Goal: Task Accomplishment & Management: Use online tool/utility

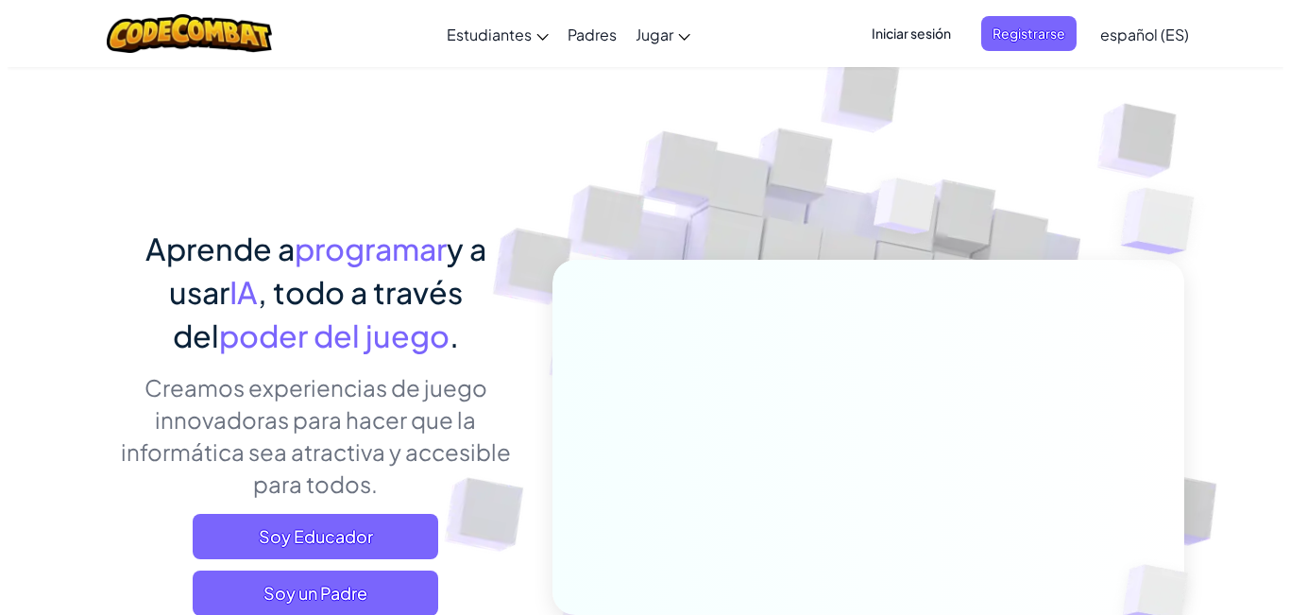
scroll to position [94, 0]
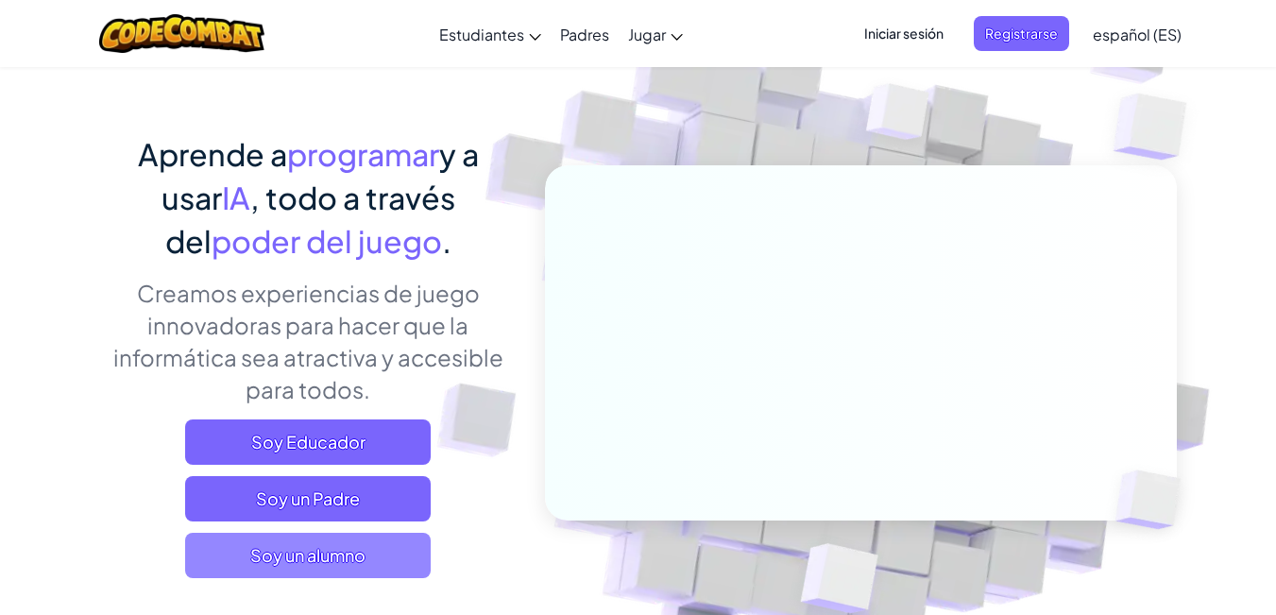
click at [273, 565] on span "Soy un alumno" at bounding box center [308, 555] width 246 height 45
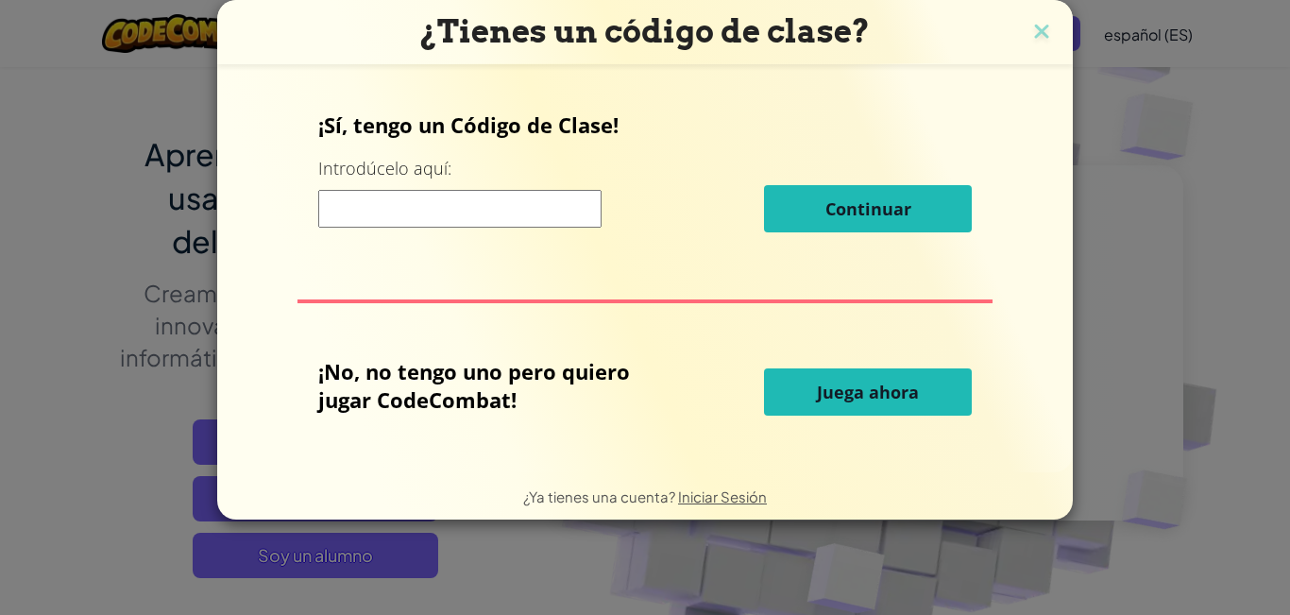
click at [775, 401] on button "Juega ahora" at bounding box center [868, 391] width 208 height 47
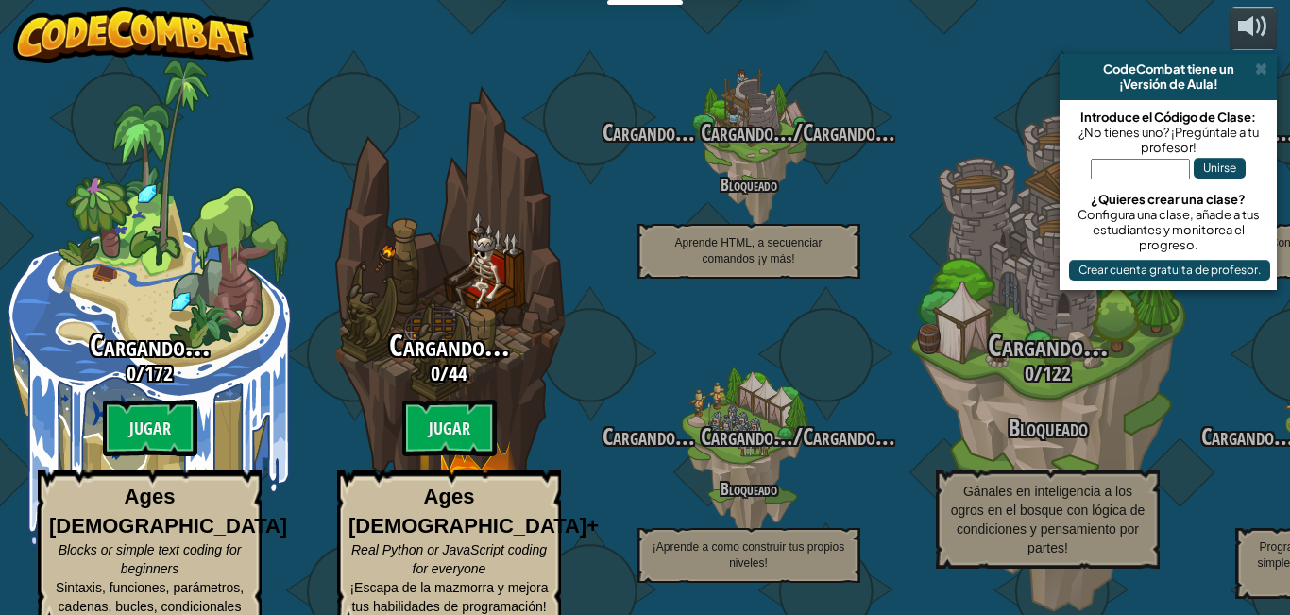
select select "es-ES"
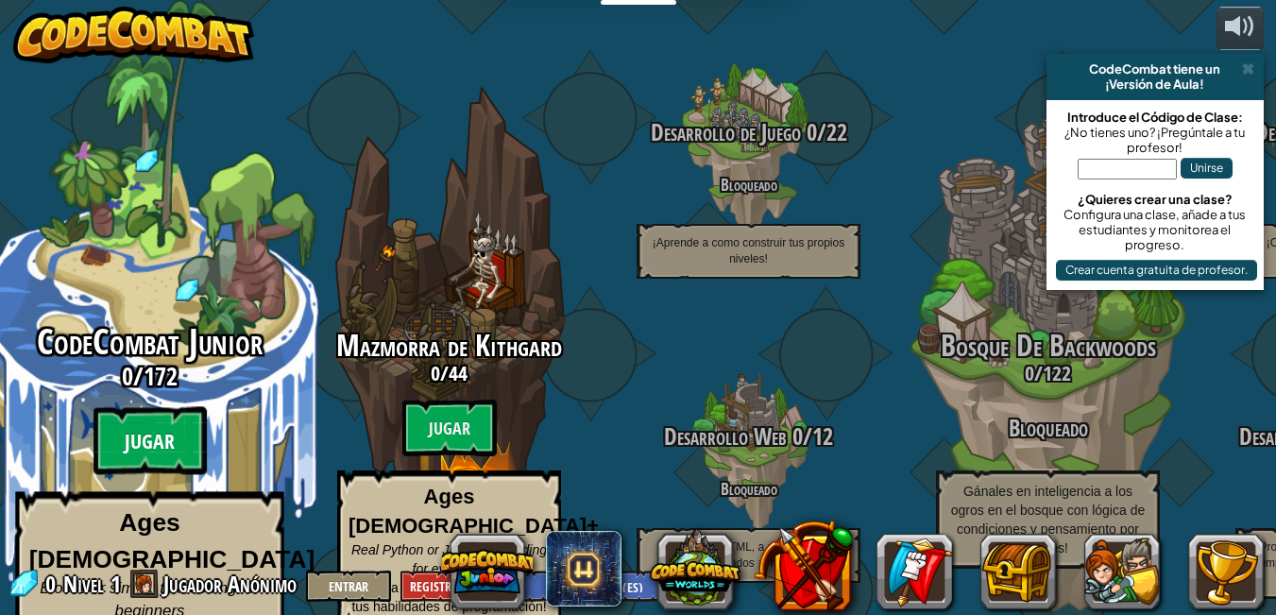
click at [162, 433] on btn "Jugar" at bounding box center [149, 441] width 113 height 68
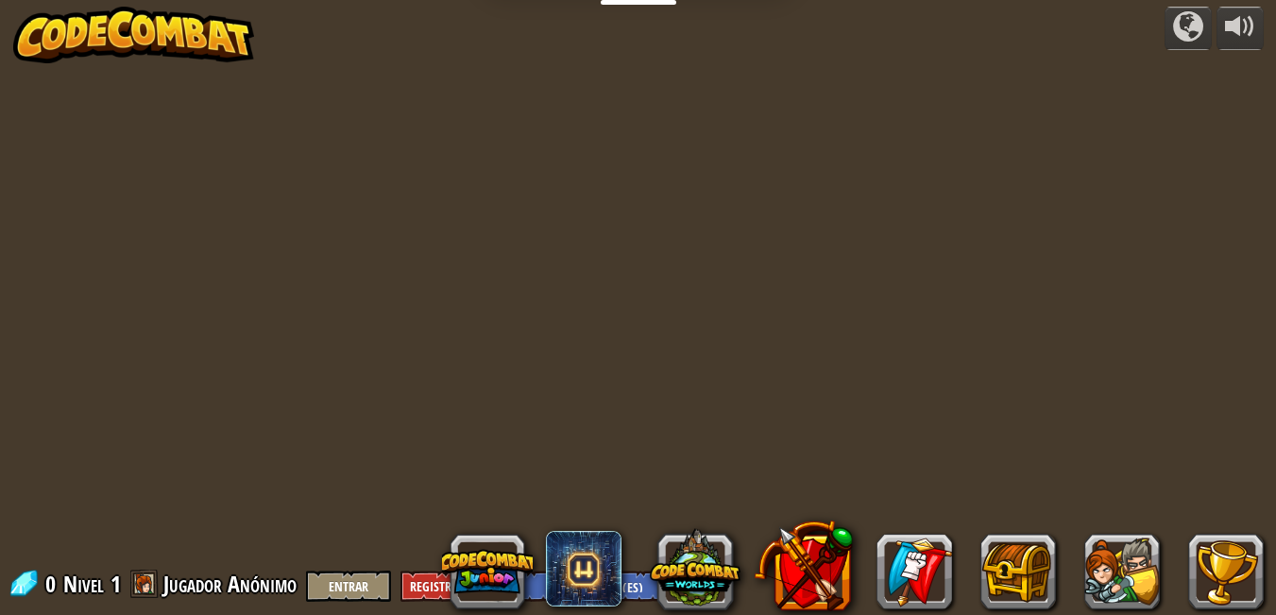
select select "es-ES"
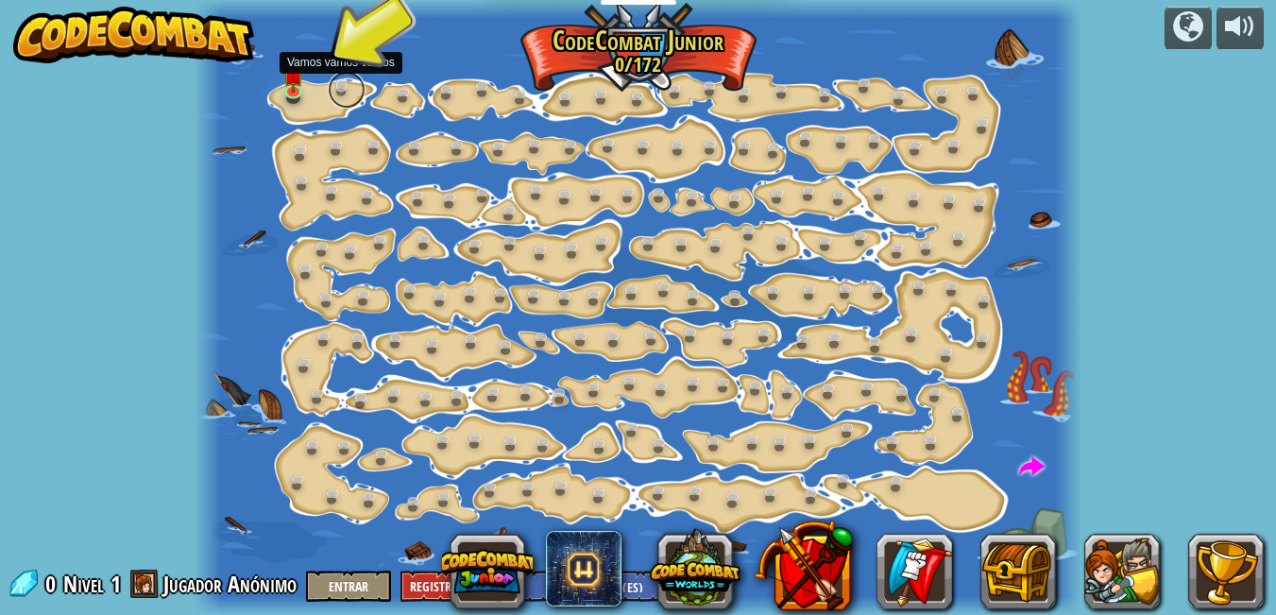
click at [333, 100] on link at bounding box center [347, 90] width 38 height 38
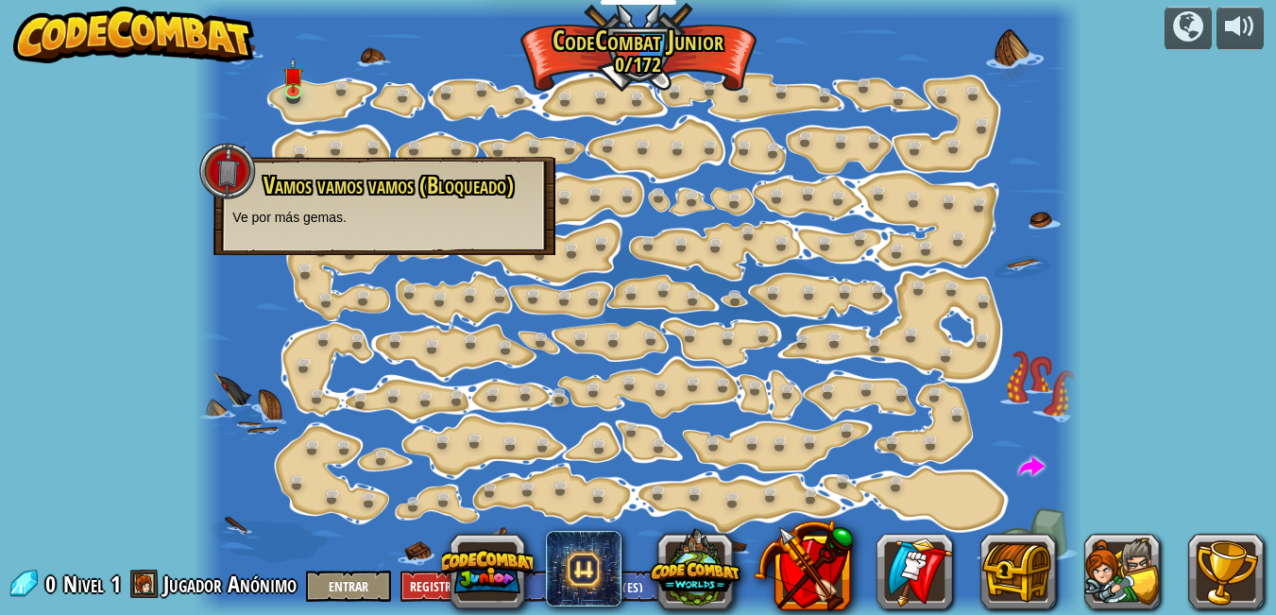
click at [326, 107] on div at bounding box center [638, 307] width 886 height 615
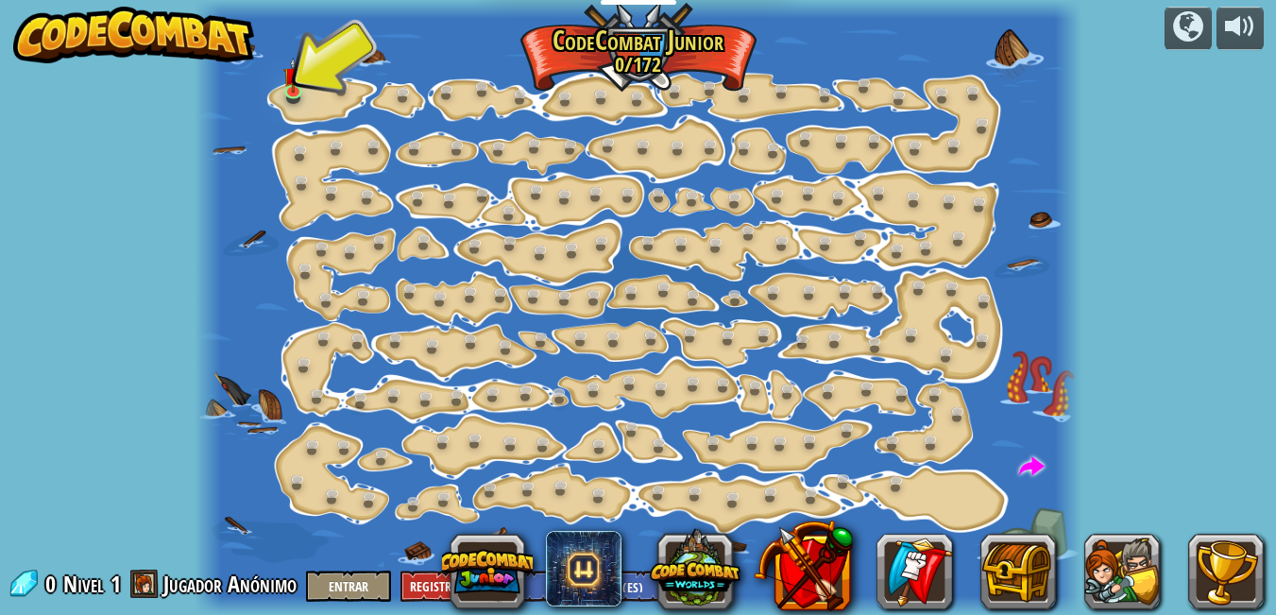
click at [326, 108] on div at bounding box center [638, 307] width 886 height 615
click at [293, 87] on img at bounding box center [292, 65] width 21 height 47
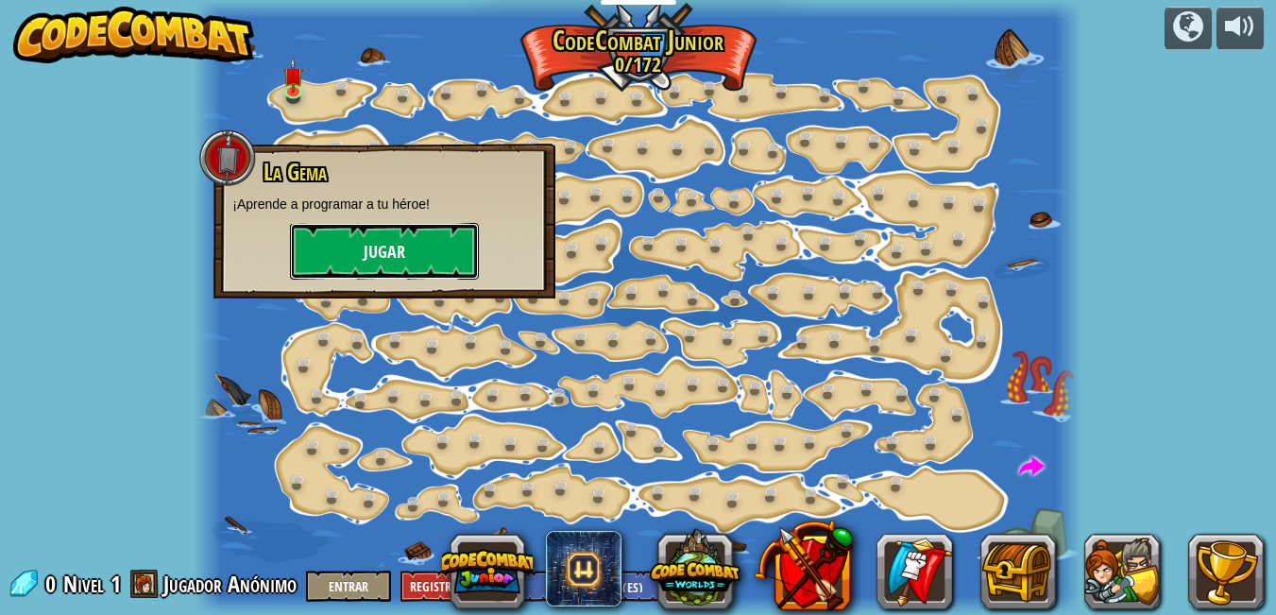
click at [418, 254] on button "Jugar" at bounding box center [384, 251] width 189 height 57
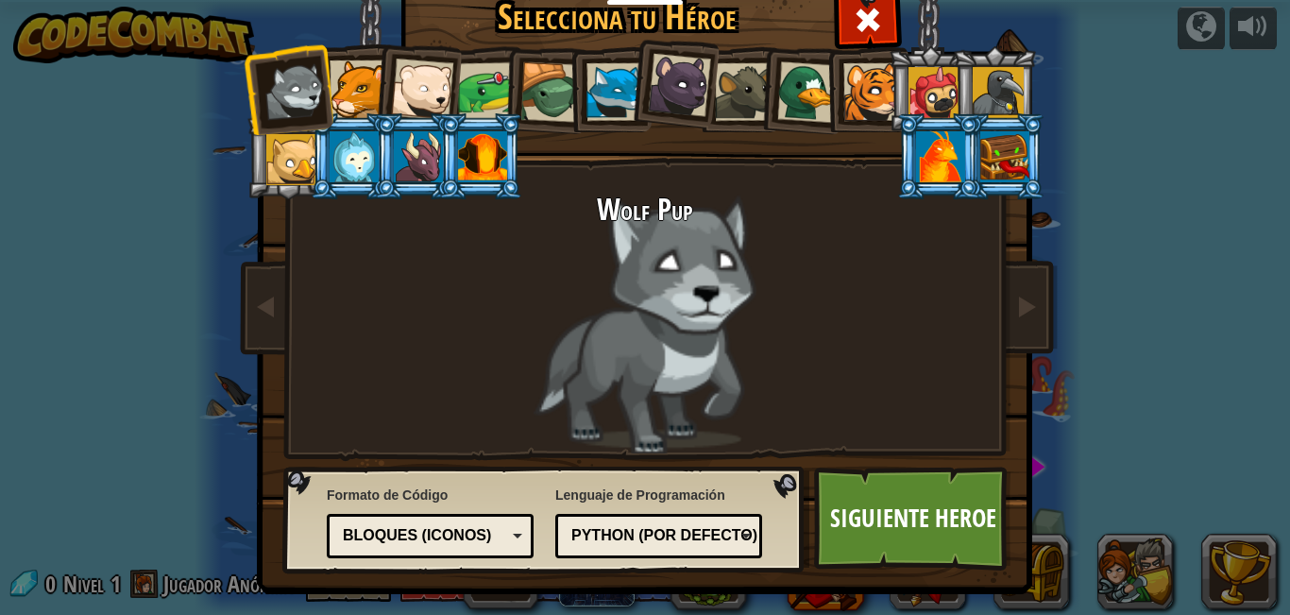
click at [934, 273] on div "Wolf Pup" at bounding box center [645, 324] width 708 height 260
drag, startPoint x: 934, startPoint y: 273, endPoint x: 761, endPoint y: 287, distance: 173.4
click at [783, 288] on div "Wolf Pup" at bounding box center [645, 324] width 708 height 260
click at [808, 323] on div "Wolf Pup" at bounding box center [645, 324] width 708 height 260
click at [1035, 331] on link at bounding box center [1027, 307] width 38 height 79
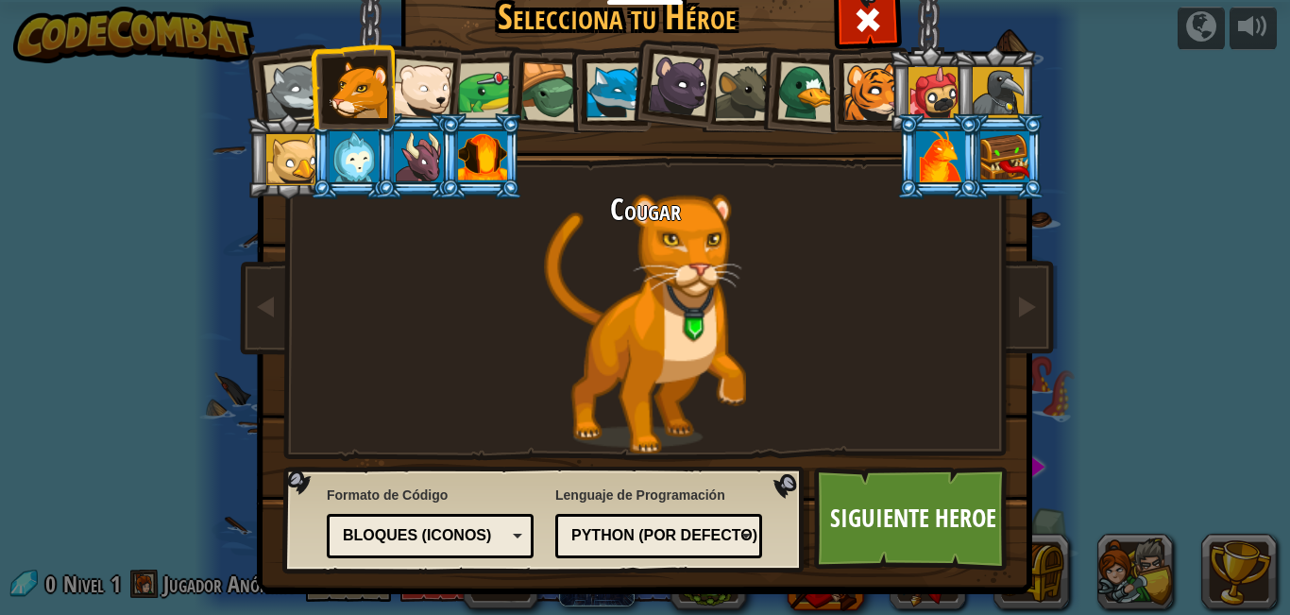
click at [999, 332] on img at bounding box center [649, 256] width 818 height 676
click at [1026, 301] on span at bounding box center [1026, 306] width 23 height 23
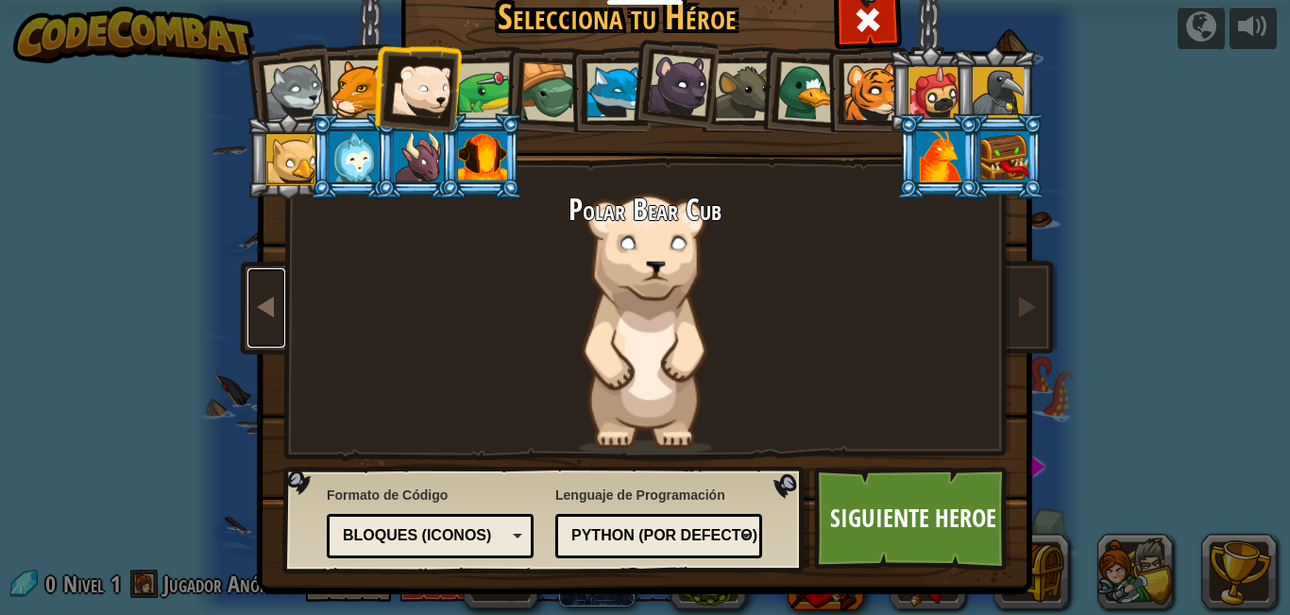
click at [255, 297] on span at bounding box center [266, 306] width 23 height 23
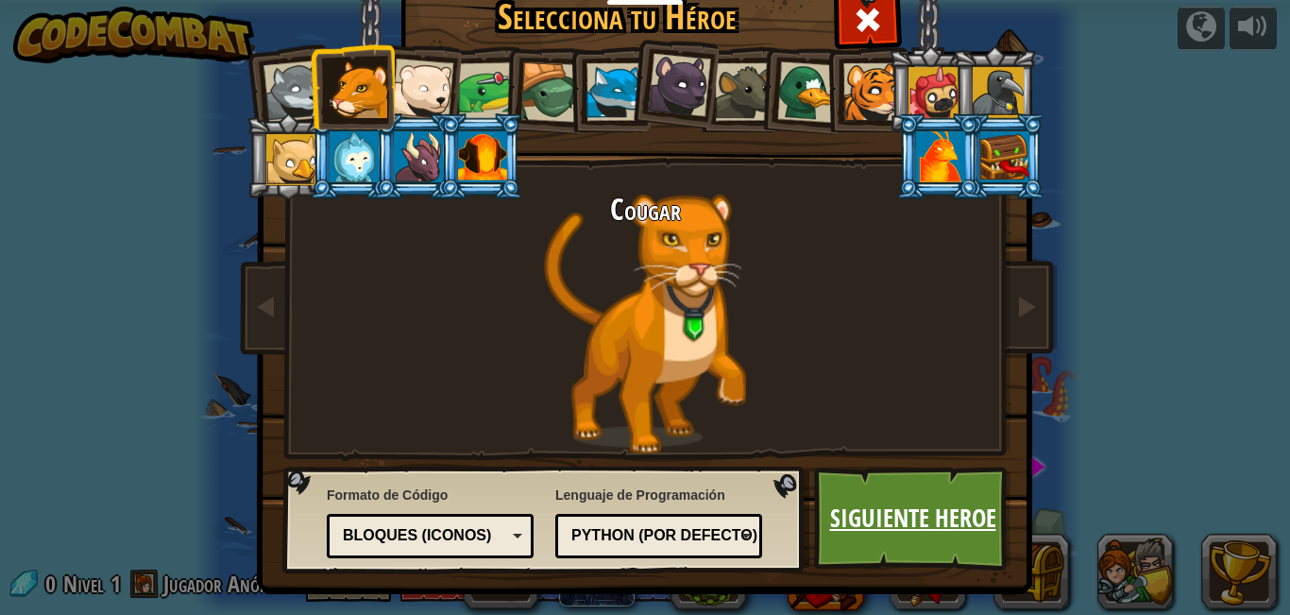
click at [894, 549] on link "Siguiente Heroe" at bounding box center [912, 518] width 197 height 104
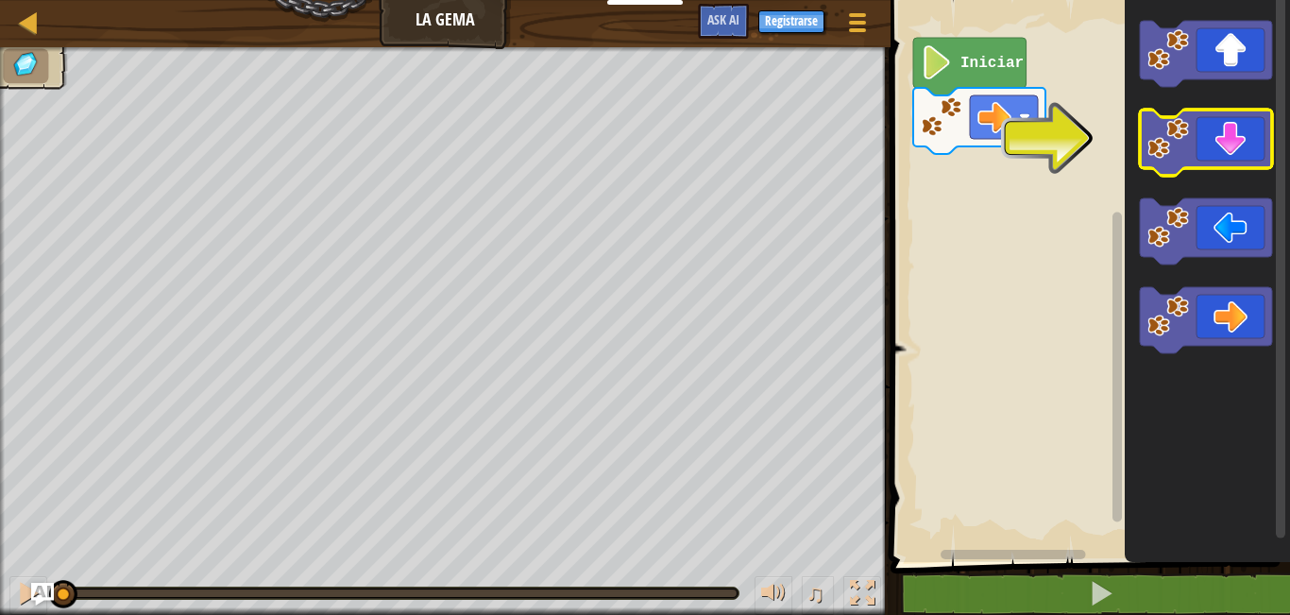
click at [1195, 121] on icon "Espacio de trabajo de Blockly" at bounding box center [1206, 143] width 132 height 66
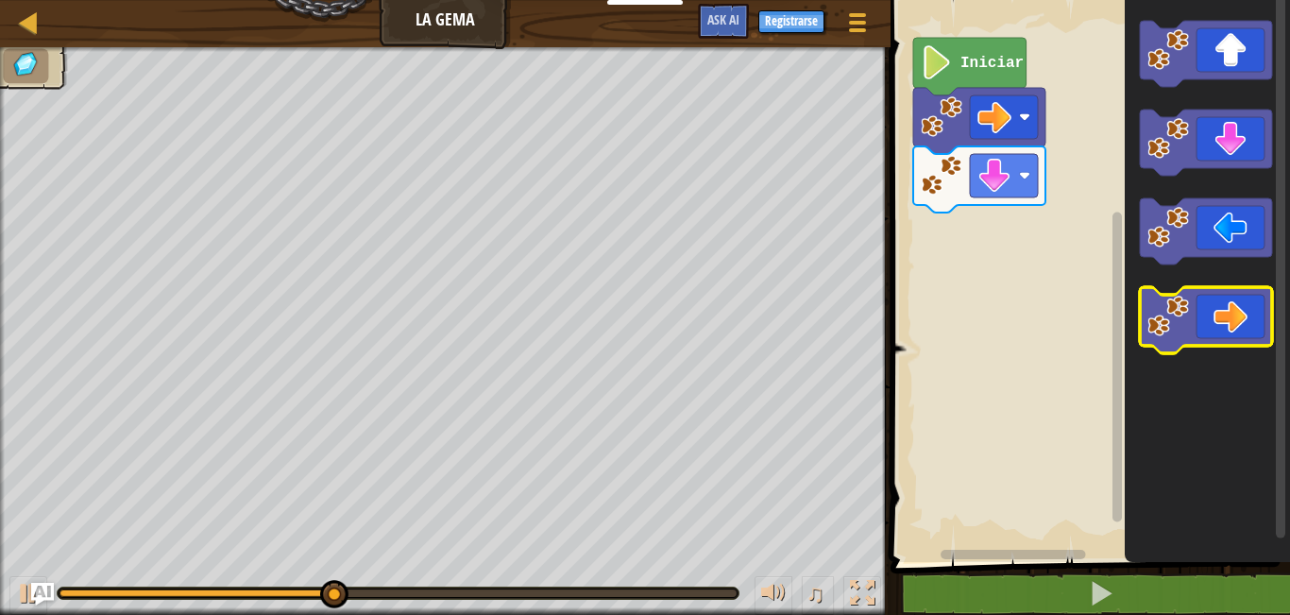
click at [1202, 337] on icon "Espacio de trabajo de Blockly" at bounding box center [1206, 320] width 132 height 66
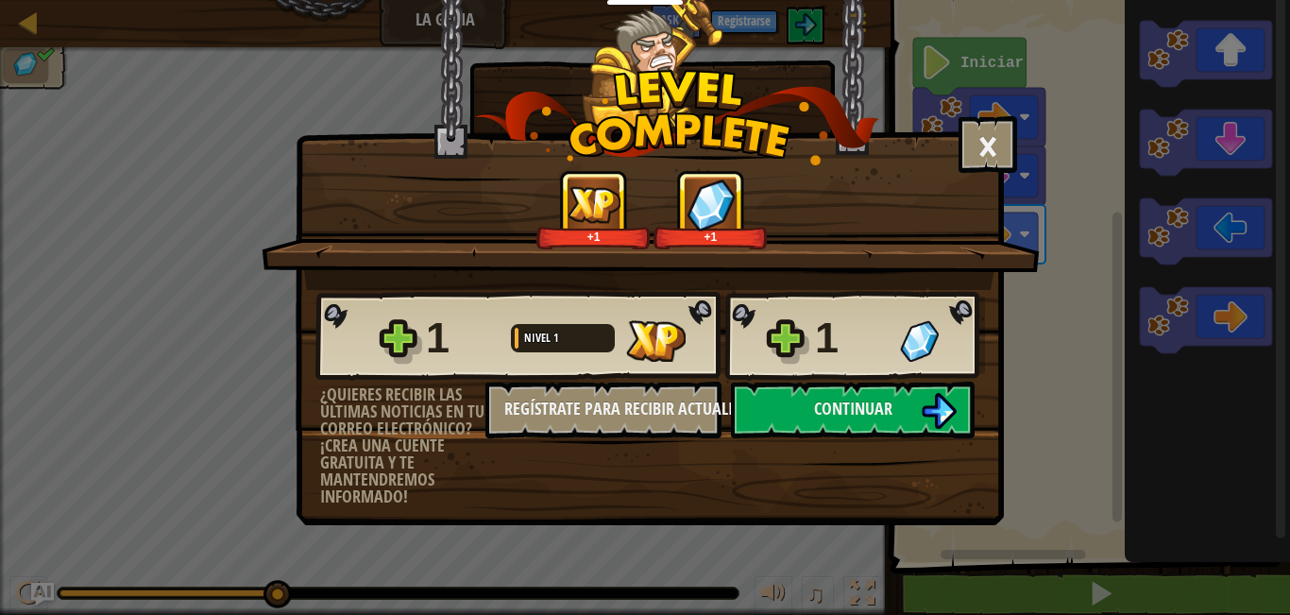
click at [1020, 432] on div "× Puntúa este nivel: +1 +1 Reticulating Splines... 1 Nivel 1 1 ¿Quieres recibir…" at bounding box center [645, 307] width 1290 height 615
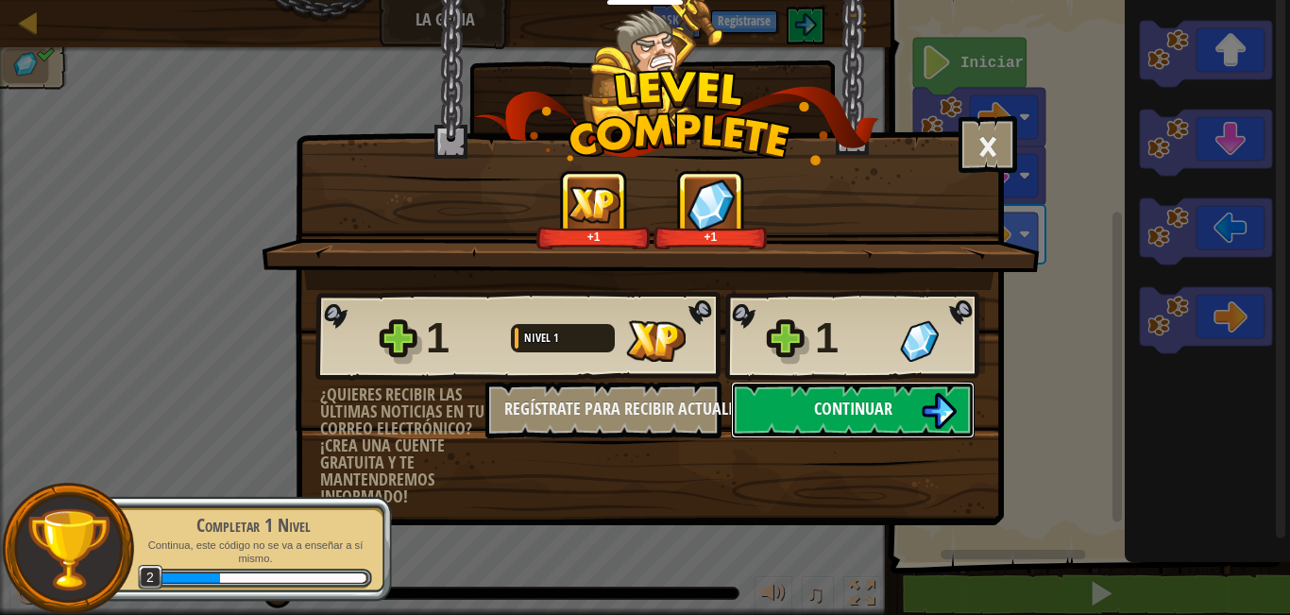
click at [952, 406] on img at bounding box center [939, 411] width 36 height 36
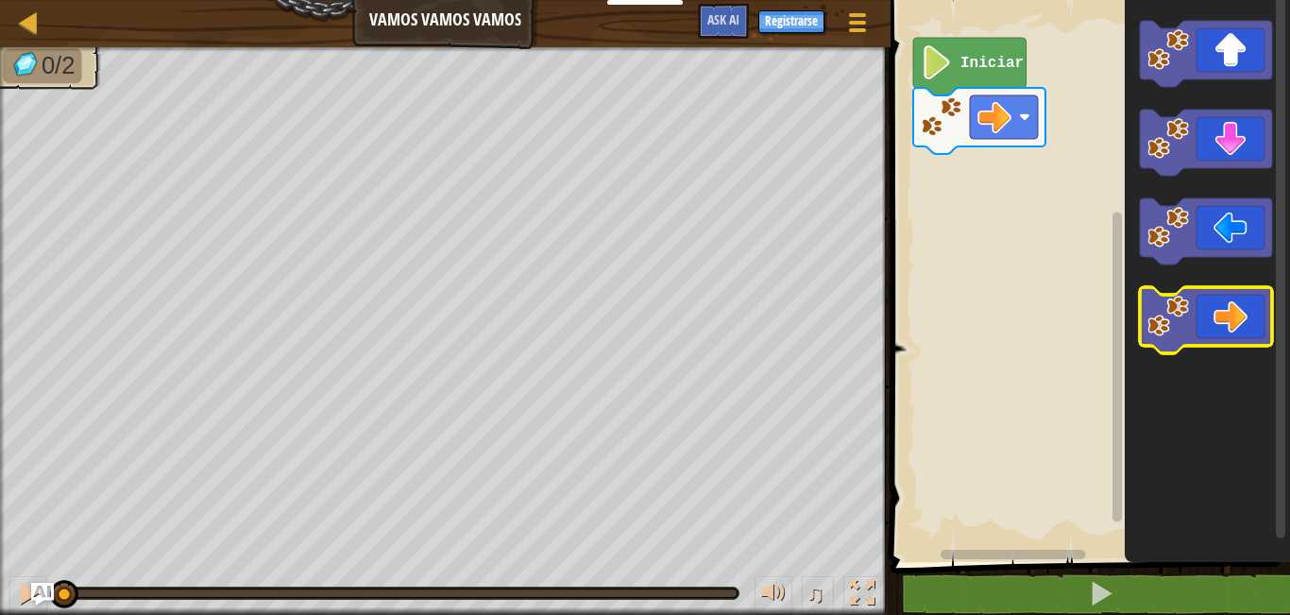
click at [1240, 313] on icon "Espacio de trabajo de Blockly" at bounding box center [1206, 320] width 132 height 66
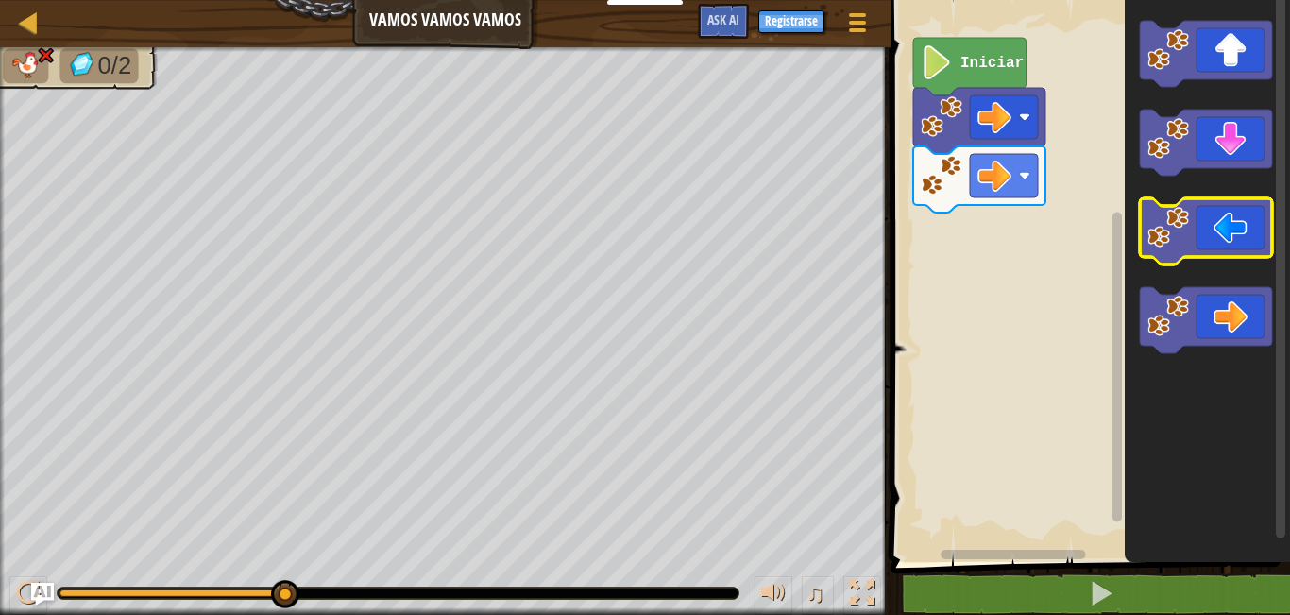
click at [1197, 230] on icon "Espacio de trabajo de Blockly" at bounding box center [1206, 231] width 132 height 66
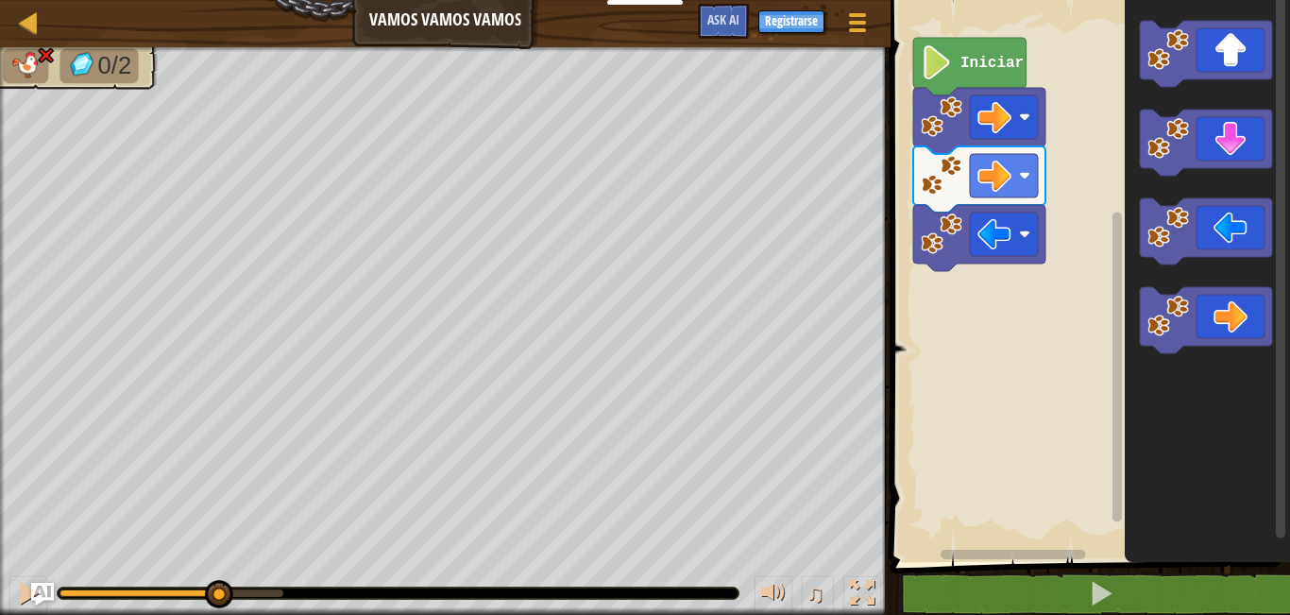
drag, startPoint x: 273, startPoint y: 594, endPoint x: 214, endPoint y: 612, distance: 61.2
click at [214, 612] on div "♫" at bounding box center [445, 588] width 890 height 57
drag, startPoint x: 207, startPoint y: 594, endPoint x: 63, endPoint y: 613, distance: 144.8
click at [63, 613] on div "♫" at bounding box center [445, 588] width 890 height 57
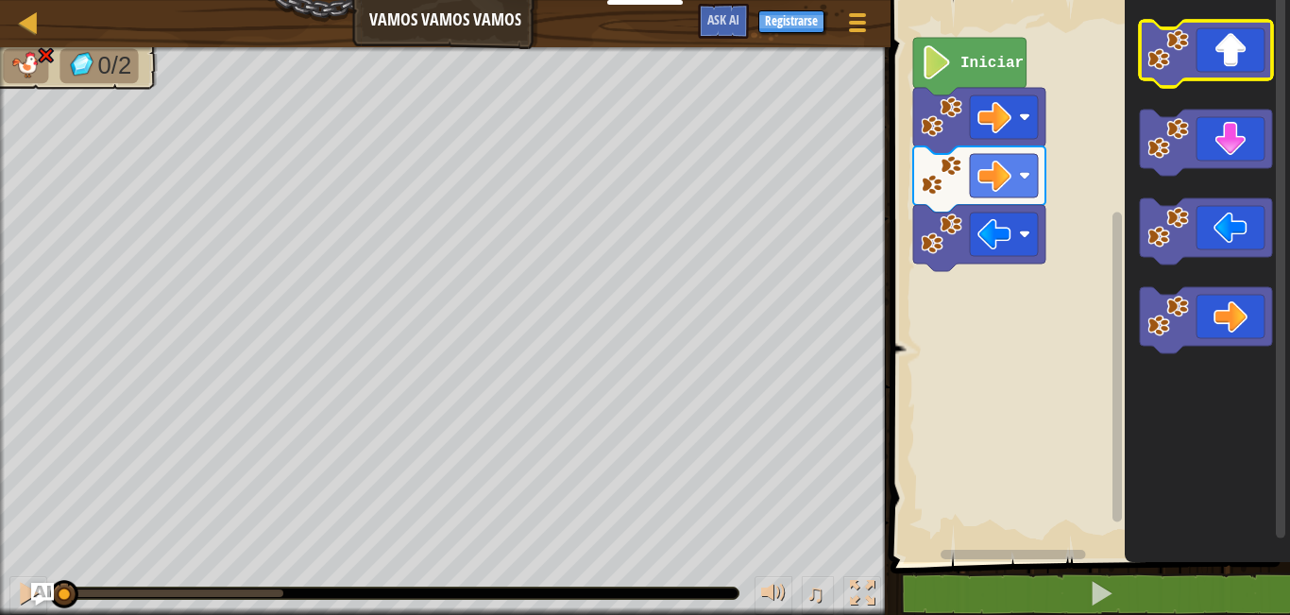
click at [1180, 50] on image "Espacio de trabajo de Blockly" at bounding box center [1168, 50] width 42 height 42
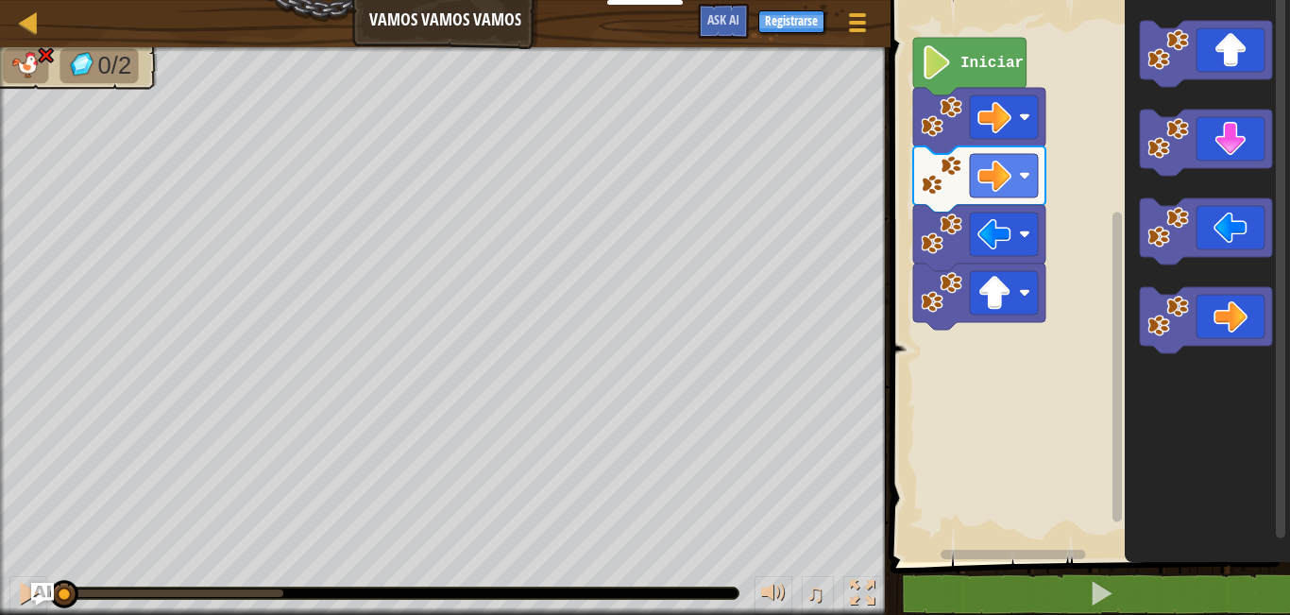
drag, startPoint x: 282, startPoint y: 590, endPoint x: 63, endPoint y: 564, distance: 220.7
click at [46, 587] on div "Mapa Vamos vamos vamos Menú del Juego Registrarse Ask AI 1 הההההההההההההההההההה…" at bounding box center [645, 307] width 1290 height 615
click at [1215, 144] on icon "Espacio de trabajo de Blockly" at bounding box center [1206, 143] width 132 height 66
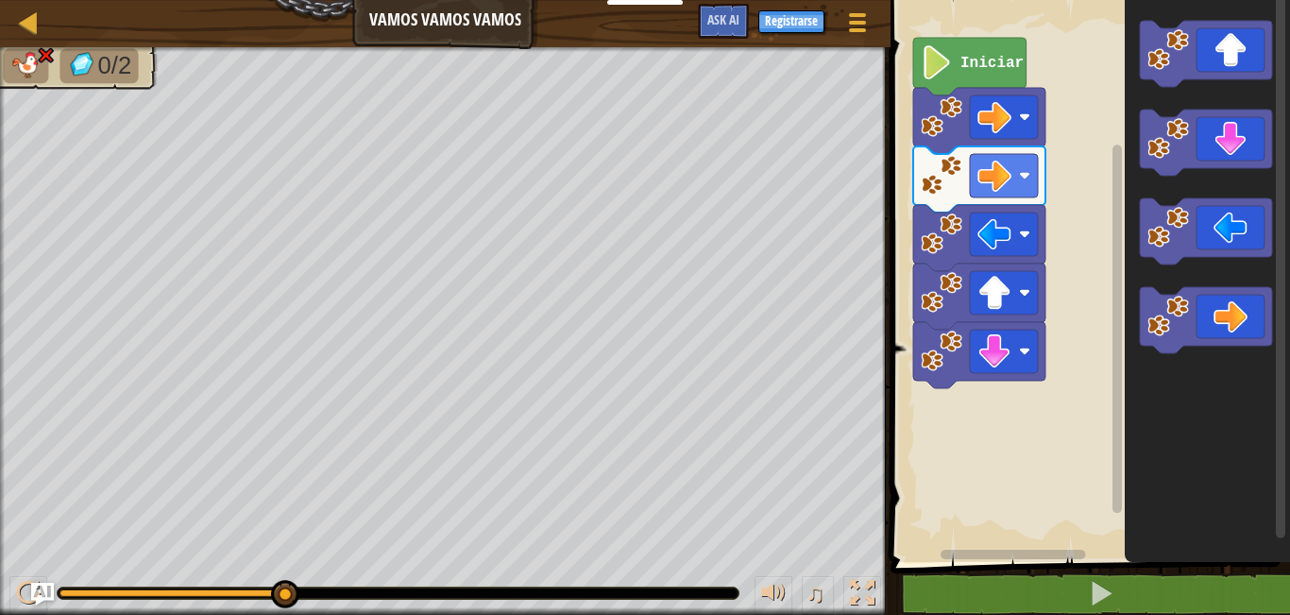
drag, startPoint x: 304, startPoint y: 585, endPoint x: 145, endPoint y: 582, distance: 158.7
click at [144, 583] on div "♫" at bounding box center [445, 588] width 890 height 57
drag, startPoint x: 133, startPoint y: 563, endPoint x: 70, endPoint y: 574, distance: 64.3
click at [72, 575] on div "♫" at bounding box center [445, 588] width 890 height 57
click at [21, 544] on div "0/2 ♫ Cougar" at bounding box center [645, 331] width 1290 height 568
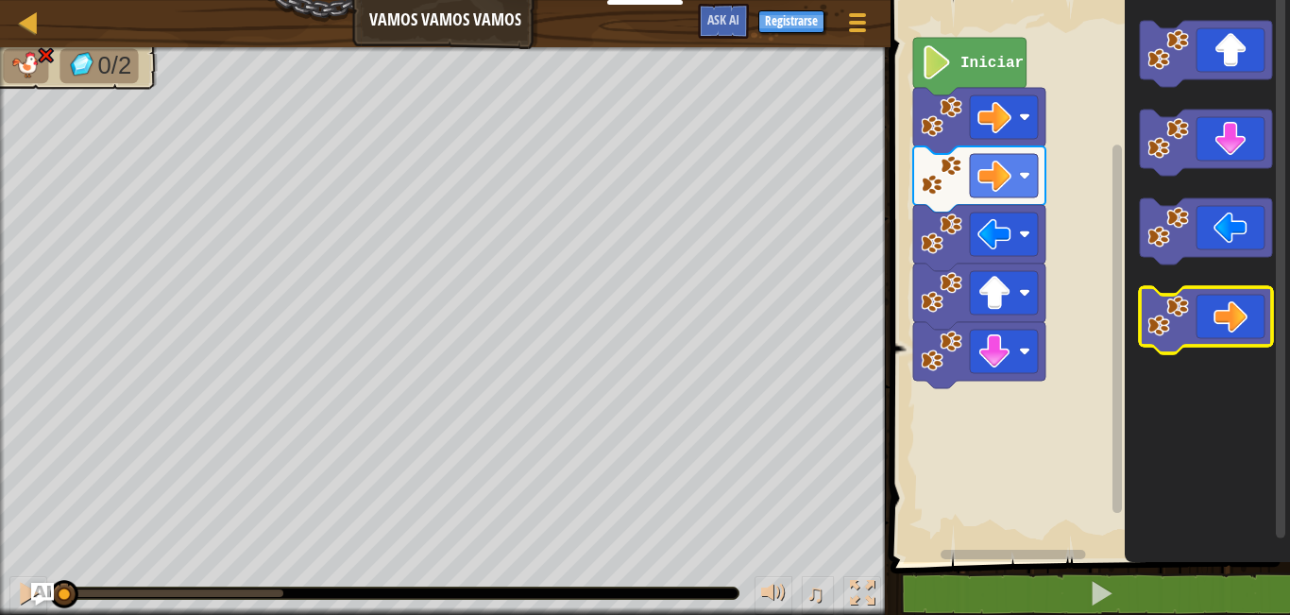
click at [1206, 332] on icon "Espacio de trabajo de Blockly" at bounding box center [1206, 320] width 132 height 66
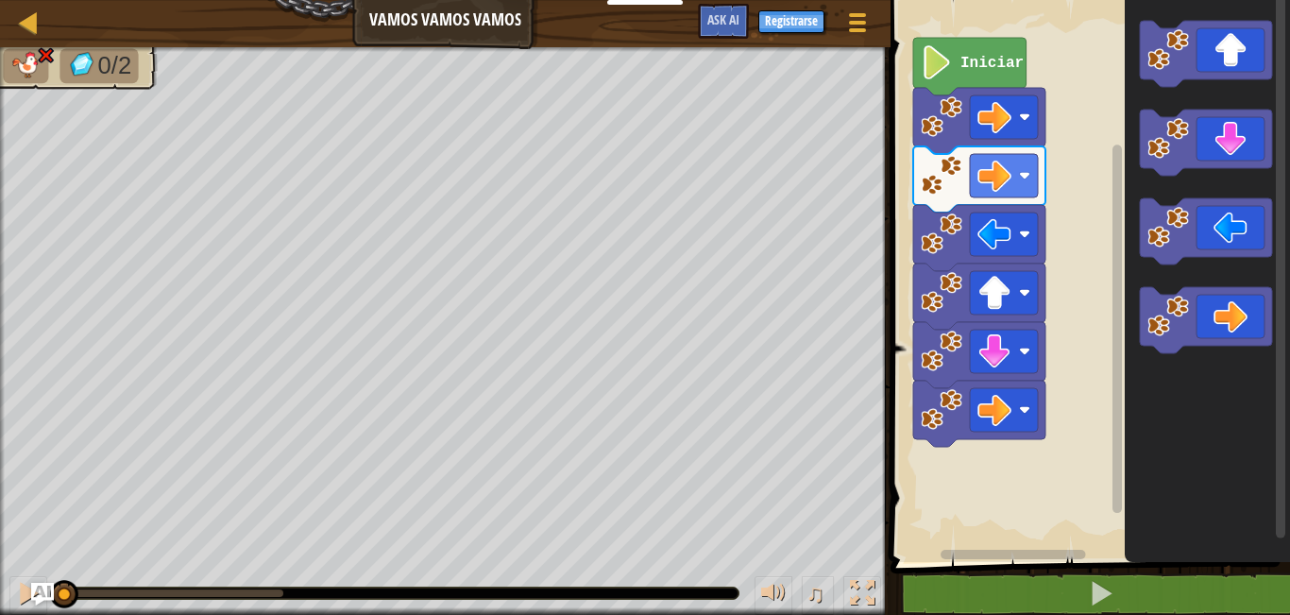
drag, startPoint x: 286, startPoint y: 598, endPoint x: 0, endPoint y: 642, distance: 289.5
click at [0, 0] on html "Estudiantes Crear Cuenta Gratis. Soluciones para escuelas y distritos Vista pre…" at bounding box center [645, 0] width 1290 height 0
click at [1181, 247] on image "Espacio de trabajo de Blockly" at bounding box center [1168, 228] width 42 height 42
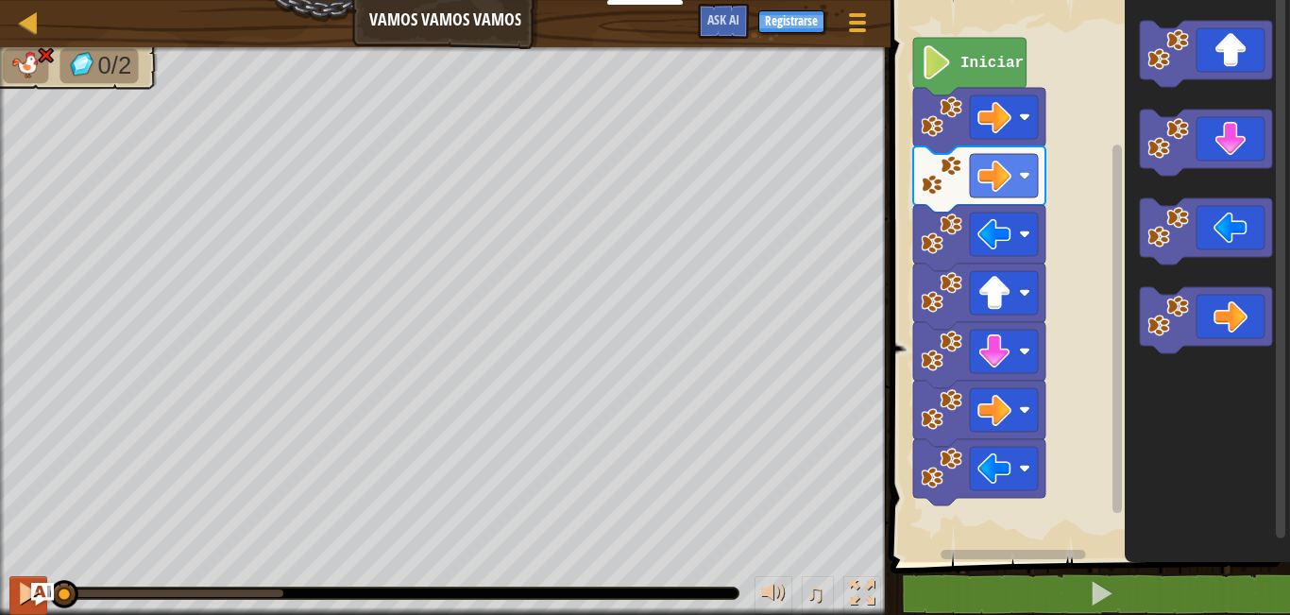
drag, startPoint x: 281, startPoint y: 592, endPoint x: 17, endPoint y: 606, distance: 264.8
click at [17, 606] on div "♫" at bounding box center [445, 588] width 890 height 57
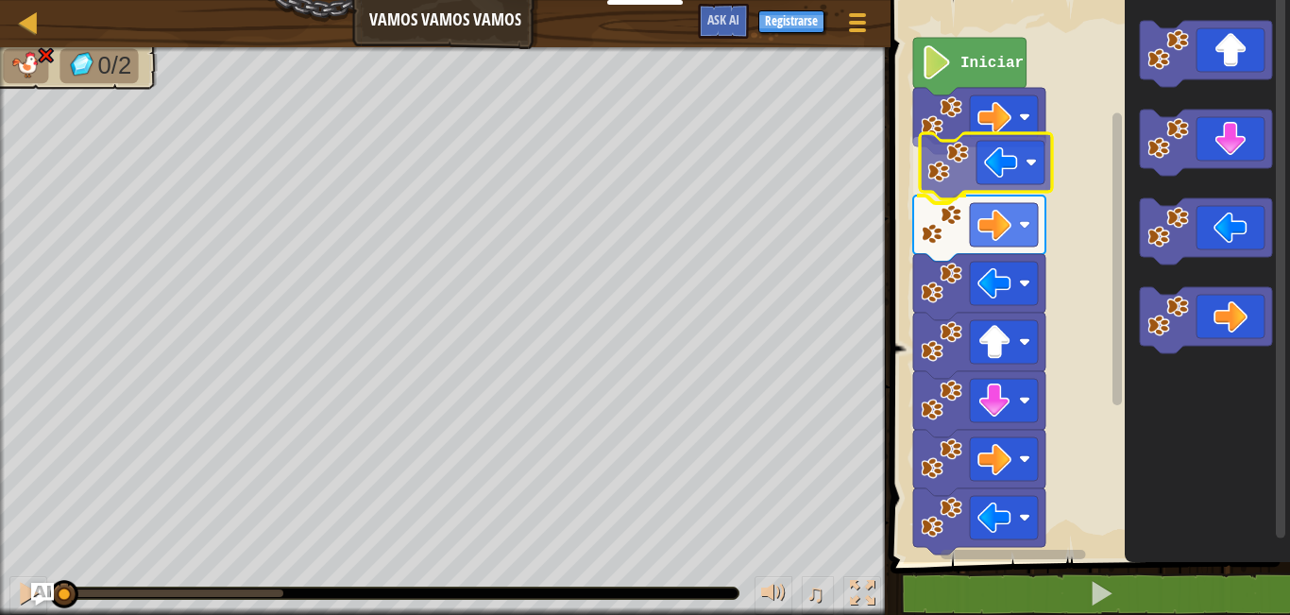
click at [939, 168] on div "Iniciar" at bounding box center [1087, 276] width 405 height 571
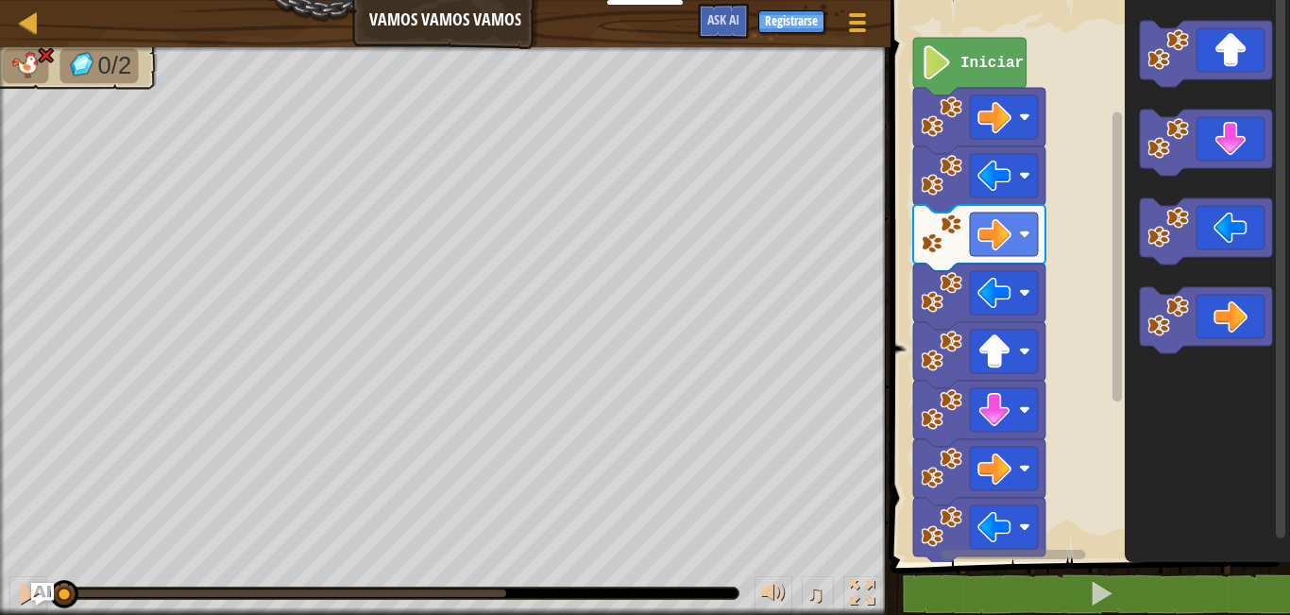
drag, startPoint x: 505, startPoint y: 589, endPoint x: 199, endPoint y: 584, distance: 306.0
click at [0, 0] on html "Estudiantes Crear Cuenta Gratis. Soluciones para escuelas y distritos Vista pre…" at bounding box center [645, 0] width 1290 height 0
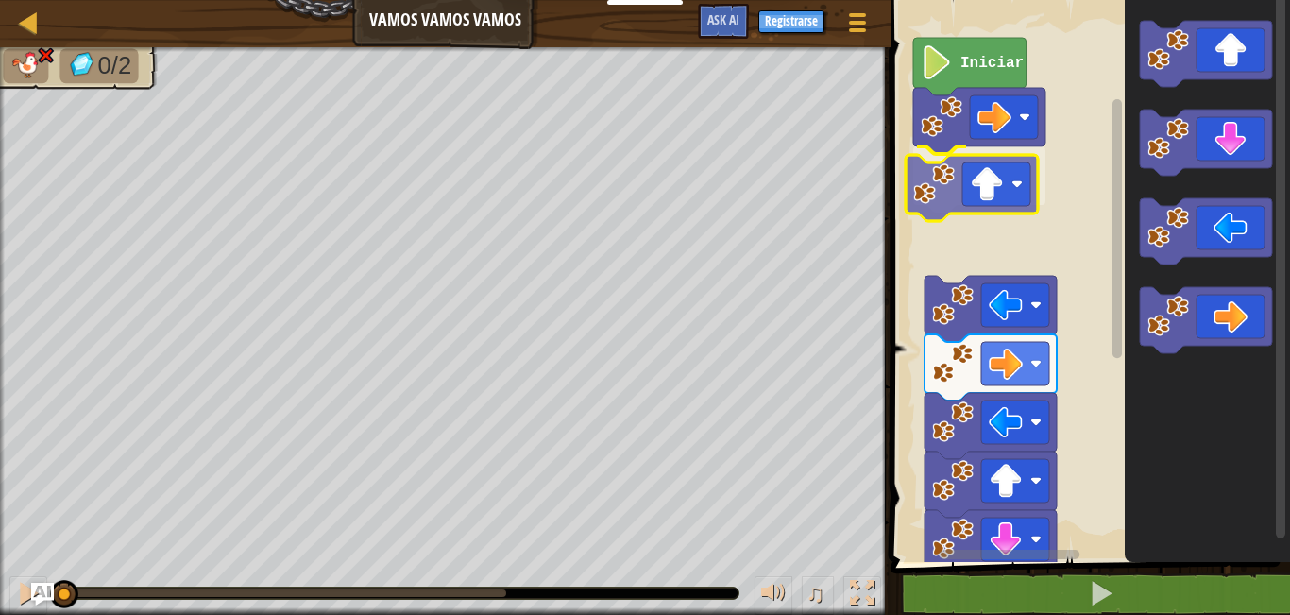
click at [966, 178] on div "Iniciar" at bounding box center [1087, 276] width 405 height 571
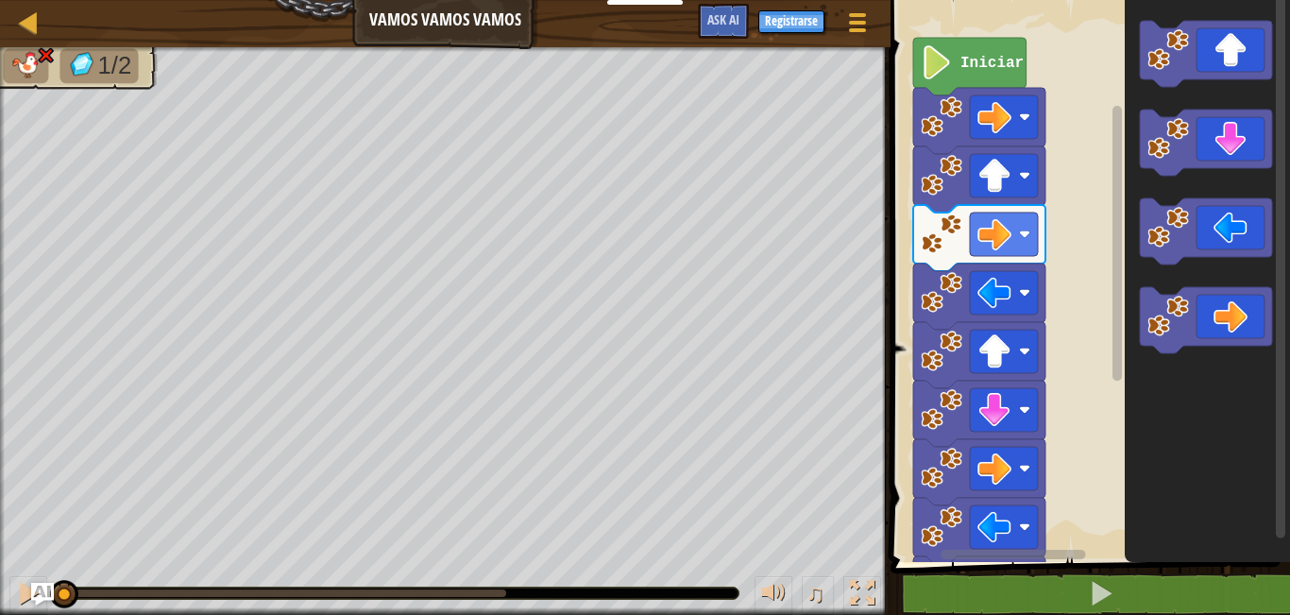
drag, startPoint x: 500, startPoint y: 588, endPoint x: 0, endPoint y: 557, distance: 500.5
click at [0, 557] on div "1/2 ♫ Cougar" at bounding box center [645, 331] width 1290 height 568
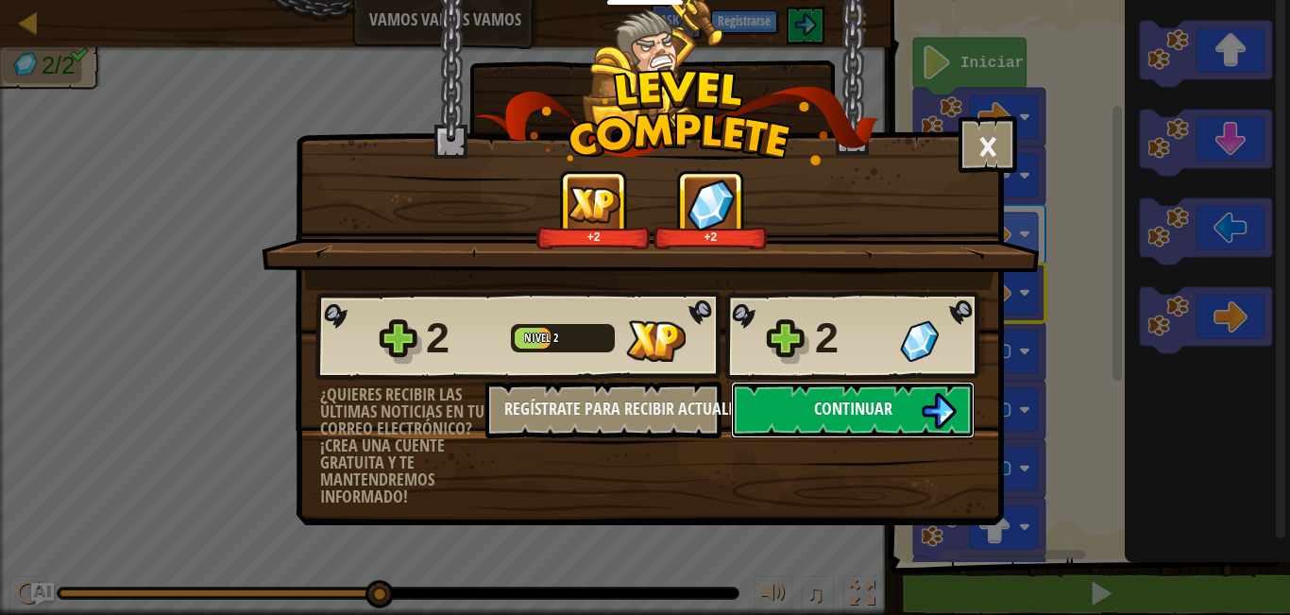
click at [925, 417] on img at bounding box center [939, 411] width 36 height 36
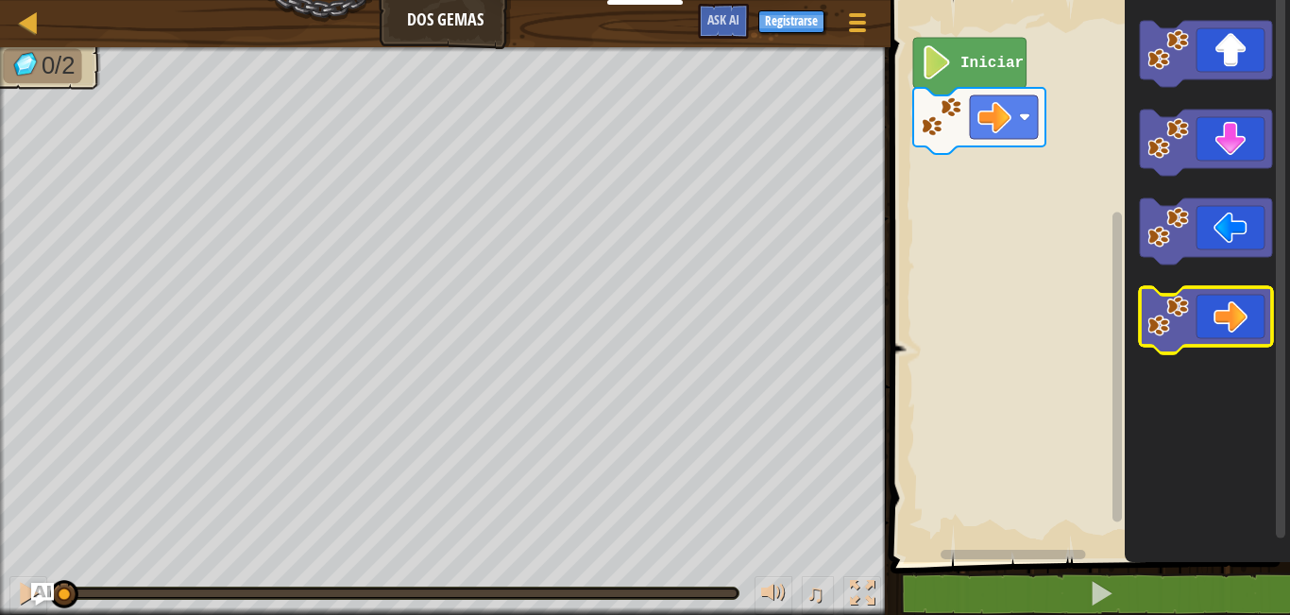
click at [1241, 308] on icon "Espacio de trabajo de Blockly" at bounding box center [1206, 320] width 132 height 66
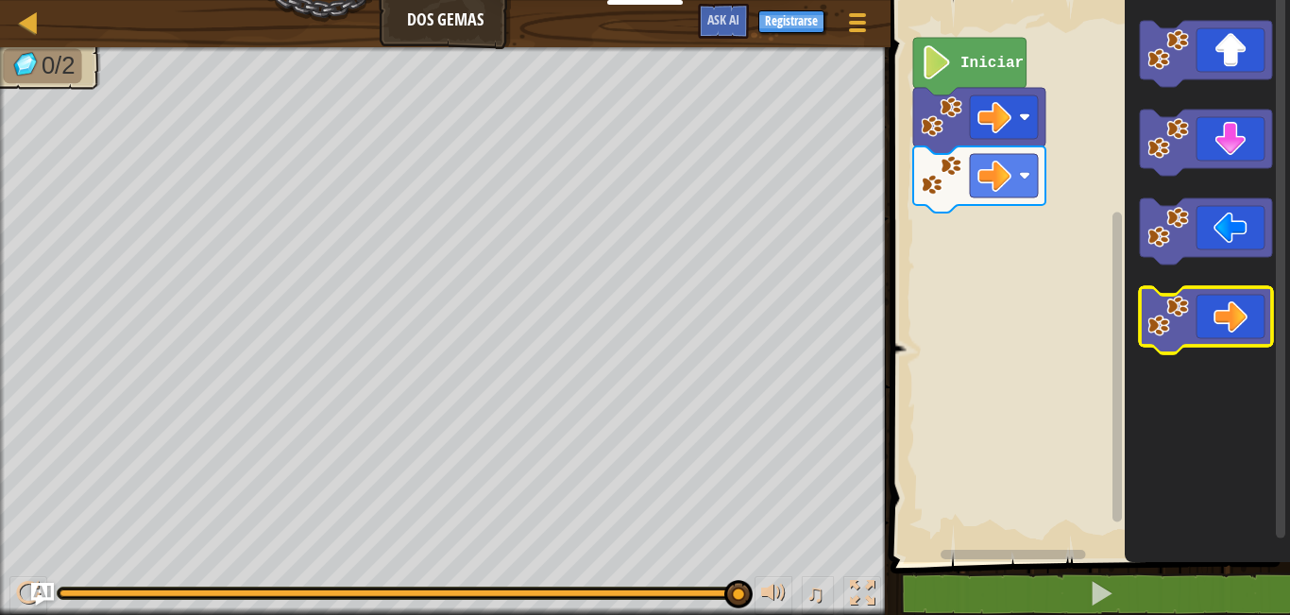
click at [1197, 327] on icon "Espacio de trabajo de Blockly" at bounding box center [1206, 320] width 132 height 66
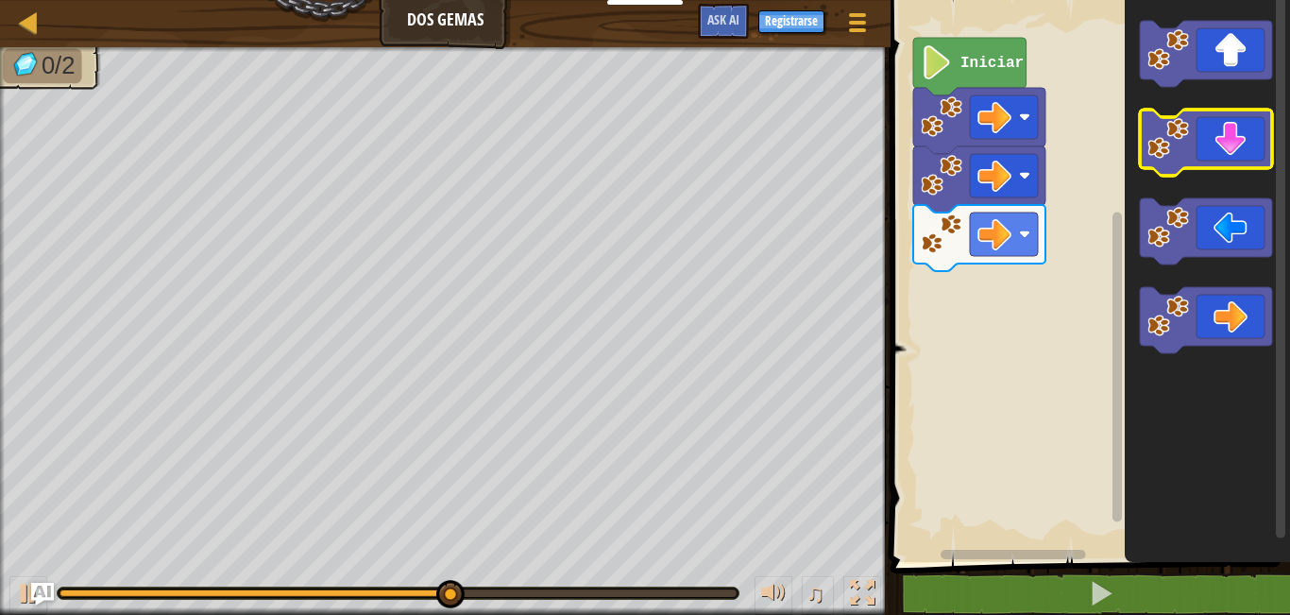
click at [1257, 156] on icon "Espacio de trabajo de Blockly" at bounding box center [1206, 143] width 132 height 66
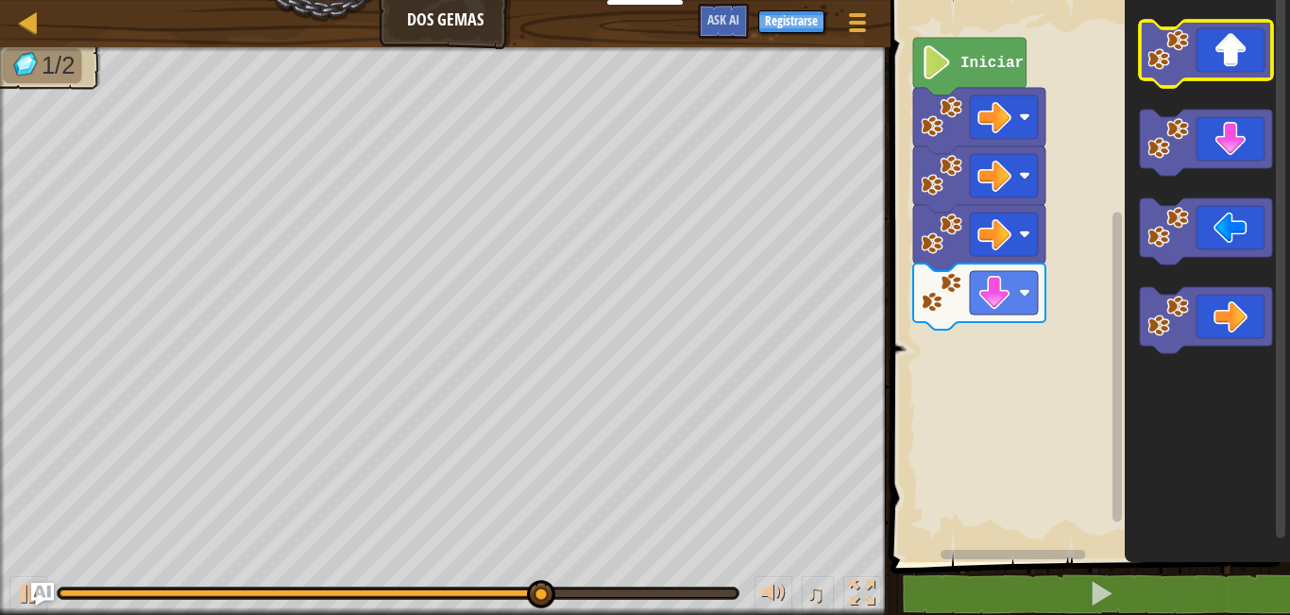
click at [1209, 74] on icon "Espacio de trabajo de Blockly" at bounding box center [1206, 54] width 132 height 66
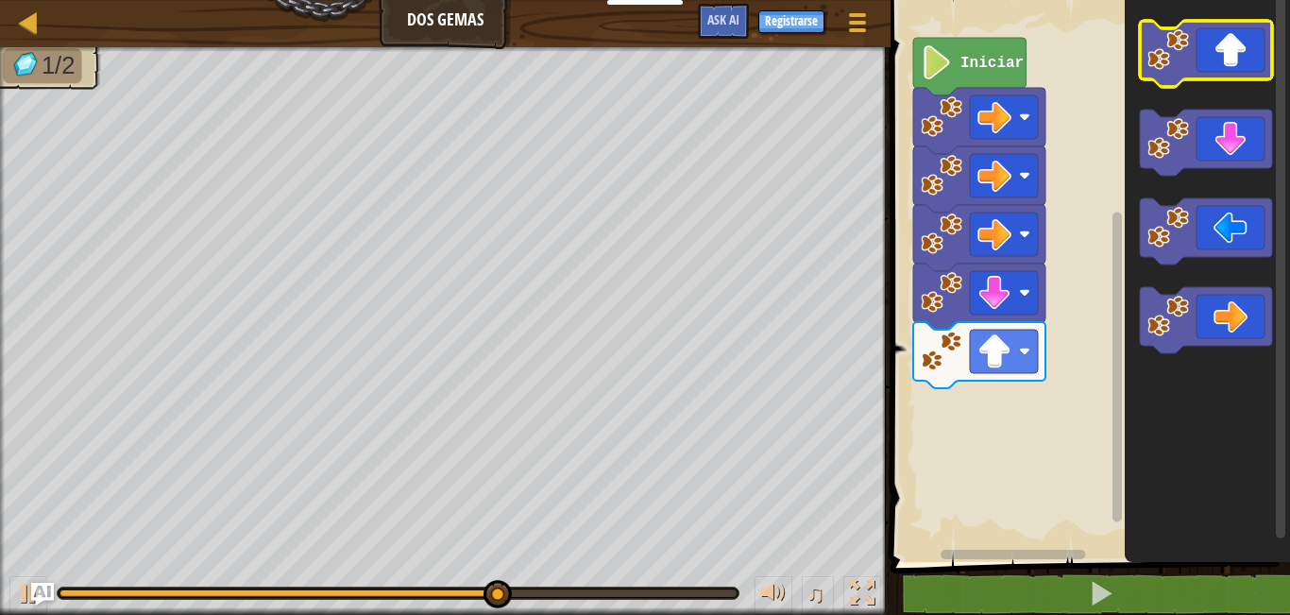
click at [1208, 73] on icon "Espacio de trabajo de Blockly" at bounding box center [1206, 54] width 132 height 66
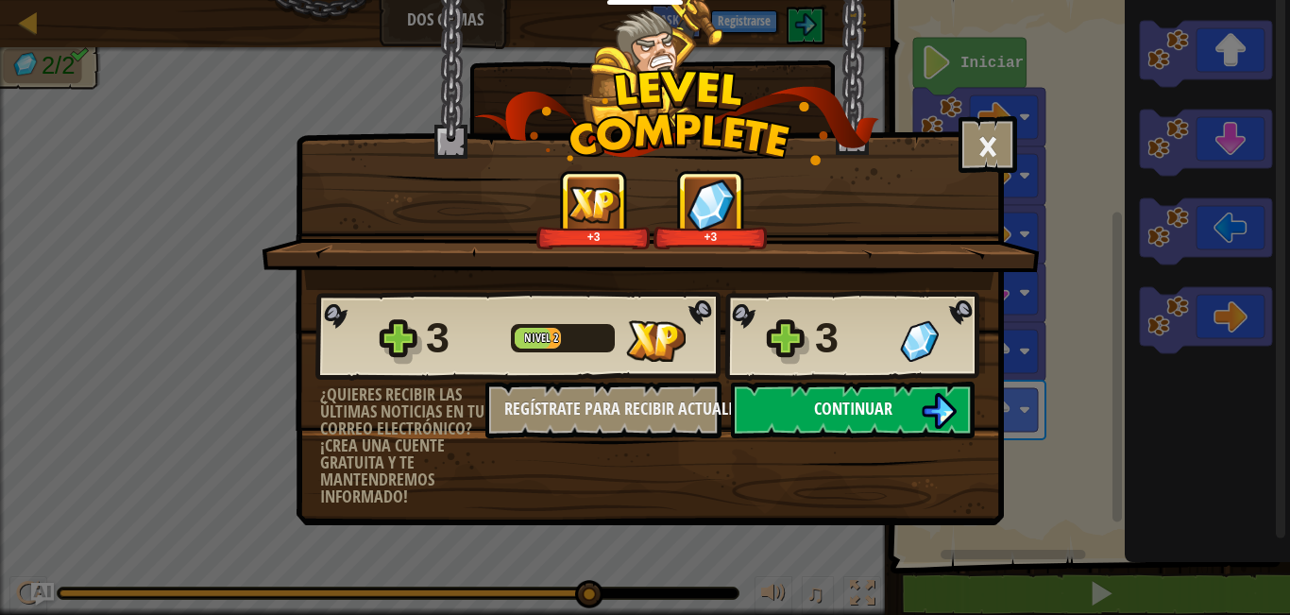
click at [815, 414] on span "Continuar" at bounding box center [853, 409] width 78 height 24
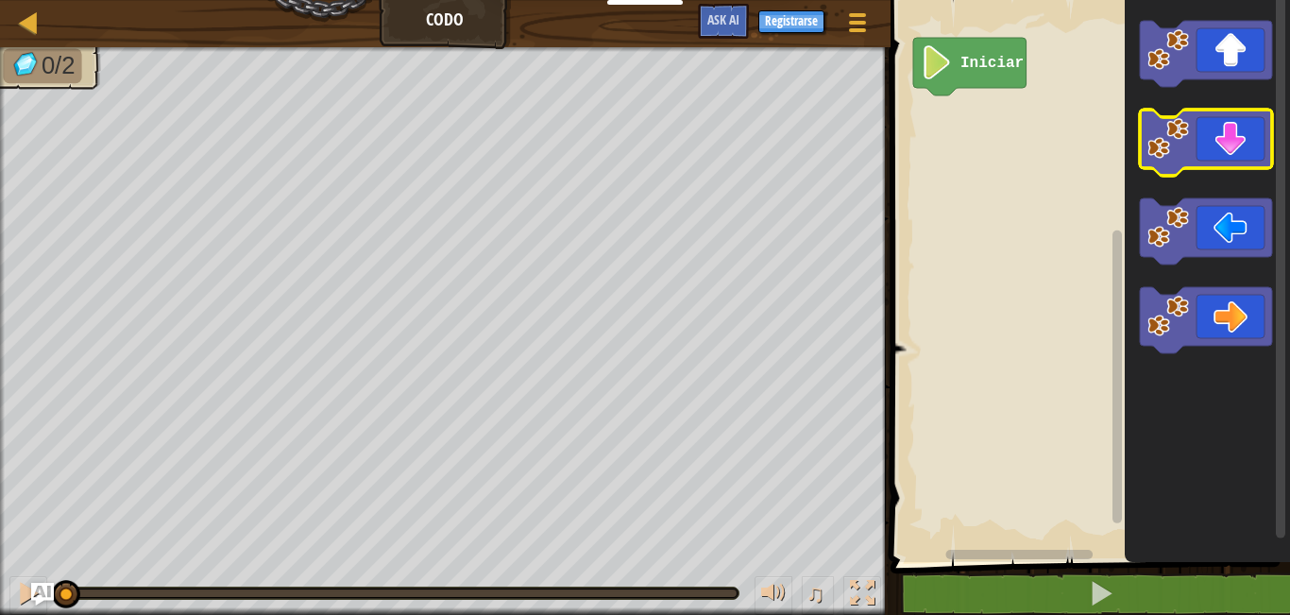
click at [1223, 152] on icon "Espacio de trabajo de Blockly" at bounding box center [1206, 143] width 132 height 66
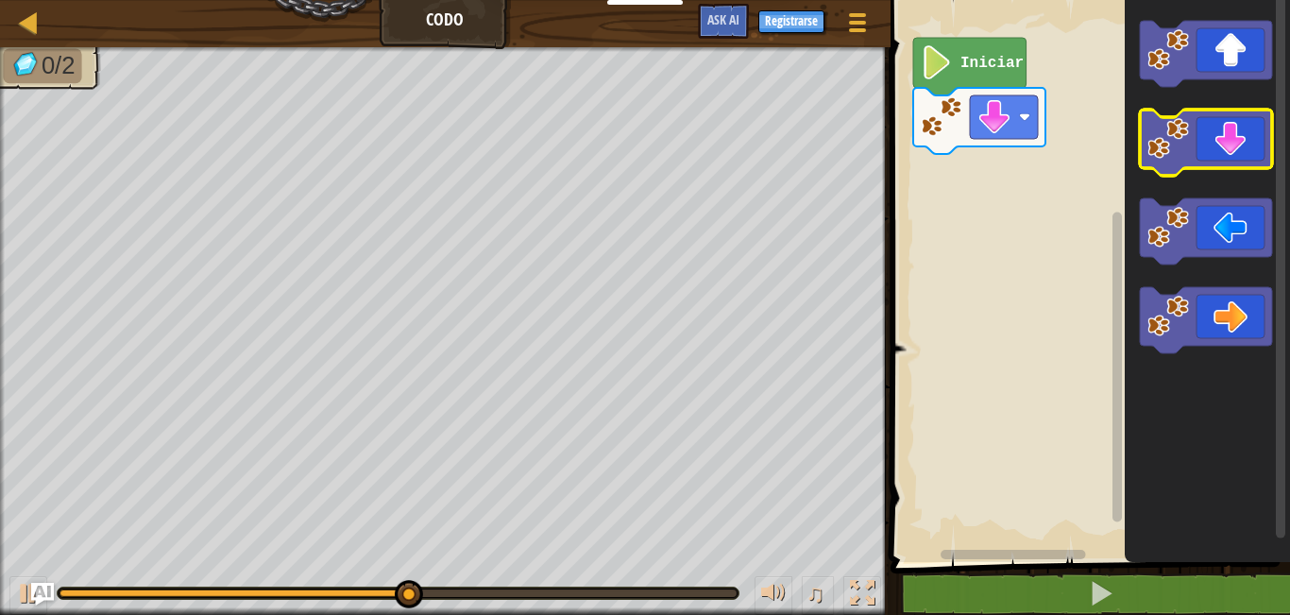
click at [1182, 165] on icon "Espacio de trabajo de Blockly" at bounding box center [1206, 143] width 132 height 66
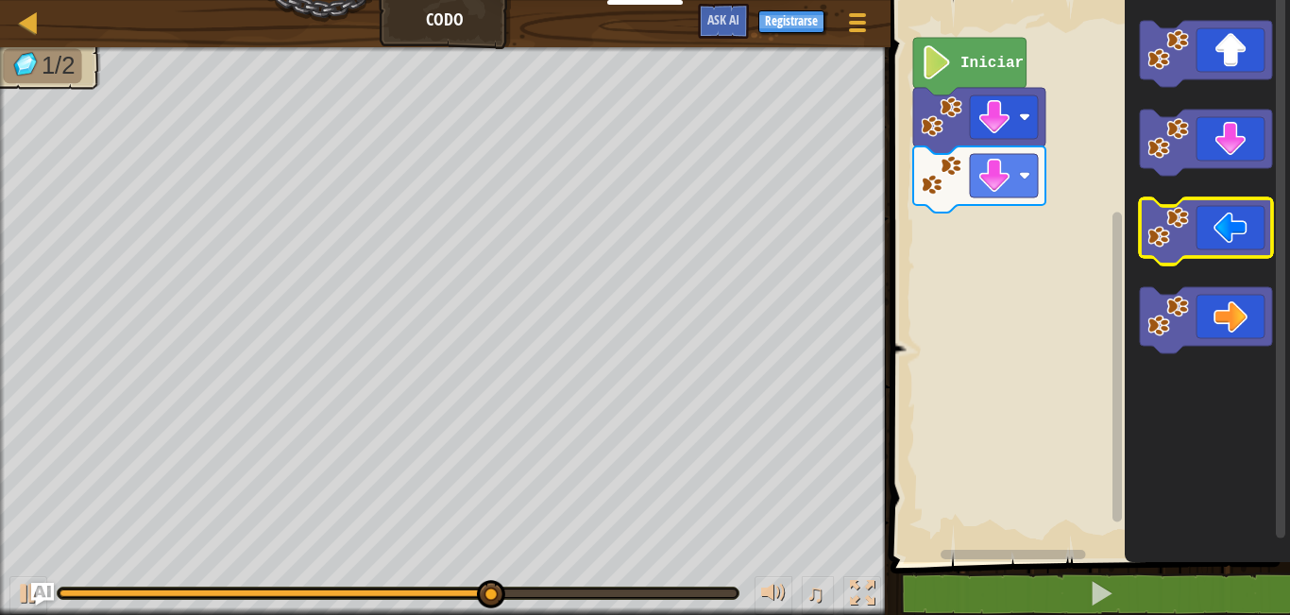
click at [1163, 250] on icon "Espacio de trabajo de Blockly" at bounding box center [1206, 231] width 132 height 66
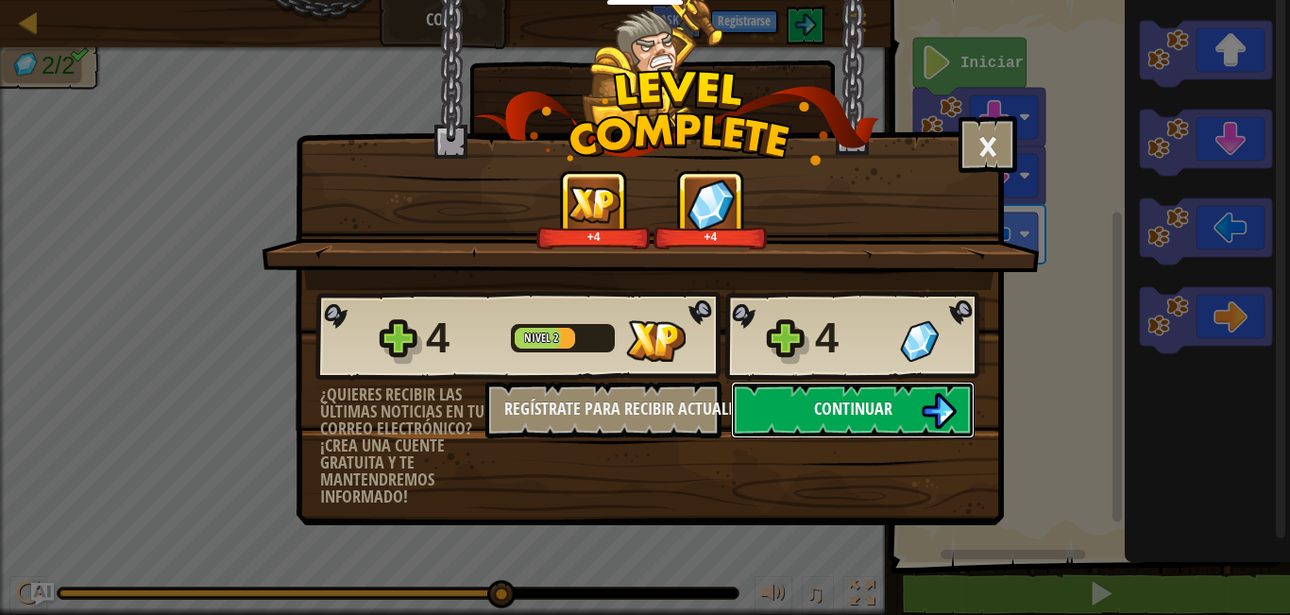
click at [863, 427] on button "Continuar" at bounding box center [853, 409] width 244 height 57
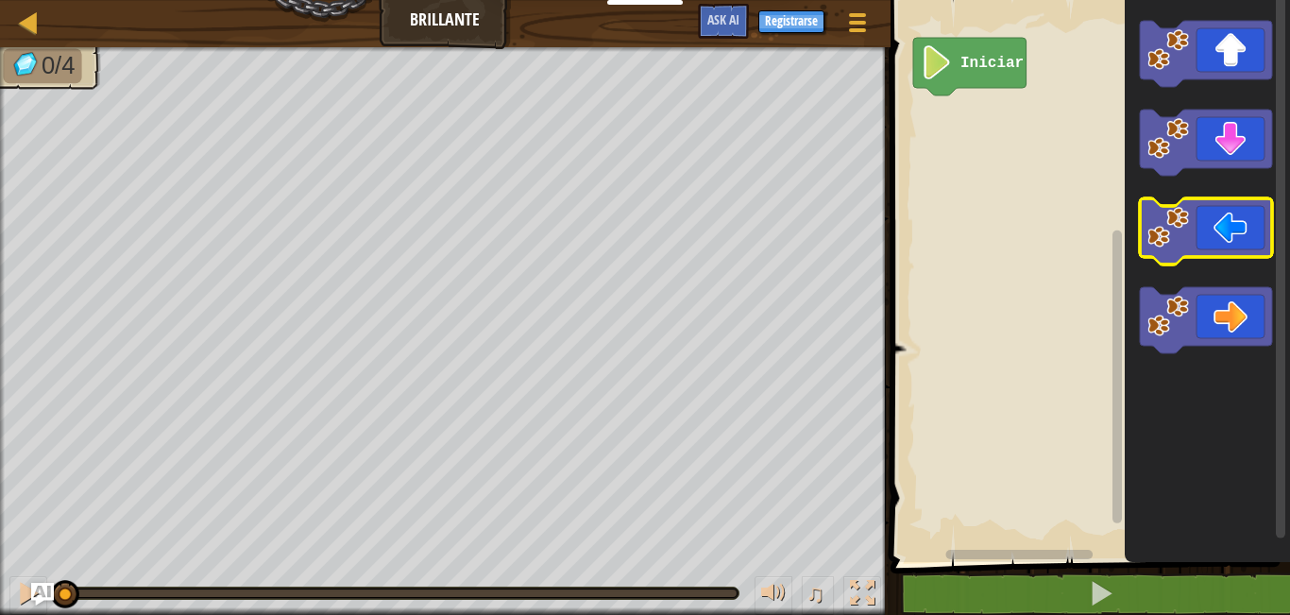
click at [1212, 246] on icon "Espacio de trabajo de Blockly" at bounding box center [1206, 231] width 132 height 66
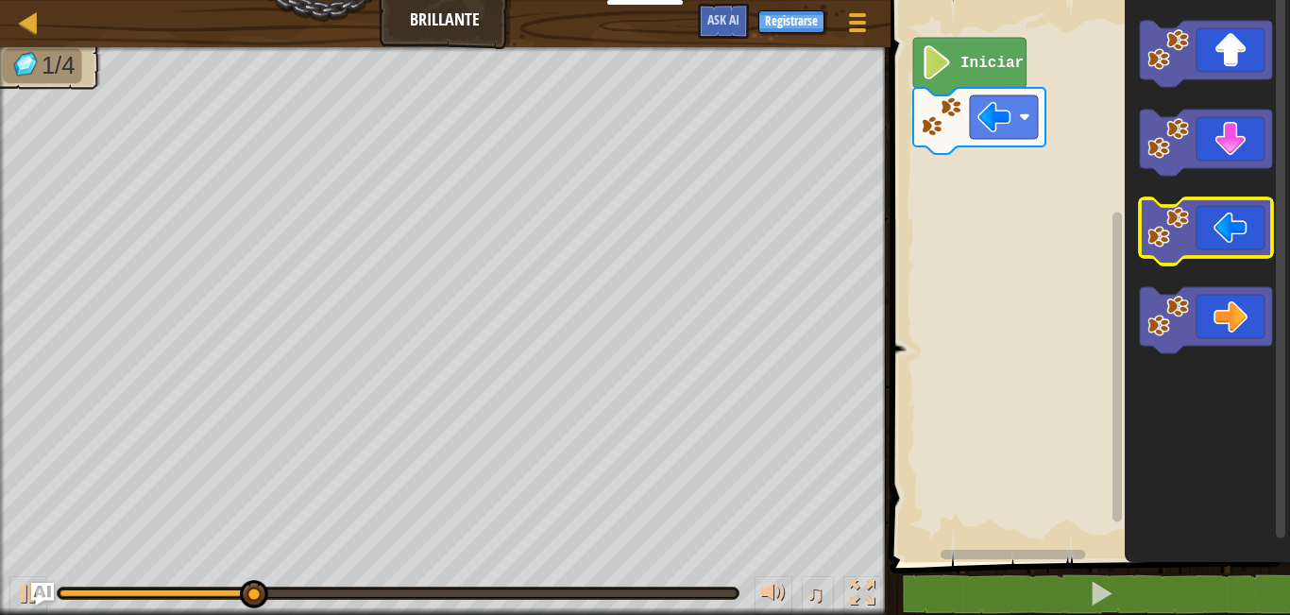
click at [1212, 246] on icon "Espacio de trabajo de Blockly" at bounding box center [1206, 231] width 132 height 66
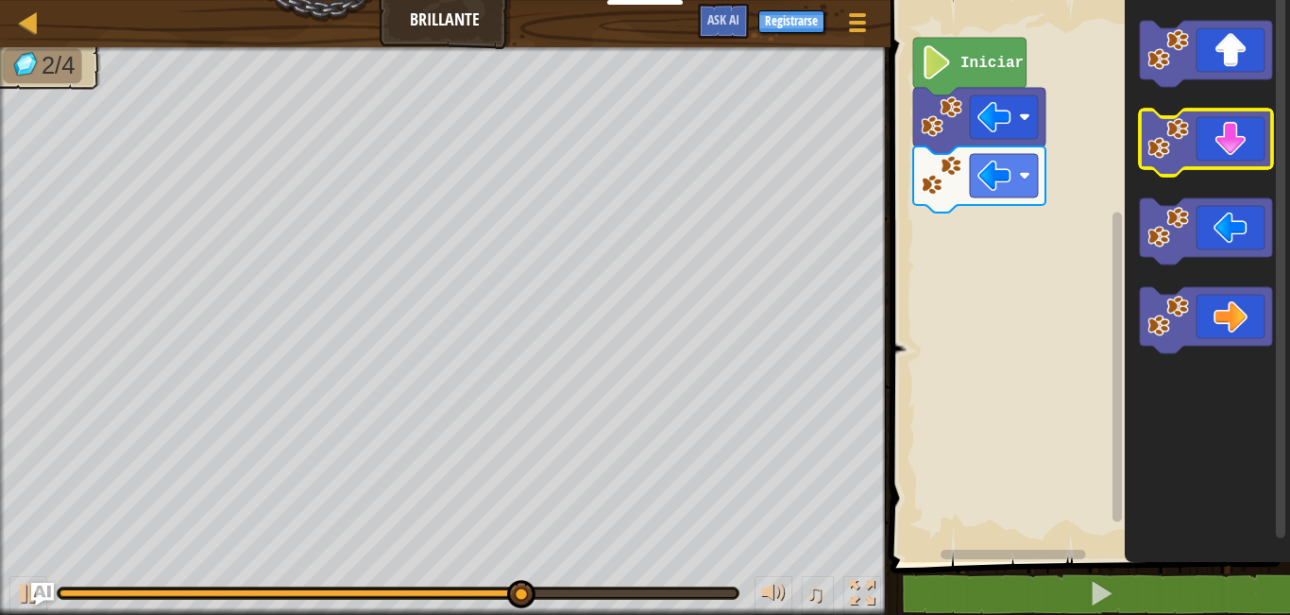
click at [1235, 162] on icon "Espacio de trabajo de Blockly" at bounding box center [1206, 143] width 132 height 66
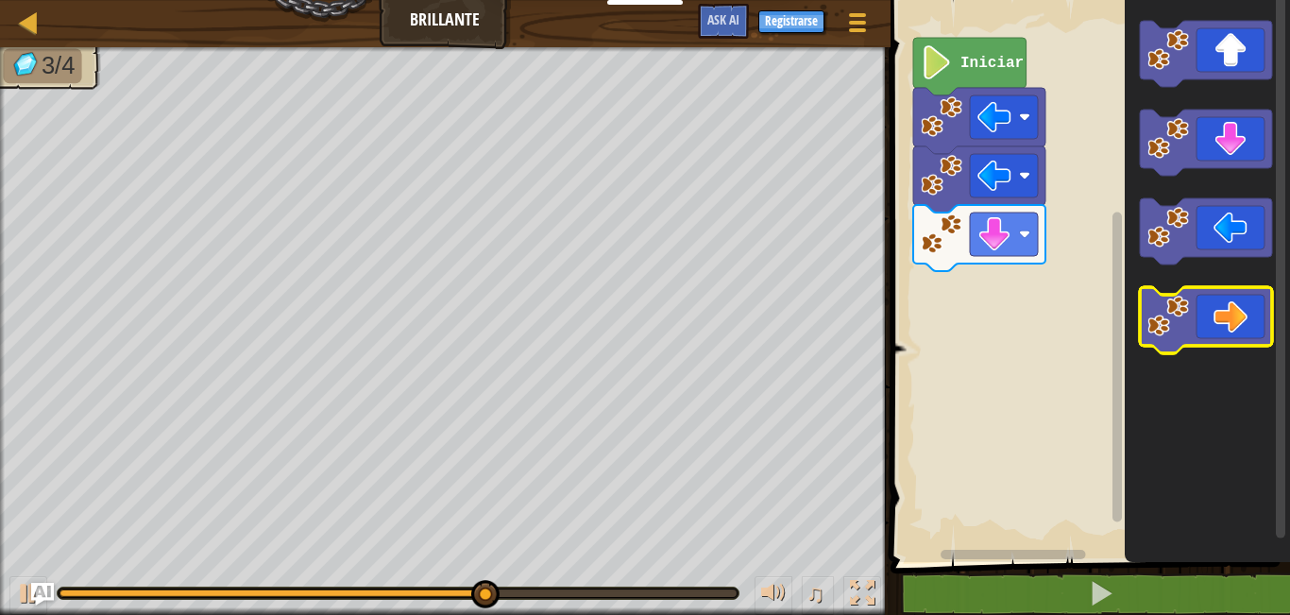
click at [1234, 333] on icon "Espacio de trabajo de Blockly" at bounding box center [1206, 320] width 132 height 66
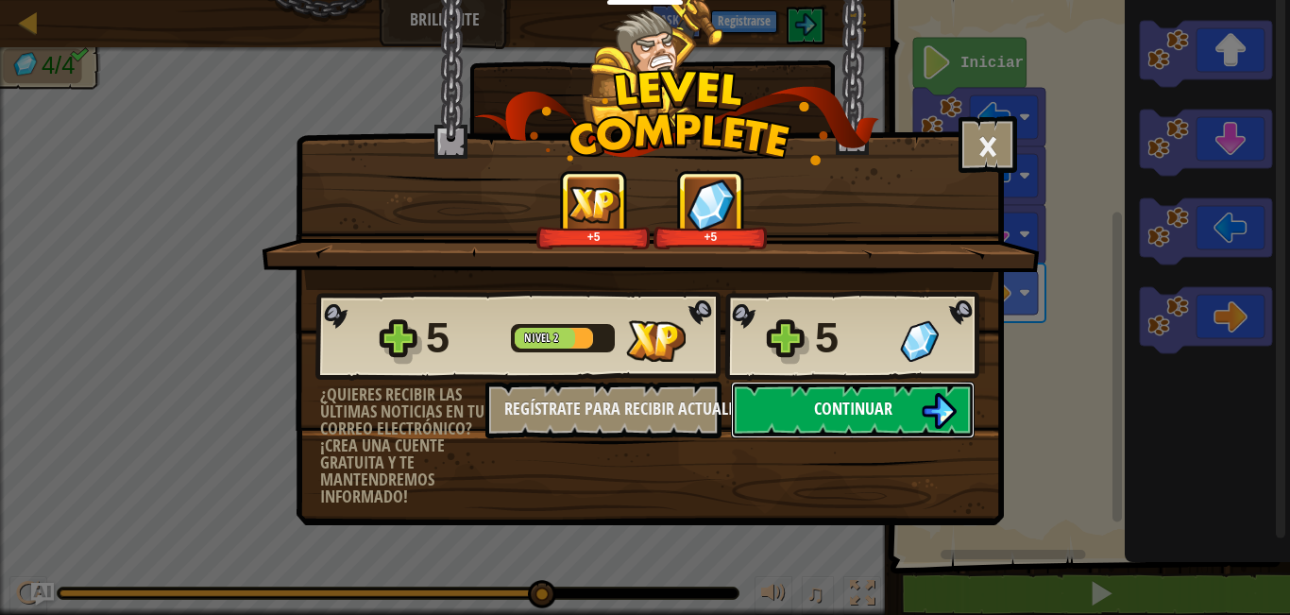
click at [873, 398] on span "Continuar" at bounding box center [853, 409] width 78 height 24
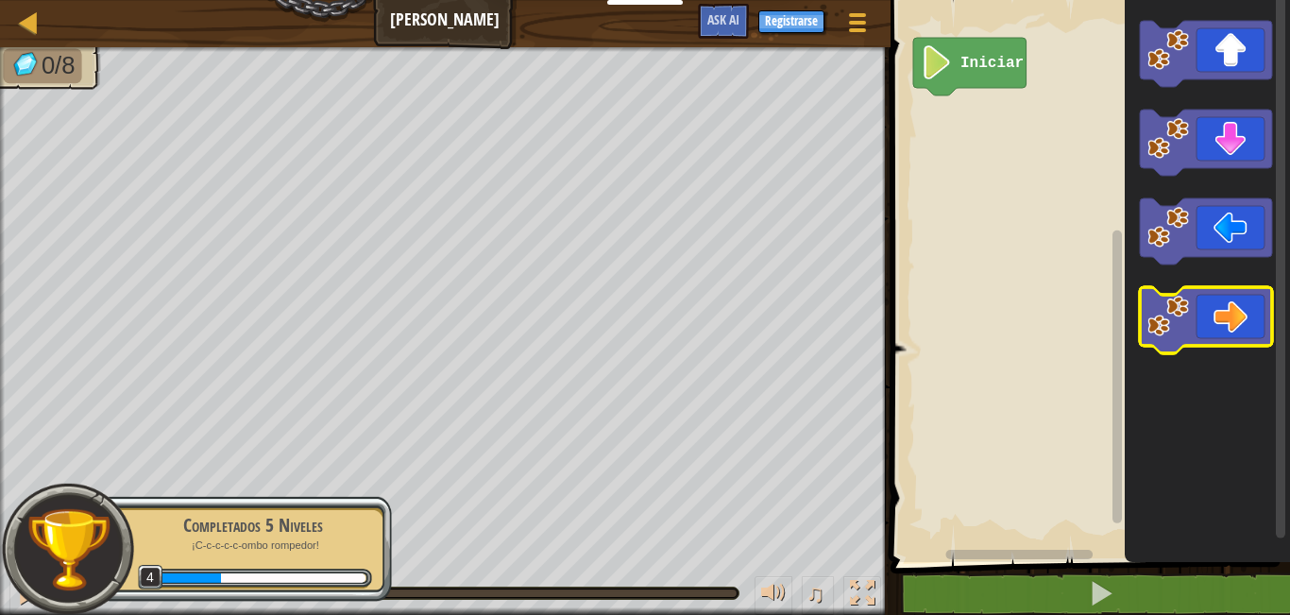
click at [1161, 301] on image "Espacio de trabajo de Blockly" at bounding box center [1168, 317] width 42 height 42
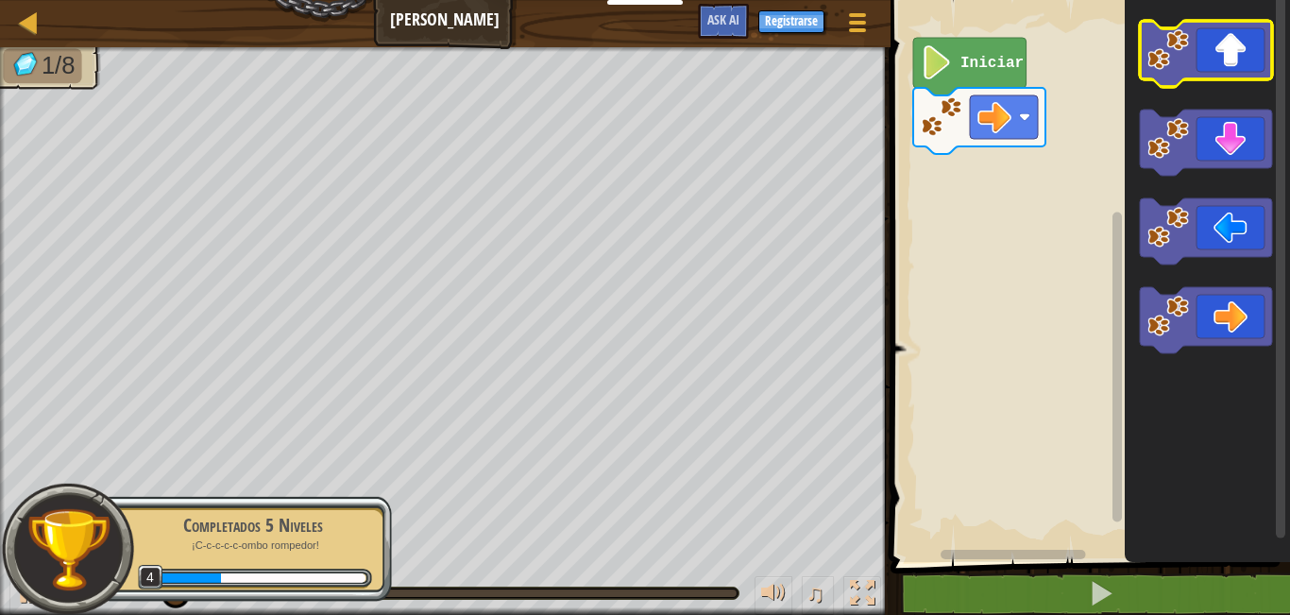
click at [1195, 41] on icon "Espacio de trabajo de Blockly" at bounding box center [1206, 54] width 132 height 66
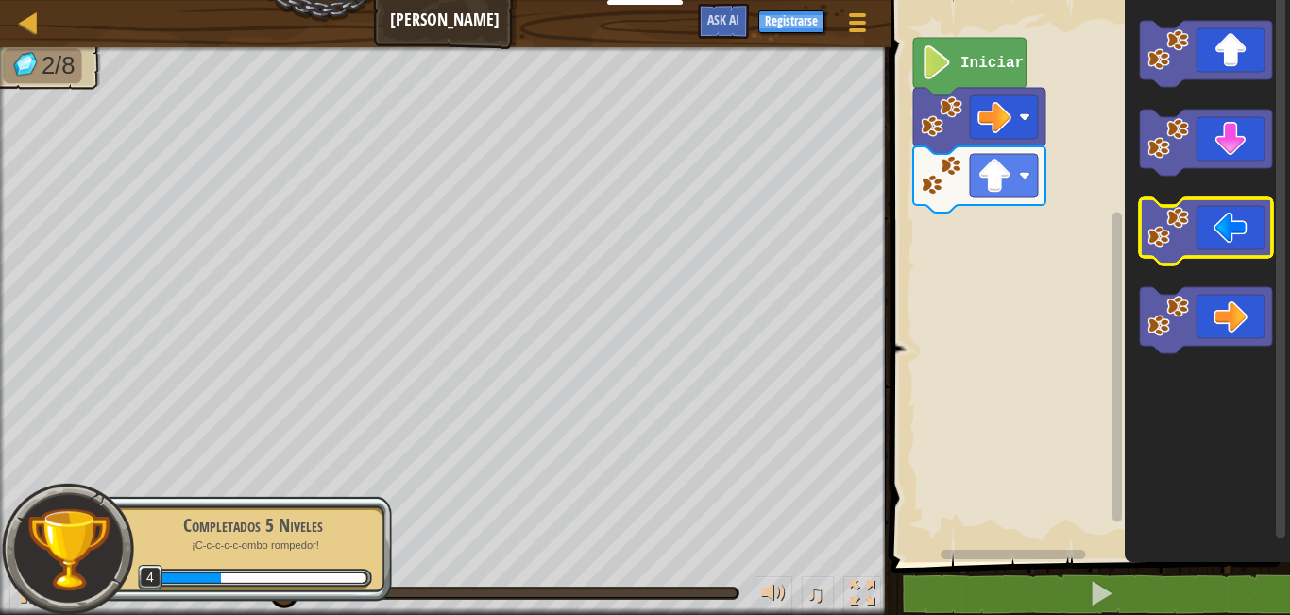
click at [1213, 238] on icon "Espacio de trabajo de Blockly" at bounding box center [1206, 231] width 132 height 66
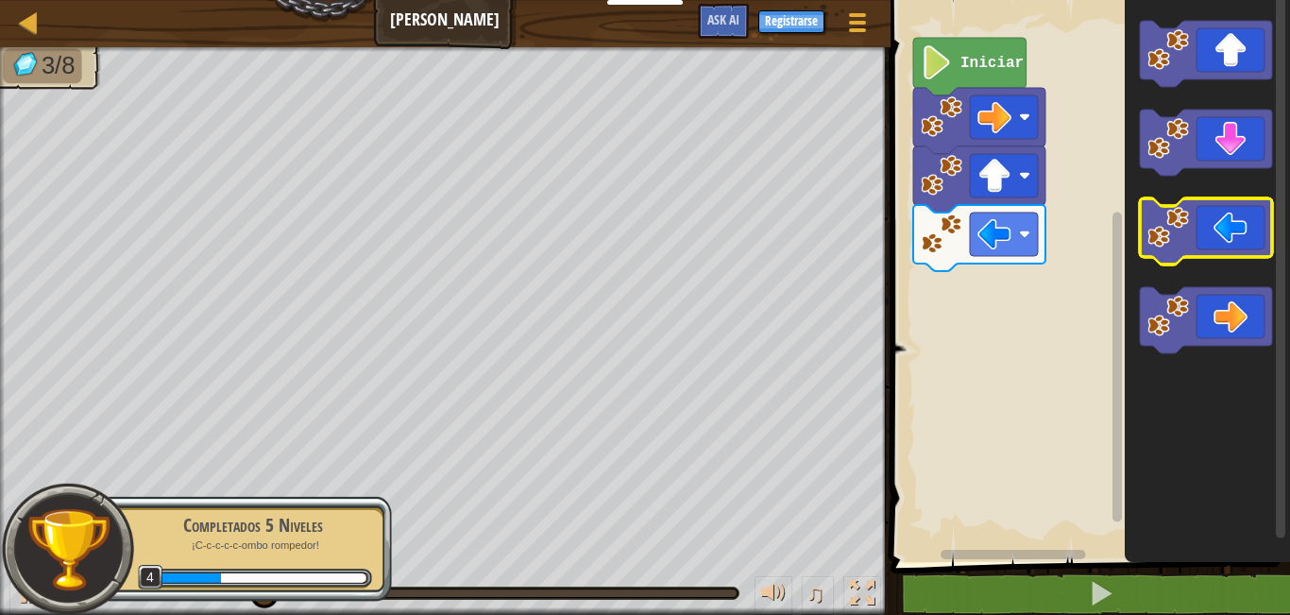
click at [1213, 238] on icon "Espacio de trabajo de Blockly" at bounding box center [1206, 231] width 132 height 66
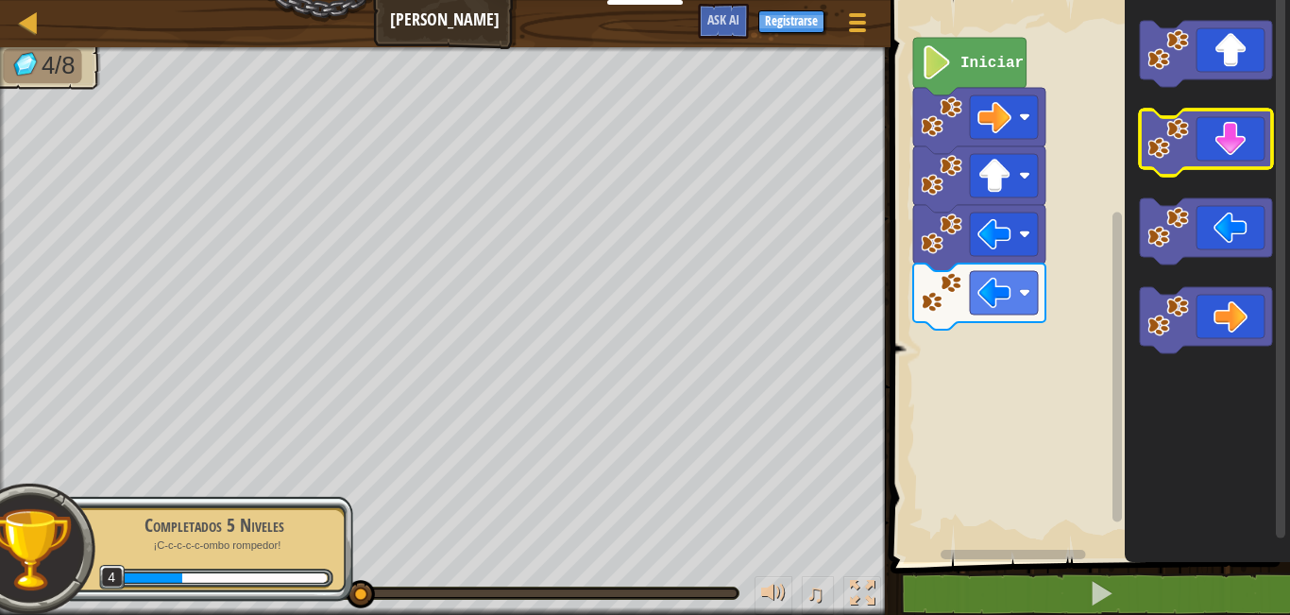
click at [1224, 155] on icon "Espacio de trabajo de Blockly" at bounding box center [1206, 143] width 132 height 66
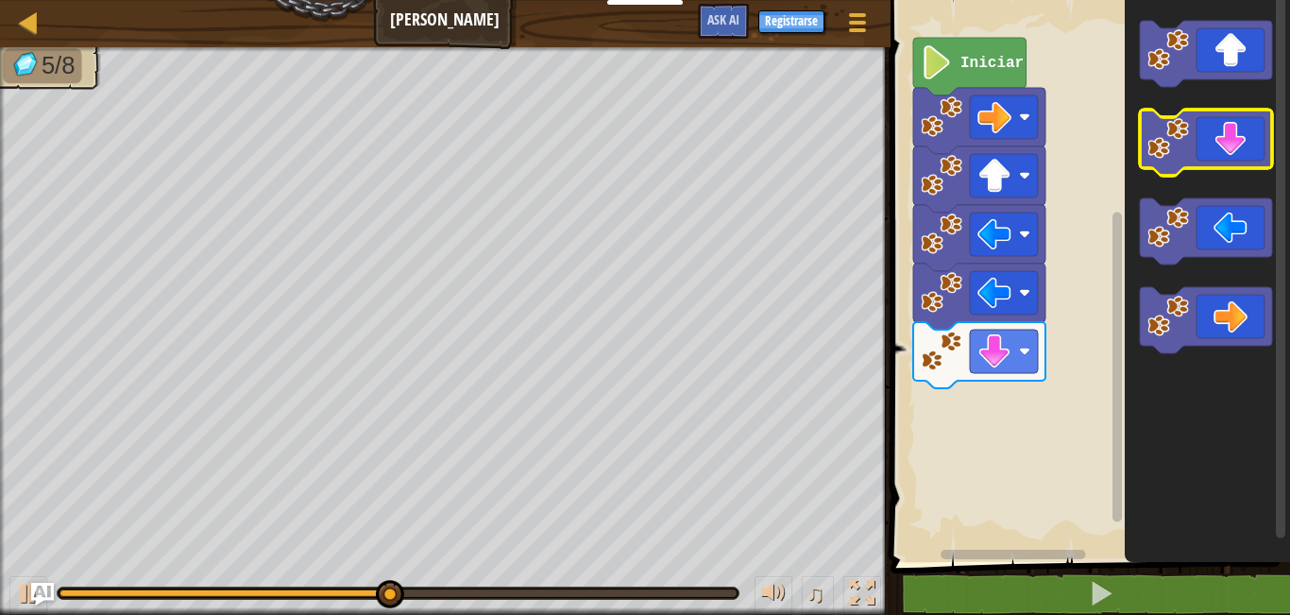
click at [1218, 155] on icon "Espacio de trabajo de Blockly" at bounding box center [1206, 143] width 132 height 66
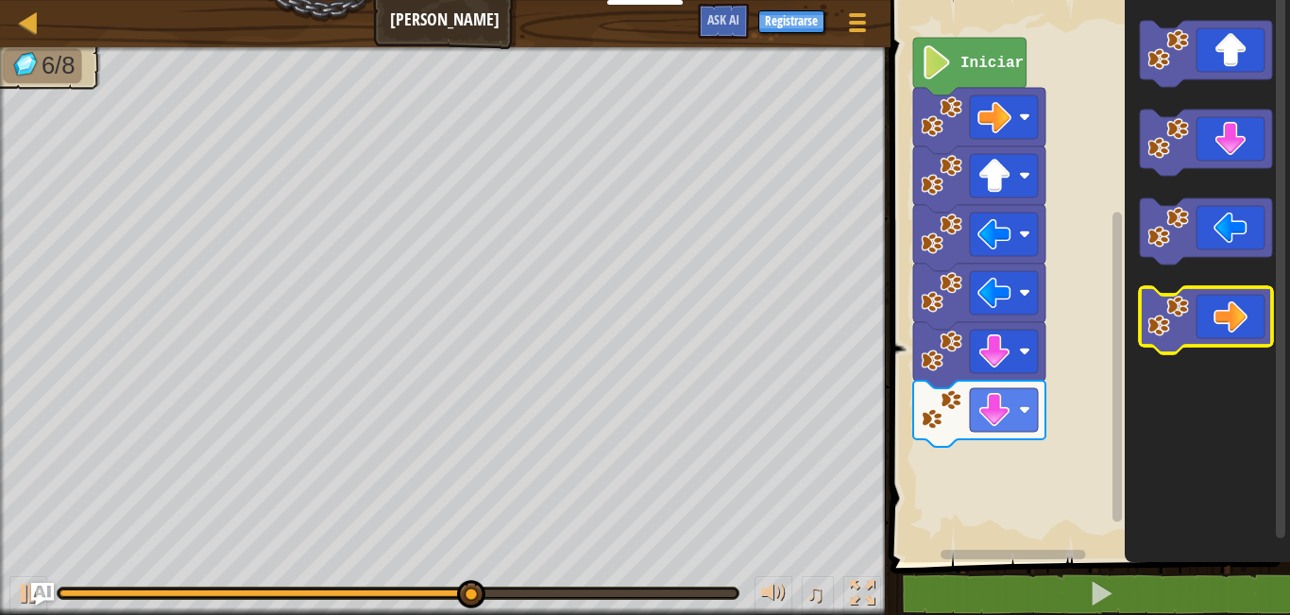
click at [1213, 328] on icon "Espacio de trabajo de Blockly" at bounding box center [1206, 320] width 132 height 66
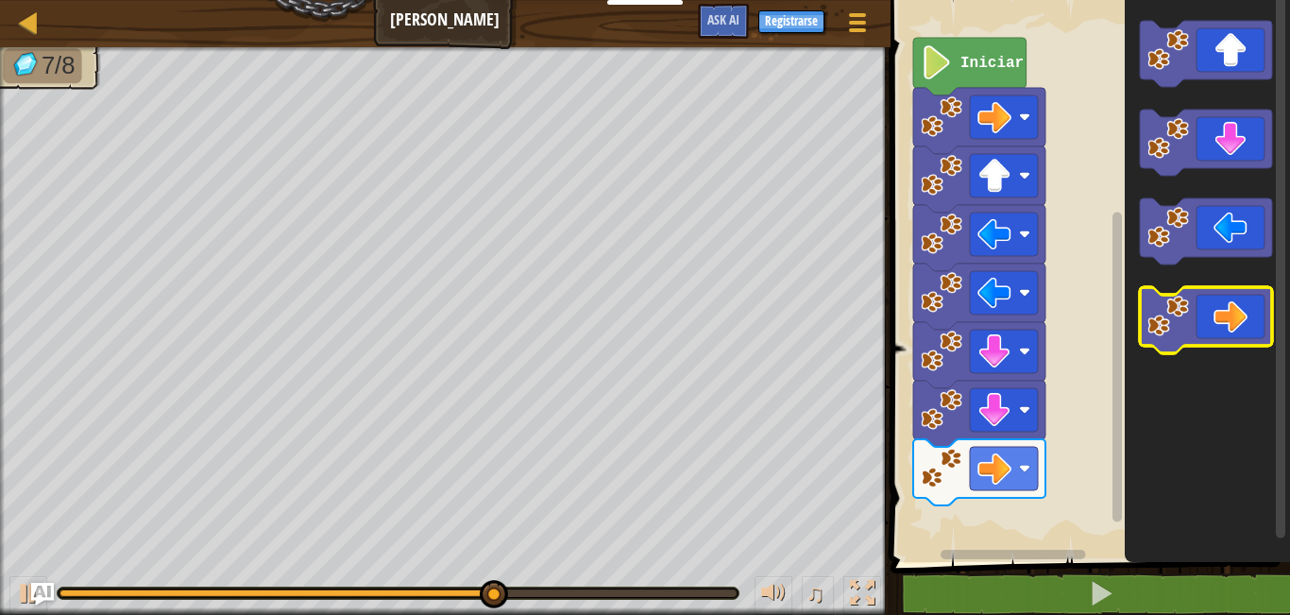
click at [1183, 298] on image "Espacio de trabajo de Blockly" at bounding box center [1168, 317] width 42 height 42
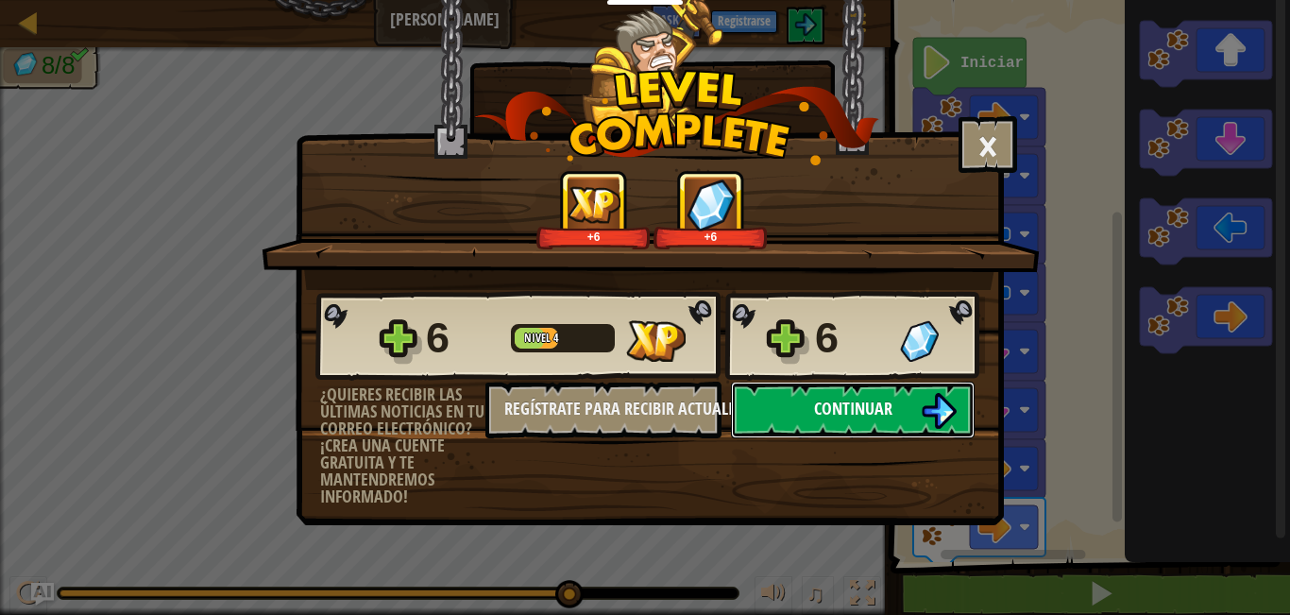
click at [890, 386] on button "Continuar" at bounding box center [853, 409] width 244 height 57
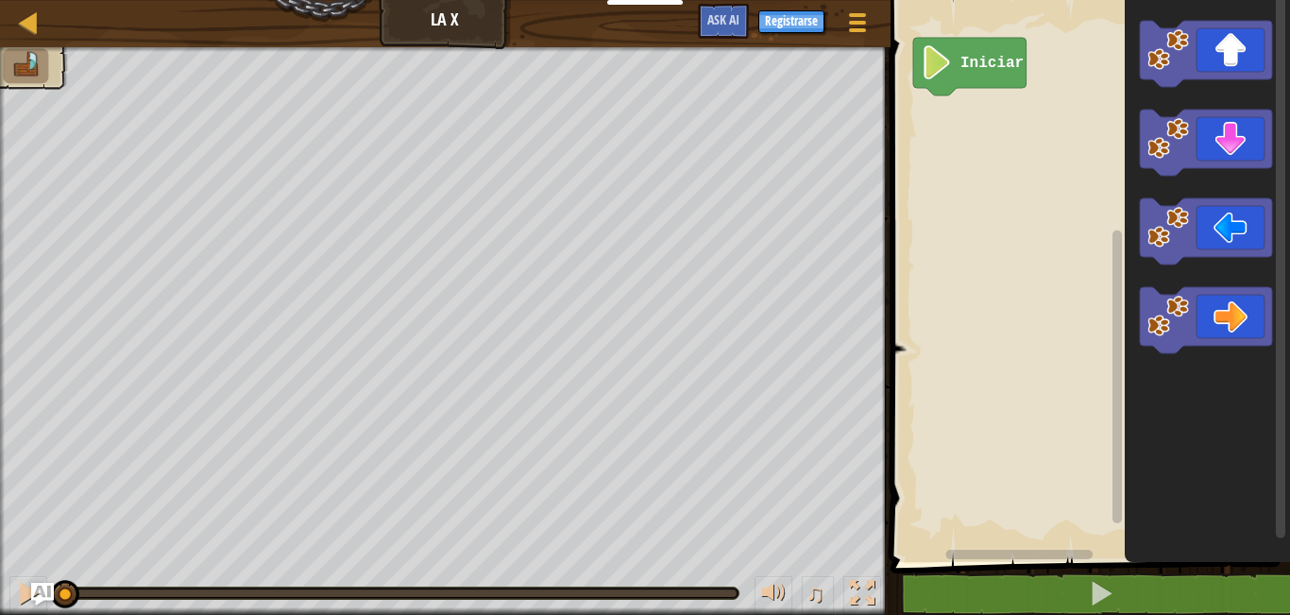
click at [1082, 333] on rect "Espacio de trabajo de Blockly" at bounding box center [1087, 276] width 405 height 571
click at [1195, 41] on icon "Espacio de trabajo de Blockly" at bounding box center [1206, 54] width 132 height 66
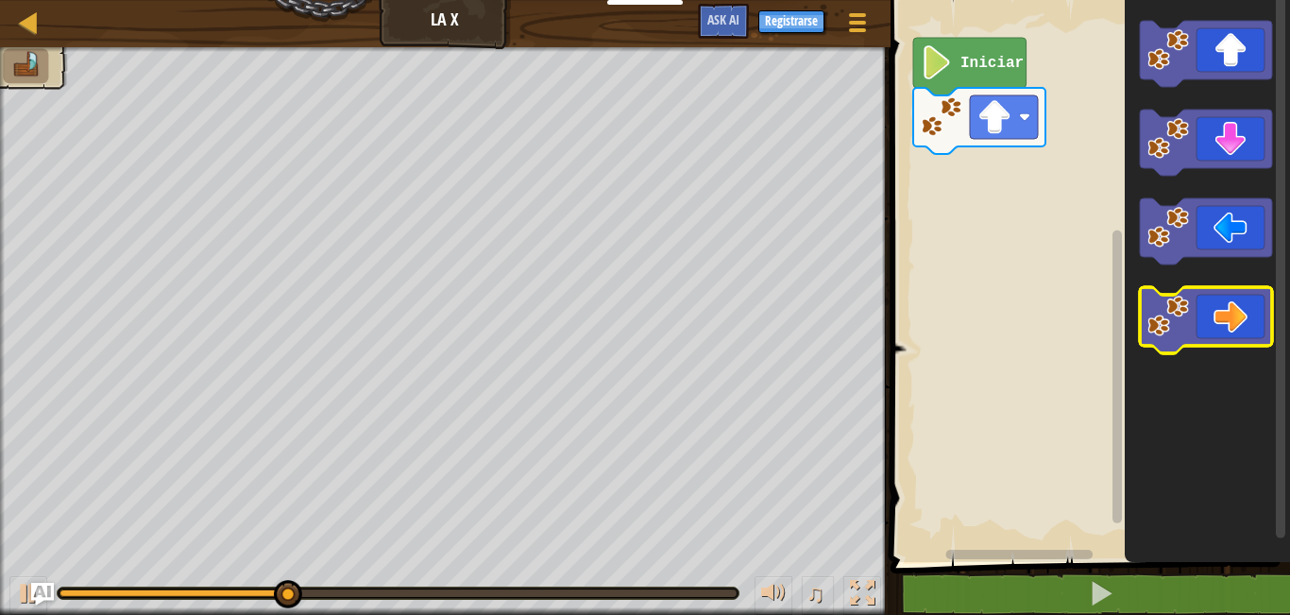
click at [1215, 321] on icon "Espacio de trabajo de Blockly" at bounding box center [1206, 320] width 132 height 66
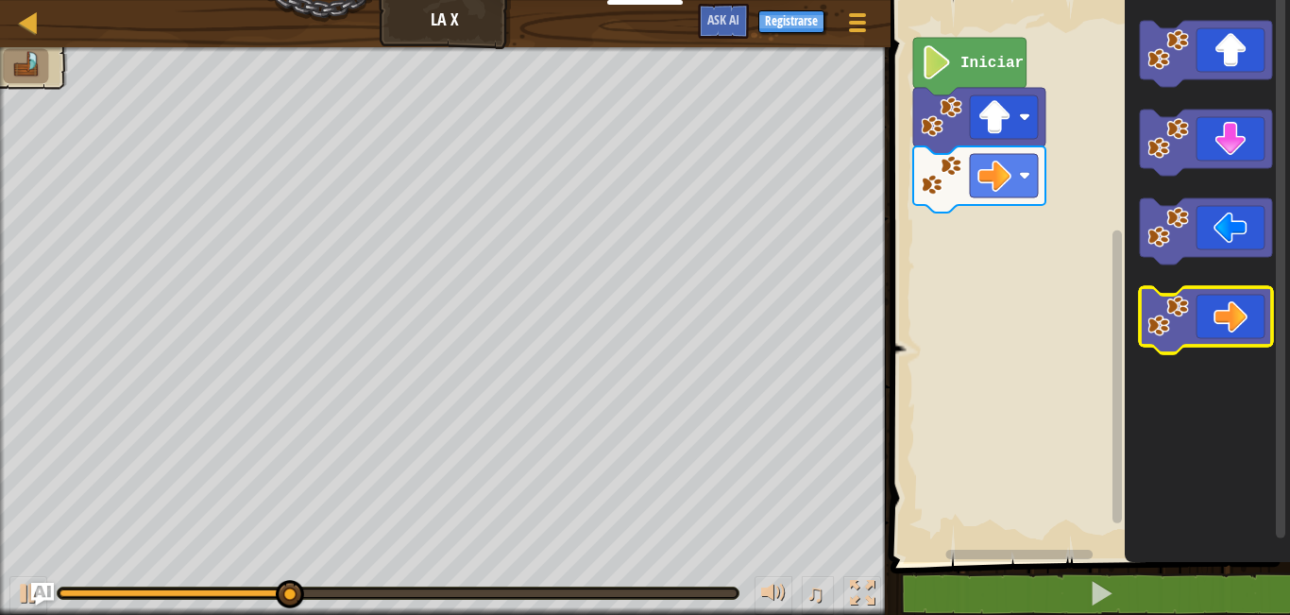
click at [1236, 306] on icon "Espacio de trabajo de Blockly" at bounding box center [1206, 320] width 132 height 66
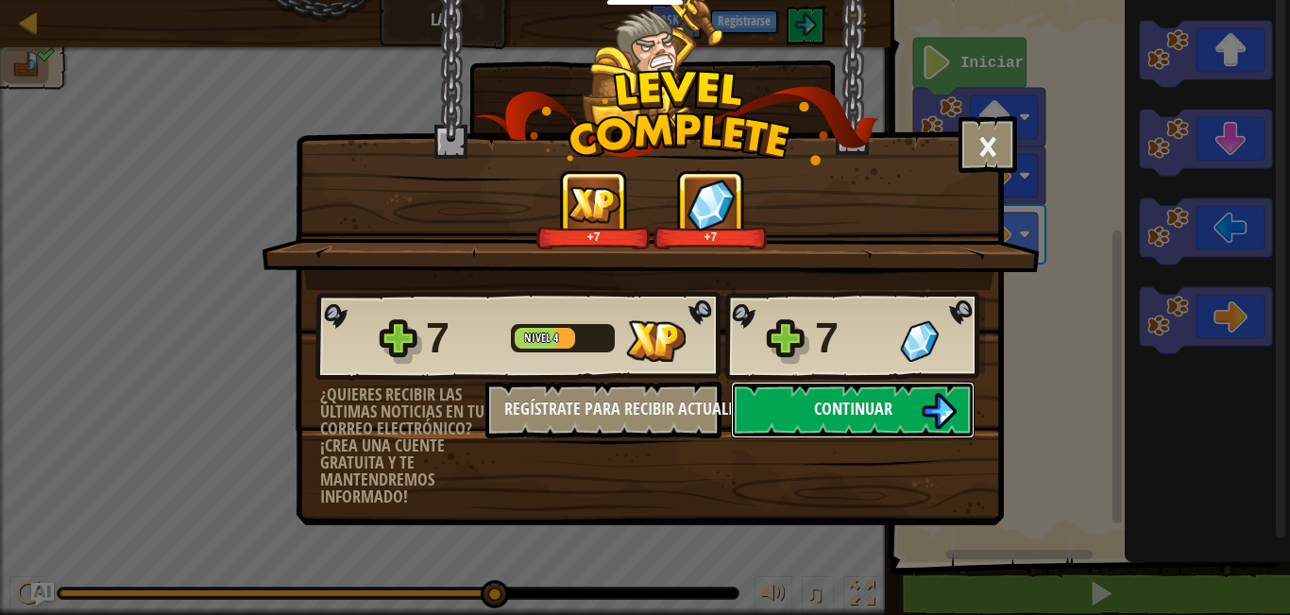
click at [871, 407] on span "Continuar" at bounding box center [853, 409] width 78 height 24
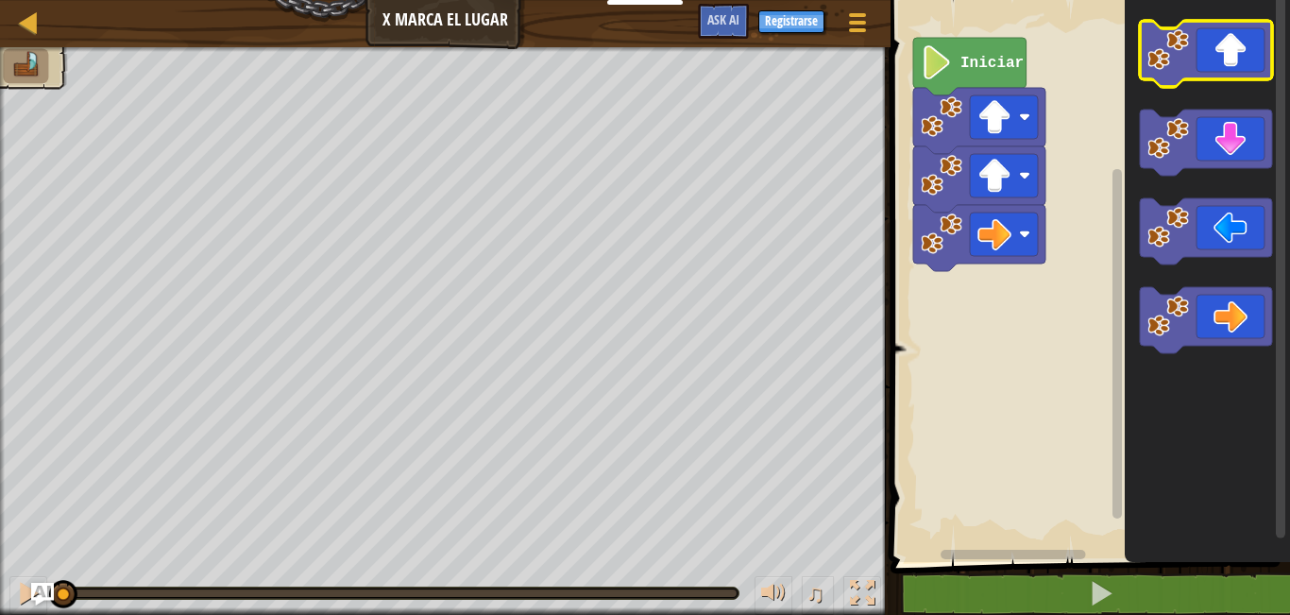
click at [1226, 62] on icon "Espacio de trabajo de Blockly" at bounding box center [1206, 54] width 132 height 66
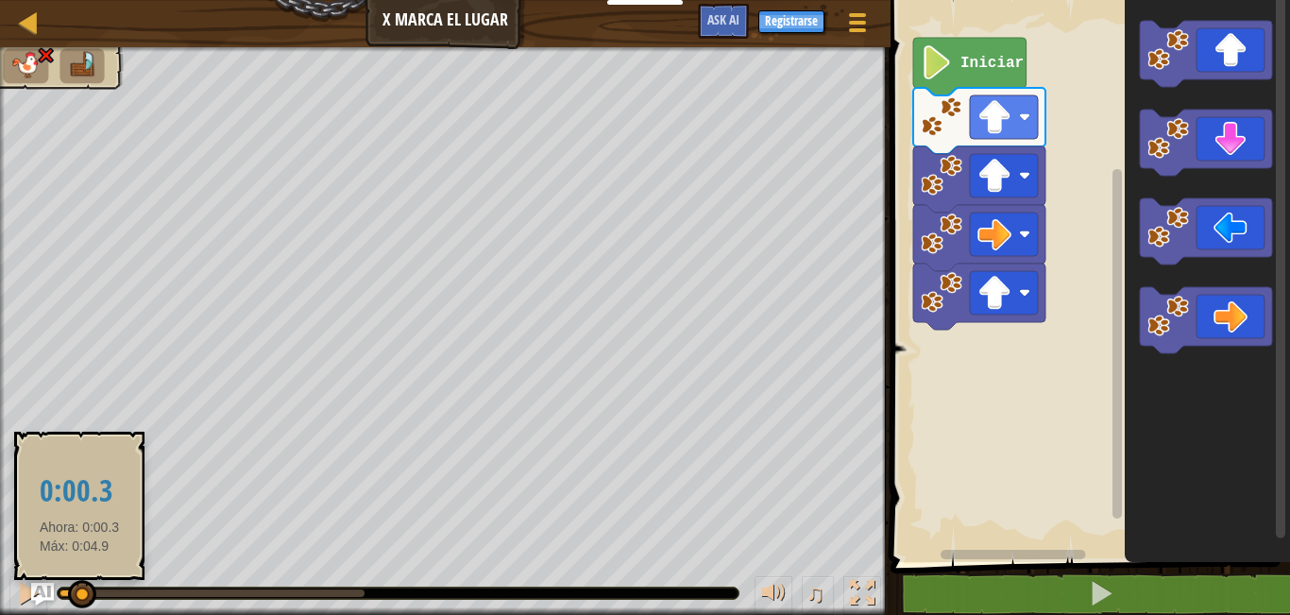
drag, startPoint x: 352, startPoint y: 593, endPoint x: 78, endPoint y: 597, distance: 273.9
click at [78, 597] on div at bounding box center [82, 594] width 28 height 28
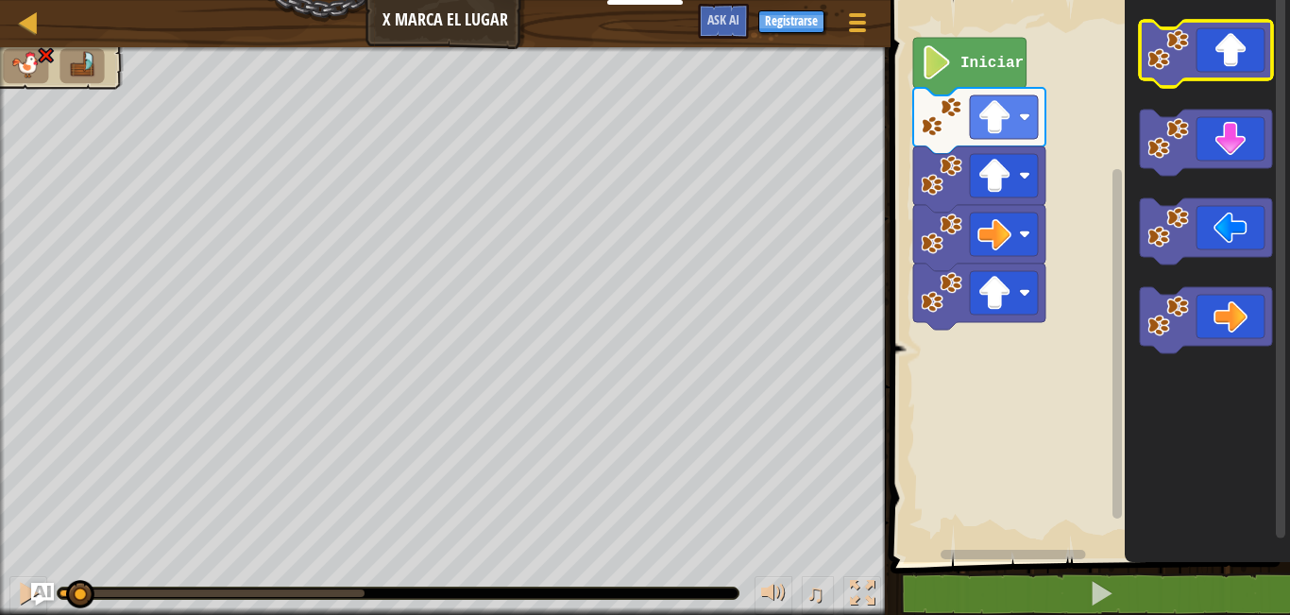
click at [1206, 81] on rect "Espacio de trabajo de Blockly" at bounding box center [1206, 54] width 132 height 66
click at [1023, 456] on rect "Espacio de trabajo de Blockly" at bounding box center [1087, 276] width 405 height 571
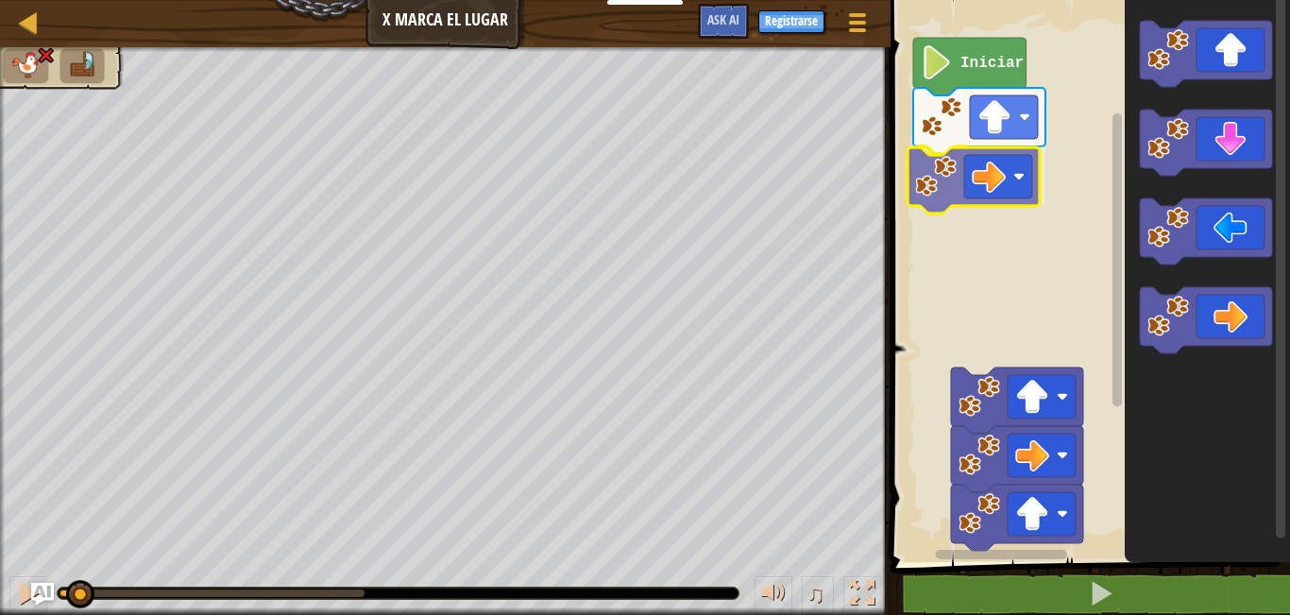
click at [989, 170] on div "Iniciar" at bounding box center [1087, 276] width 405 height 571
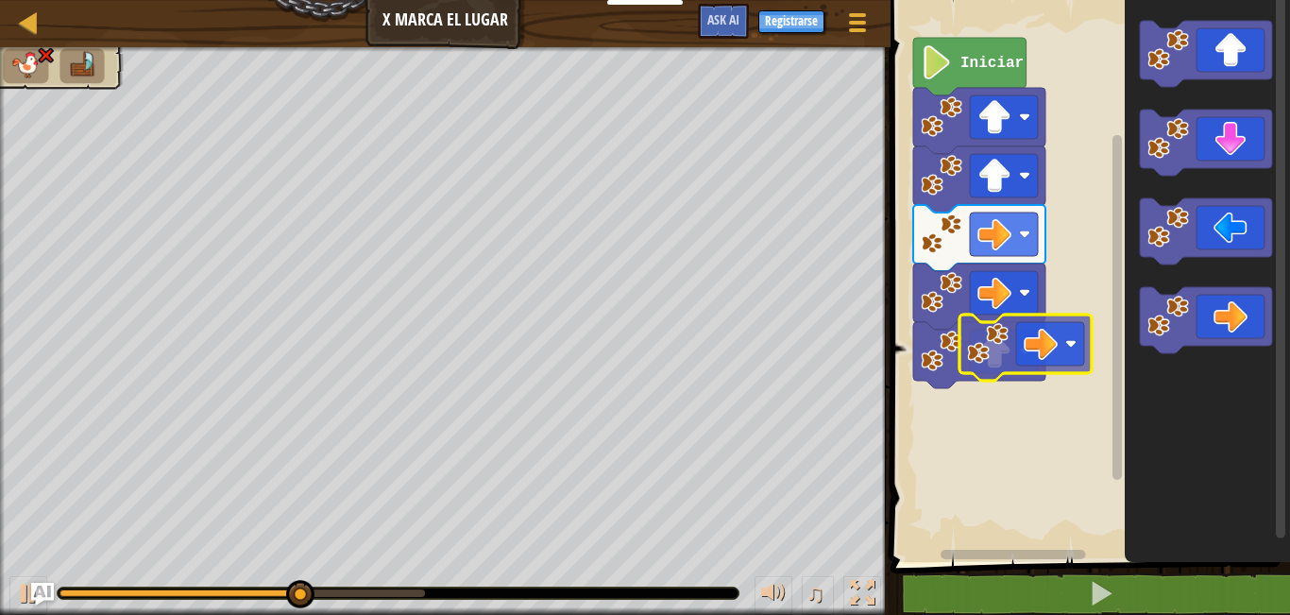
click at [991, 322] on div "Iniciar" at bounding box center [1087, 276] width 405 height 571
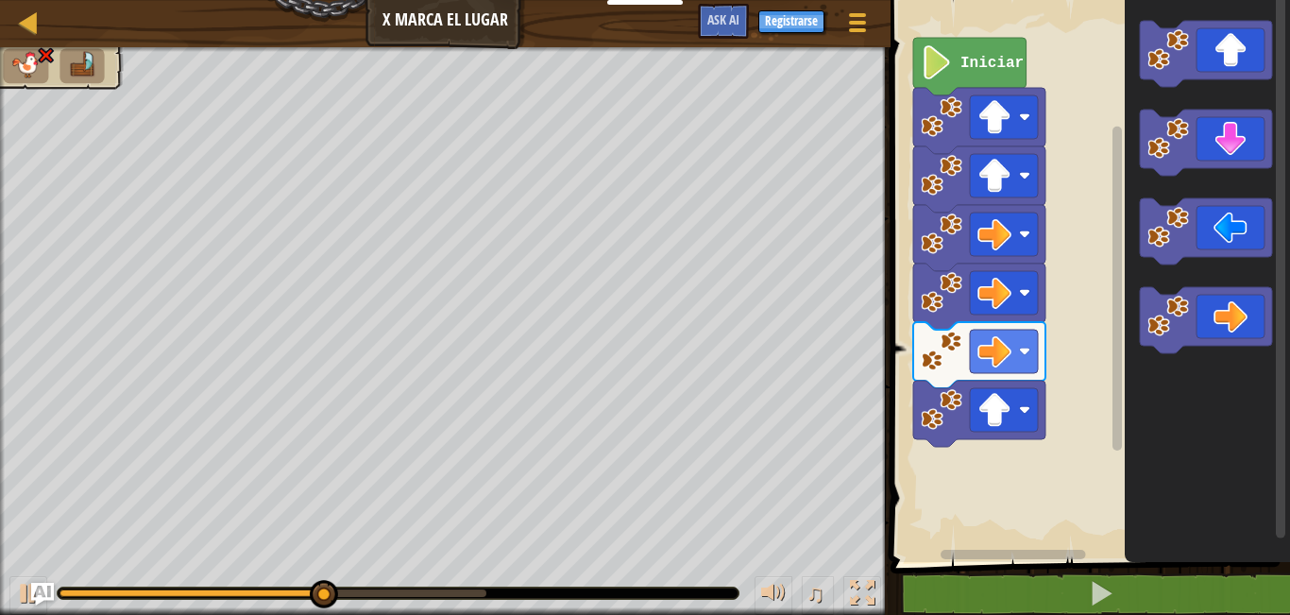
click at [1036, 418] on div "Iniciar" at bounding box center [1087, 276] width 405 height 571
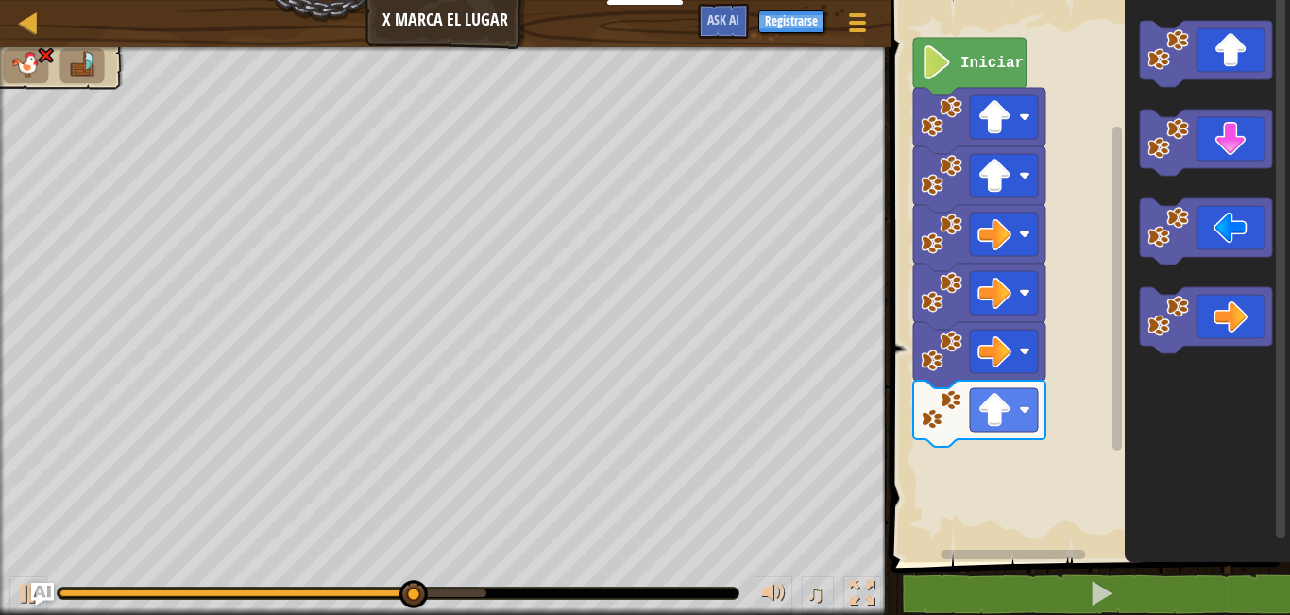
click at [1150, 200] on g "Espacio de trabajo de Blockly" at bounding box center [1206, 187] width 132 height 332
click at [1210, 145] on icon "Espacio de trabajo de Blockly" at bounding box center [1206, 143] width 132 height 66
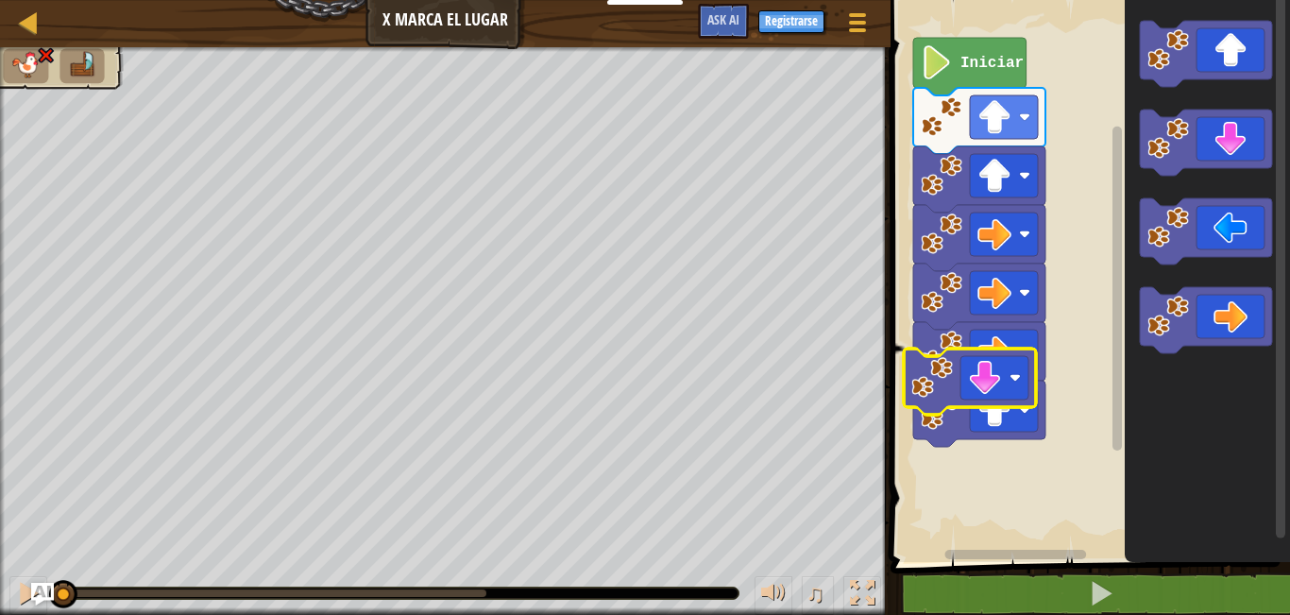
drag, startPoint x: 500, startPoint y: 582, endPoint x: 19, endPoint y: 638, distance: 484.9
click at [19, 0] on html "Estudiantes Crear Cuenta Gratis. Soluciones para escuelas y distritos Vista pre…" at bounding box center [645, 0] width 1290 height 0
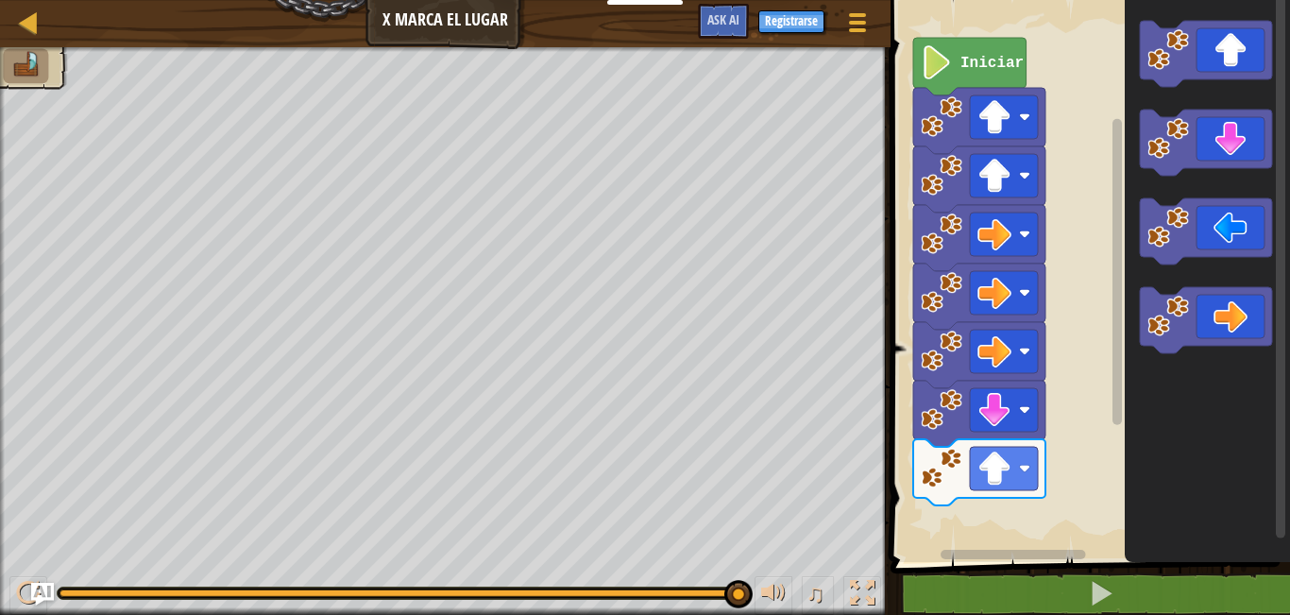
click at [1120, 362] on div "Iniciar" at bounding box center [1087, 276] width 405 height 571
click at [1156, 147] on image "Espacio de trabajo de Blockly" at bounding box center [1168, 139] width 42 height 42
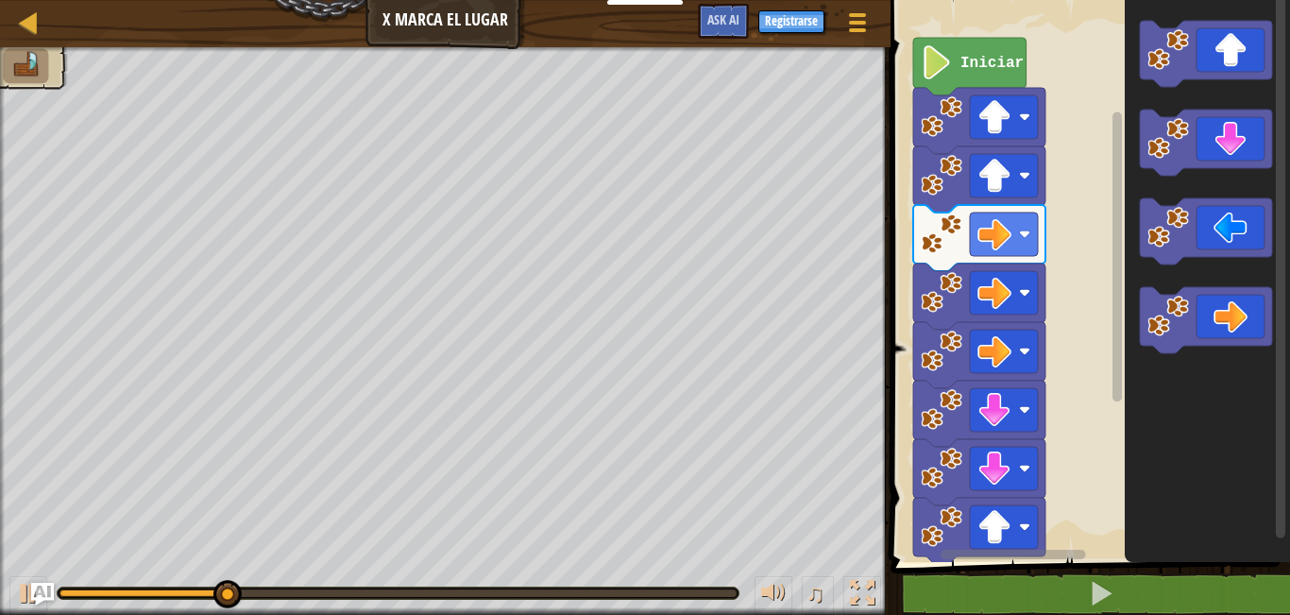
click at [1034, 482] on div "Iniciar" at bounding box center [1087, 276] width 405 height 571
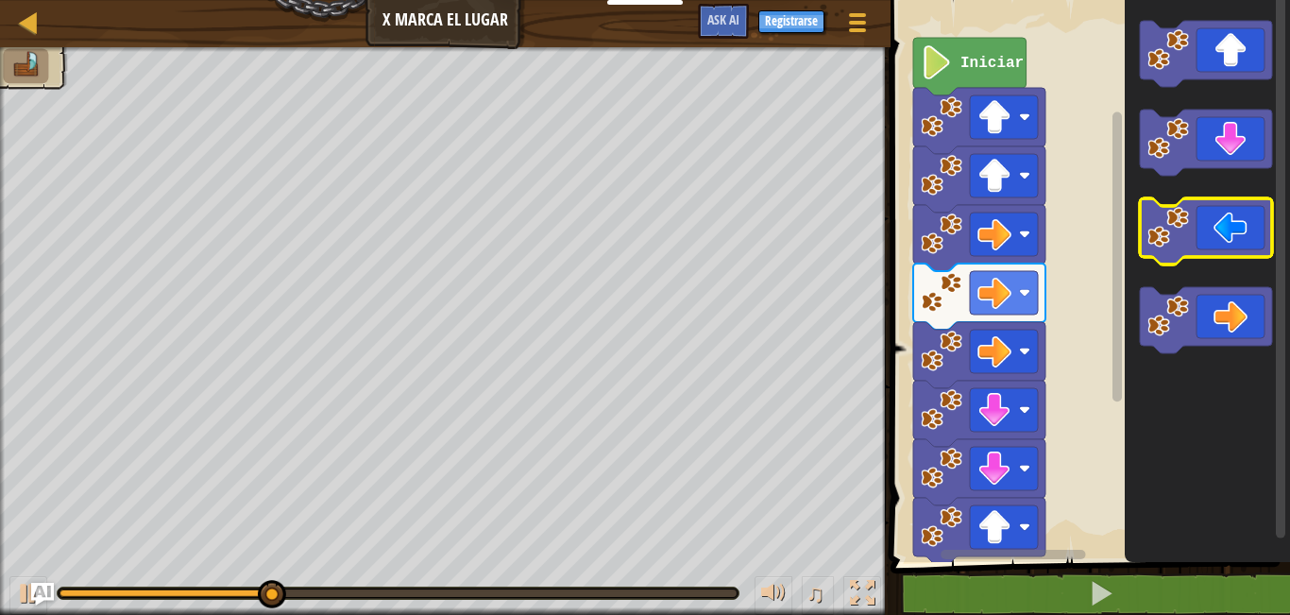
click at [1156, 235] on image "Espacio de trabajo de Blockly" at bounding box center [1168, 228] width 42 height 42
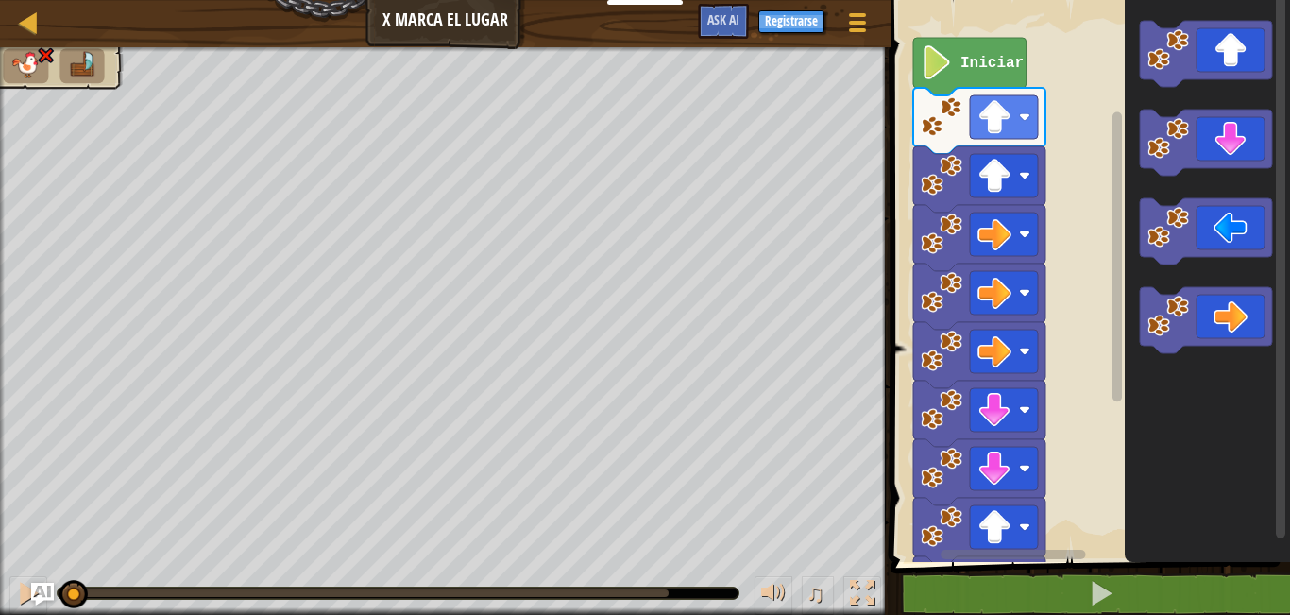
drag, startPoint x: 653, startPoint y: 590, endPoint x: 71, endPoint y: 642, distance: 584.0
click at [71, 0] on html "Estudiantes Crear Cuenta Gratis. Soluciones para escuelas y distritos Vista pre…" at bounding box center [645, 0] width 1290 height 0
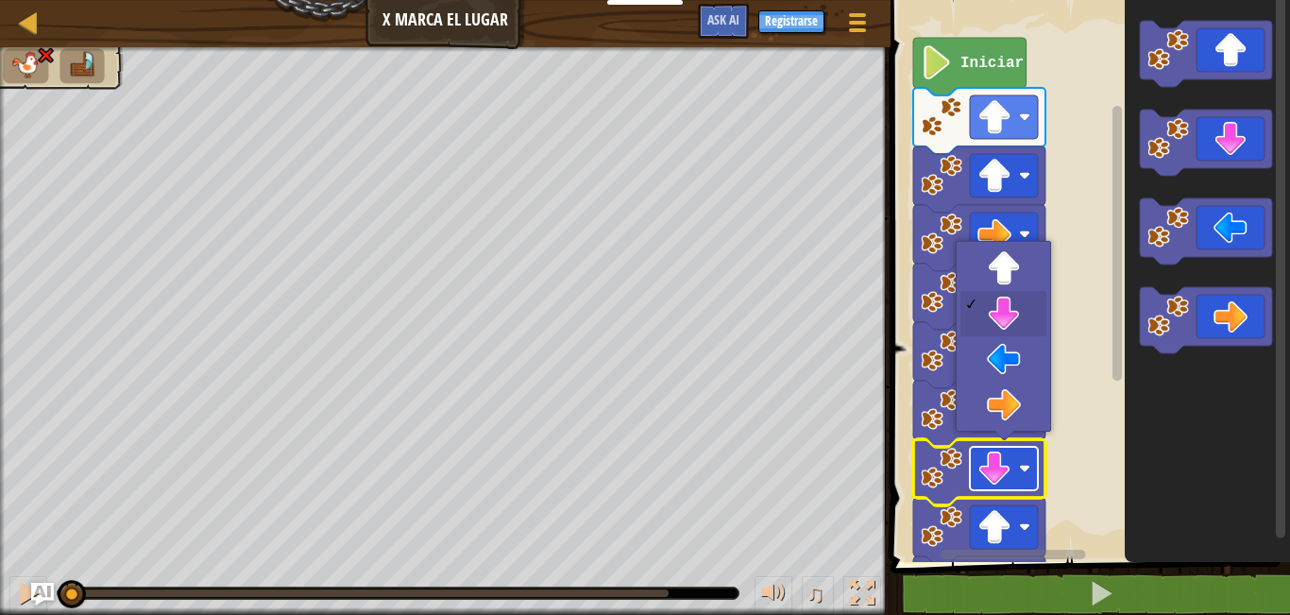
click at [976, 447] on rect "Espacio de trabajo de Blockly" at bounding box center [1004, 468] width 68 height 43
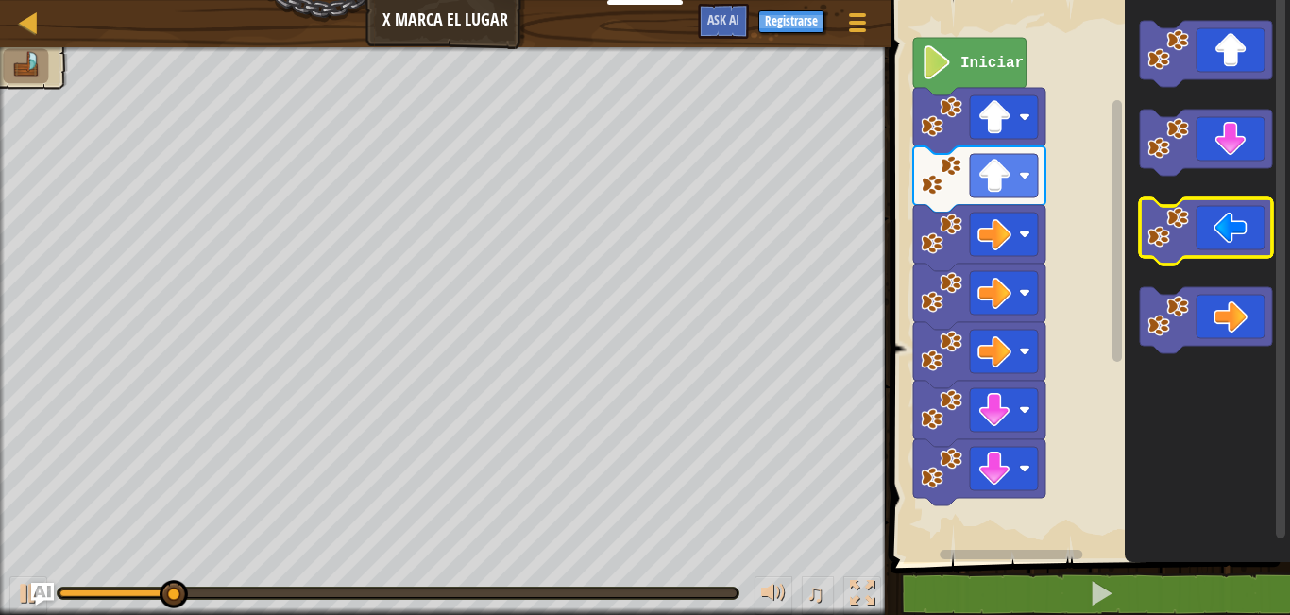
click at [1237, 219] on icon "Espacio de trabajo de Blockly" at bounding box center [1206, 231] width 132 height 66
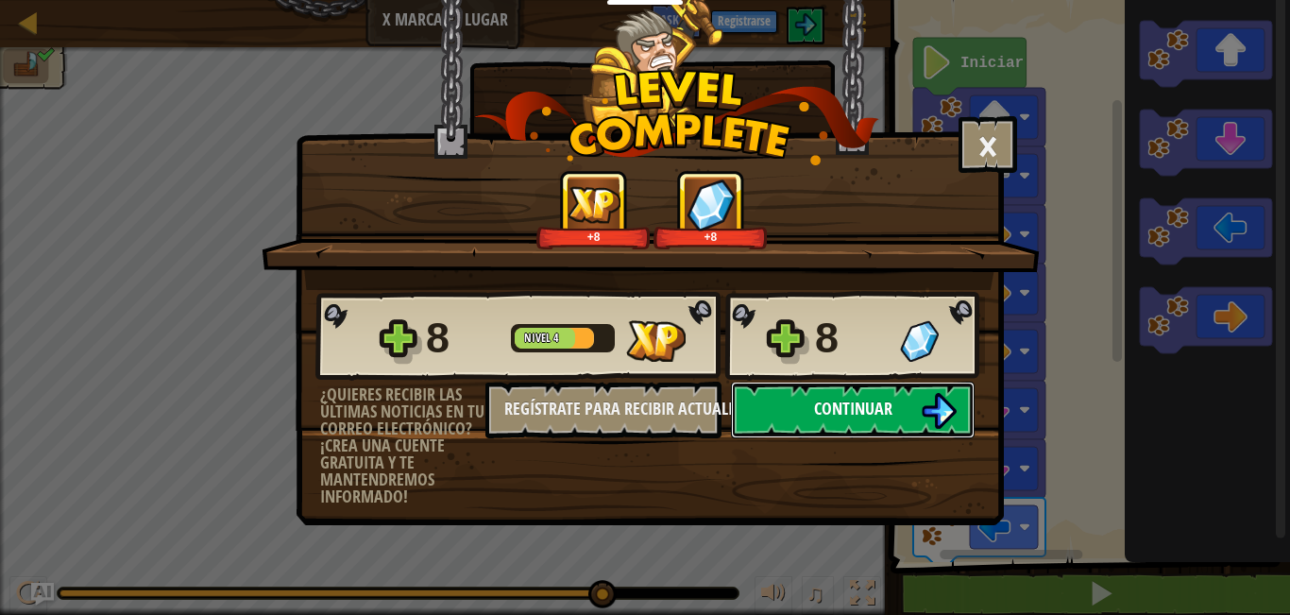
click at [780, 418] on button "Continuar" at bounding box center [853, 409] width 244 height 57
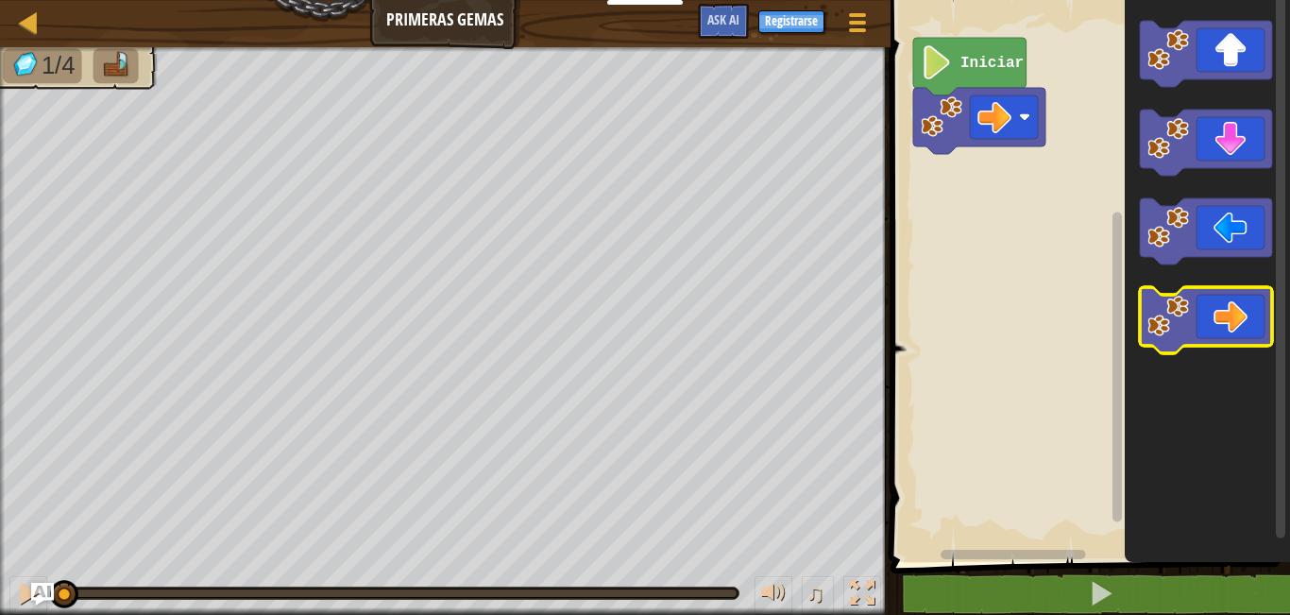
click at [1217, 300] on icon "Espacio de trabajo de Blockly" at bounding box center [1206, 320] width 132 height 66
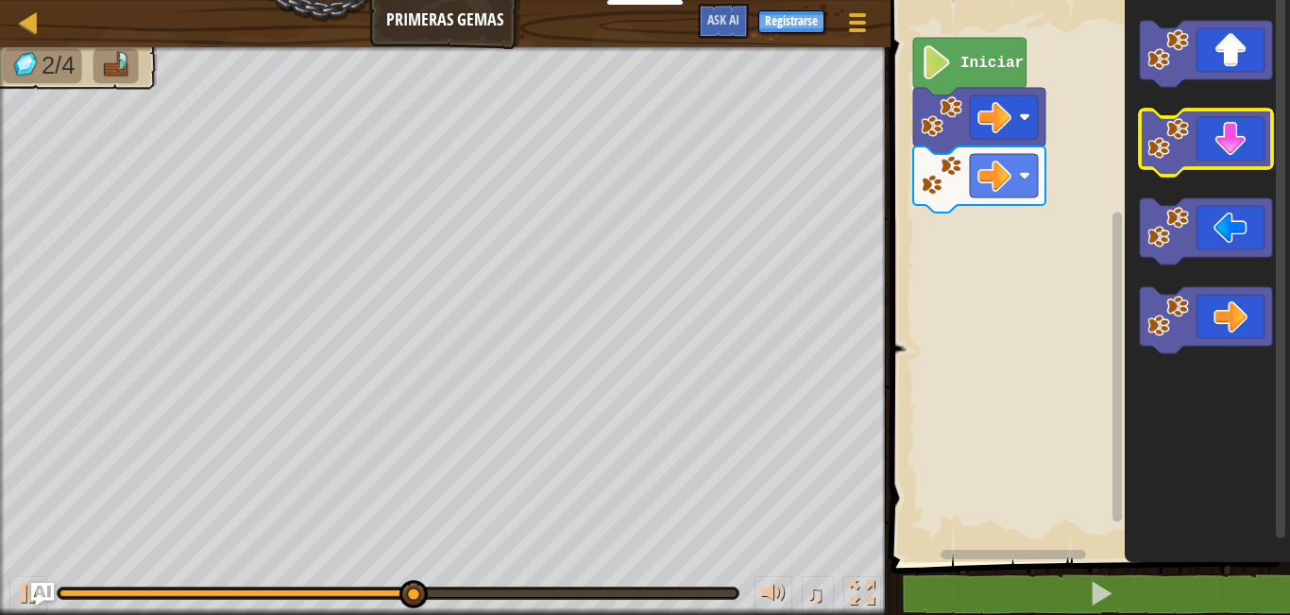
click at [1249, 144] on icon "Espacio de trabajo de Blockly" at bounding box center [1206, 143] width 132 height 66
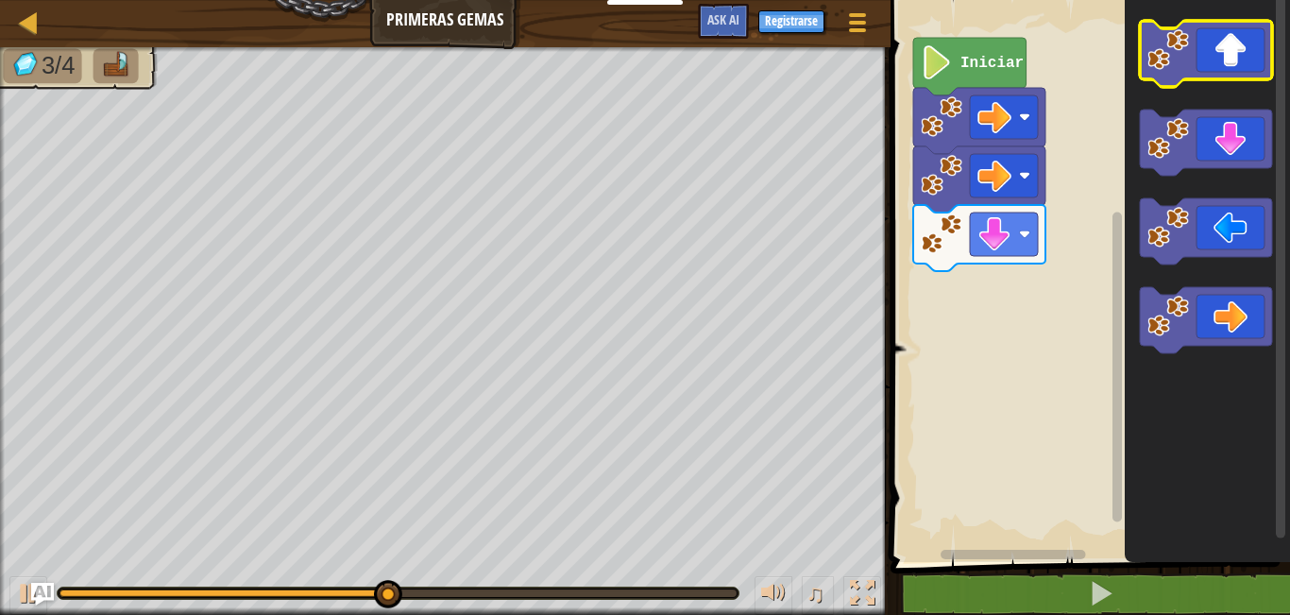
click at [1241, 65] on icon "Espacio de trabajo de Blockly" at bounding box center [1206, 54] width 132 height 66
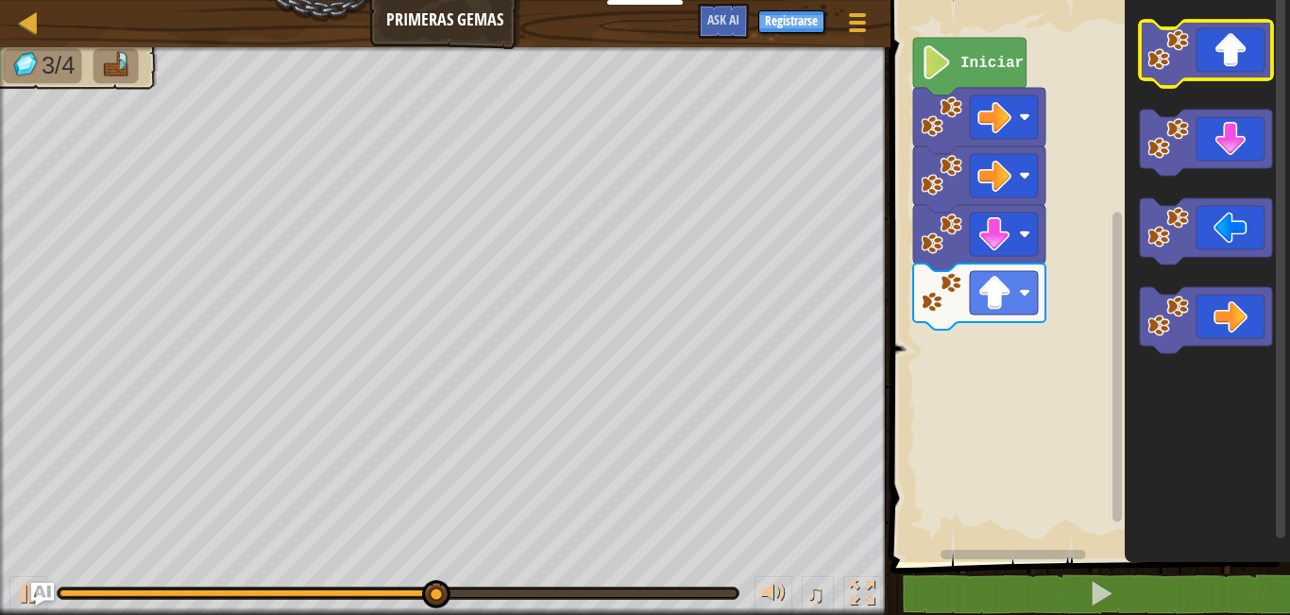
click at [1241, 65] on icon "Espacio de trabajo de Blockly" at bounding box center [1206, 54] width 132 height 66
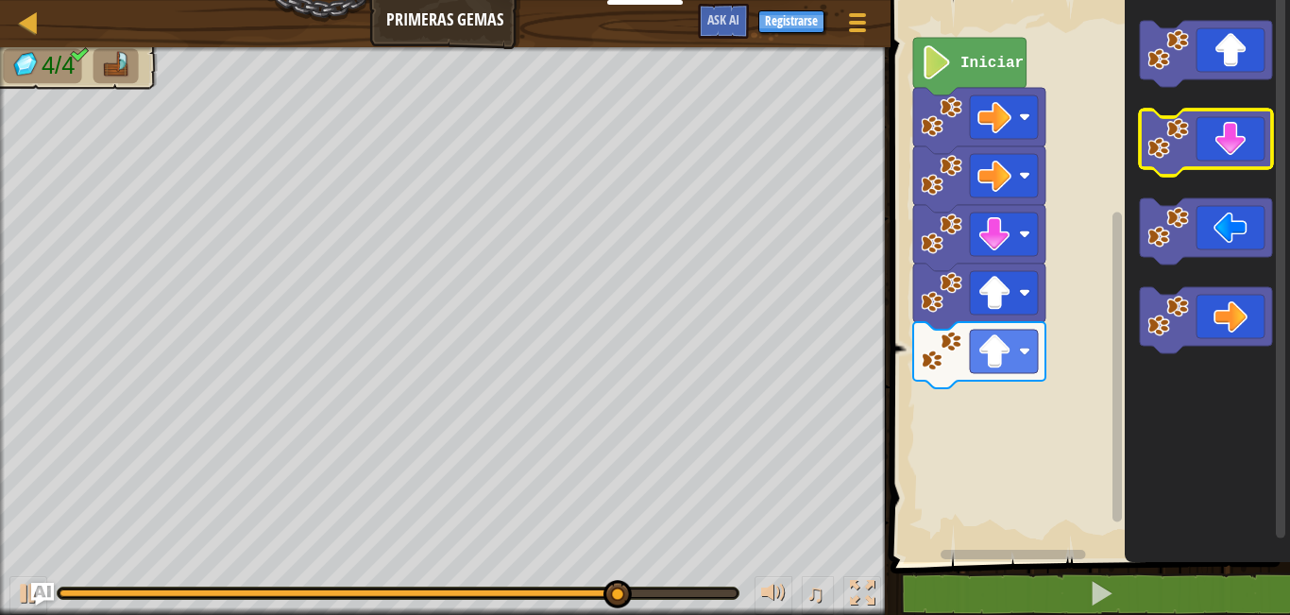
click at [1225, 147] on icon "Espacio de trabajo de Blockly" at bounding box center [1206, 143] width 132 height 66
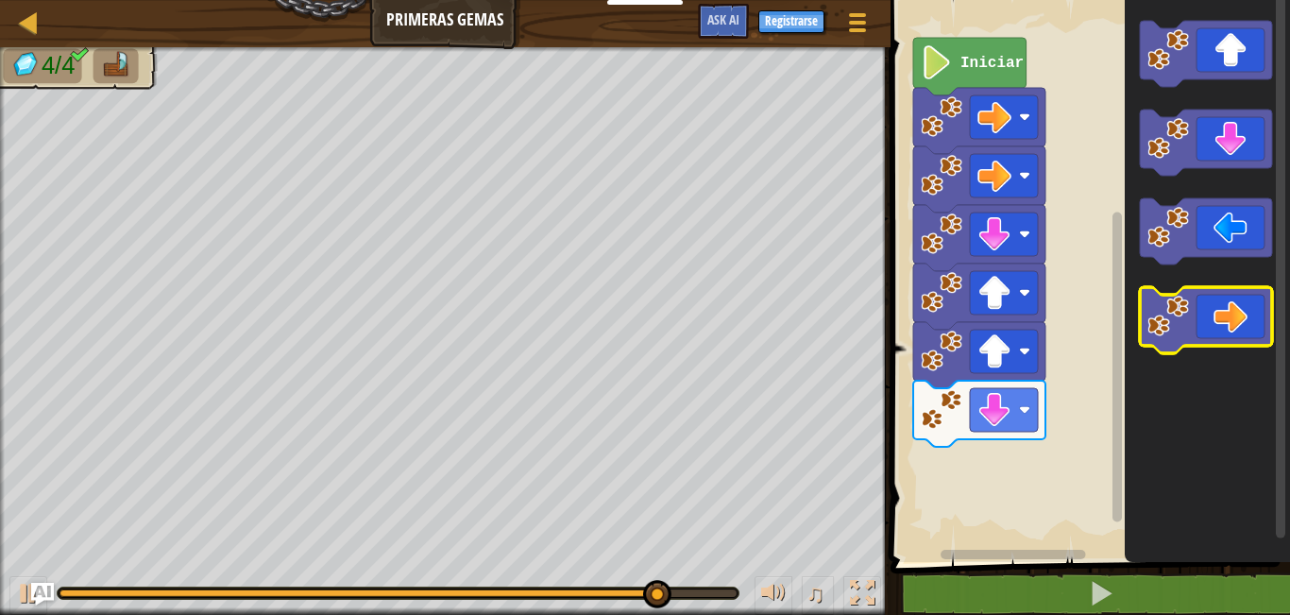
click at [1261, 315] on icon "Espacio de trabajo de Blockly" at bounding box center [1206, 320] width 132 height 66
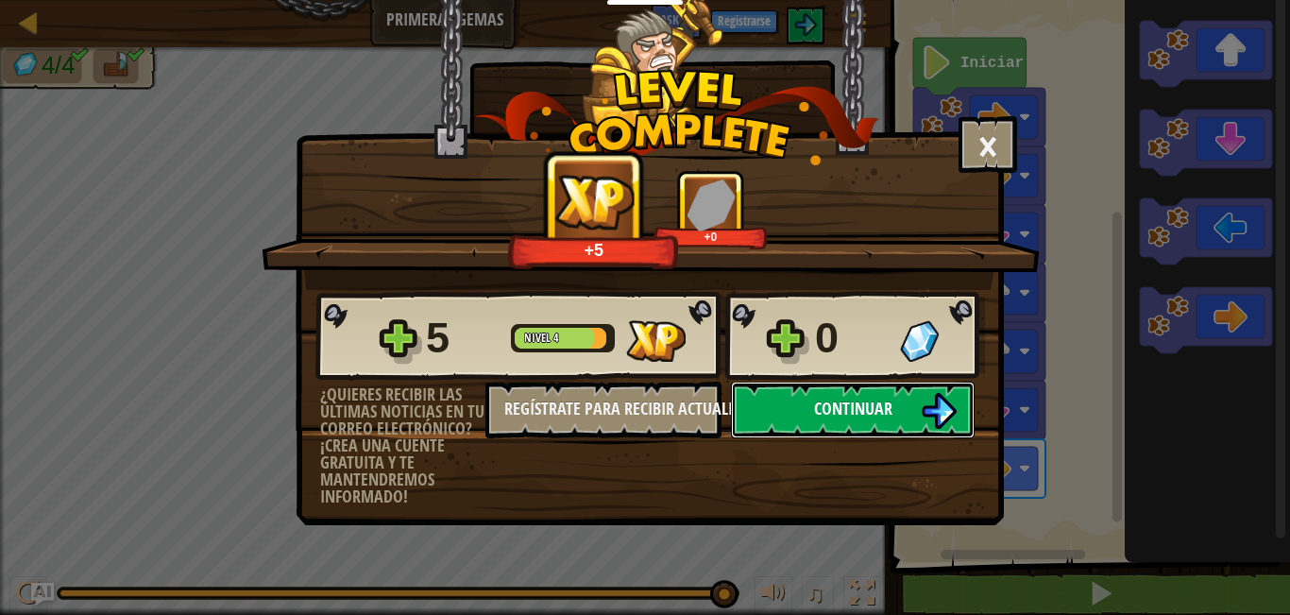
click at [875, 404] on span "Continuar" at bounding box center [853, 409] width 78 height 24
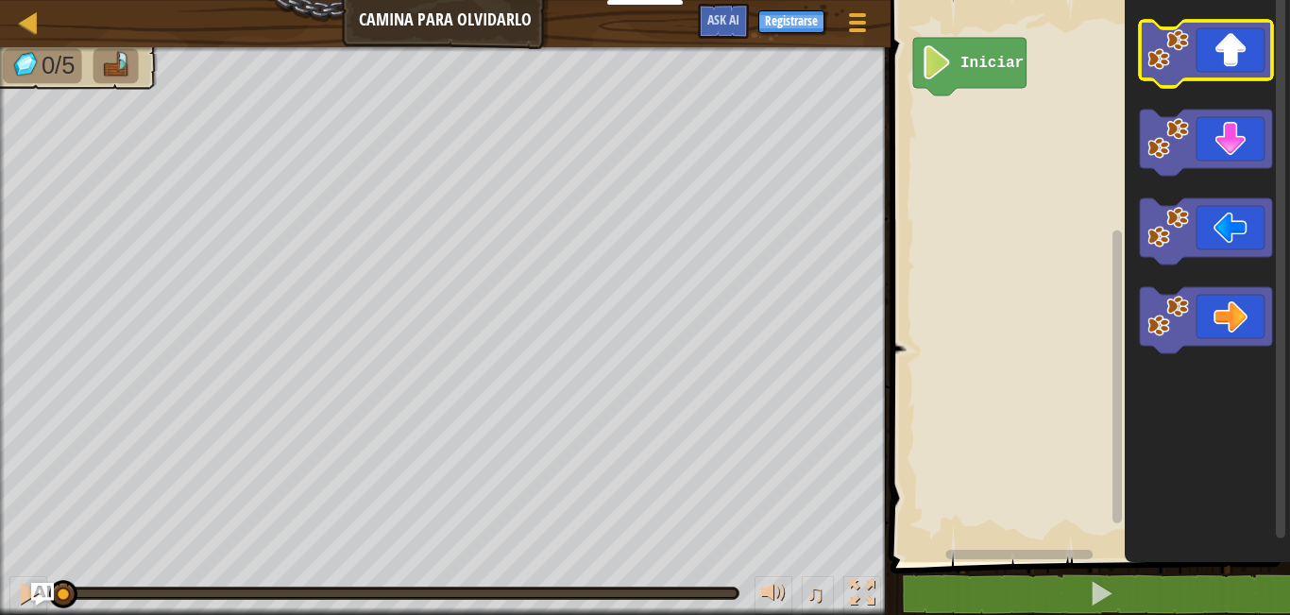
click at [1192, 67] on icon "Espacio de trabajo de Blockly" at bounding box center [1206, 54] width 132 height 66
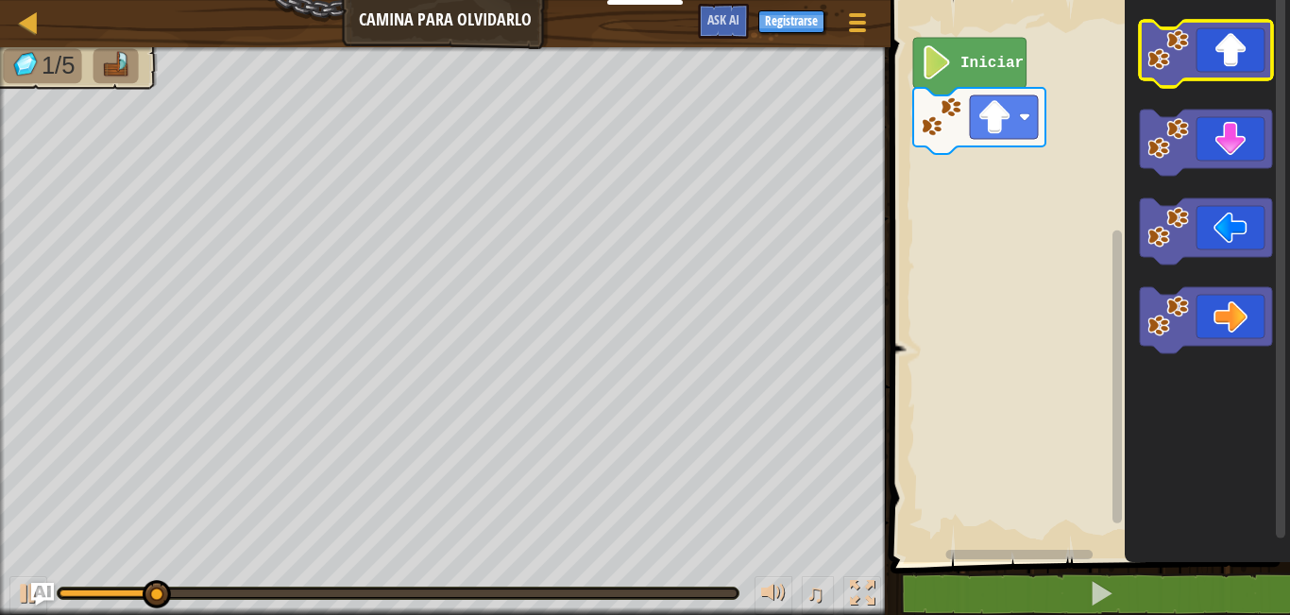
click at [1239, 58] on icon "Espacio de trabajo de Blockly" at bounding box center [1206, 54] width 132 height 66
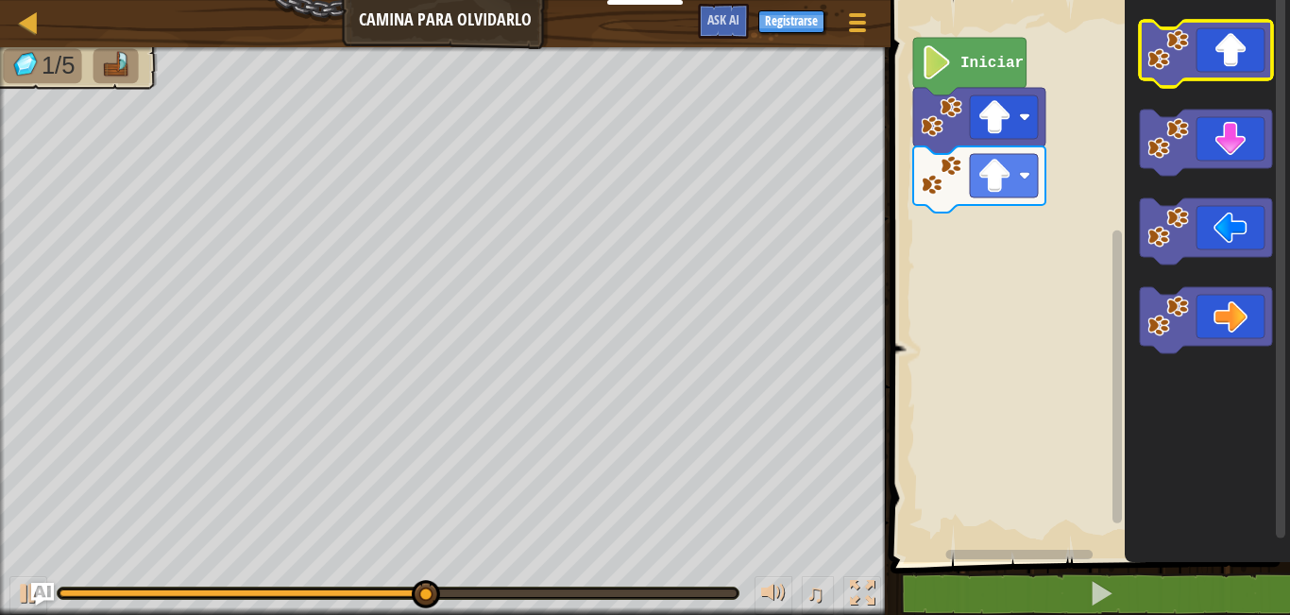
click at [1186, 57] on g "Espacio de trabajo de Blockly" at bounding box center [1206, 54] width 132 height 66
click at [1215, 50] on icon "Espacio de trabajo de Blockly" at bounding box center [1206, 54] width 132 height 66
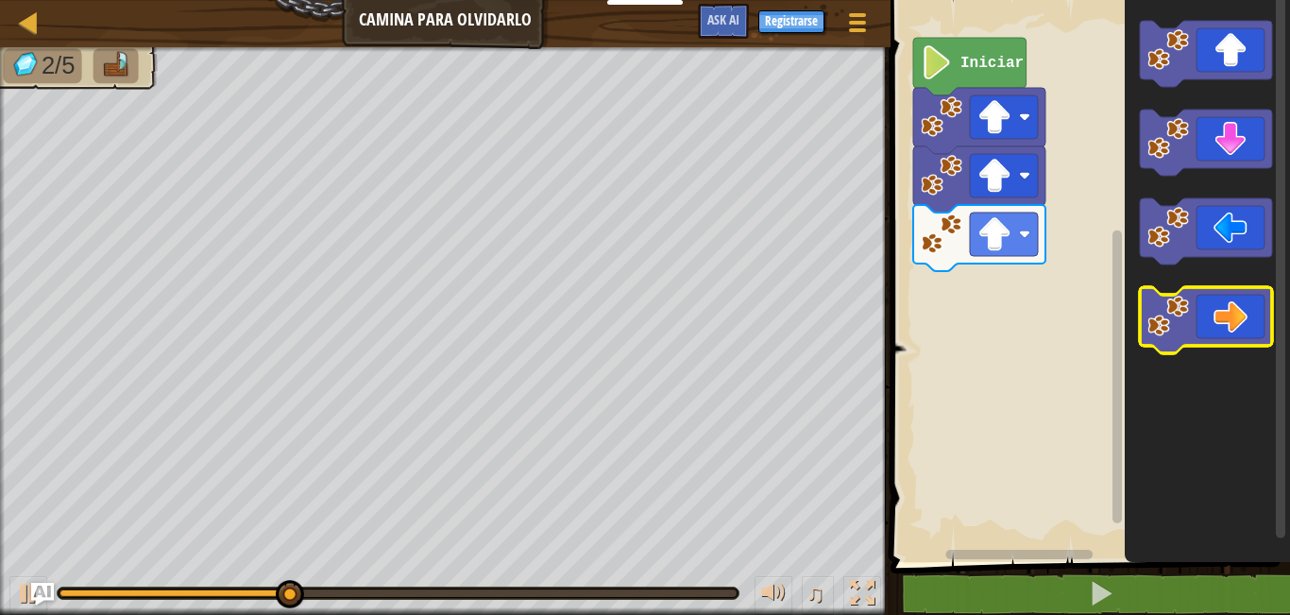
click at [1260, 319] on icon "Espacio de trabajo de Blockly" at bounding box center [1206, 320] width 132 height 66
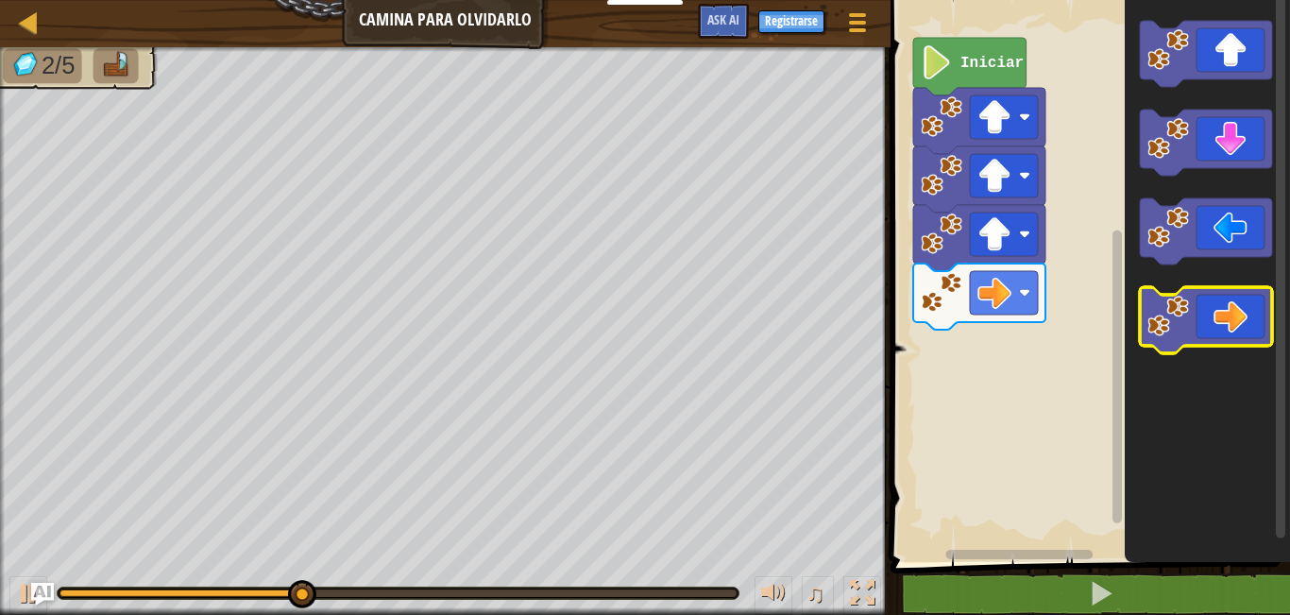
click at [1260, 319] on icon "Espacio de trabajo de Blockly" at bounding box center [1206, 320] width 132 height 66
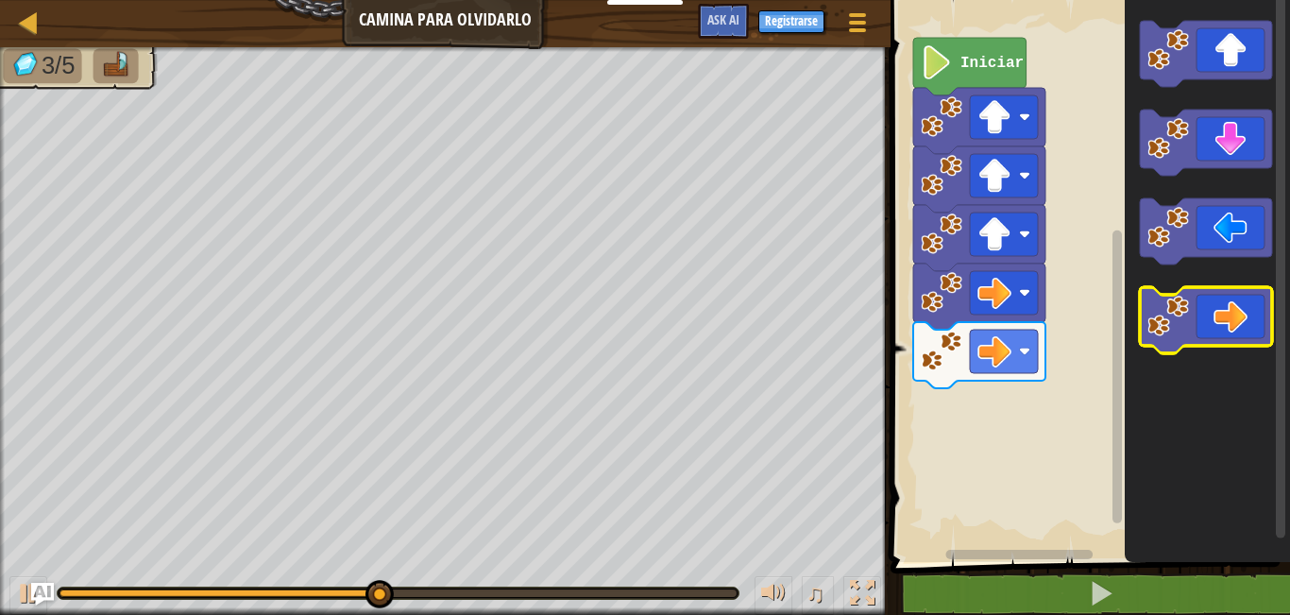
click at [1260, 319] on icon "Espacio de trabajo de Blockly" at bounding box center [1206, 320] width 132 height 66
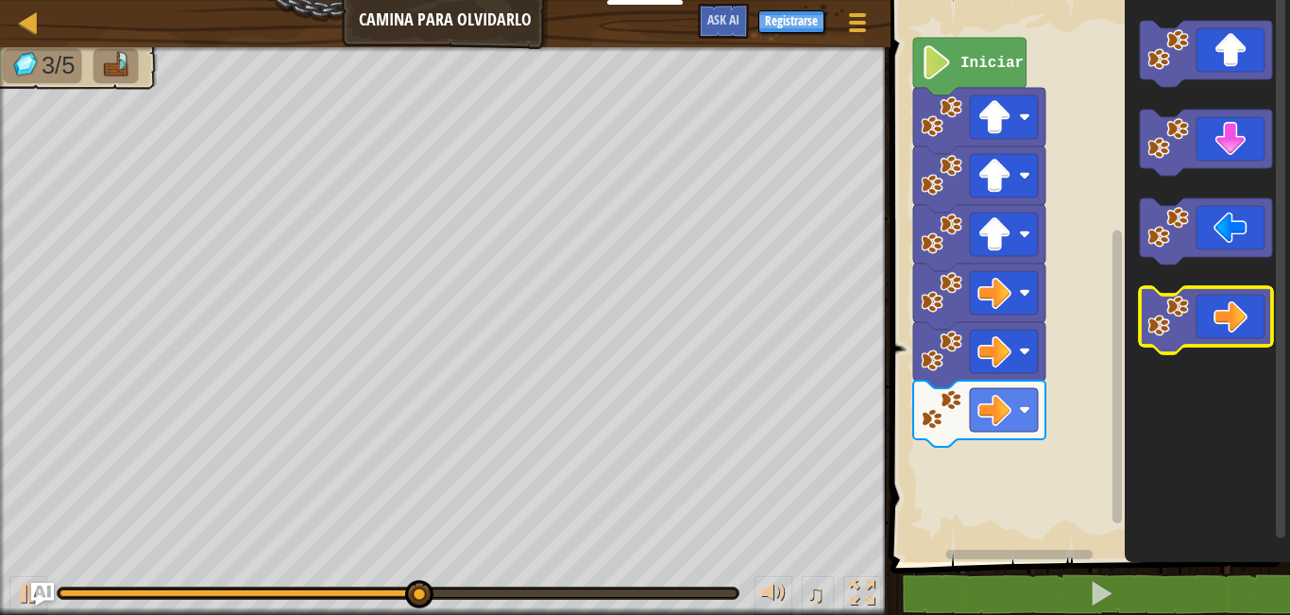
click at [1260, 319] on icon "Espacio de trabajo de Blockly" at bounding box center [1206, 320] width 132 height 66
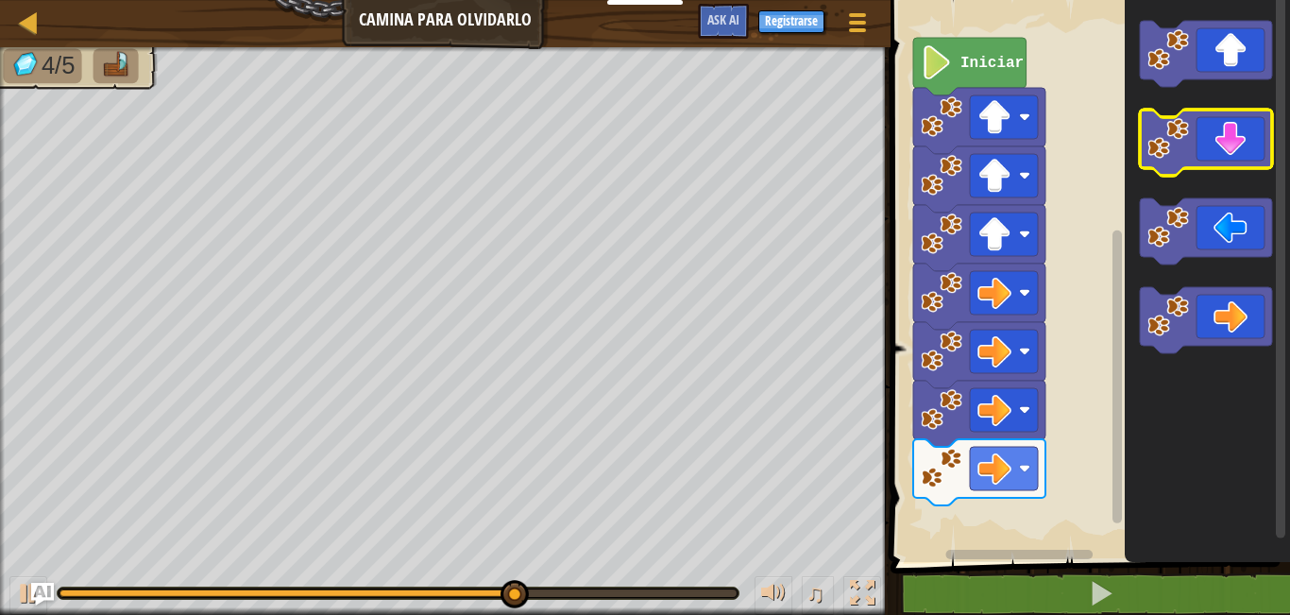
click at [1219, 140] on icon "Espacio de trabajo de Blockly" at bounding box center [1206, 143] width 132 height 66
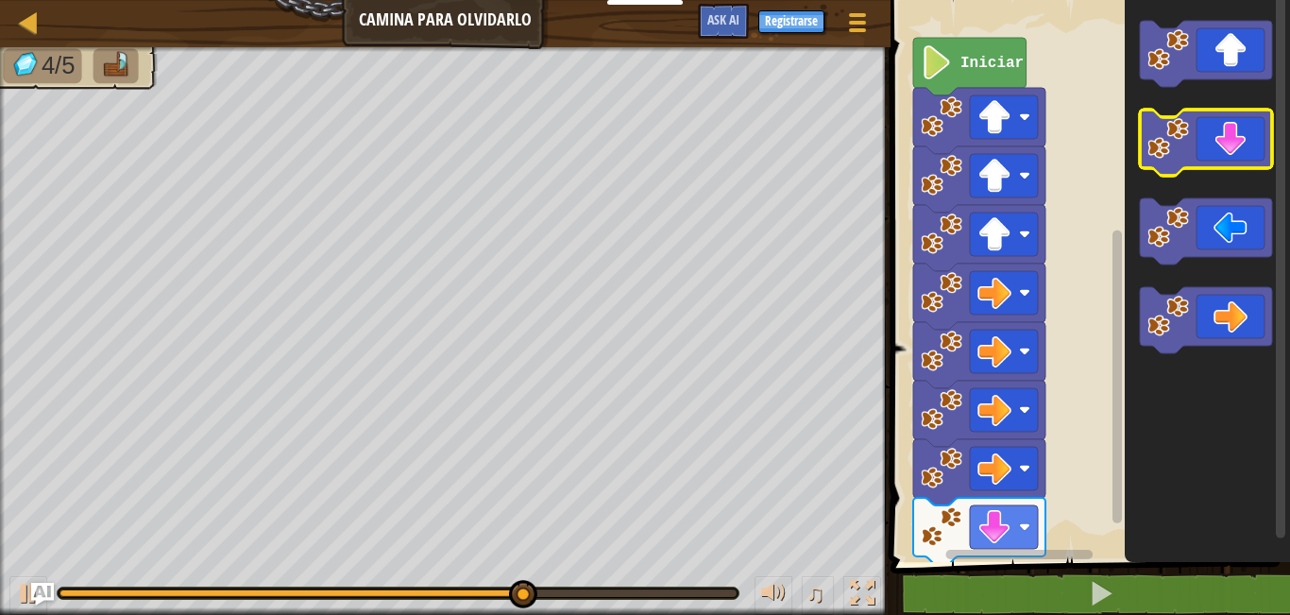
click at [1219, 140] on icon "Espacio de trabajo de Blockly" at bounding box center [1206, 143] width 132 height 66
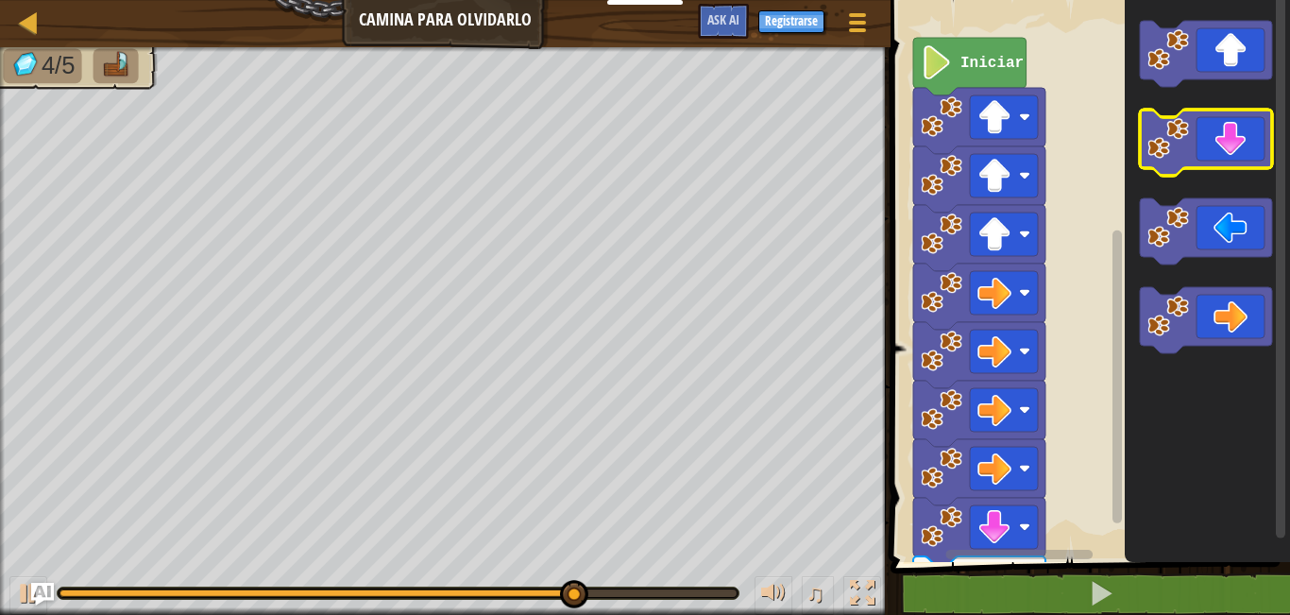
click at [1219, 140] on icon "Espacio de trabajo de Blockly" at bounding box center [1206, 143] width 132 height 66
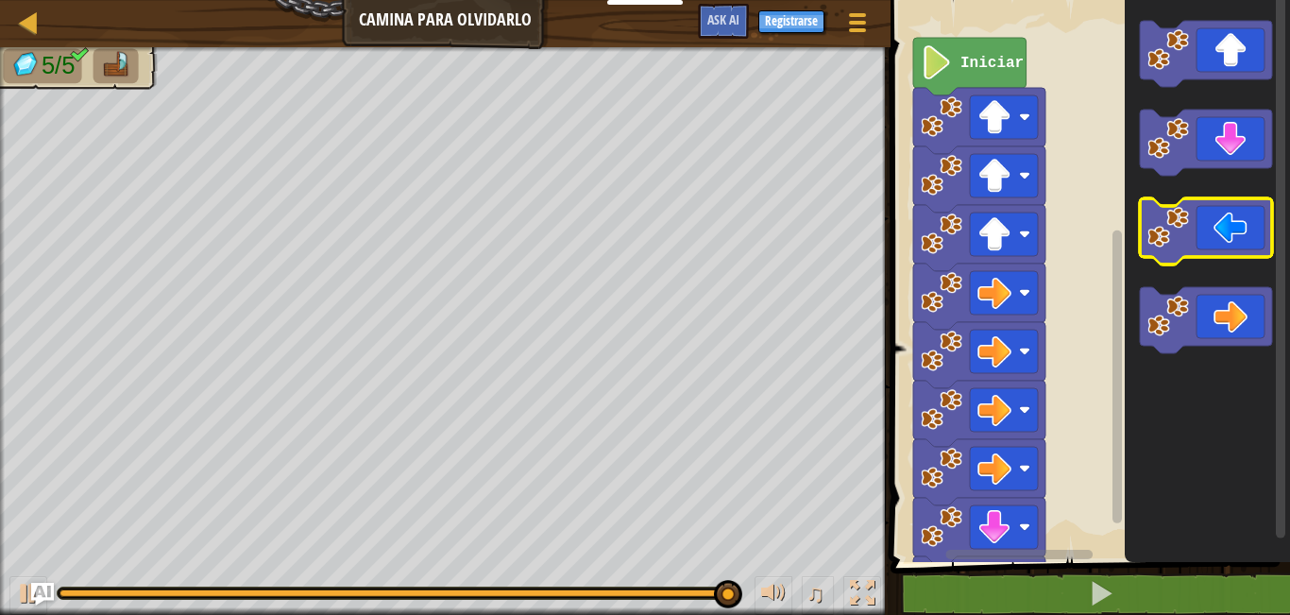
click at [1195, 237] on icon "Espacio de trabajo de Blockly" at bounding box center [1206, 231] width 132 height 66
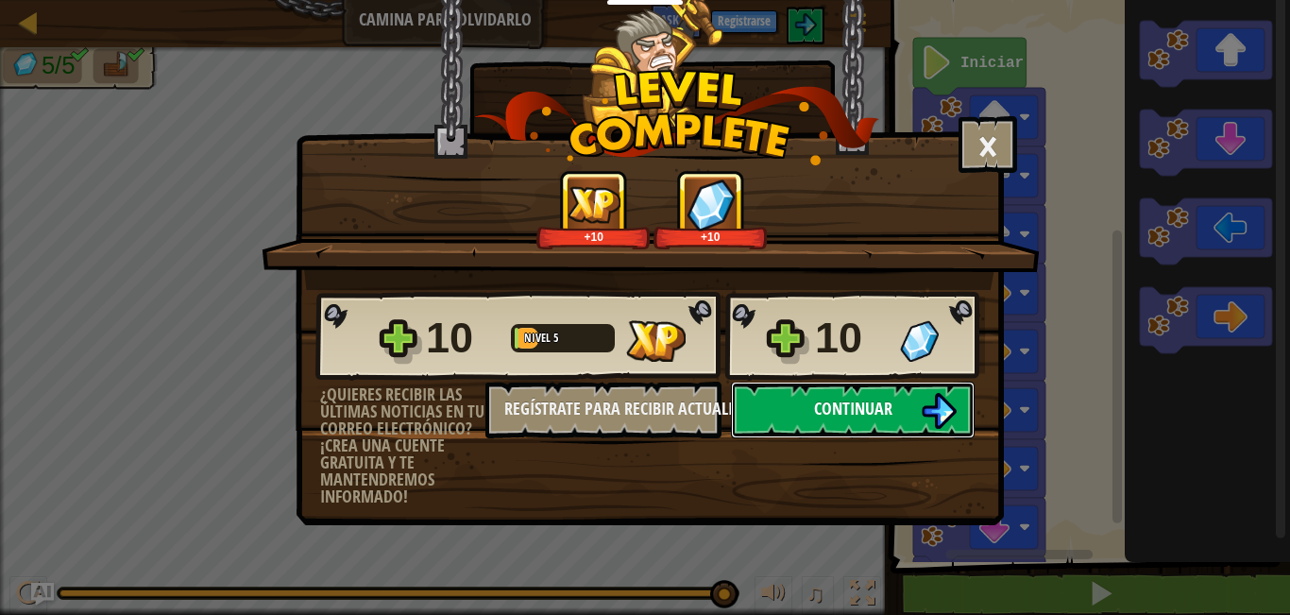
click at [878, 420] on button "Continuar" at bounding box center [853, 409] width 244 height 57
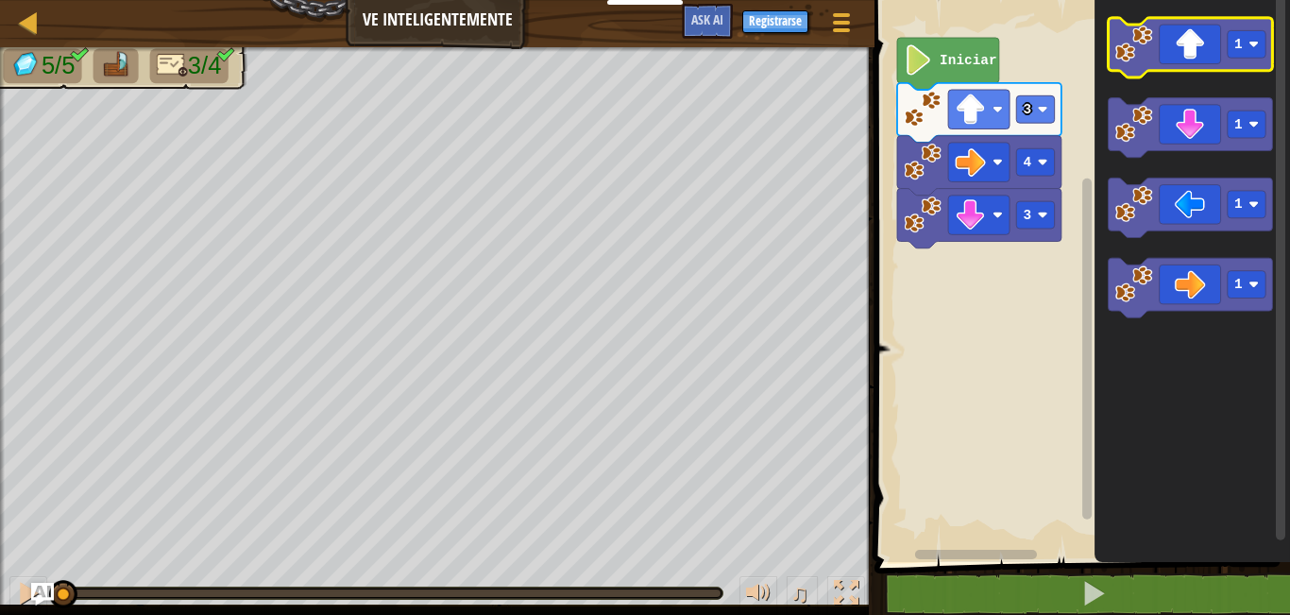
click at [1159, 67] on icon "Espacio de trabajo de Blockly" at bounding box center [1191, 47] width 164 height 59
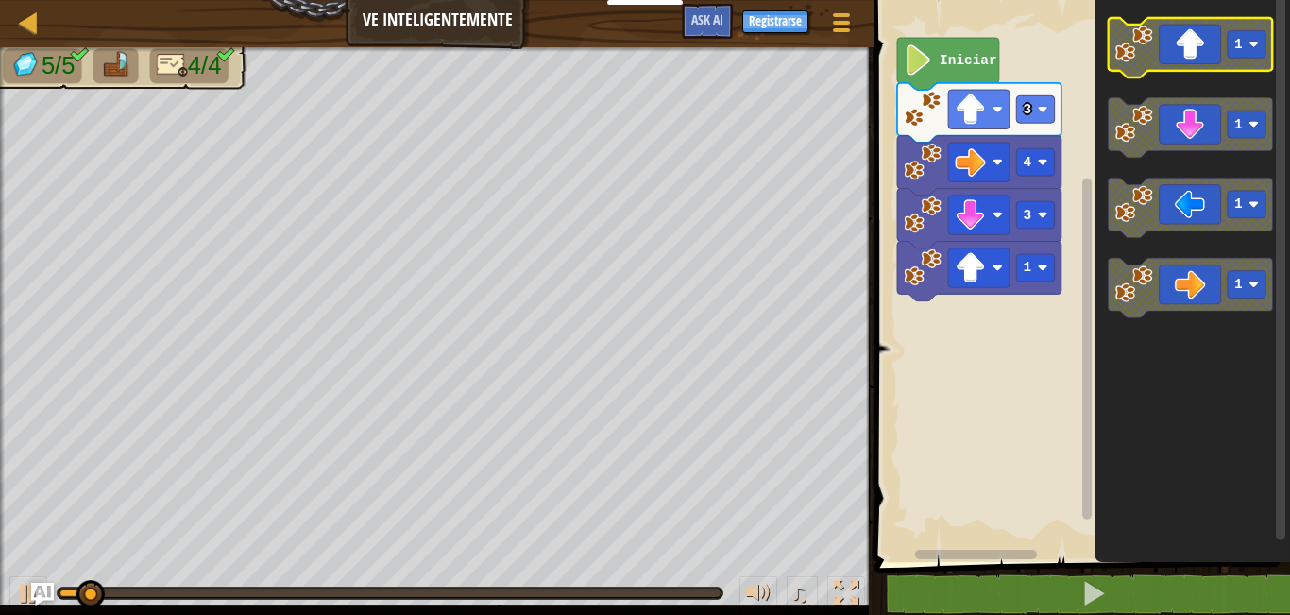
click at [1159, 67] on icon "Espacio de trabajo de Blockly" at bounding box center [1191, 47] width 164 height 59
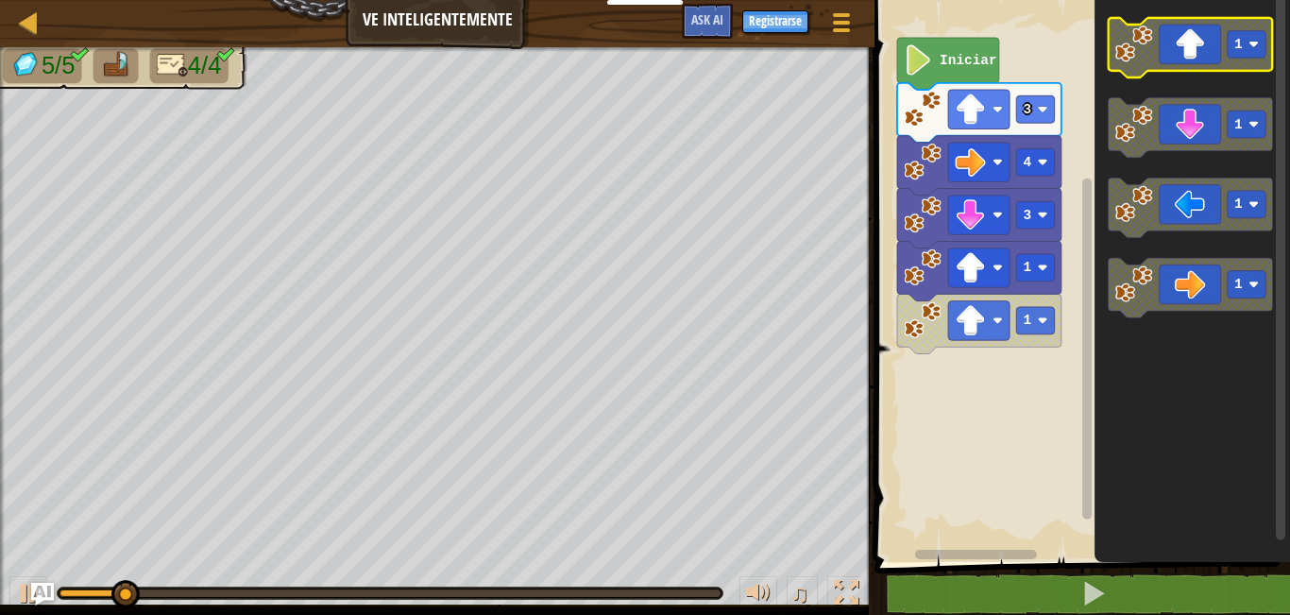
click at [1159, 67] on icon "Espacio de trabajo de Blockly" at bounding box center [1191, 47] width 164 height 59
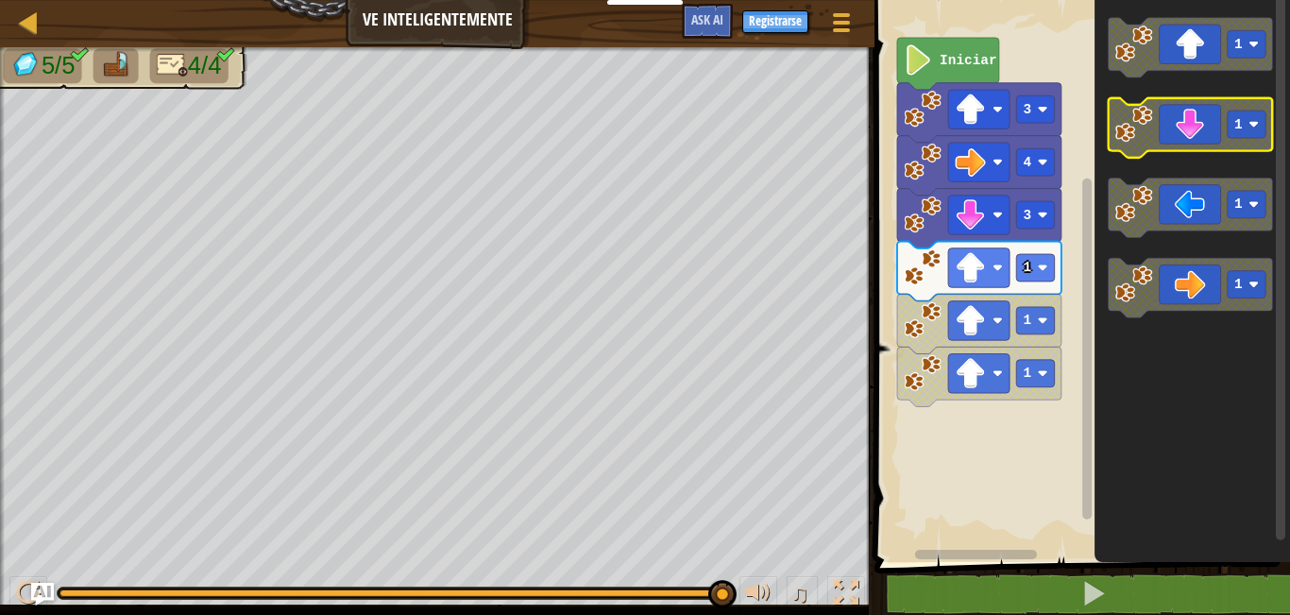
click at [1205, 129] on icon "Espacio de trabajo de Blockly" at bounding box center [1191, 127] width 164 height 59
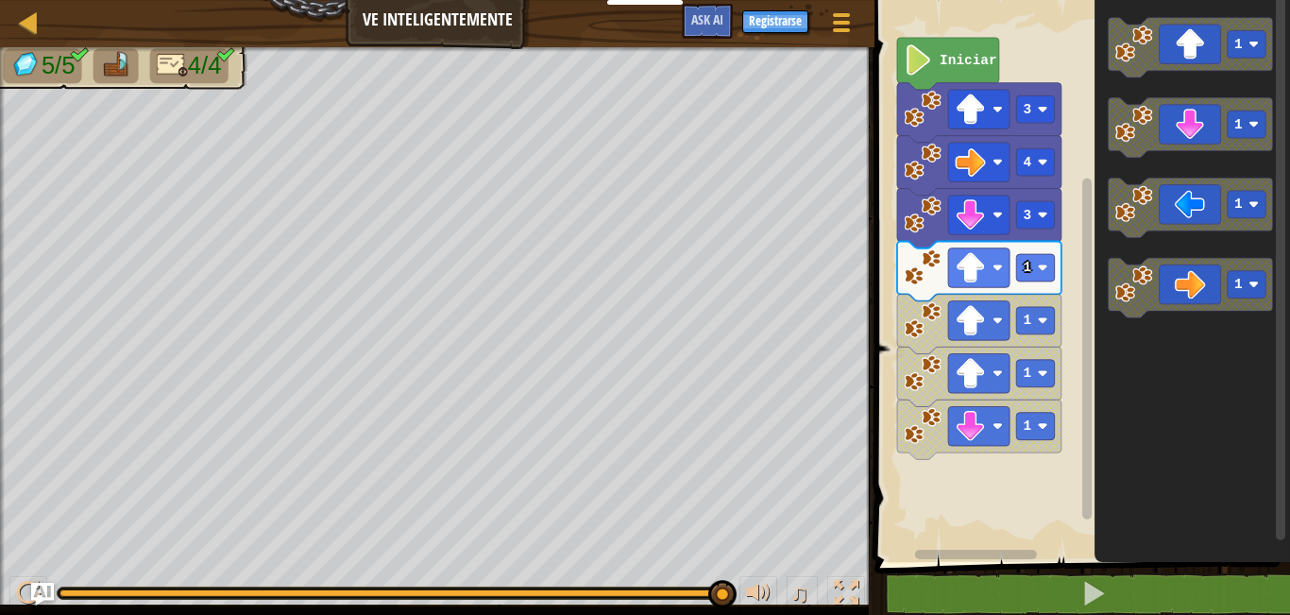
drag, startPoint x: 730, startPoint y: 596, endPoint x: 629, endPoint y: 619, distance: 103.5
click at [629, 0] on html "Estudiantes Crear Cuenta Gratis. Soluciones para escuelas y distritos Vista pre…" at bounding box center [645, 0] width 1290 height 0
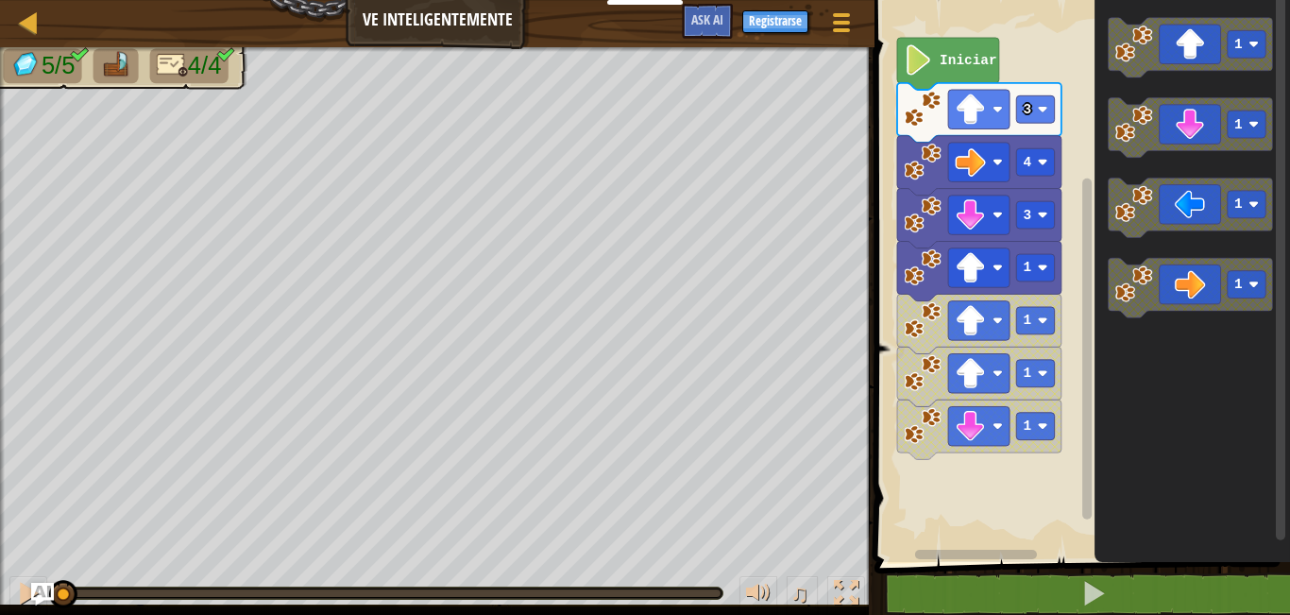
drag, startPoint x: 718, startPoint y: 591, endPoint x: 0, endPoint y: 630, distance: 718.7
click at [0, 0] on html "Estudiantes Crear Cuenta Gratis. Soluciones para escuelas y distritos Vista pre…" at bounding box center [645, 0] width 1290 height 0
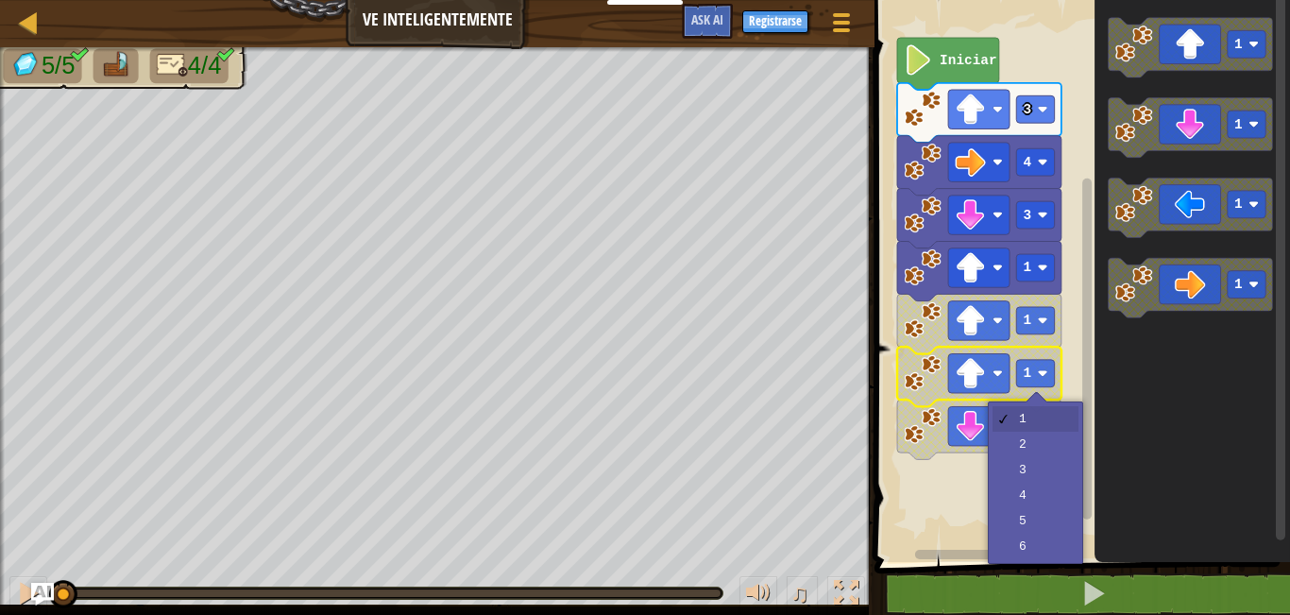
click at [1095, 377] on icon "Espacio de trabajo de Blockly" at bounding box center [1191, 276] width 195 height 571
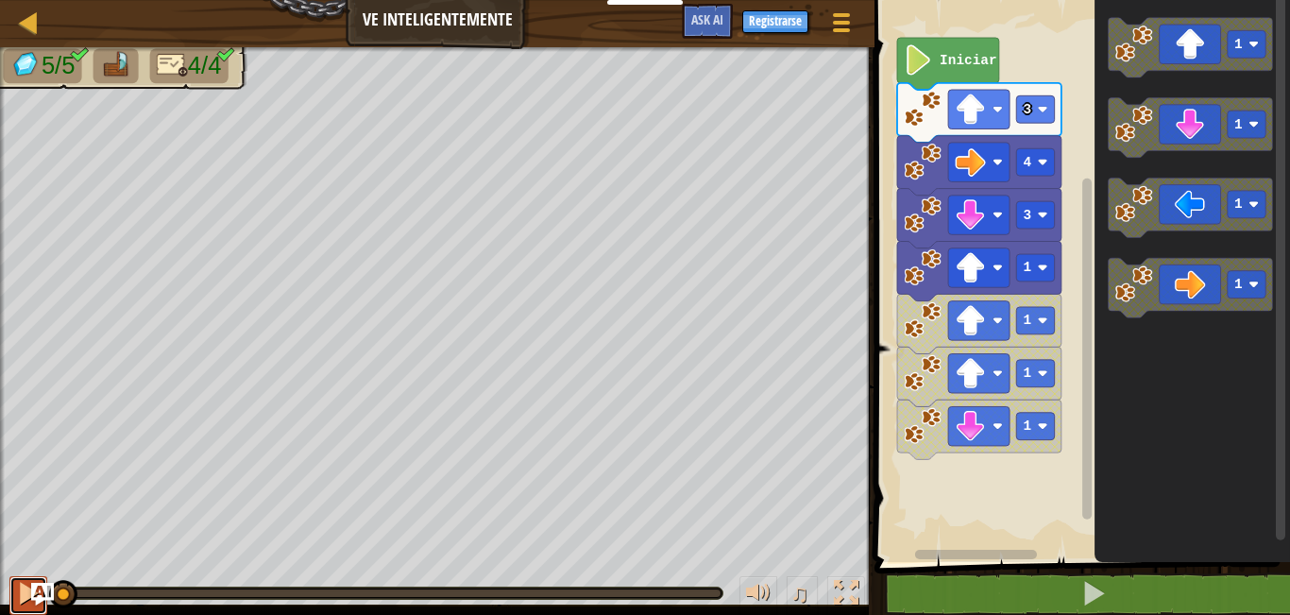
click at [31, 605] on div at bounding box center [28, 593] width 25 height 25
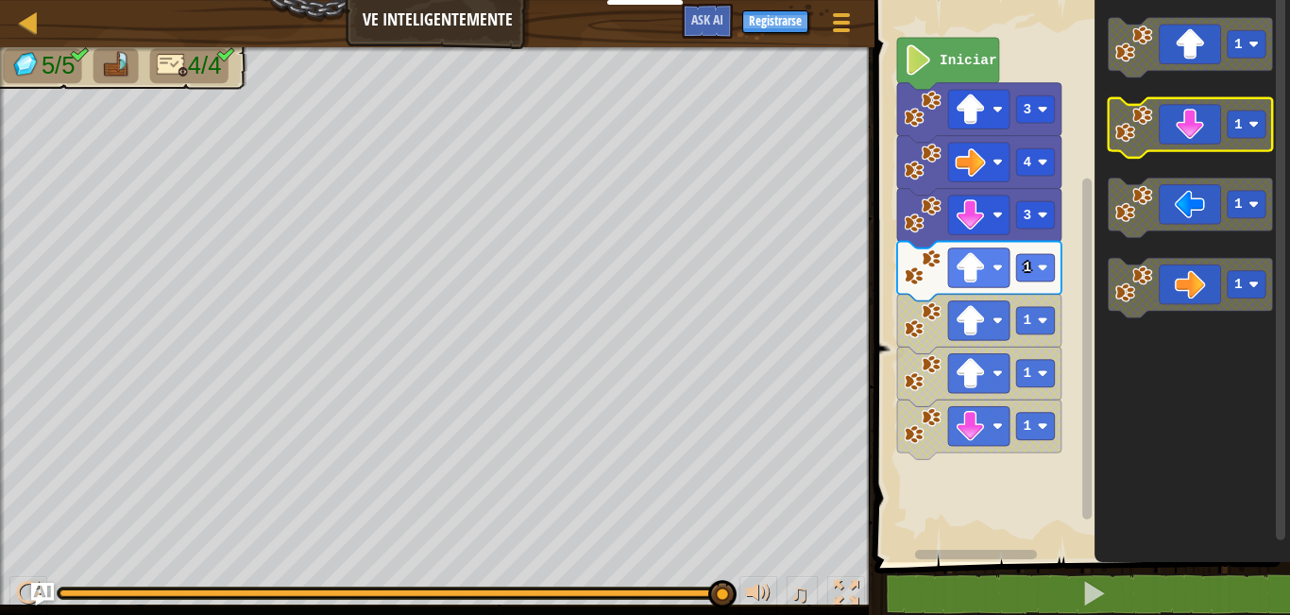
click at [1231, 131] on rect "Espacio de trabajo de Blockly" at bounding box center [1247, 123] width 38 height 27
click at [1178, 130] on icon "Espacio de trabajo de Blockly" at bounding box center [1191, 127] width 164 height 59
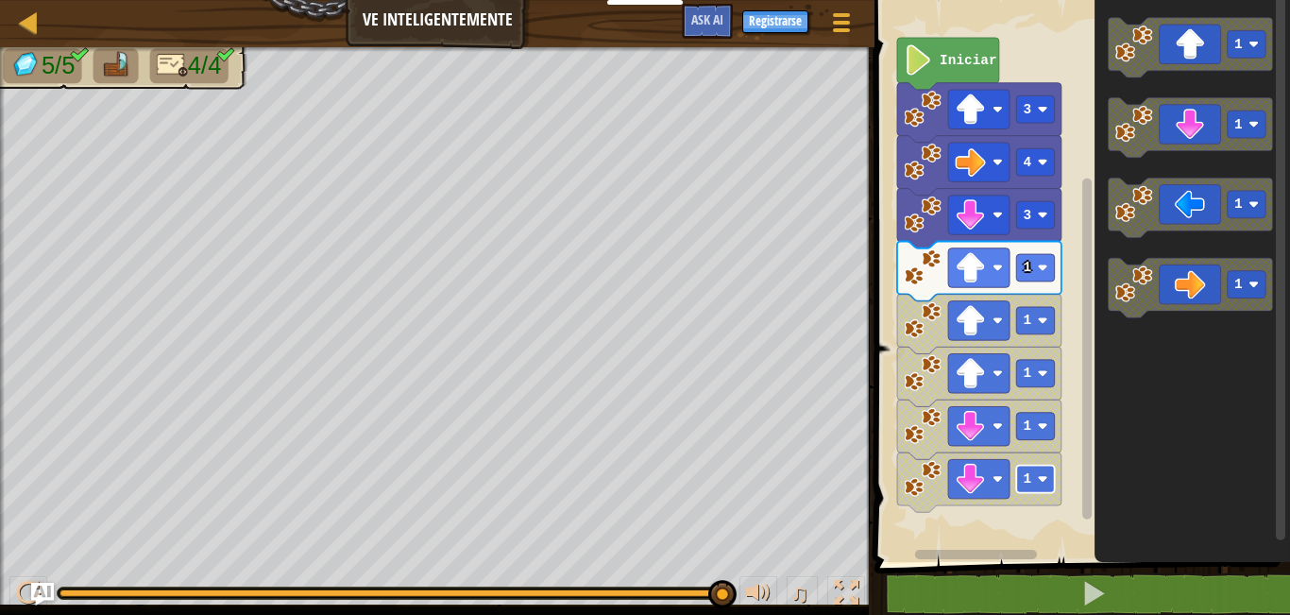
click at [1018, 476] on rect "Espacio de trabajo de Blockly" at bounding box center [1036, 479] width 38 height 27
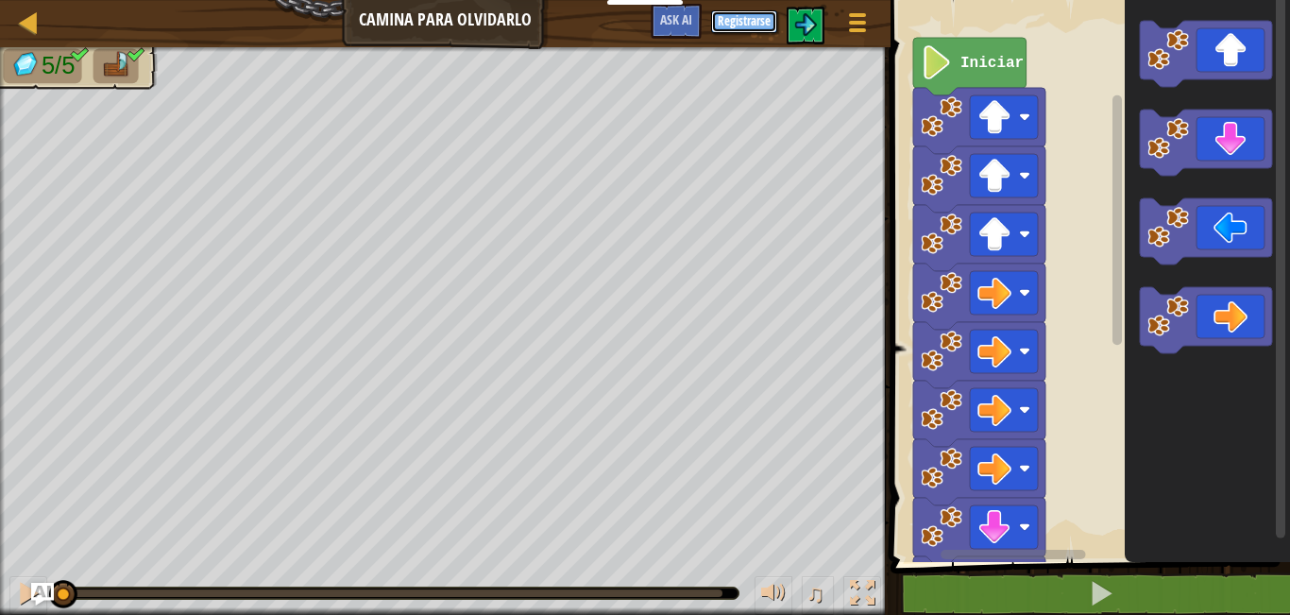
click at [738, 17] on button "Registrarse" at bounding box center [744, 21] width 66 height 23
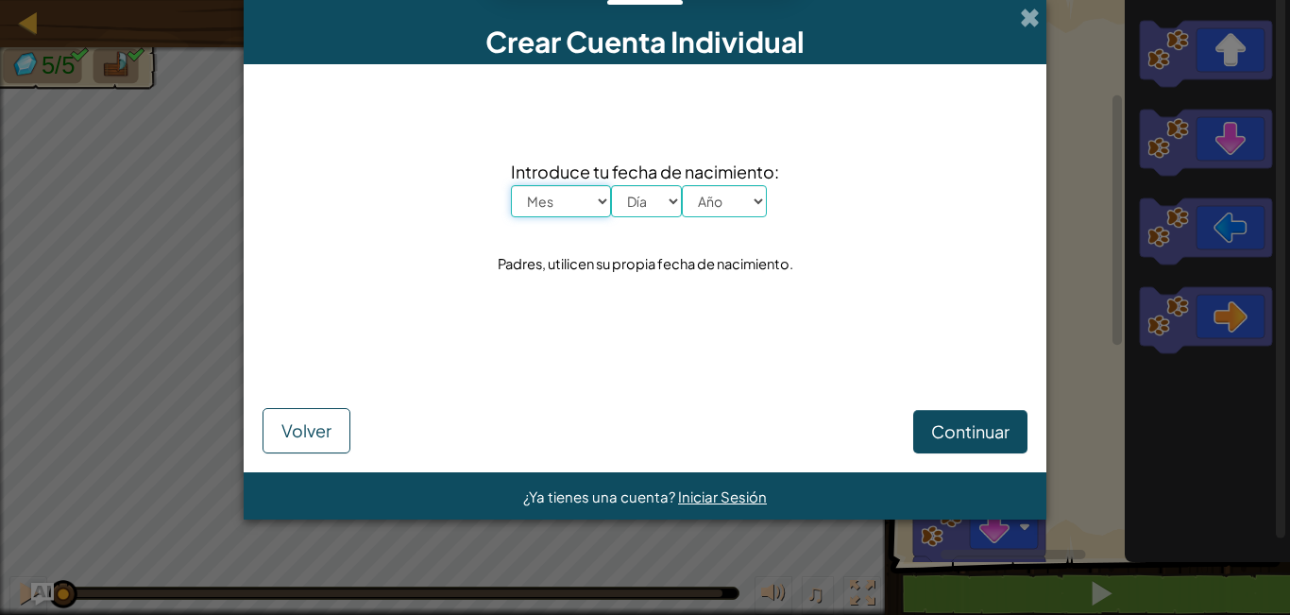
click at [571, 201] on select "Mes Enero Febrero Órdenes de marcha [PERSON_NAME] [PERSON_NAME] Octubre Noviemb…" at bounding box center [561, 201] width 100 height 32
select select "6"
click at [511, 185] on select "Mes Enero Febrero Órdenes de marcha [PERSON_NAME] [PERSON_NAME] Octubre Noviemb…" at bounding box center [561, 201] width 100 height 32
click at [671, 200] on select "Día 1 2 3 4 5 6 7 8 9 10 11 12 13 14 15 16 17 18 19 20 21 22 23 24 25 26 27 28 …" at bounding box center [646, 201] width 71 height 32
select select "6"
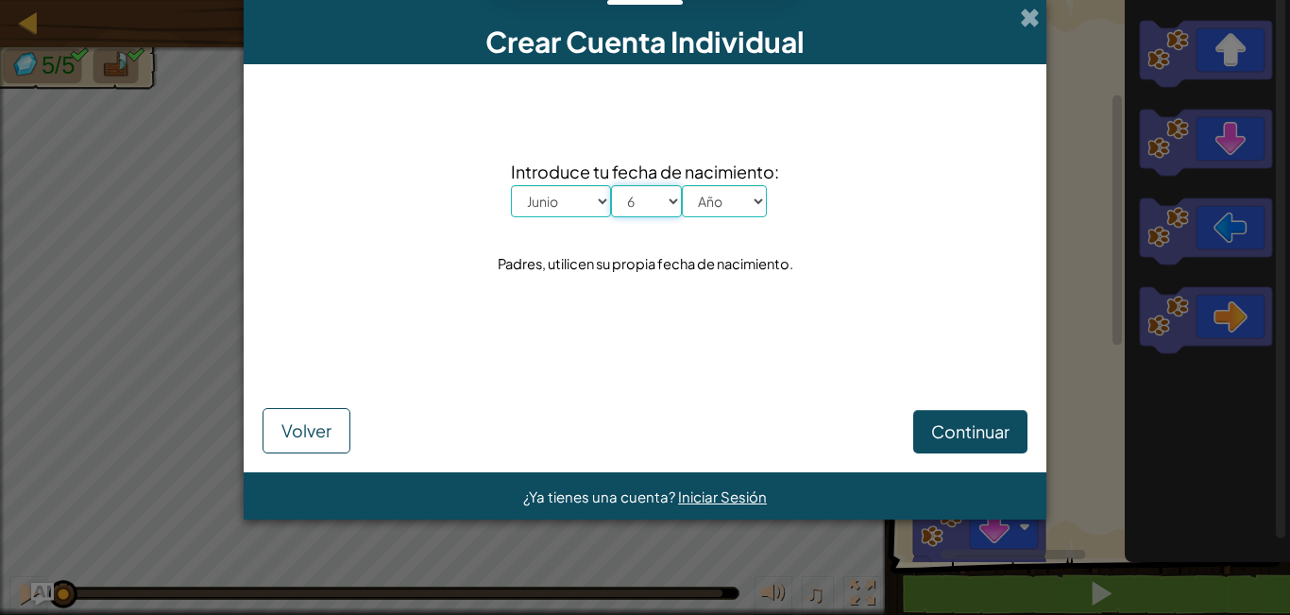
click at [611, 185] on select "Día 1 2 3 4 5 6 7 8 9 10 11 12 13 14 15 16 17 18 19 20 21 22 23 24 25 26 27 28 …" at bounding box center [646, 201] width 71 height 32
click at [758, 197] on select "Año 2025 2024 2023 2022 2021 2020 2019 2018 2017 2016 2015 2014 2013 2012 2011 …" at bounding box center [724, 201] width 85 height 32
select select "2005"
click at [682, 185] on select "Año 2025 2024 2023 2022 2021 2020 2019 2018 2017 2016 2015 2014 2013 2012 2011 …" at bounding box center [724, 201] width 85 height 32
click at [984, 419] on button "Continuar" at bounding box center [970, 431] width 114 height 43
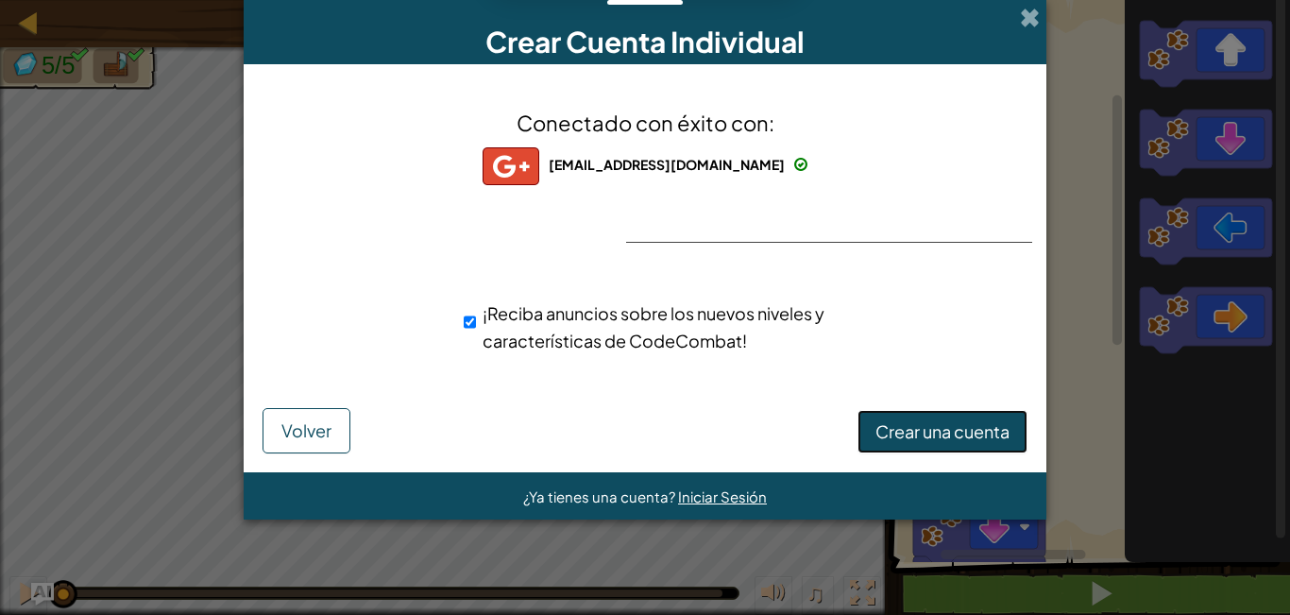
click at [960, 415] on button "Crear una cuenta" at bounding box center [942, 431] width 170 height 43
click at [962, 424] on button "Crear una cuenta" at bounding box center [942, 431] width 170 height 43
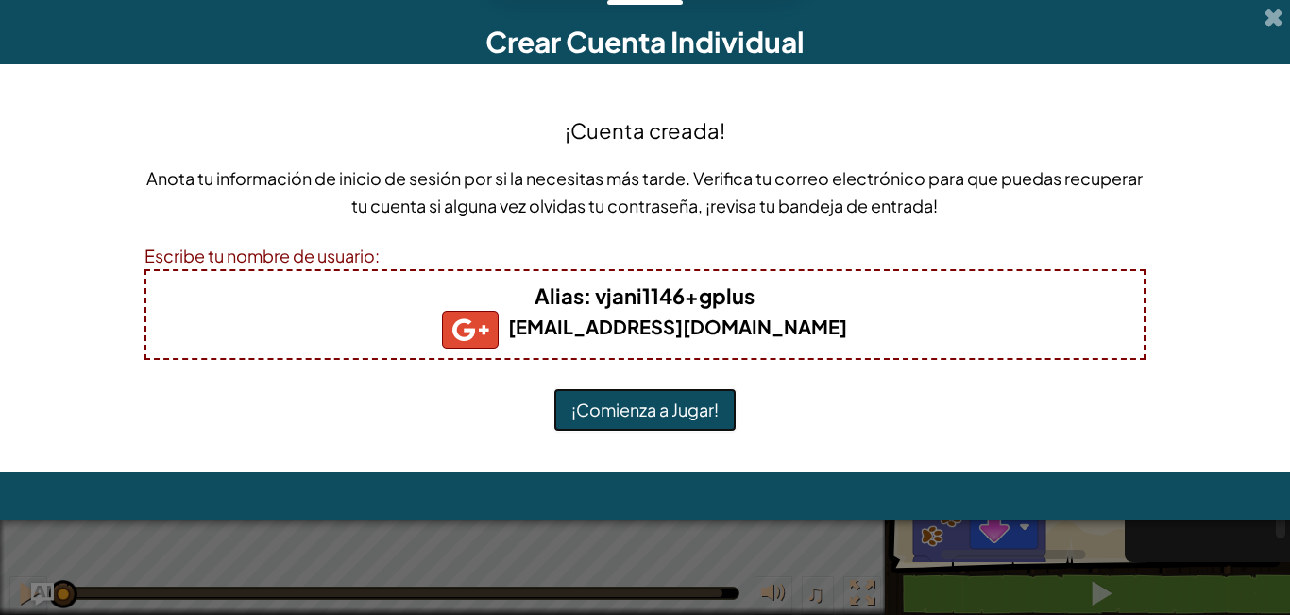
click at [687, 409] on button "¡Comienza a Jugar!" at bounding box center [644, 409] width 183 height 43
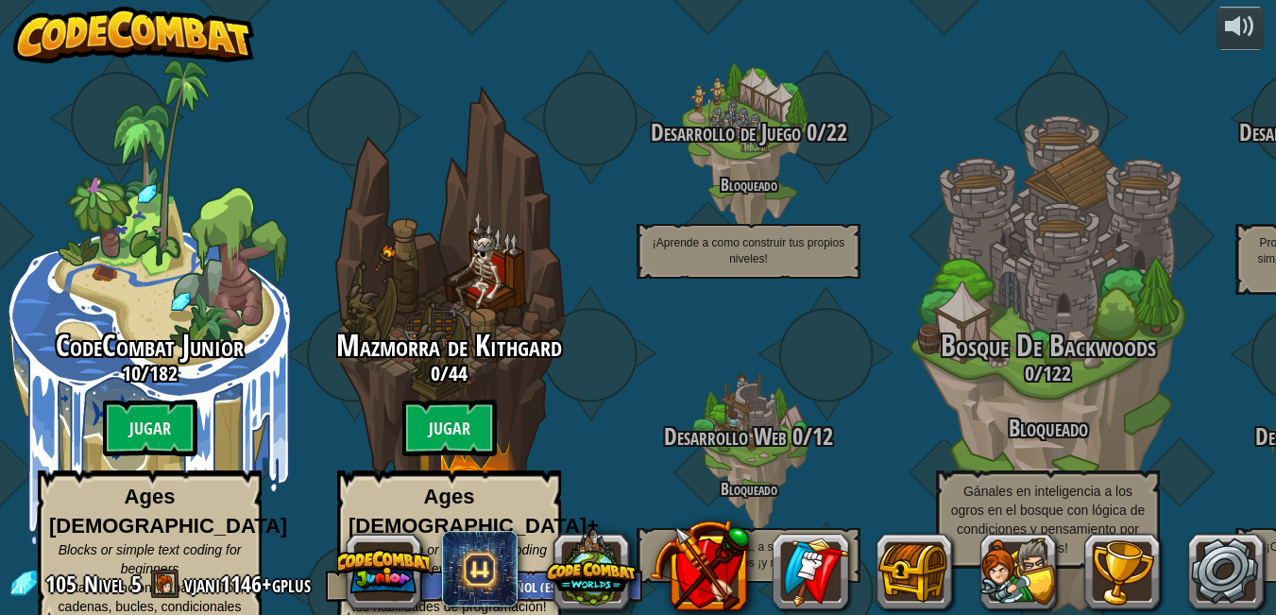
select select "es-ES"
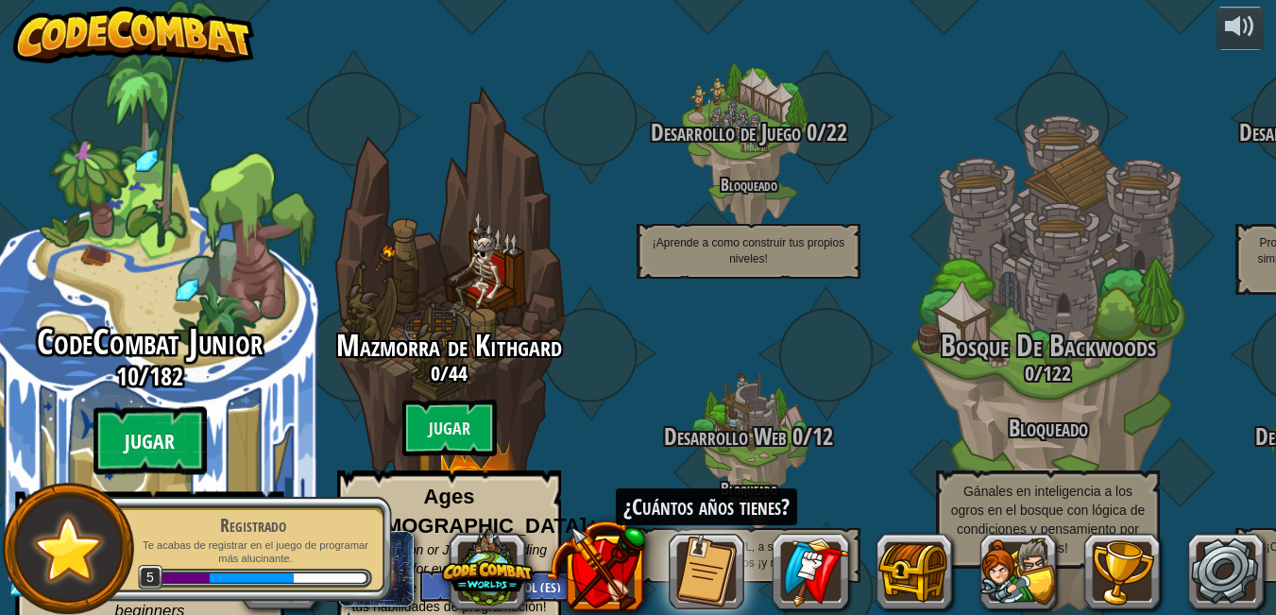
click at [111, 410] on btn "Jugar" at bounding box center [149, 441] width 113 height 68
select select "es-ES"
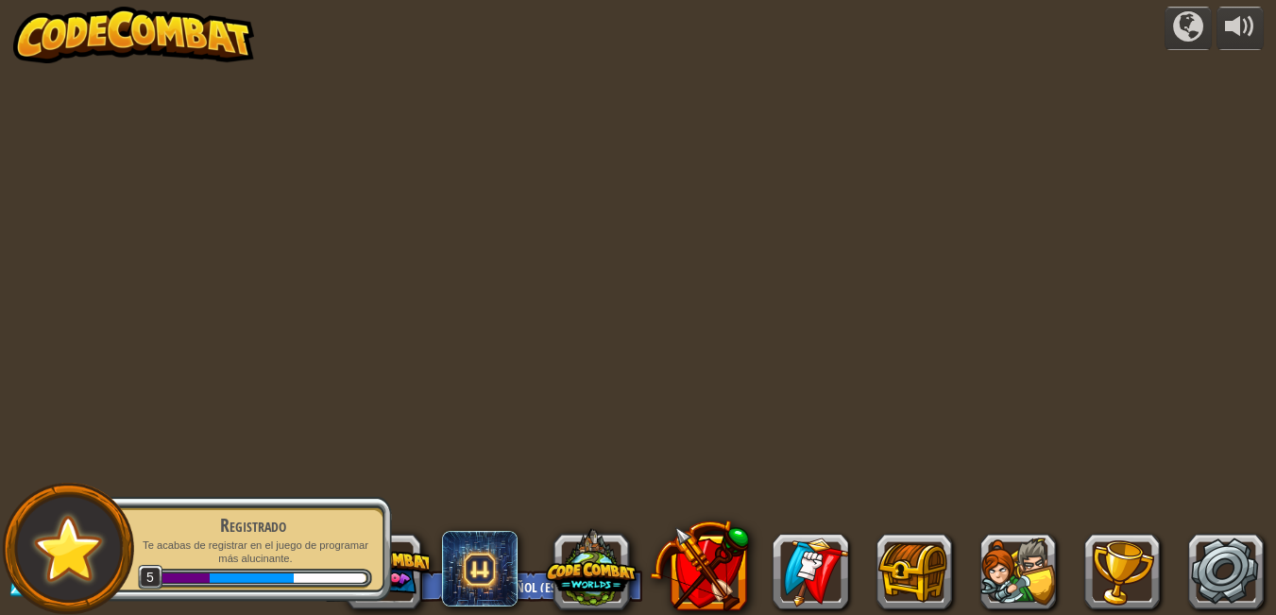
select select "es-ES"
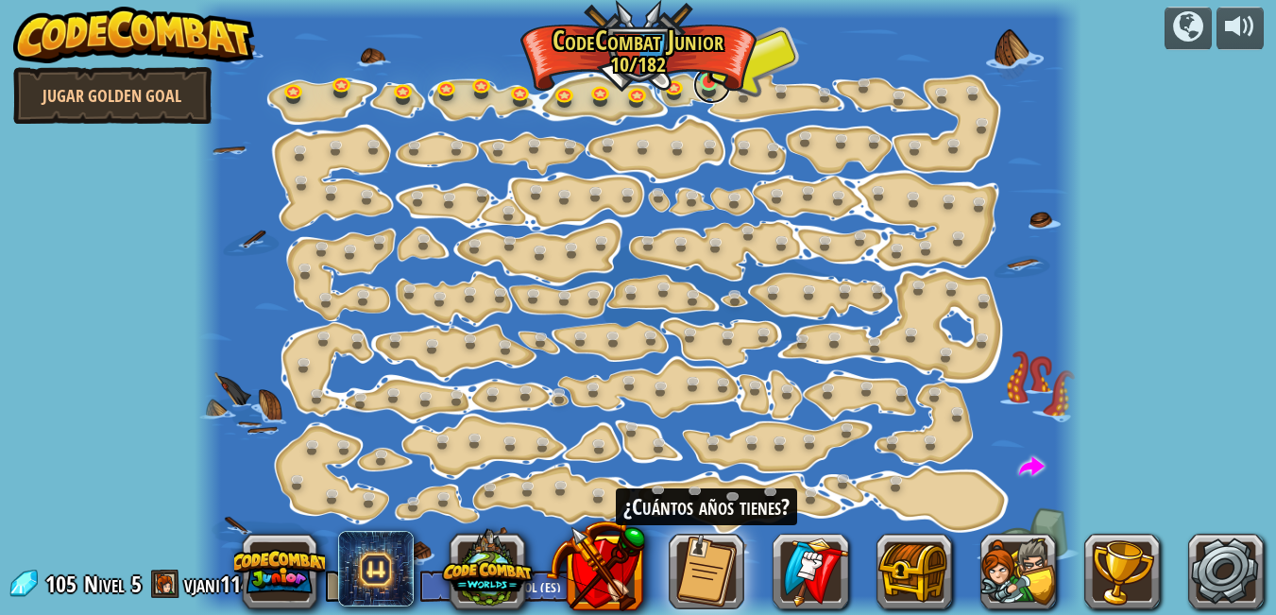
click at [702, 87] on link at bounding box center [712, 85] width 38 height 38
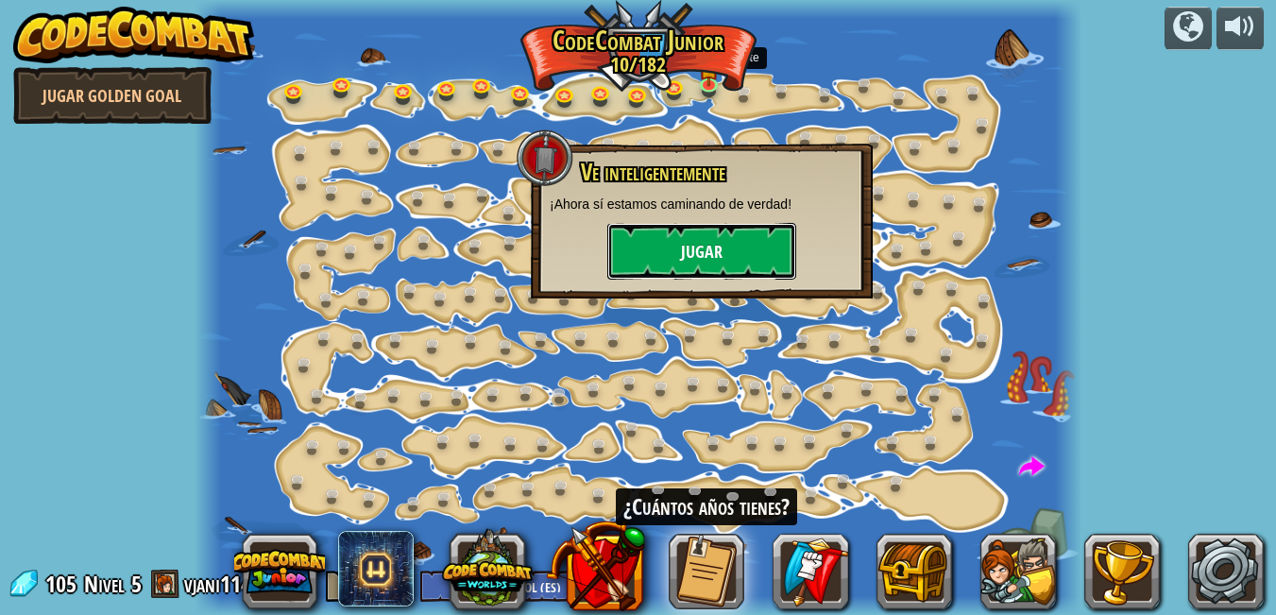
click at [652, 255] on button "Jugar" at bounding box center [701, 251] width 189 height 57
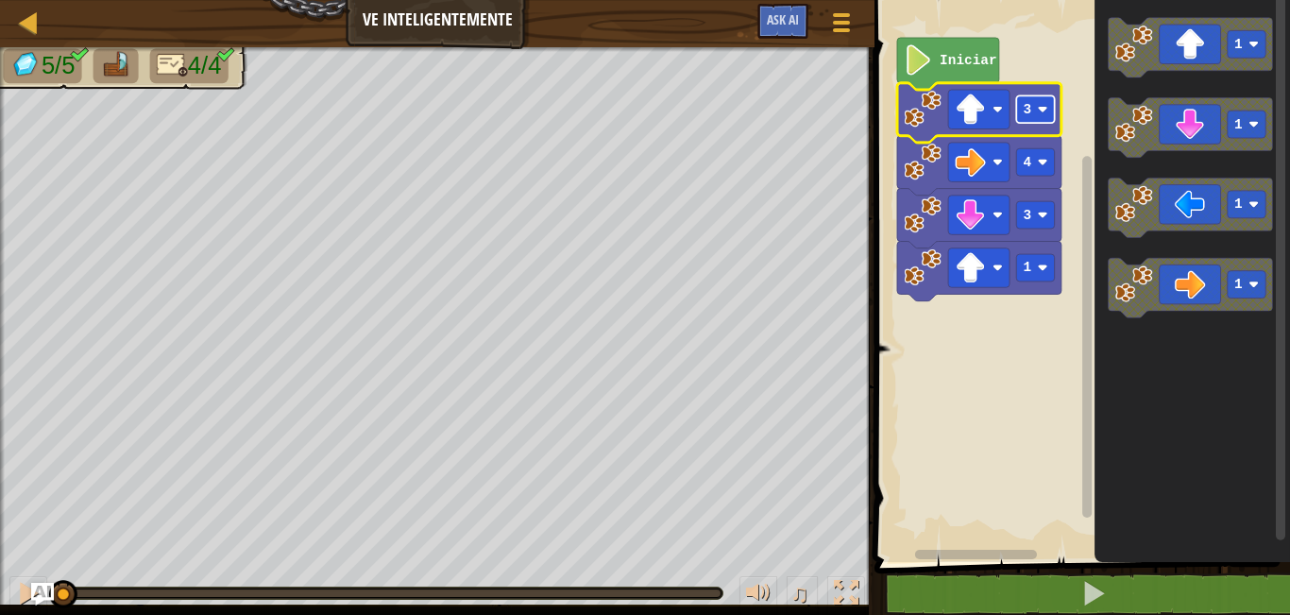
click at [1049, 111] on rect "Espacio de trabajo de Blockly" at bounding box center [1036, 108] width 38 height 27
click at [1021, 372] on rect "Espacio de trabajo de Blockly" at bounding box center [1079, 276] width 421 height 571
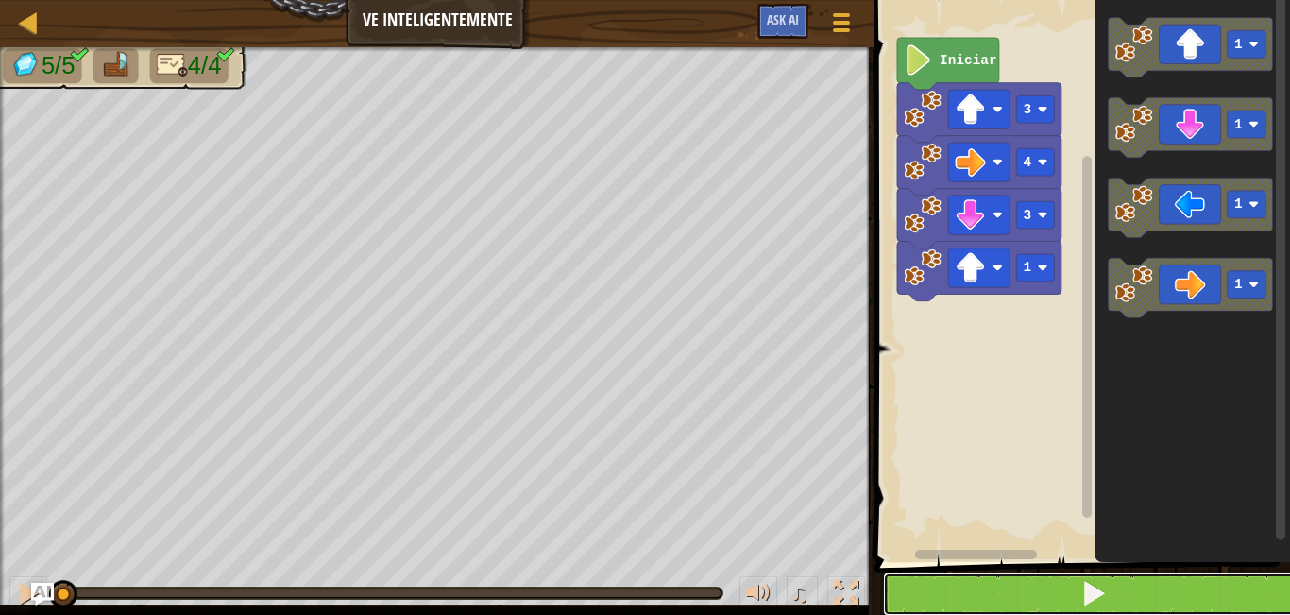
click at [941, 580] on button at bounding box center [1093, 593] width 421 height 43
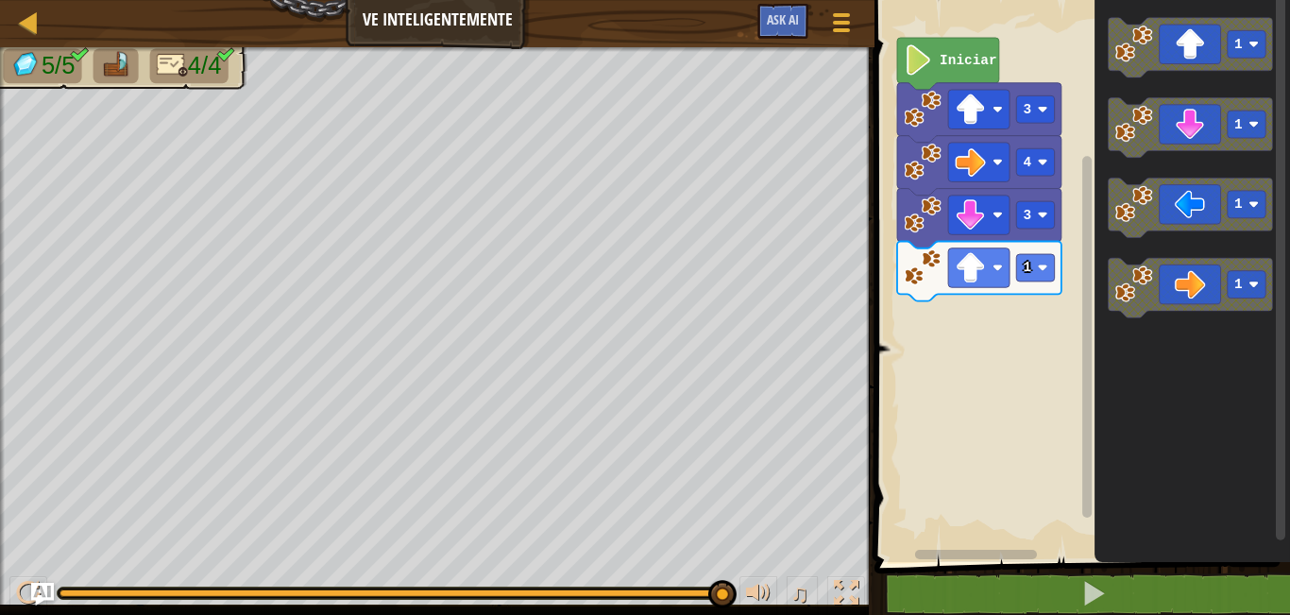
drag, startPoint x: 668, startPoint y: 579, endPoint x: 562, endPoint y: 599, distance: 107.6
click at [562, 599] on div "0:10.8 Ahora: 0:14.0 Máx: 0:14.0 ♫" at bounding box center [437, 588] width 874 height 57
click at [1131, 195] on icon "1 1 1 1" at bounding box center [1191, 276] width 195 height 571
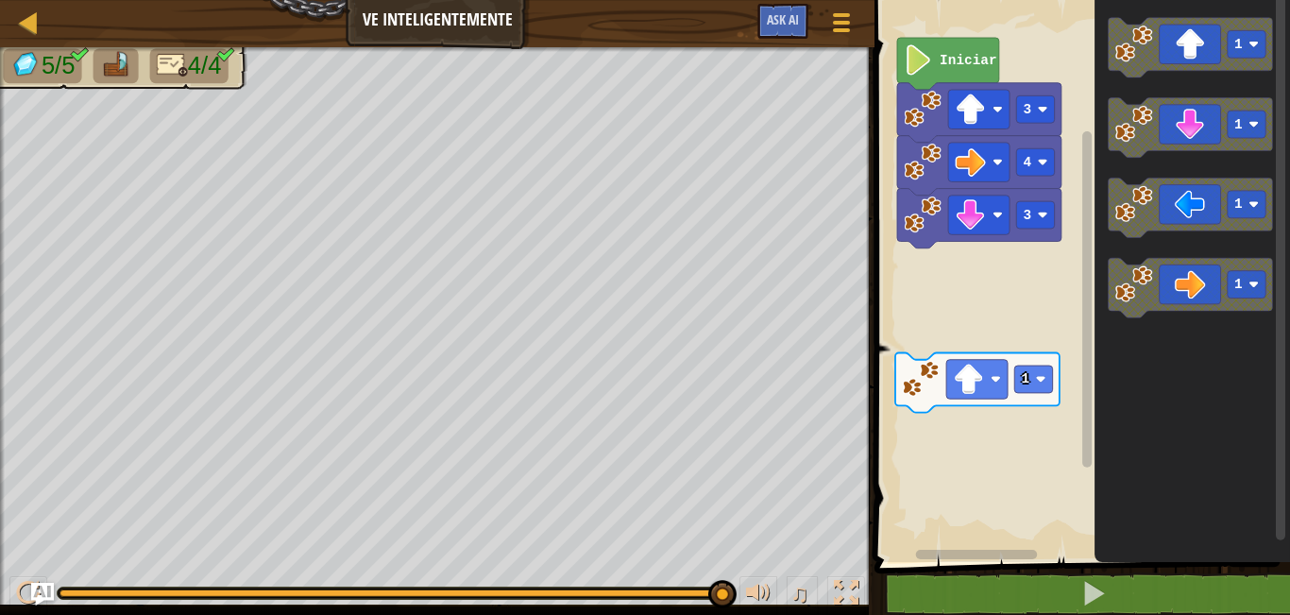
click at [1085, 212] on div "Iniciar 3 4 3 1 1 1 1 1" at bounding box center [1079, 276] width 421 height 571
click at [1143, 126] on image "Espacio de trabajo de Blockly" at bounding box center [1134, 124] width 38 height 38
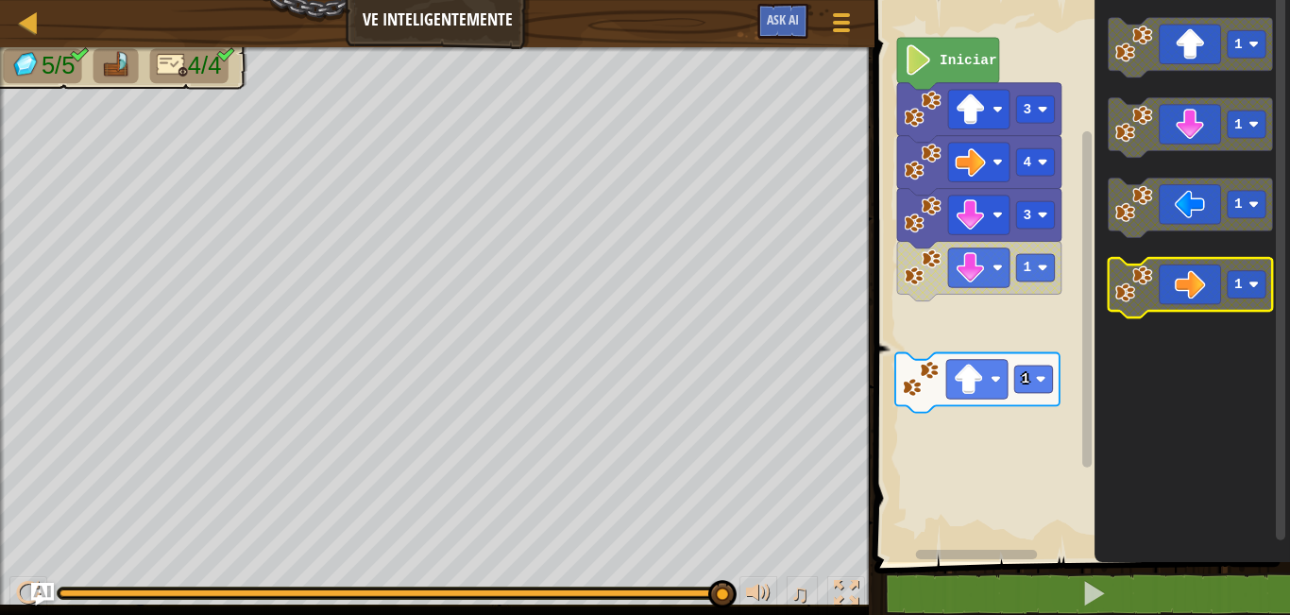
click at [1156, 281] on g "1 1 1 1" at bounding box center [1191, 167] width 164 height 299
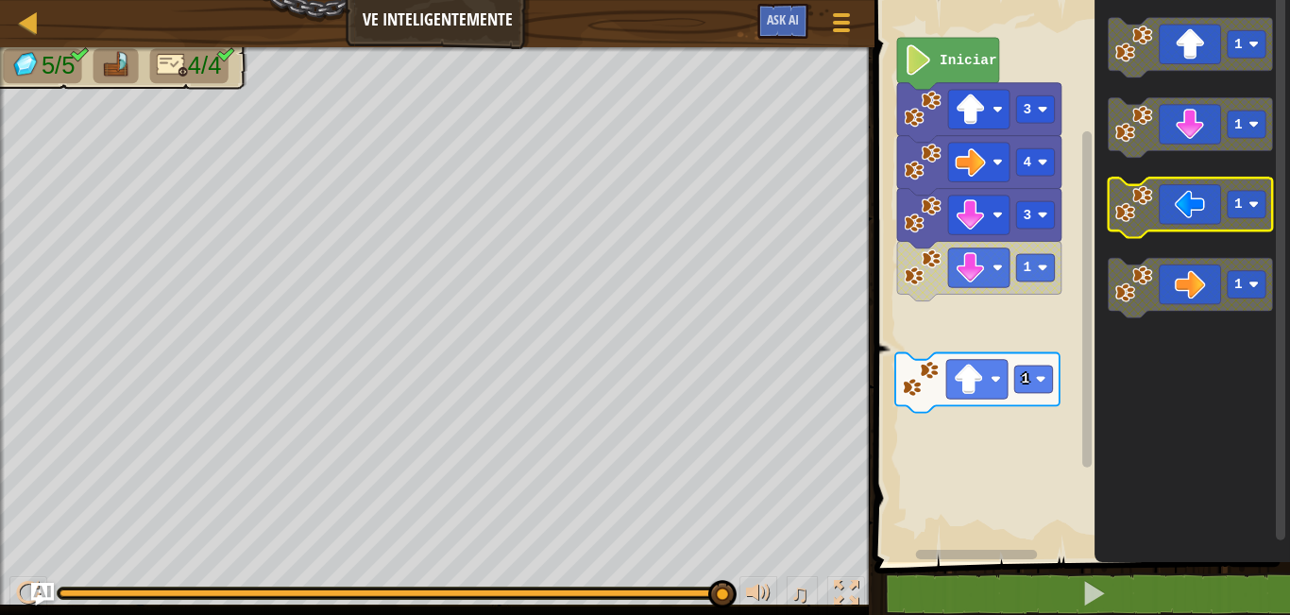
click at [1169, 220] on icon "Espacio de trabajo de Blockly" at bounding box center [1191, 207] width 164 height 59
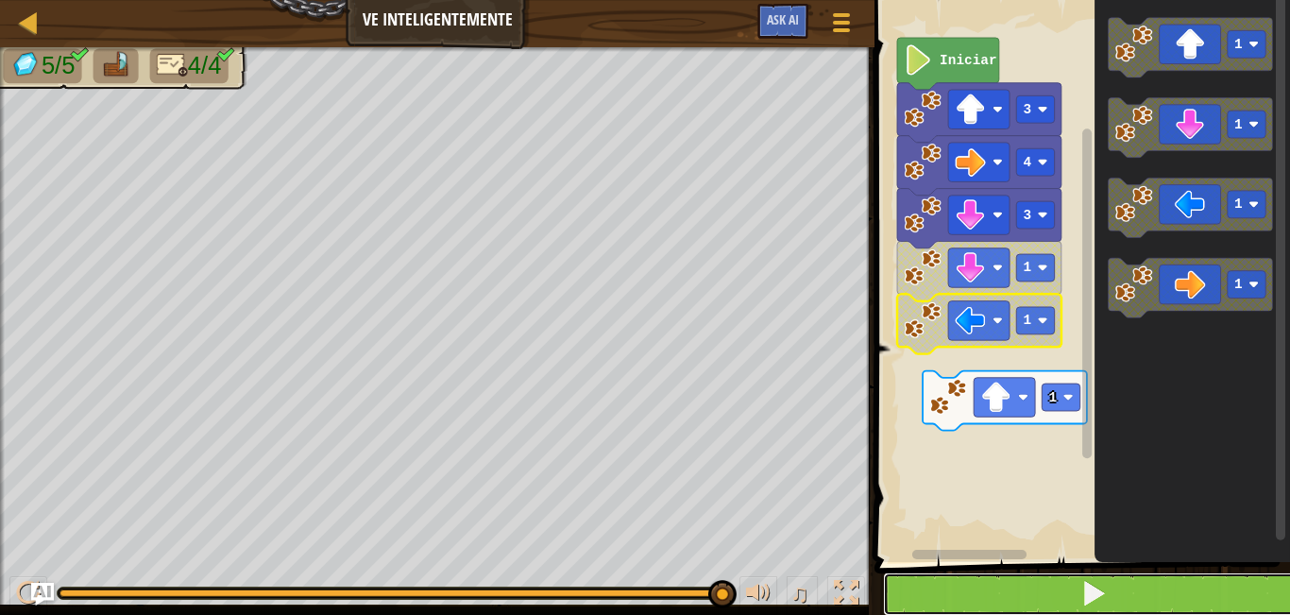
click at [938, 596] on button at bounding box center [1093, 593] width 421 height 43
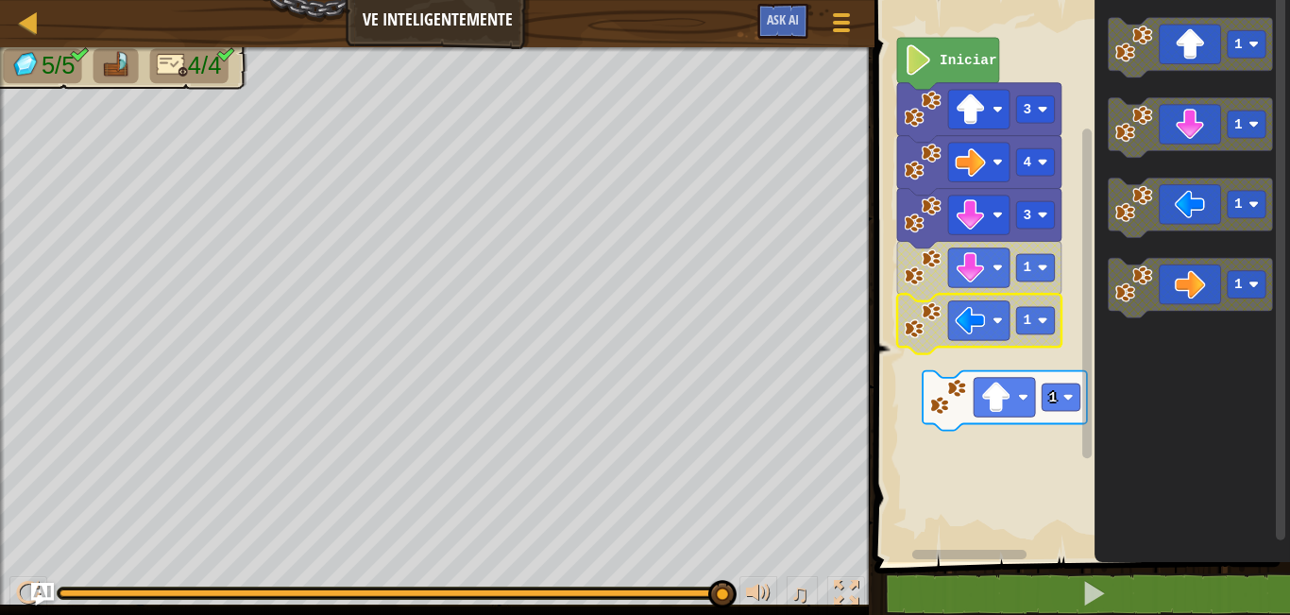
drag, startPoint x: 723, startPoint y: 577, endPoint x: 340, endPoint y: 642, distance: 388.9
click at [340, 0] on html "Mapa Ve inteligentemente Menú del Juego Ask AI 1 הההההההההההההההההההההההההההההה…" at bounding box center [645, 0] width 1290 height 0
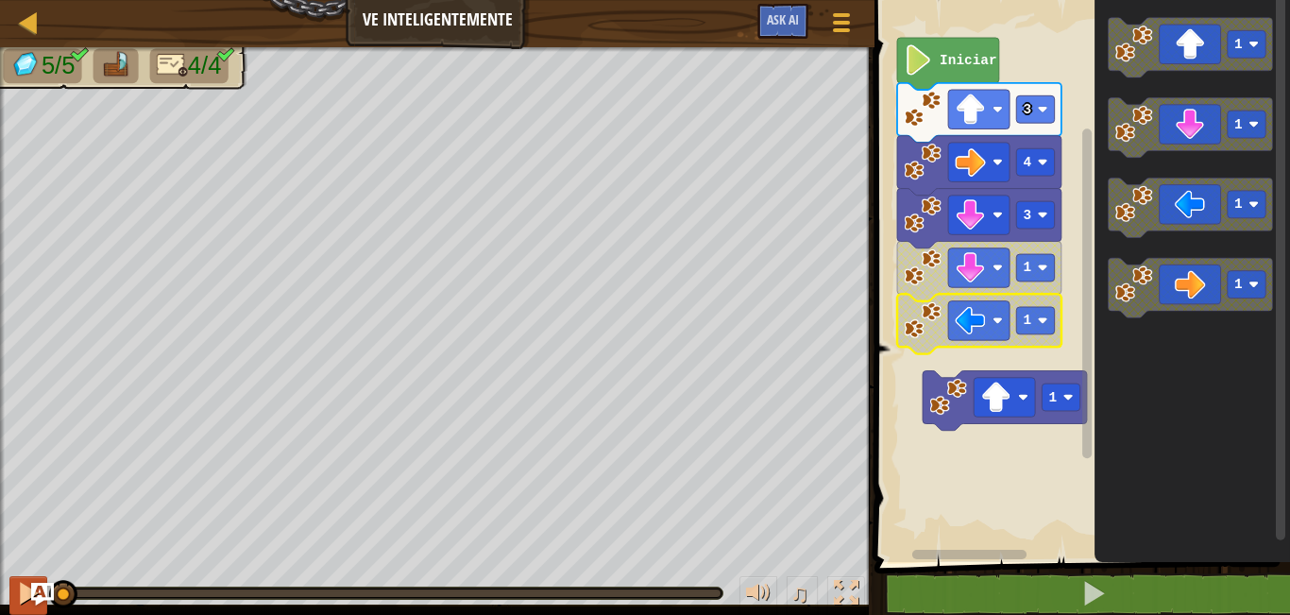
drag, startPoint x: 166, startPoint y: 589, endPoint x: 15, endPoint y: 610, distance: 152.5
click at [15, 610] on div "♫" at bounding box center [437, 588] width 874 height 57
click at [13, 577] on button at bounding box center [28, 595] width 38 height 39
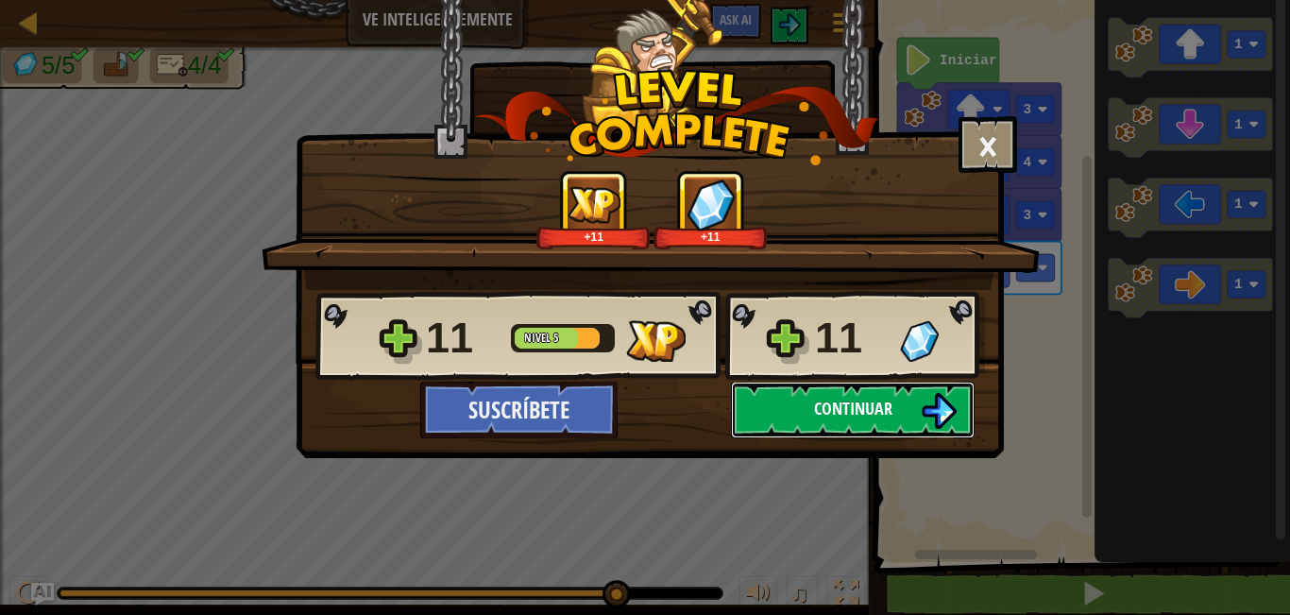
click at [852, 390] on button "Continuar" at bounding box center [853, 409] width 244 height 57
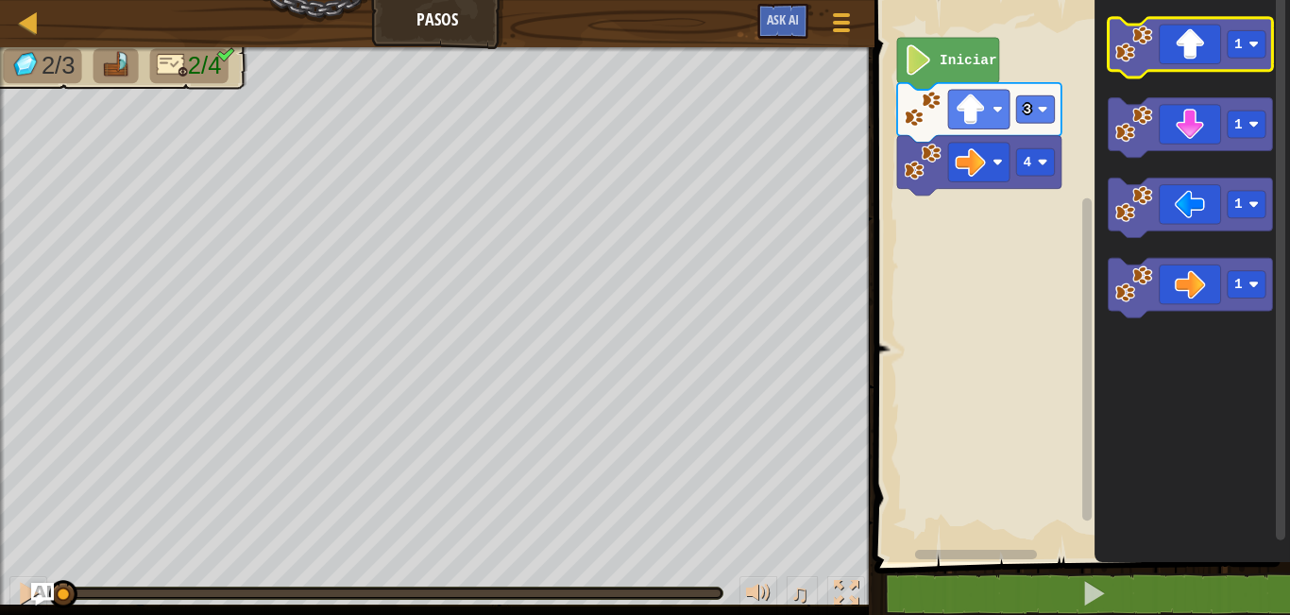
click at [1196, 62] on icon "Espacio de trabajo de Blockly" at bounding box center [1191, 47] width 164 height 59
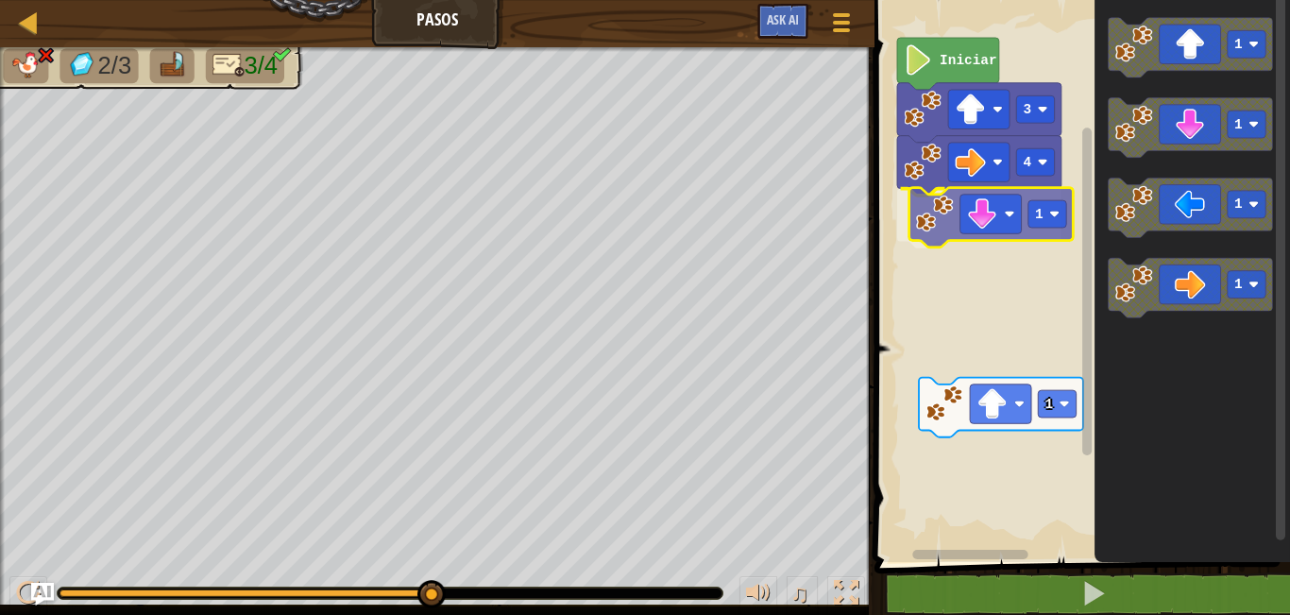
click at [989, 221] on div "4 1 3 Iniciar 1 1 1 1 1 1" at bounding box center [1079, 276] width 421 height 571
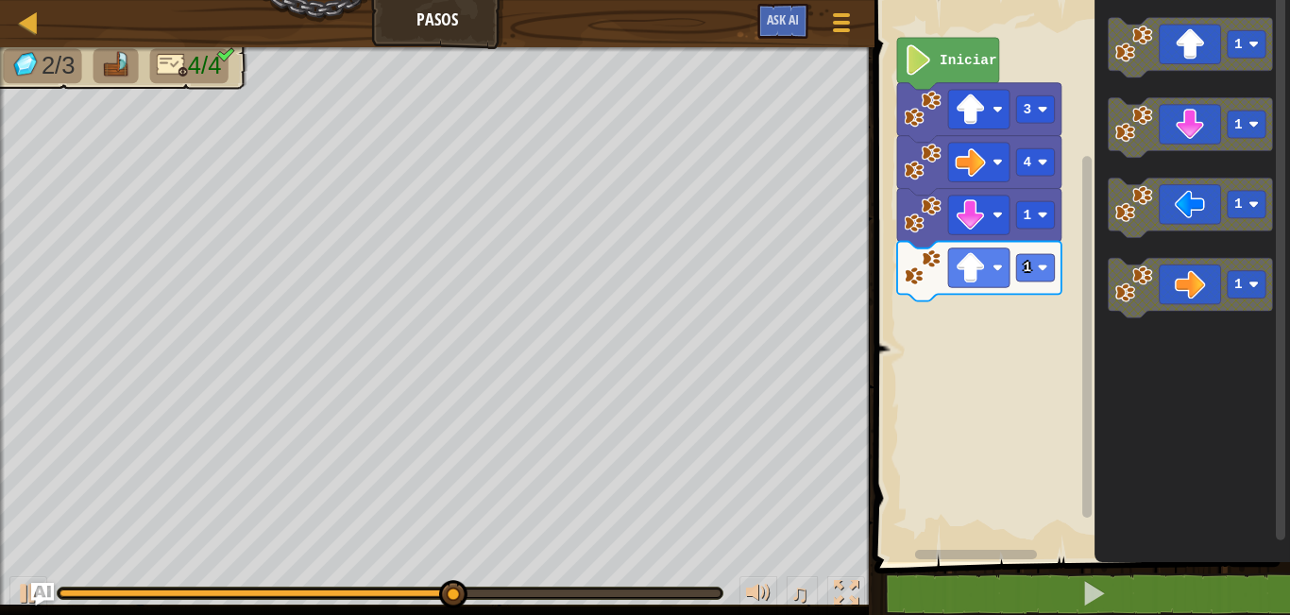
click at [793, 344] on div "Mapa Pasos Menú del Juego Ask AI 1 הההההההההההההההההההההההההההההההההההההההההההה…" at bounding box center [645, 307] width 1290 height 615
click at [1085, 269] on div "1 1 4 3 Iniciar 1 1 1 1" at bounding box center [1079, 276] width 421 height 571
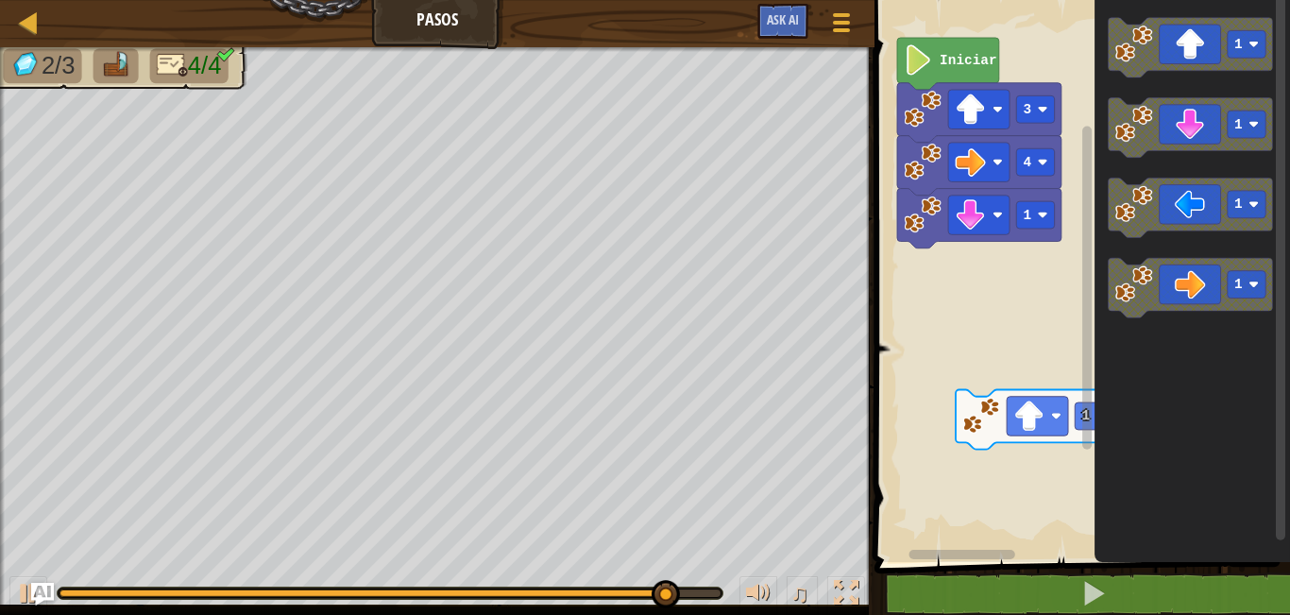
click at [1152, 190] on g "1 1 1 1" at bounding box center [1191, 167] width 164 height 299
click at [1157, 124] on icon "Espacio de trabajo de Blockly" at bounding box center [1191, 127] width 164 height 59
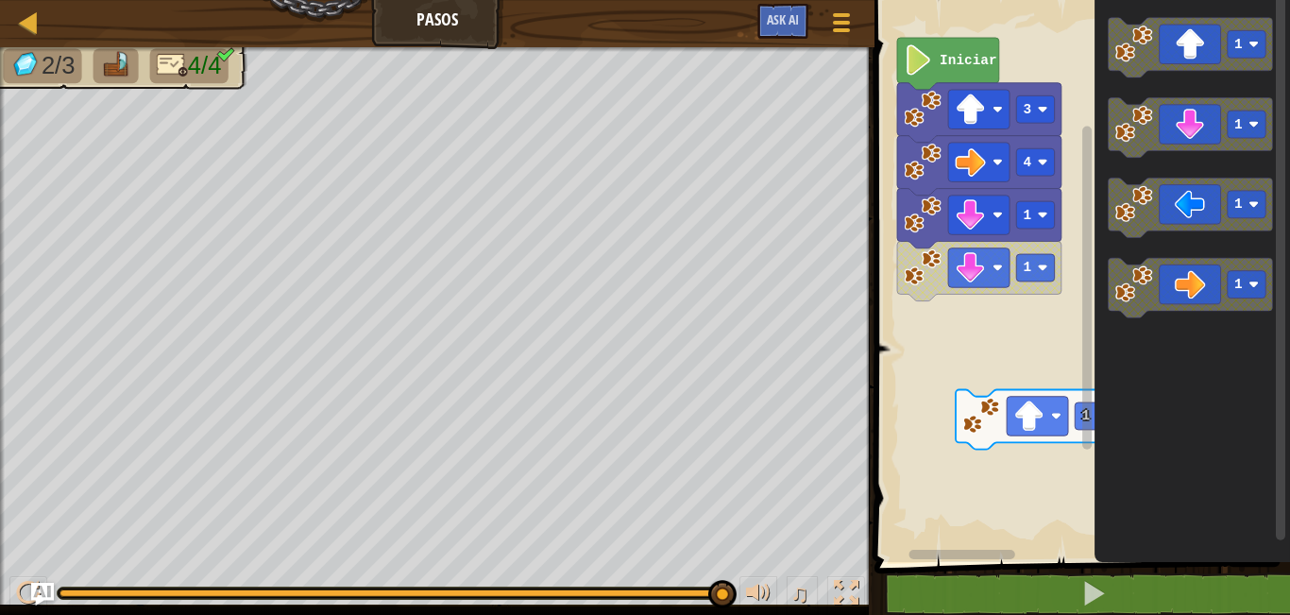
click at [1108, 178] on icon "1 1 1 1" at bounding box center [1191, 276] width 195 height 571
click at [1138, 121] on image "Espacio de trabajo de Blockly" at bounding box center [1134, 124] width 38 height 38
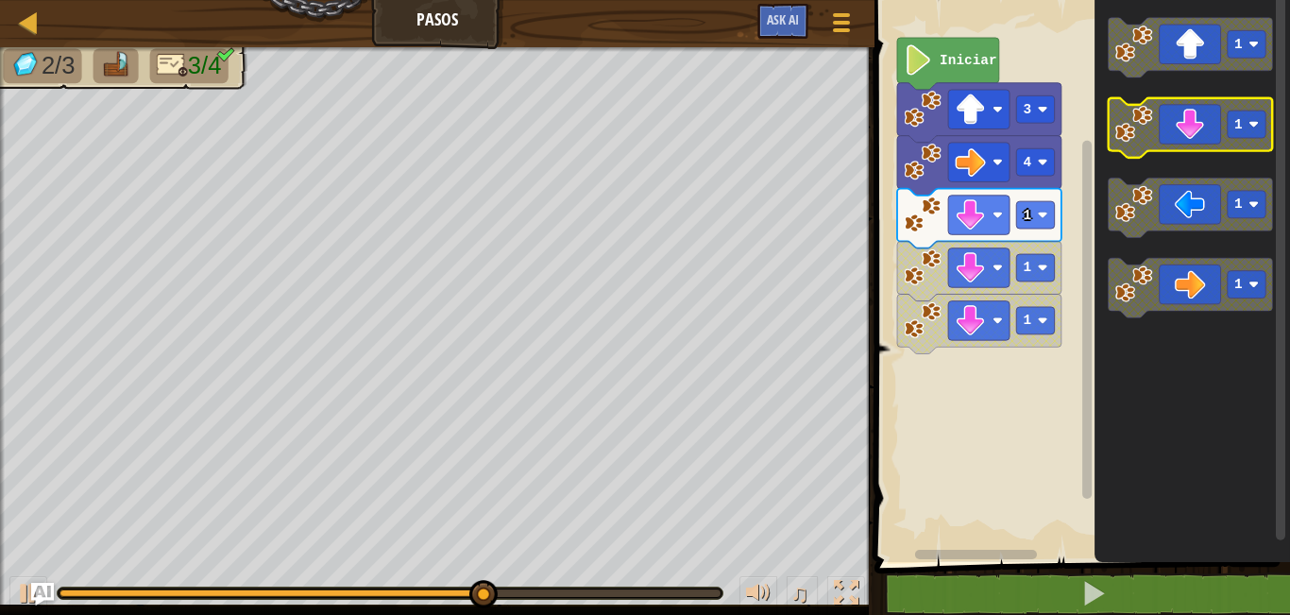
click at [1171, 122] on icon "Espacio de trabajo de Blockly" at bounding box center [1191, 127] width 164 height 59
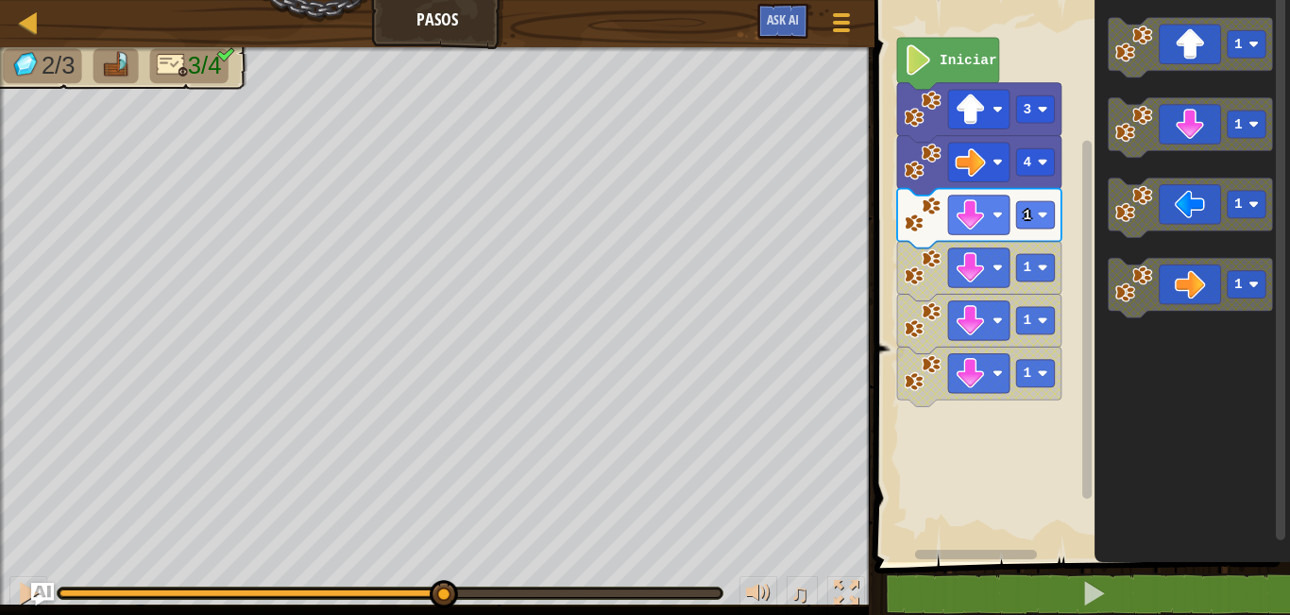
drag, startPoint x: 599, startPoint y: 587, endPoint x: 385, endPoint y: 642, distance: 220.3
click at [385, 0] on html "Mapa Pasos Menú del Juego Ask AI 1 הההההההההההההההההההההההההההההההההההההההההההה…" at bounding box center [645, 0] width 1290 height 0
click at [1154, 125] on icon "Espacio de trabajo de Blockly" at bounding box center [1191, 127] width 164 height 59
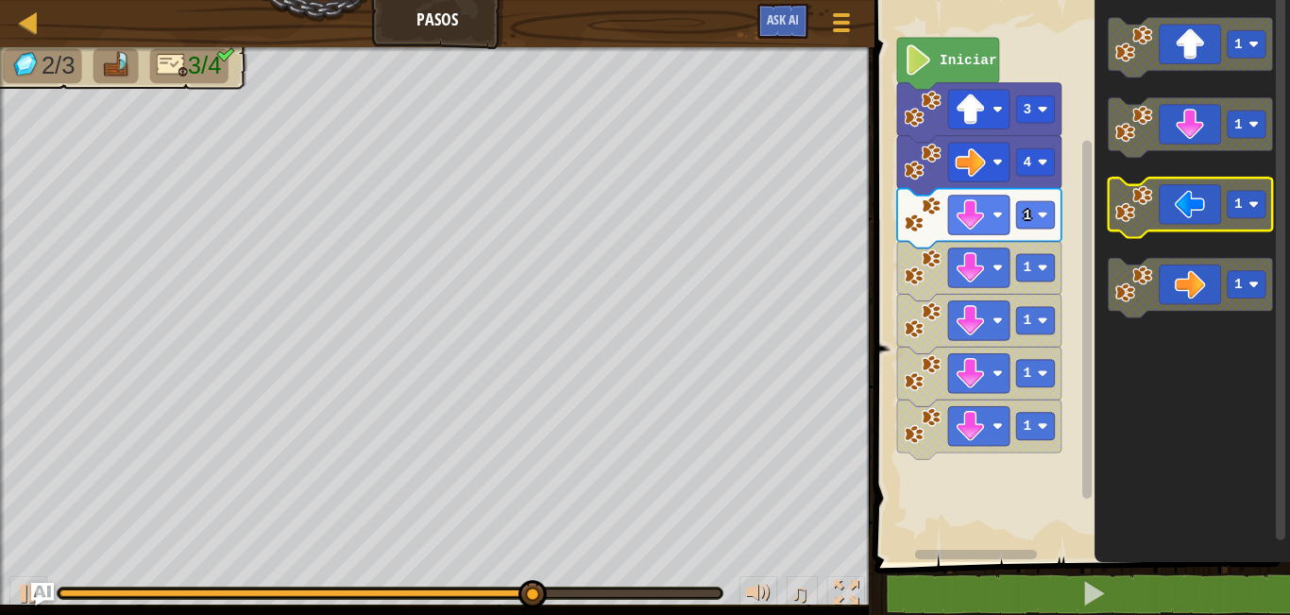
click at [1155, 206] on icon "Espacio de trabajo de Blockly" at bounding box center [1191, 207] width 164 height 59
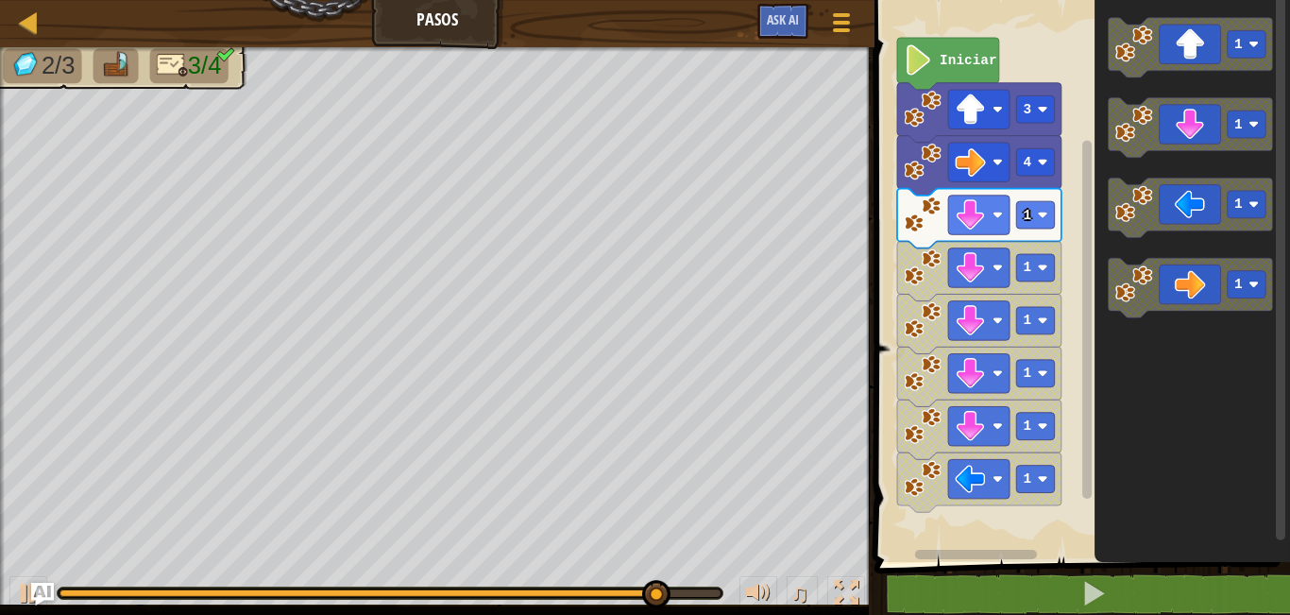
drag, startPoint x: 612, startPoint y: 579, endPoint x: 259, endPoint y: 612, distance: 354.7
click at [259, 612] on div "♫" at bounding box center [437, 588] width 874 height 57
drag, startPoint x: 144, startPoint y: 581, endPoint x: 51, endPoint y: 616, distance: 99.8
click at [51, 0] on html "Mapa Pasos Menú del Juego Ask AI 1 הההההההההההההההההההההההההההההההההההההההההההה…" at bounding box center [645, 0] width 1290 height 0
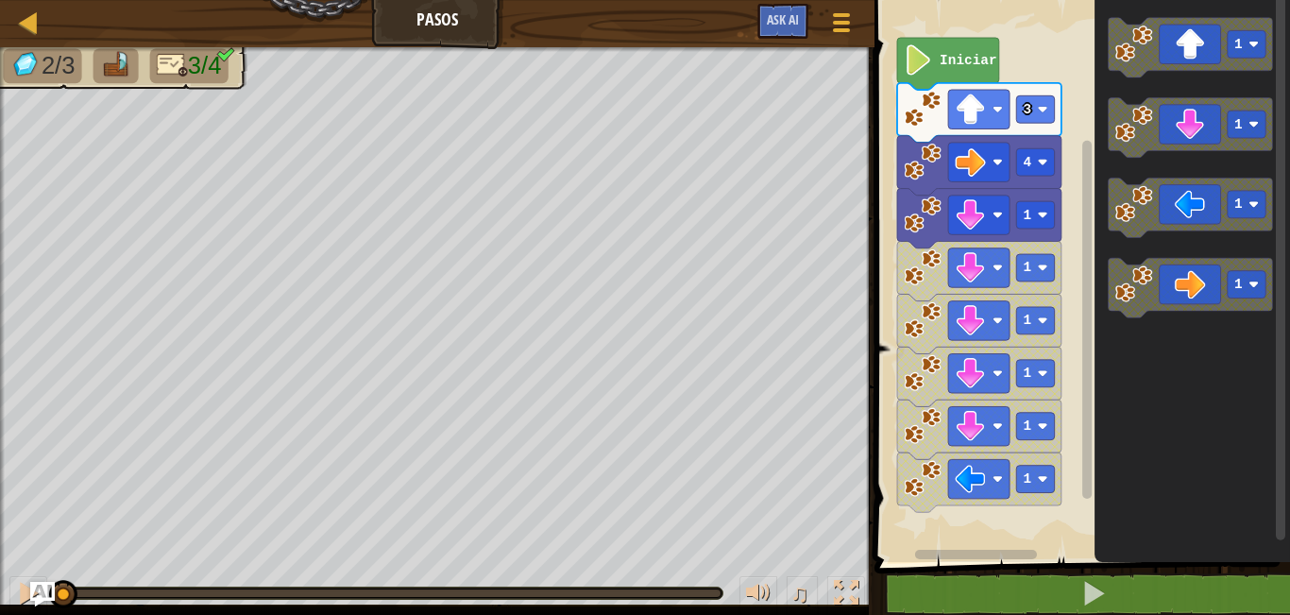
drag, startPoint x: 82, startPoint y: 590, endPoint x: 45, endPoint y: 600, distance: 38.0
click at [45, 600] on div "Mapa Pasos Menú del Juego Ask AI 1 הההההההההההההההההההההההההההההההההההההההההההה…" at bounding box center [645, 307] width 1290 height 615
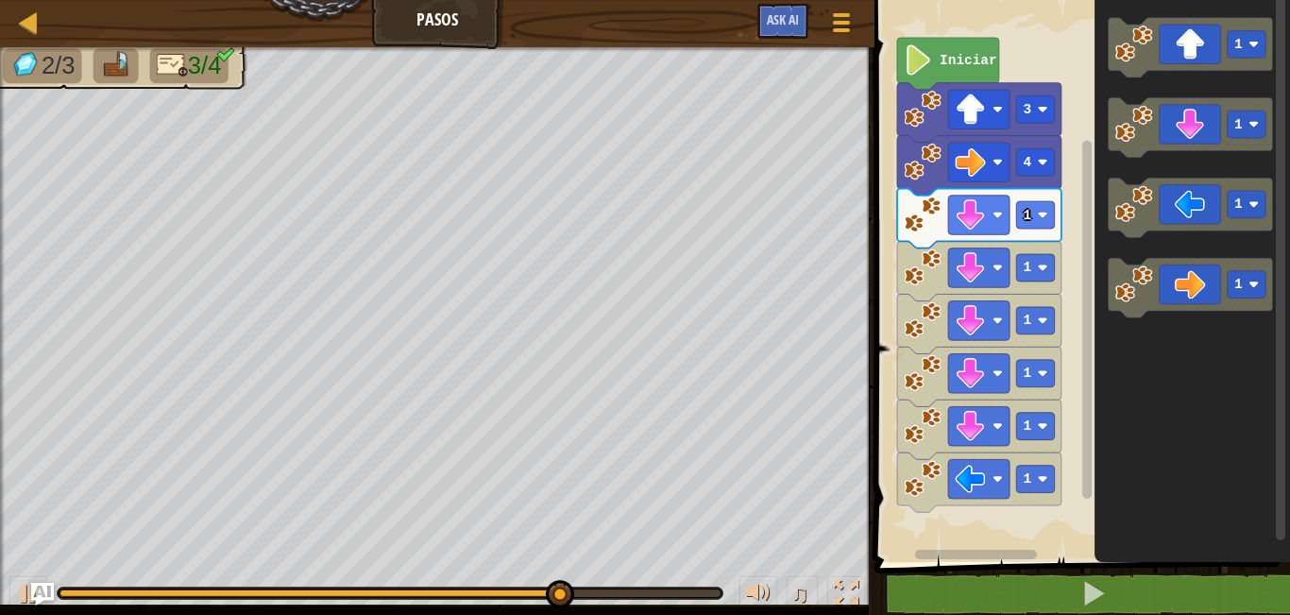
click at [972, 563] on span at bounding box center [1084, 255] width 431 height 638
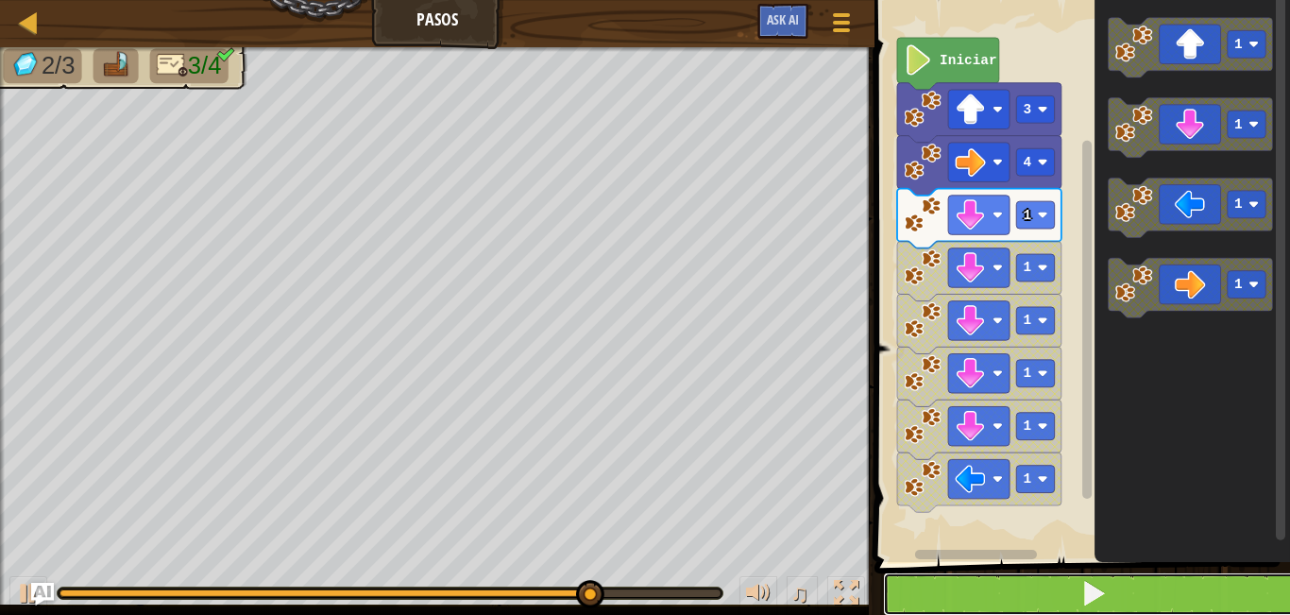
click at [974, 594] on button at bounding box center [1093, 593] width 421 height 43
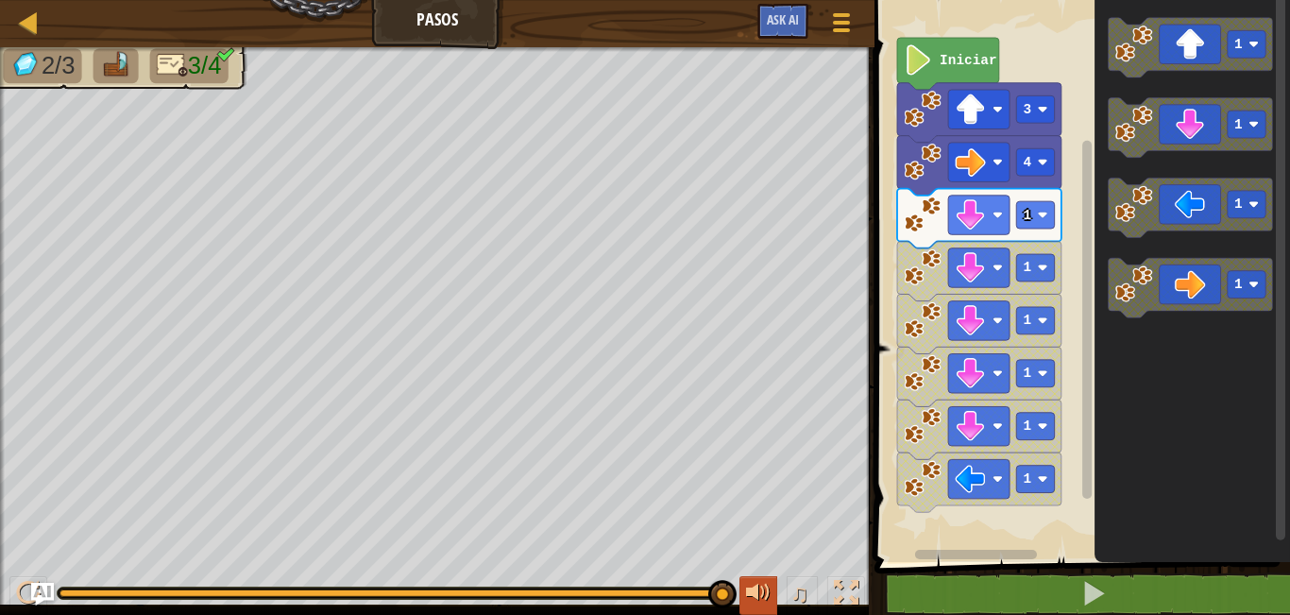
click at [768, 600] on div at bounding box center [758, 593] width 25 height 25
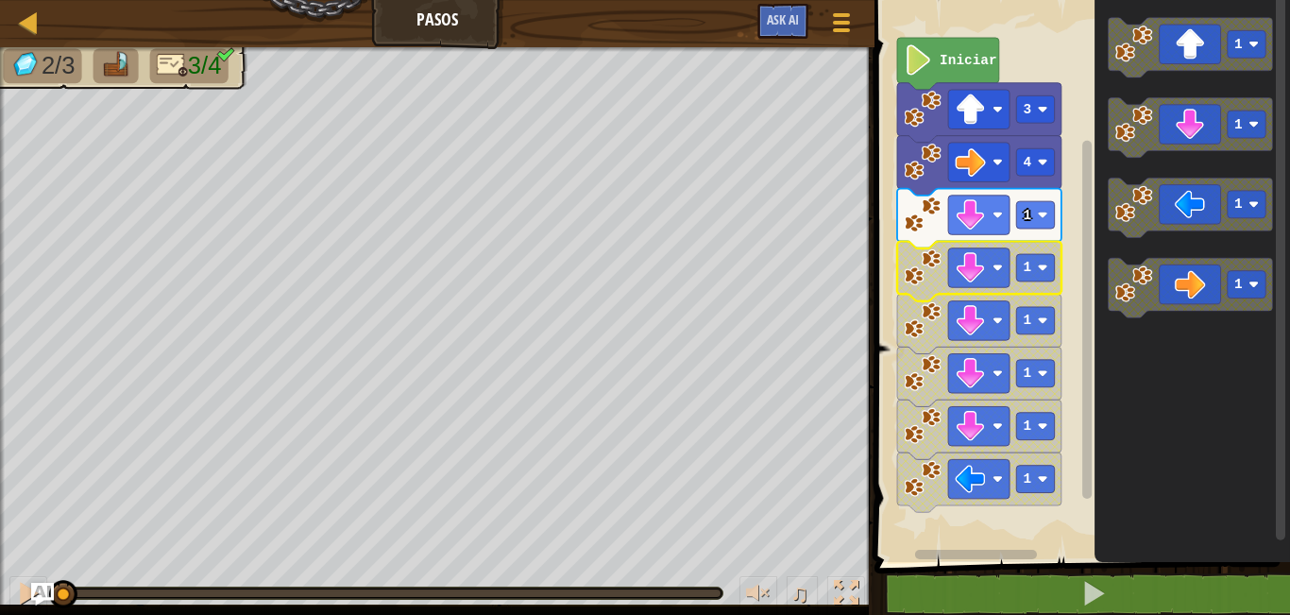
drag, startPoint x: 703, startPoint y: 590, endPoint x: 11, endPoint y: 642, distance: 694.1
click at [11, 0] on html "Mapa Pasos Menú del Juego Ask AI 1 הההההההההההההההההההההההההההההההההההההההההההה…" at bounding box center [645, 0] width 1290 height 0
click at [18, 601] on div at bounding box center [28, 593] width 25 height 25
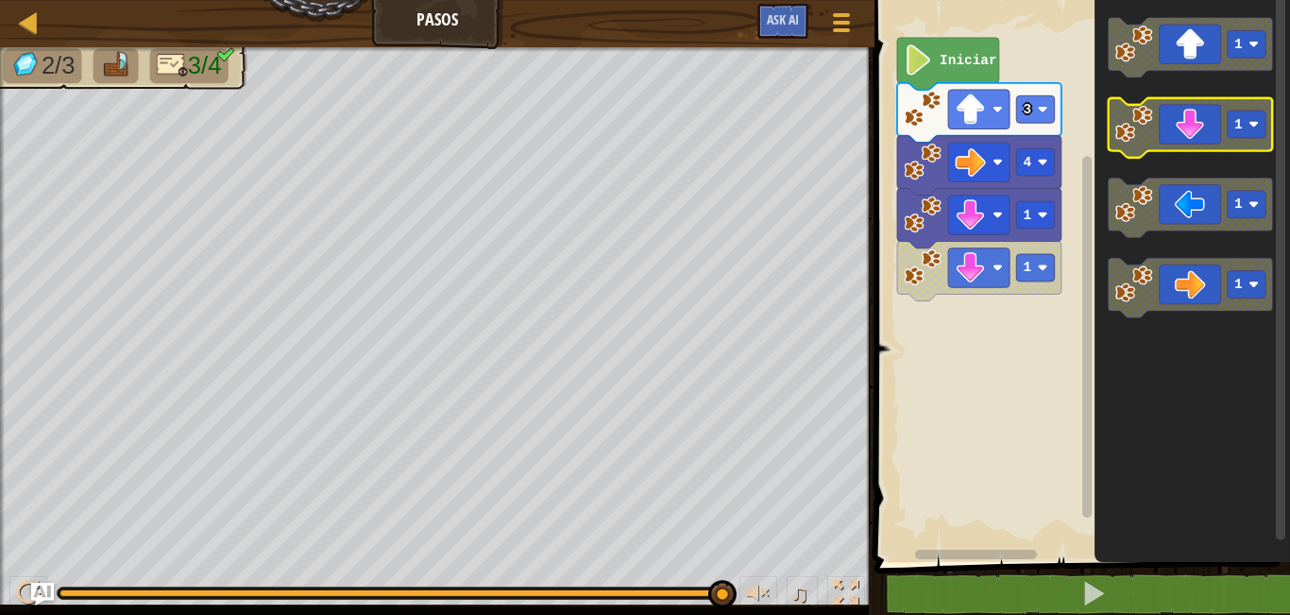
click at [1199, 140] on icon "Espacio de trabajo de Blockly" at bounding box center [1191, 127] width 164 height 59
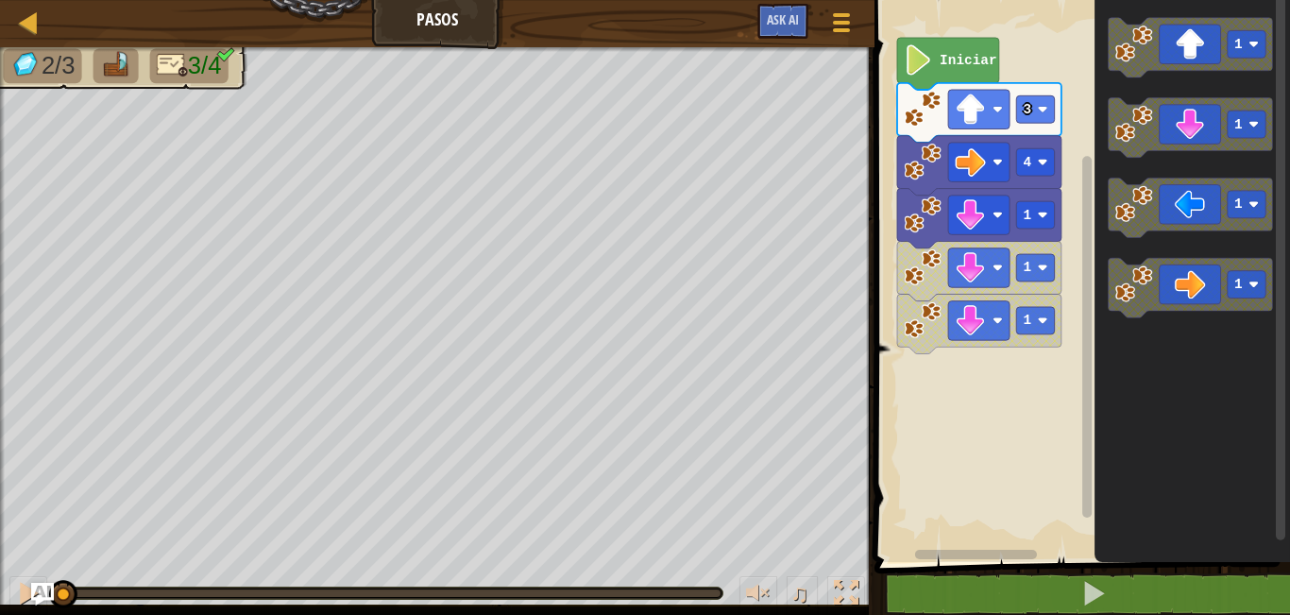
drag, startPoint x: 712, startPoint y: 590, endPoint x: 0, endPoint y: 642, distance: 713.9
click at [0, 0] on html "Mapa Pasos Menú del Juego Ask AI 1 הההההההההההההההההההההההההההההההההההההההההההה…" at bounding box center [645, 0] width 1290 height 0
click at [1178, 142] on icon "Espacio de trabajo de Blockly" at bounding box center [1191, 127] width 164 height 59
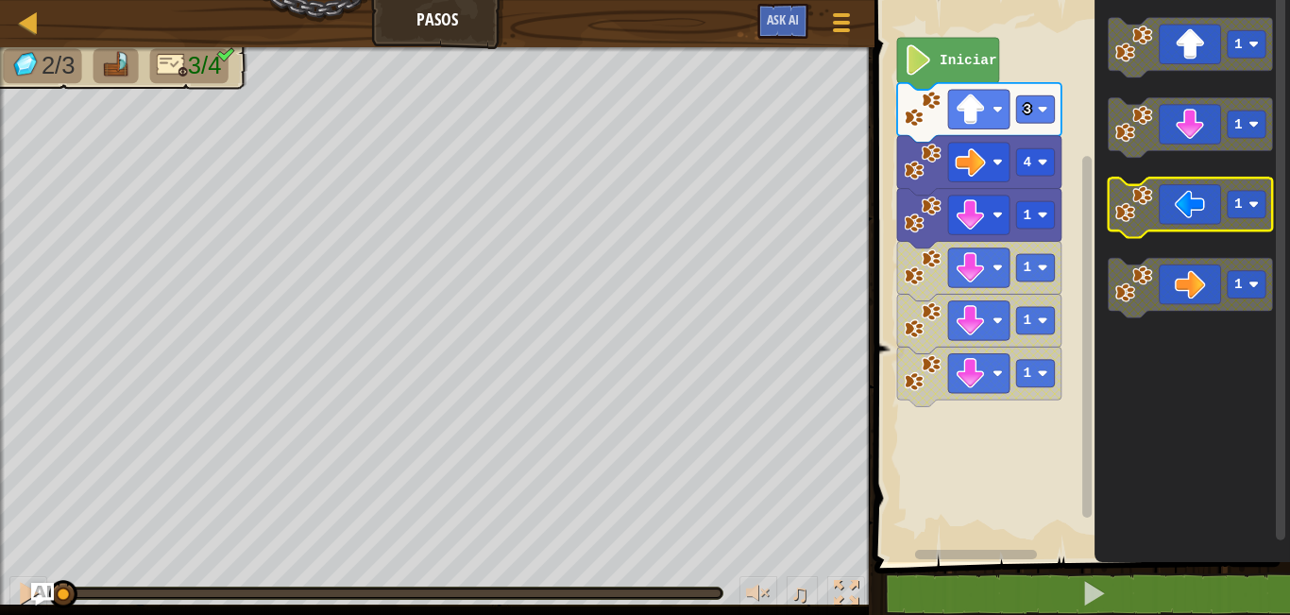
click at [1179, 216] on icon "Espacio de trabajo de Blockly" at bounding box center [1191, 207] width 164 height 59
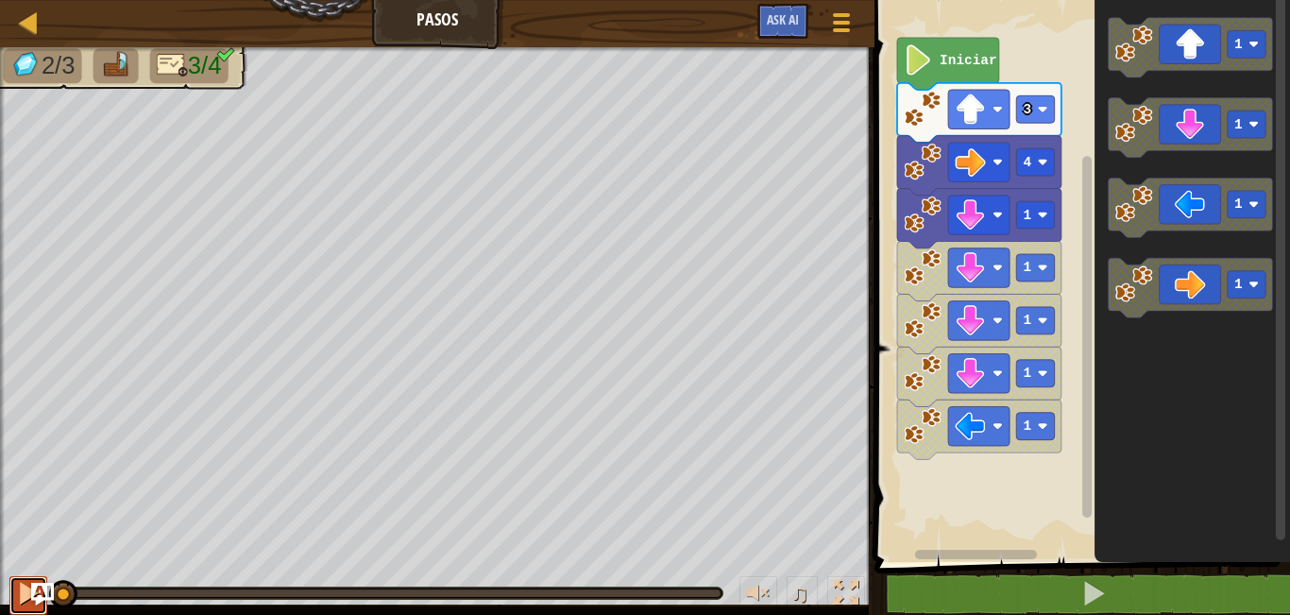
click at [18, 584] on div at bounding box center [28, 593] width 25 height 25
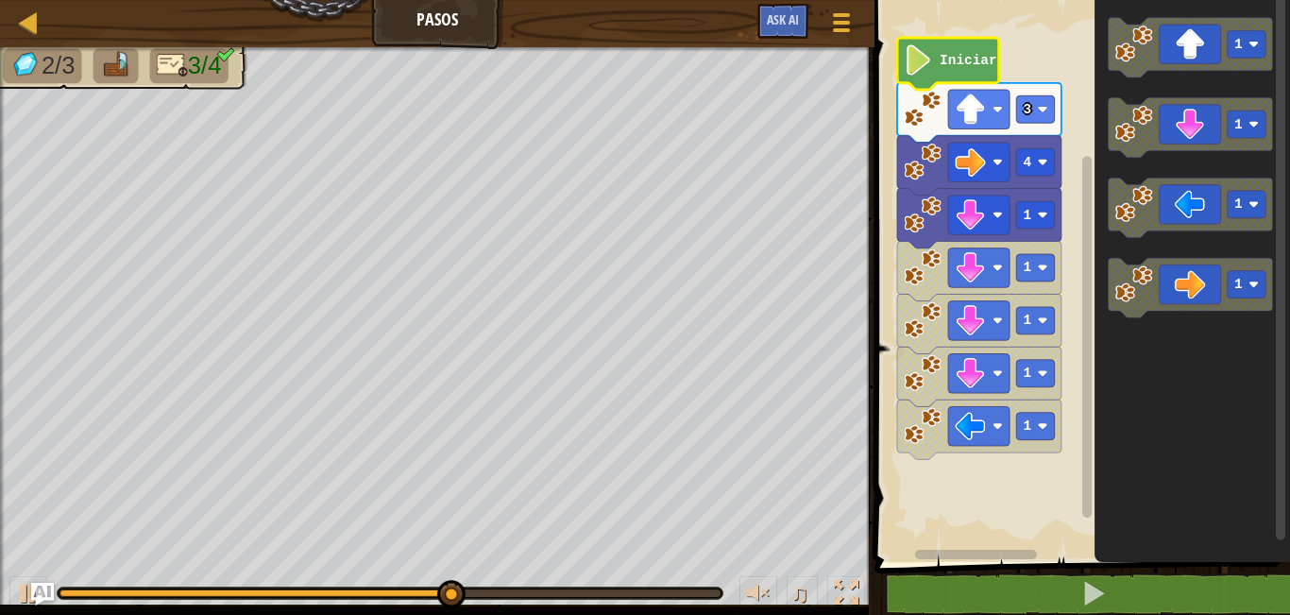
click at [923, 70] on image "Espacio de trabajo de Blockly" at bounding box center [918, 59] width 29 height 30
click at [959, 74] on icon "Espacio de trabajo de Blockly" at bounding box center [948, 64] width 102 height 52
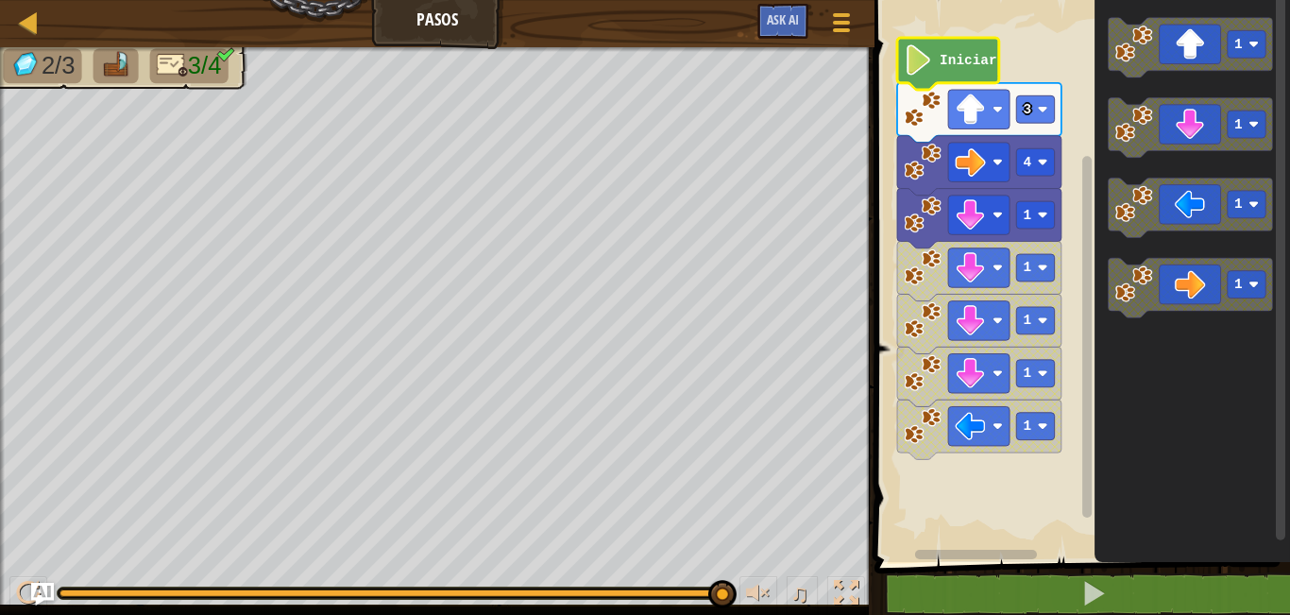
click at [911, 83] on icon "Espacio de trabajo de Blockly" at bounding box center [948, 64] width 102 height 52
click at [923, 72] on image "Espacio de trabajo de Blockly" at bounding box center [918, 59] width 29 height 30
click at [990, 56] on text "Iniciar" at bounding box center [969, 60] width 58 height 15
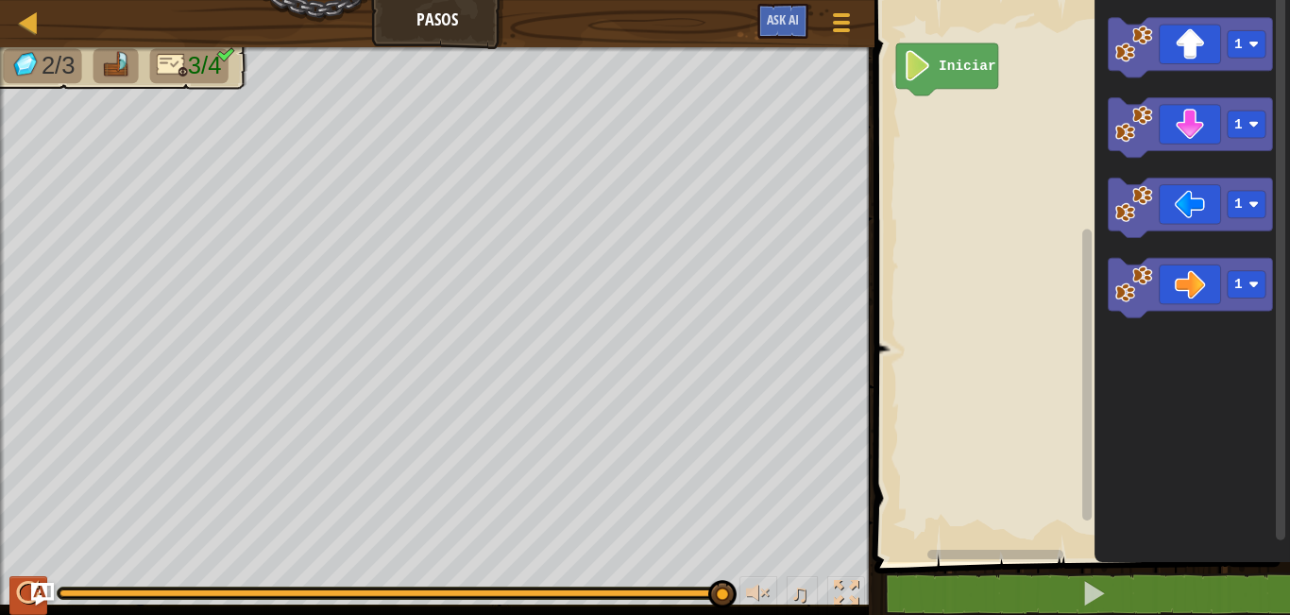
drag, startPoint x: 218, startPoint y: 602, endPoint x: 44, endPoint y: 613, distance: 174.1
click at [49, 0] on html "Mapa Pasos Menú del Juego Ask AI 1 הההההההההההההההההההההההההההההההההההההההההההה…" at bounding box center [645, 0] width 1290 height 0
click at [44, 613] on button at bounding box center [28, 595] width 38 height 39
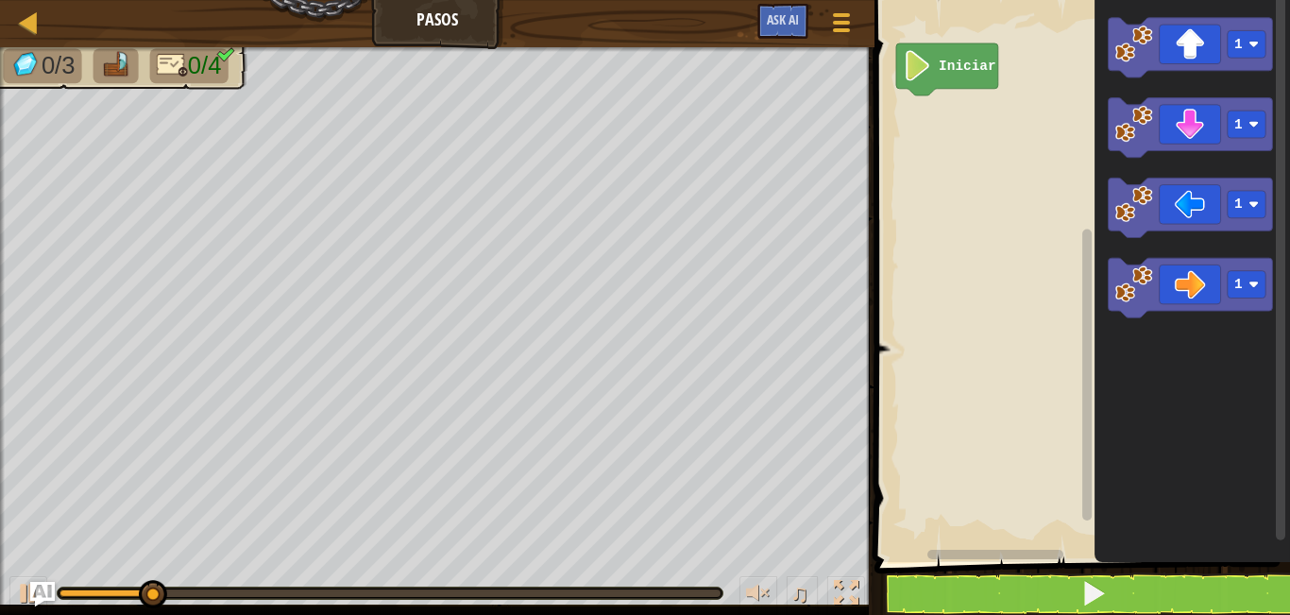
drag, startPoint x: 116, startPoint y: 578, endPoint x: 38, endPoint y: 602, distance: 82.1
click at [38, 602] on div "Mapa Pasos Menú del Juego Ask AI 1 הההההההההההההההההההההההההההההההההההההההההההה…" at bounding box center [645, 307] width 1290 height 615
drag, startPoint x: 199, startPoint y: 570, endPoint x: 116, endPoint y: 570, distance: 83.1
click at [116, 587] on div "♫" at bounding box center [437, 588] width 874 height 57
drag, startPoint x: 235, startPoint y: 592, endPoint x: 8, endPoint y: 575, distance: 227.3
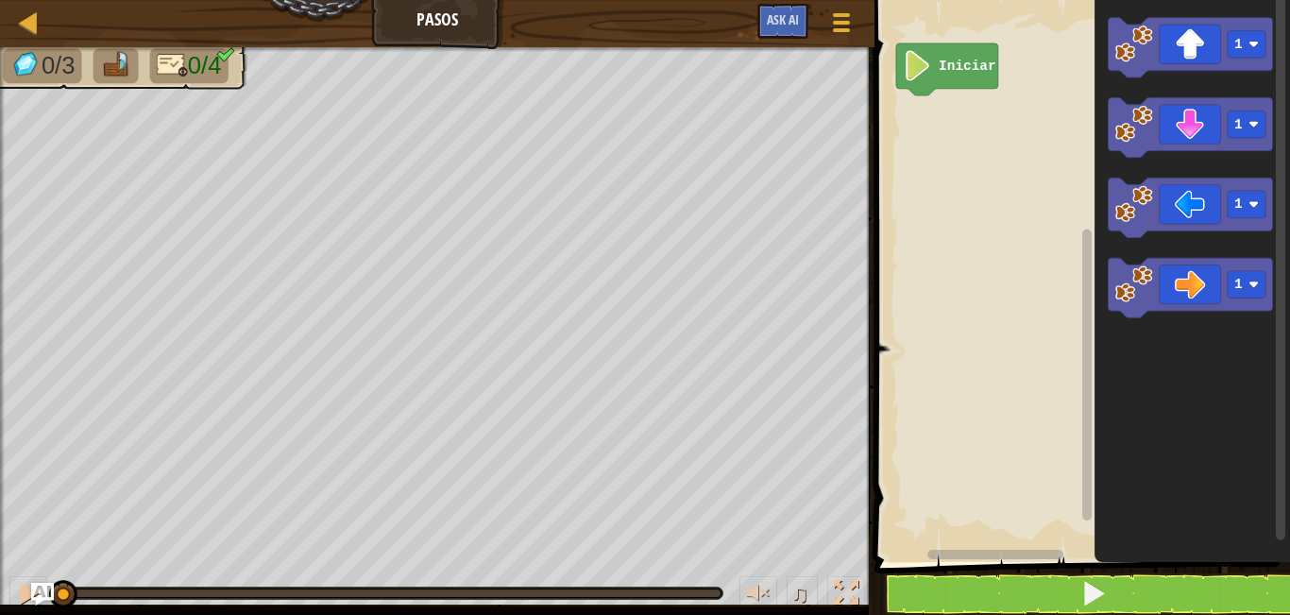
click at [8, 575] on div "♫" at bounding box center [437, 588] width 874 height 57
click at [23, 571] on div "♫" at bounding box center [437, 588] width 874 height 57
click at [9, 586] on button at bounding box center [28, 595] width 38 height 39
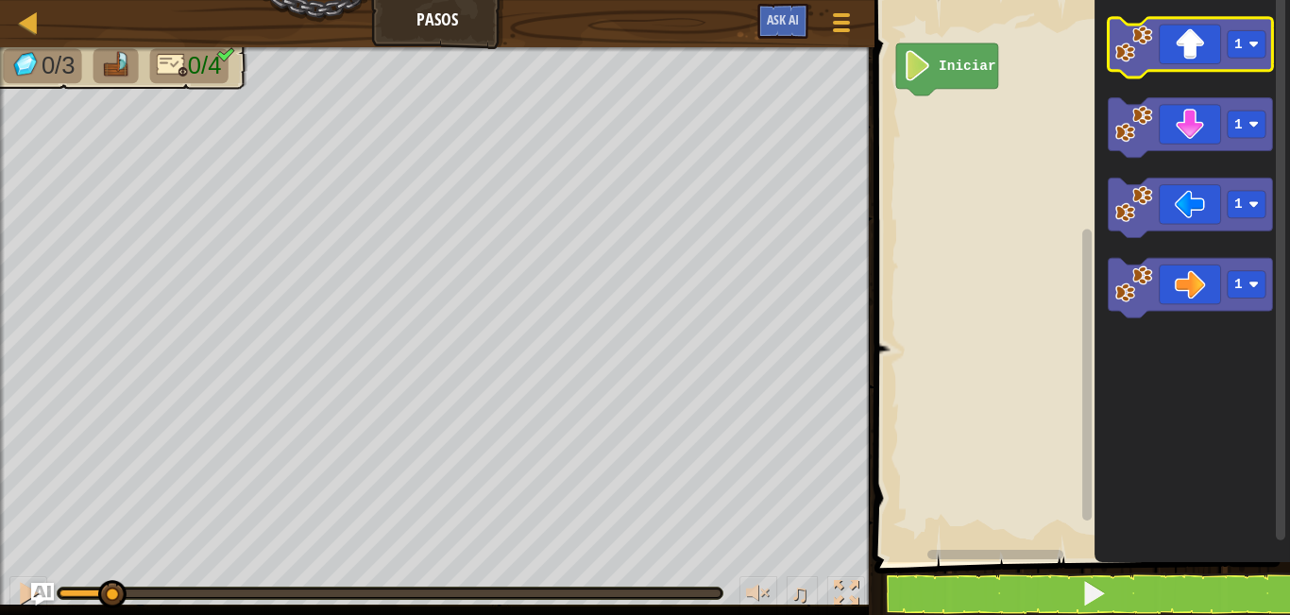
click at [1178, 55] on icon "Espacio de trabajo de Blockly" at bounding box center [1191, 47] width 164 height 59
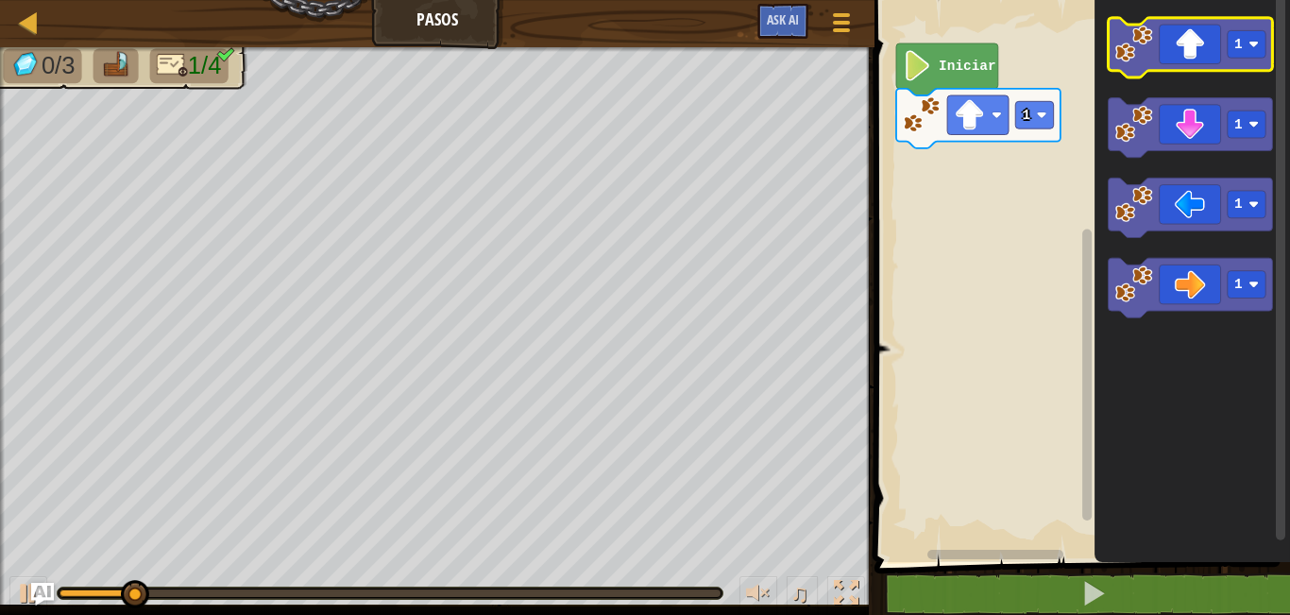
click at [1176, 70] on icon "Espacio de trabajo de Blockly" at bounding box center [1191, 47] width 164 height 59
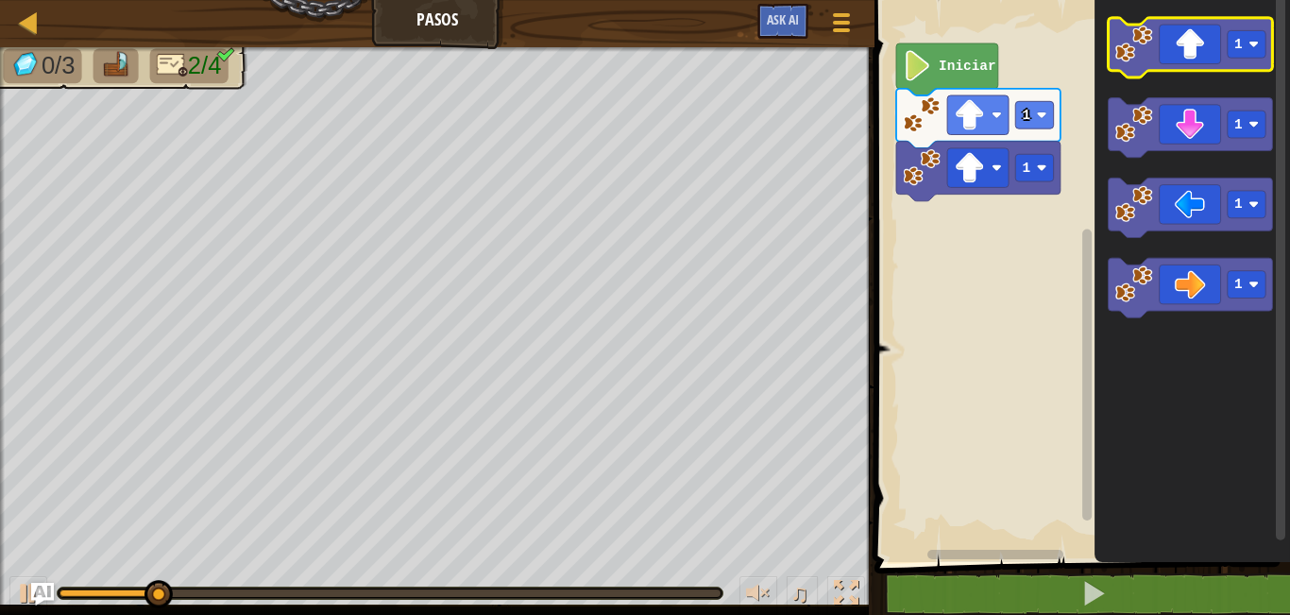
click at [1178, 71] on g "1" at bounding box center [1191, 47] width 164 height 59
click at [1194, 64] on icon "Espacio de trabajo de Blockly" at bounding box center [1191, 47] width 164 height 59
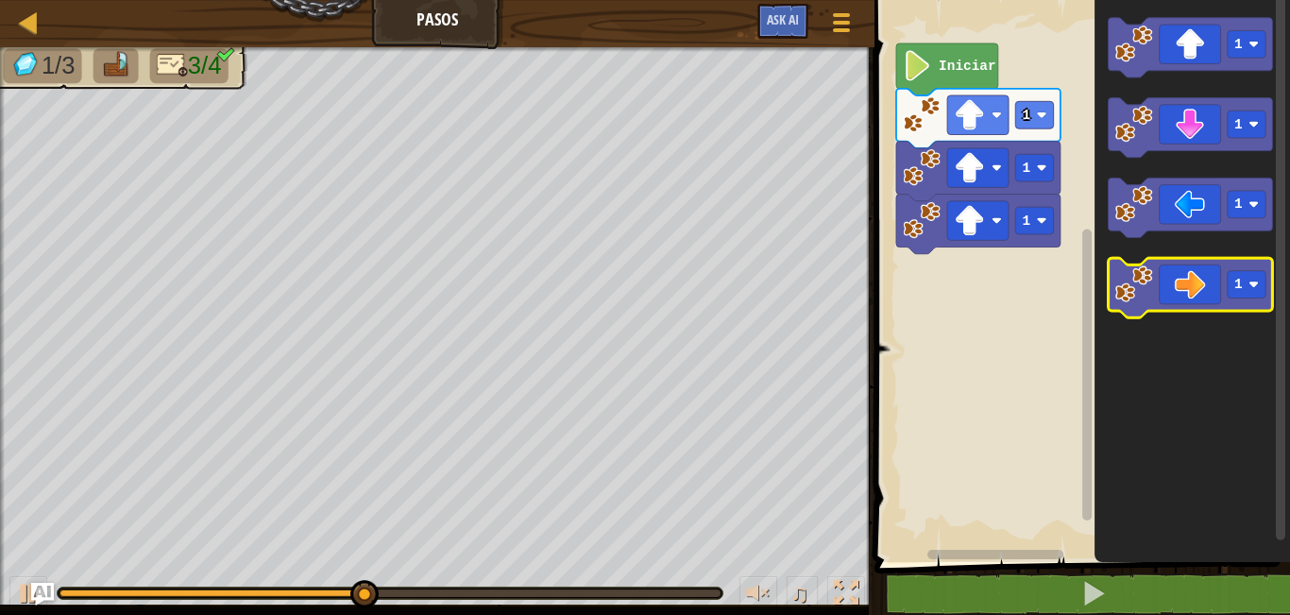
click at [1167, 283] on icon "Espacio de trabajo de Blockly" at bounding box center [1191, 287] width 164 height 59
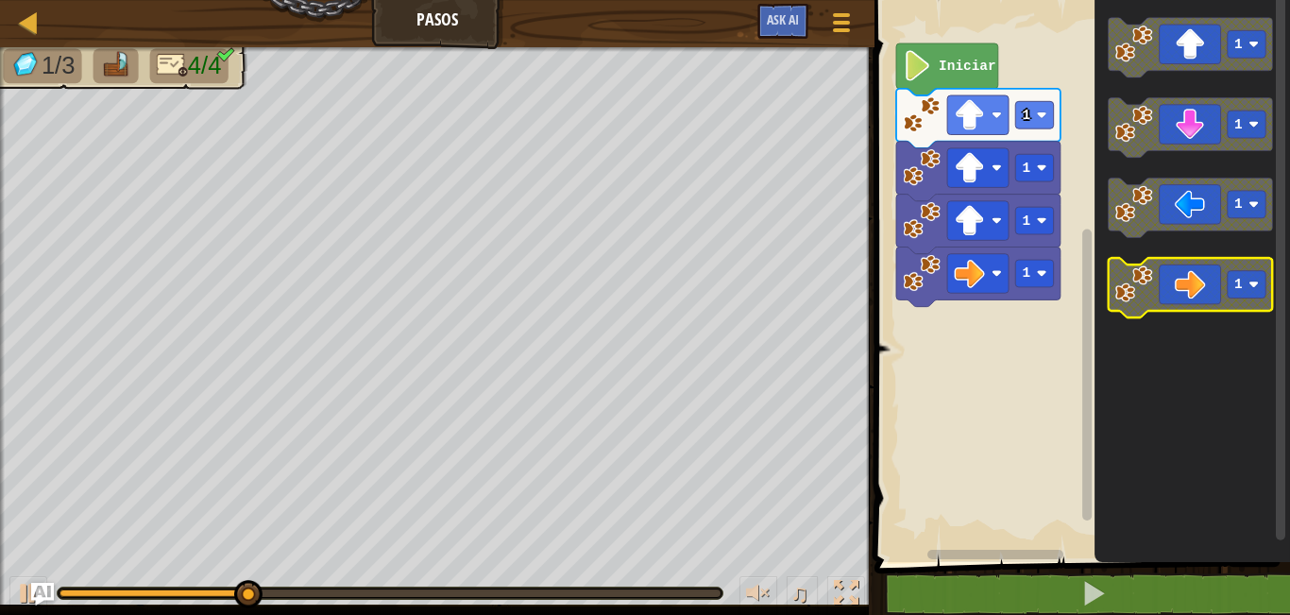
click at [1172, 282] on icon "Espacio de trabajo de Blockly" at bounding box center [1191, 287] width 164 height 59
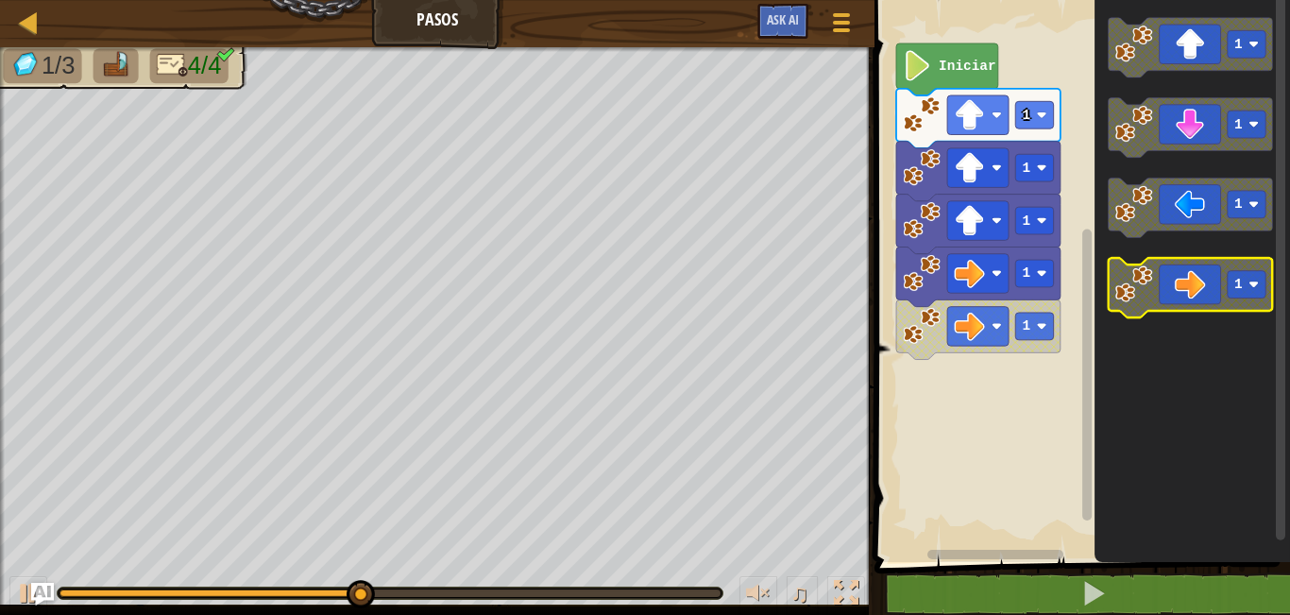
click at [1201, 281] on icon "Espacio de trabajo de Blockly" at bounding box center [1191, 287] width 164 height 59
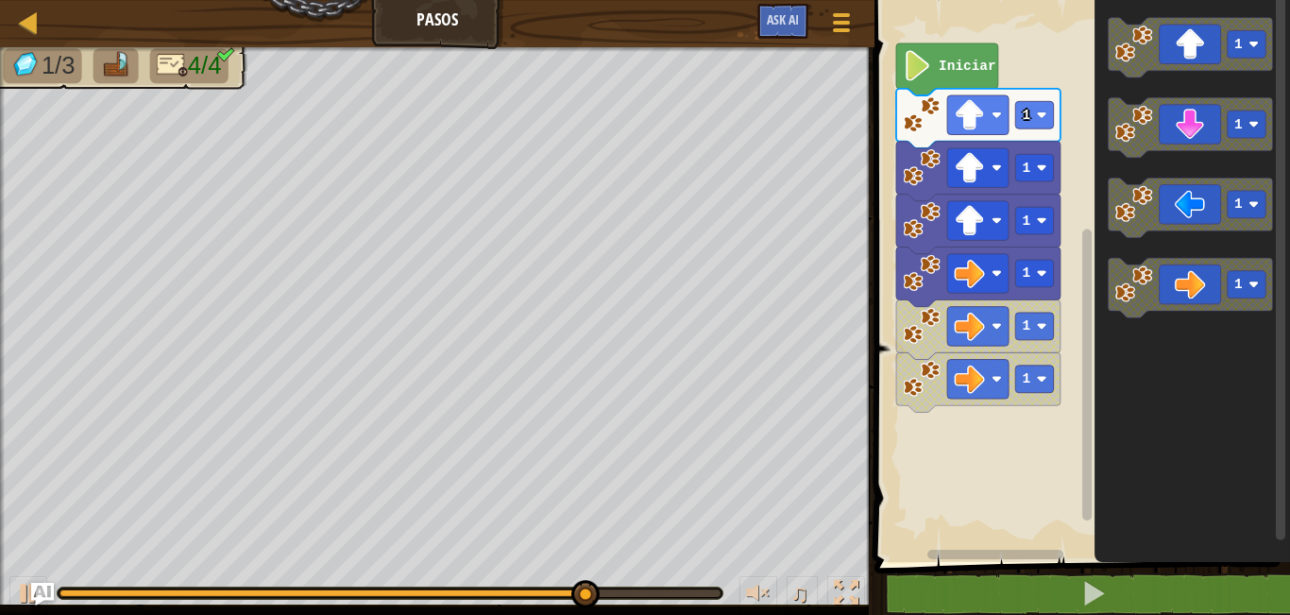
drag, startPoint x: 545, startPoint y: 563, endPoint x: 517, endPoint y: 588, distance: 38.1
click at [517, 588] on div "♫" at bounding box center [437, 588] width 874 height 57
drag, startPoint x: 612, startPoint y: 601, endPoint x: 256, endPoint y: 642, distance: 358.4
click at [256, 0] on html "Mapa Pasos Menú del Juego Ask AI 1 הההההההההההההההההההההההההההההההההההההההההההה…" at bounding box center [645, 0] width 1290 height 0
click at [16, 611] on button at bounding box center [28, 595] width 38 height 39
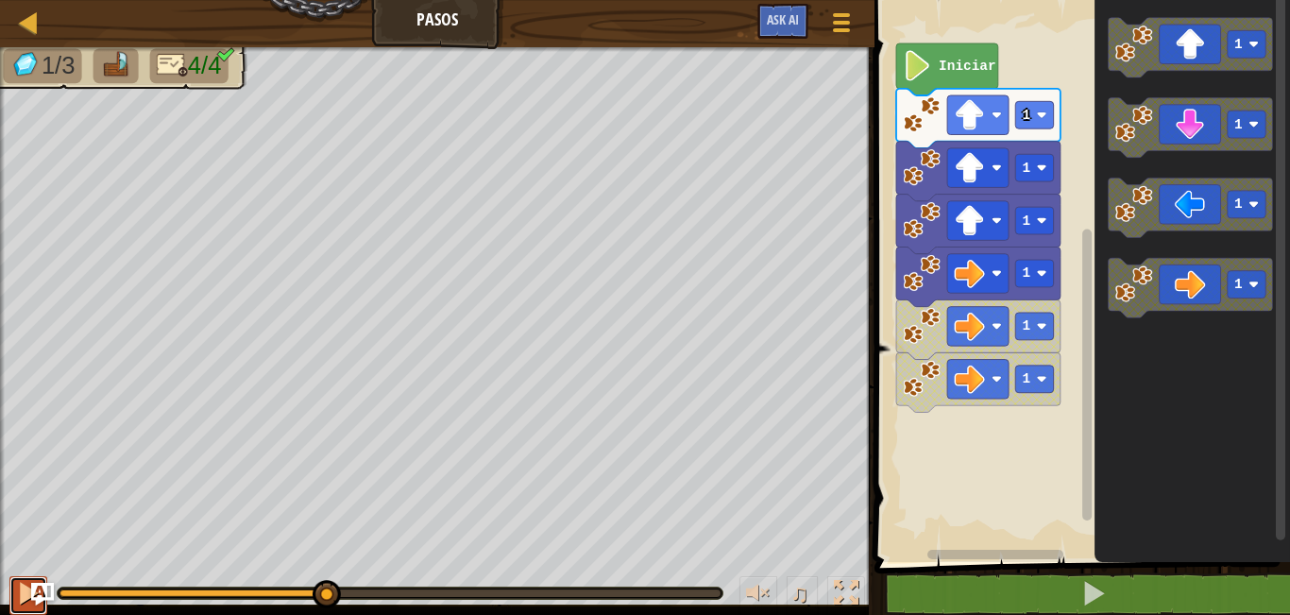
click at [16, 611] on button at bounding box center [28, 595] width 38 height 39
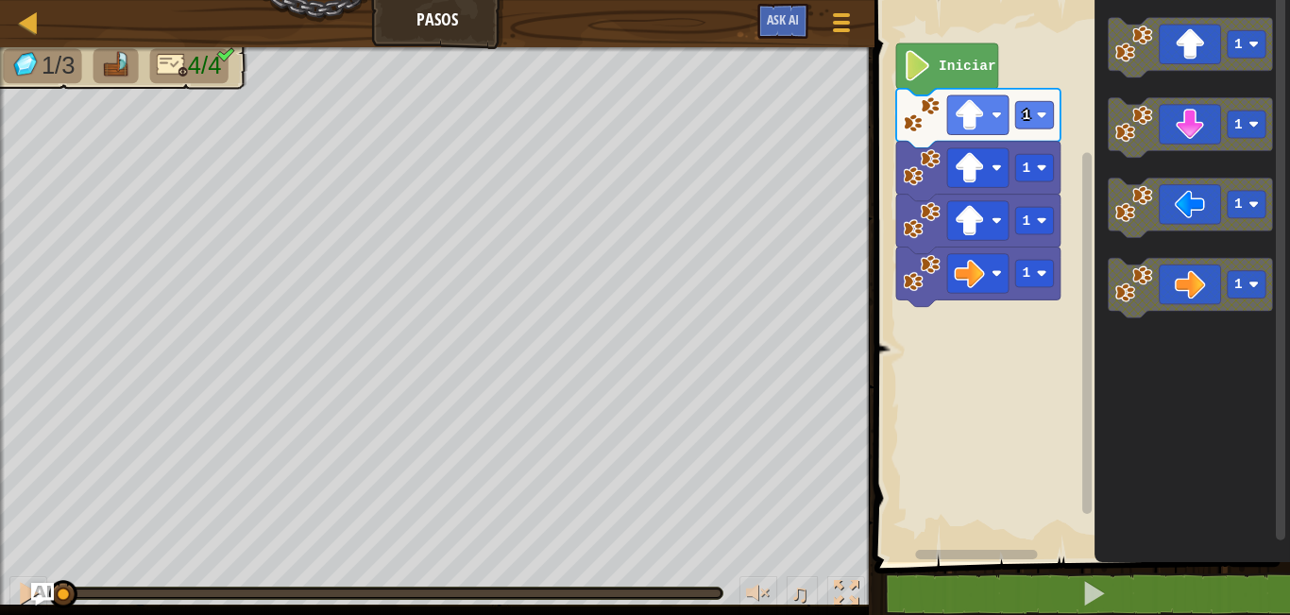
drag, startPoint x: 569, startPoint y: 591, endPoint x: 0, endPoint y: 621, distance: 570.2
click at [0, 0] on html "Mapa Pasos Menú del Juego Ask AI 1 הההההההההההההההההההההההההההההההההההההההההההה…" at bounding box center [645, 0] width 1290 height 0
click at [1193, 303] on icon "Espacio de trabajo de Blockly" at bounding box center [1191, 287] width 164 height 59
click at [1027, 282] on rect "Espacio de trabajo de Blockly" at bounding box center [1035, 273] width 38 height 27
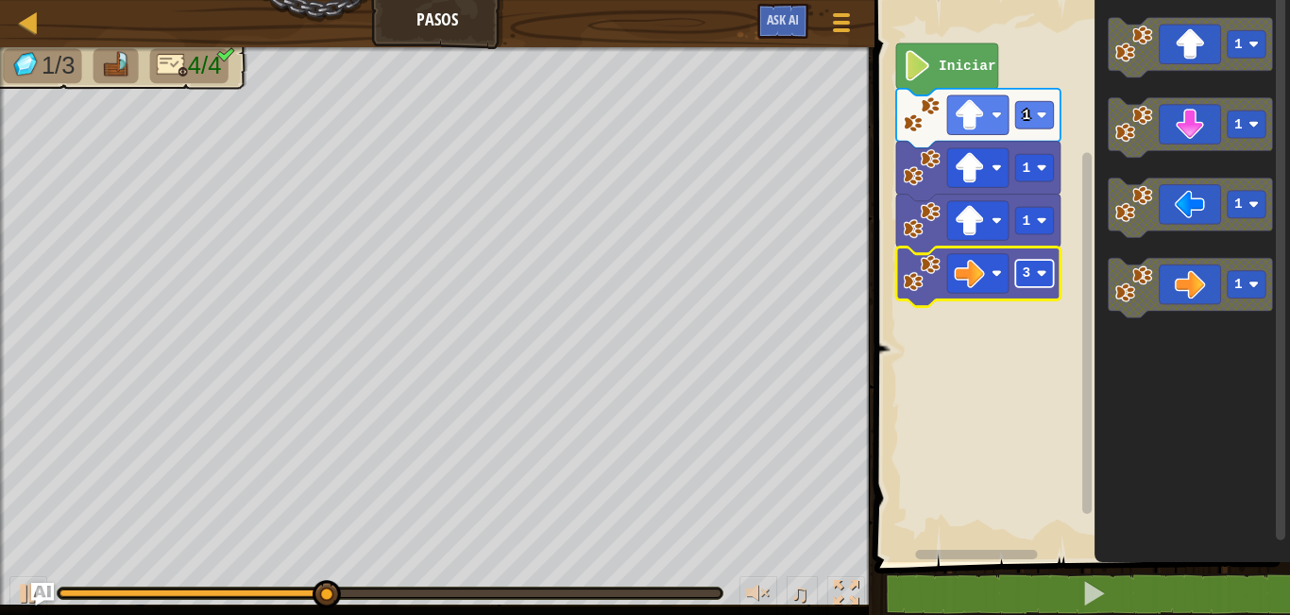
click at [1041, 274] on image "Espacio de trabajo de Blockly" at bounding box center [1042, 273] width 10 height 10
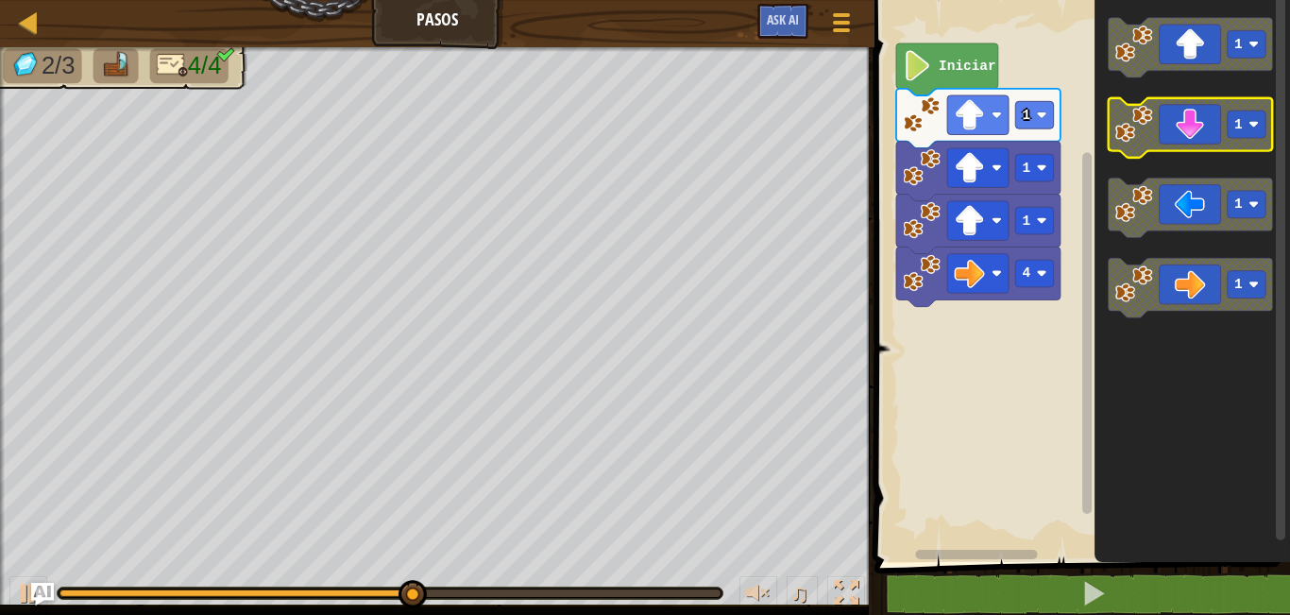
click at [1169, 141] on icon "Espacio de trabajo de Blockly" at bounding box center [1191, 127] width 164 height 59
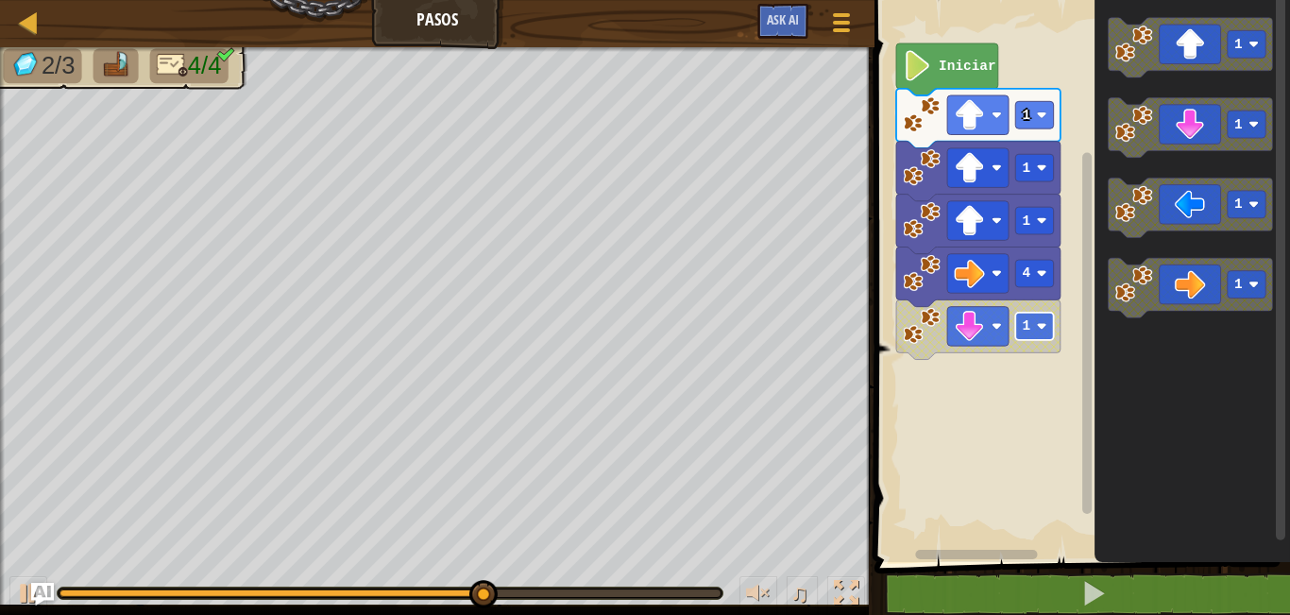
click at [1045, 316] on rect "Espacio de trabajo de Blockly" at bounding box center [1035, 326] width 38 height 27
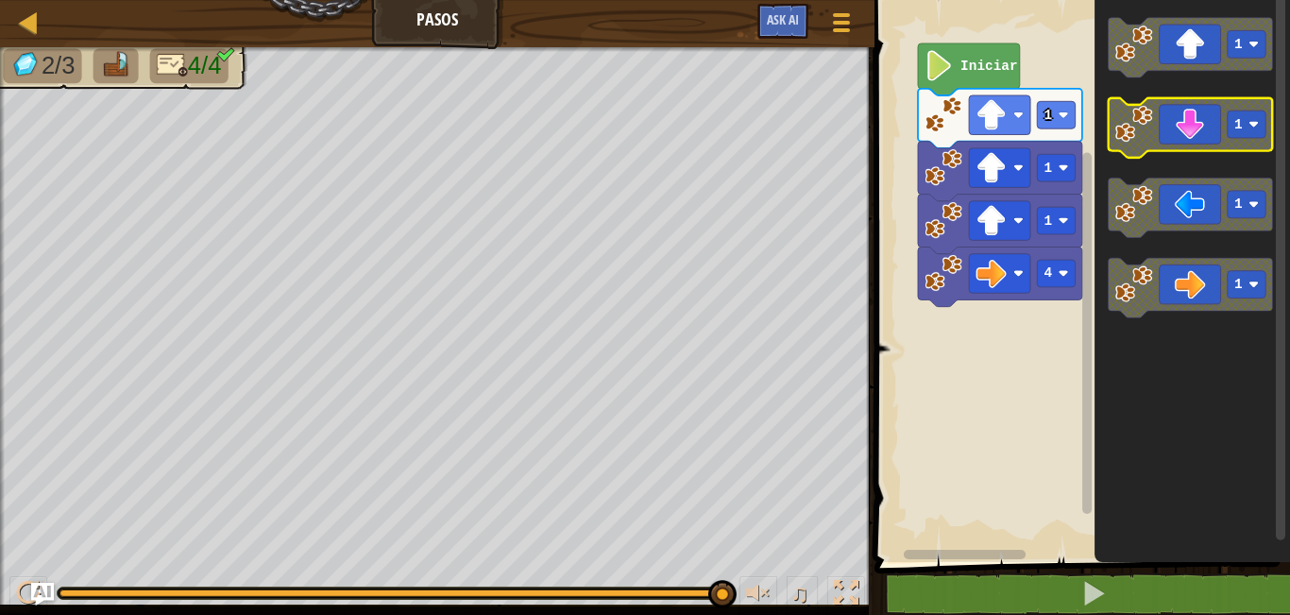
click at [1234, 115] on rect "Espacio de trabajo de Blockly" at bounding box center [1247, 123] width 38 height 27
click at [1163, 144] on icon "Espacio de trabajo de Blockly" at bounding box center [1191, 127] width 164 height 59
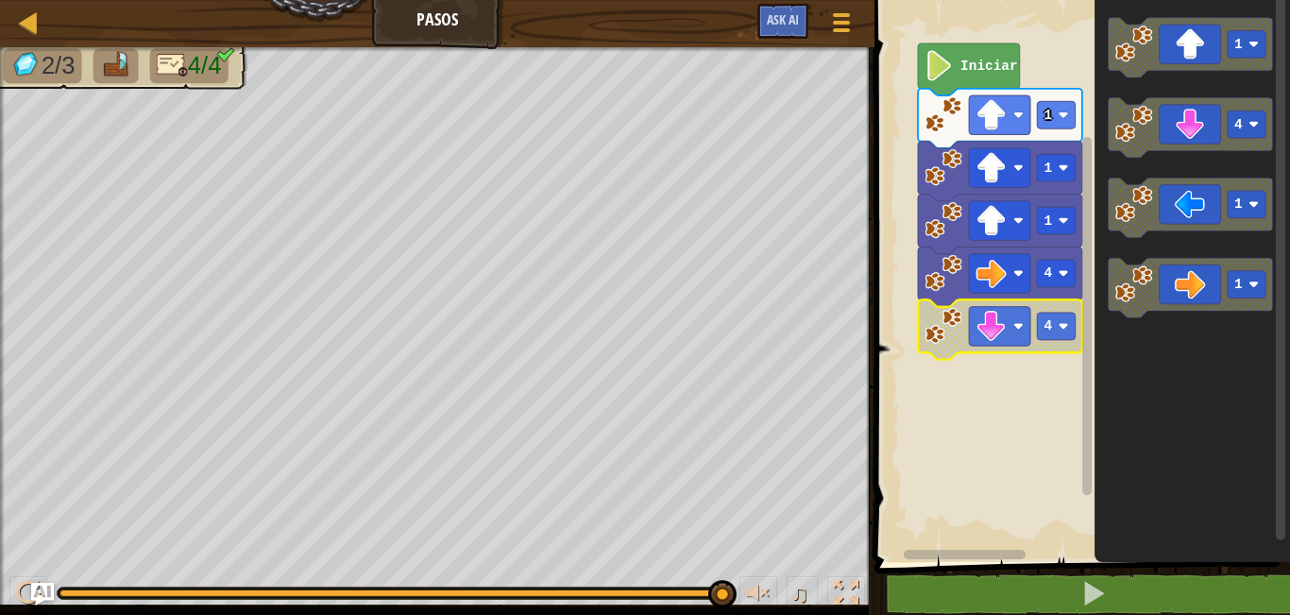
click at [945, 318] on image "Espacio de trabajo de Blockly" at bounding box center [943, 326] width 38 height 38
click at [987, 505] on rect "Espacio de trabajo de Blockly" at bounding box center [1079, 276] width 421 height 571
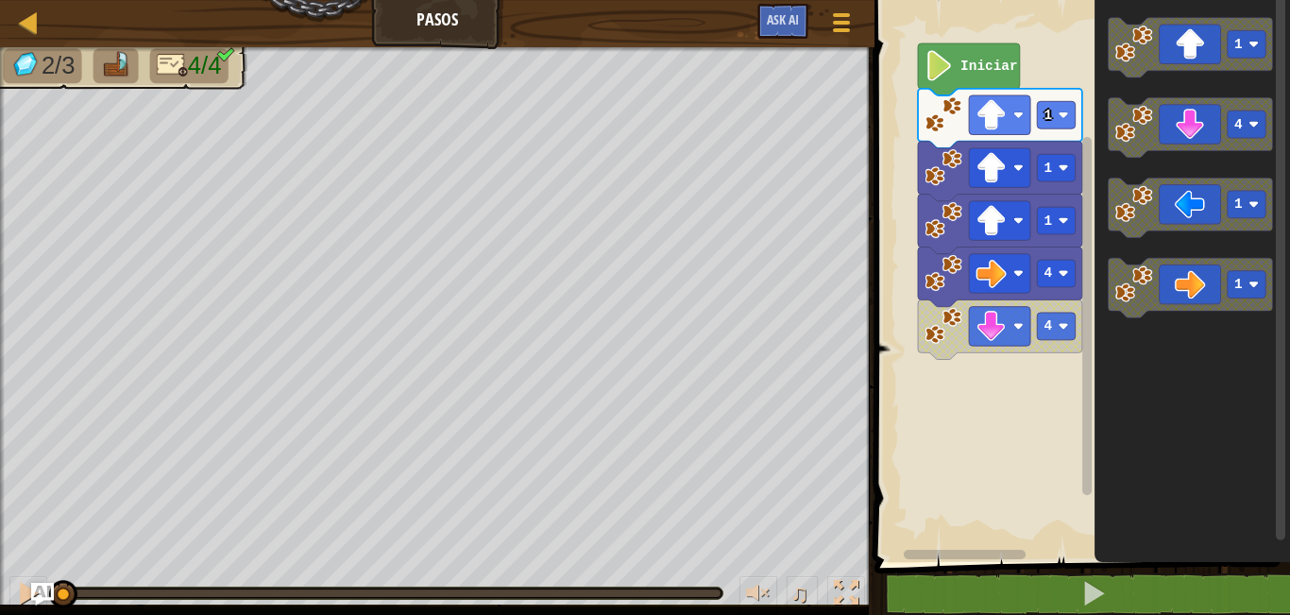
drag, startPoint x: 727, startPoint y: 599, endPoint x: 0, endPoint y: 593, distance: 727.1
click at [0, 595] on div "♫" at bounding box center [437, 588] width 874 height 57
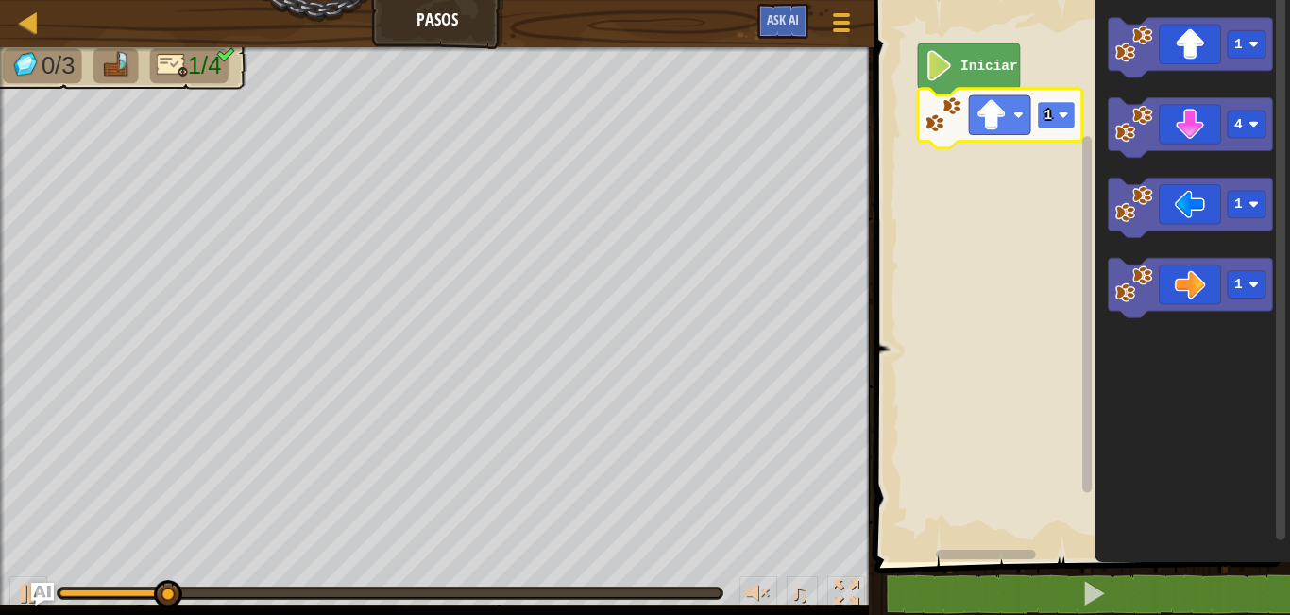
click at [1068, 110] on image "Espacio de trabajo de Blockly" at bounding box center [1064, 115] width 10 height 10
click at [1066, 112] on image "Espacio de trabajo de Blockly" at bounding box center [1064, 115] width 10 height 10
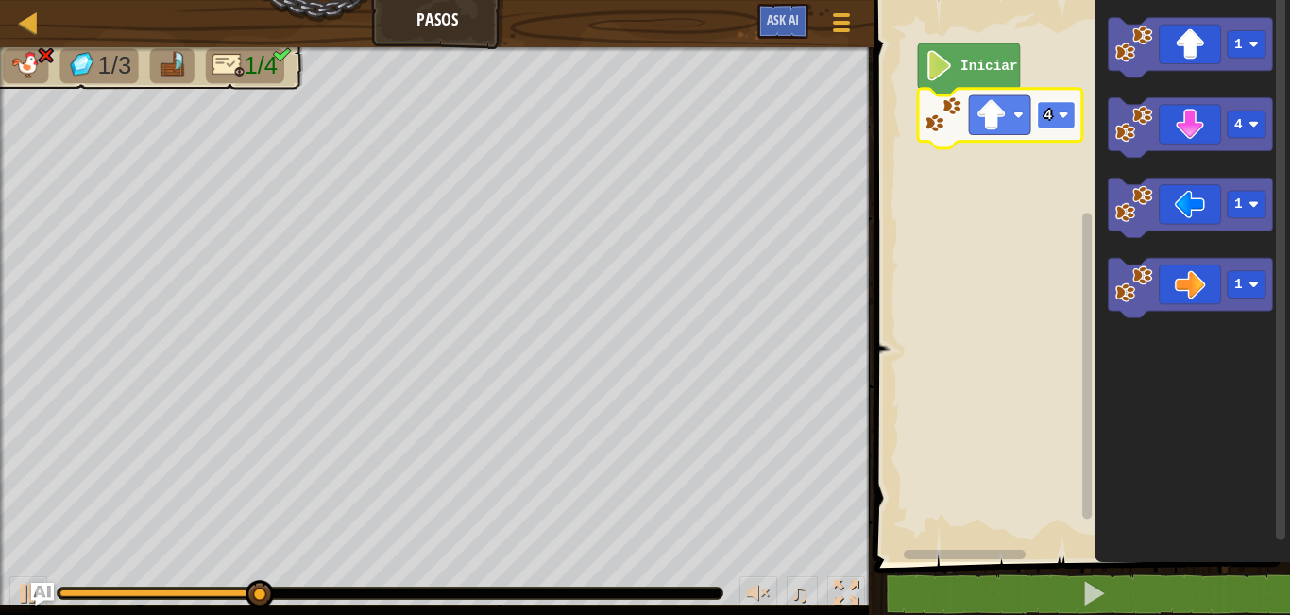
click at [1046, 109] on text "4" at bounding box center [1048, 115] width 8 height 15
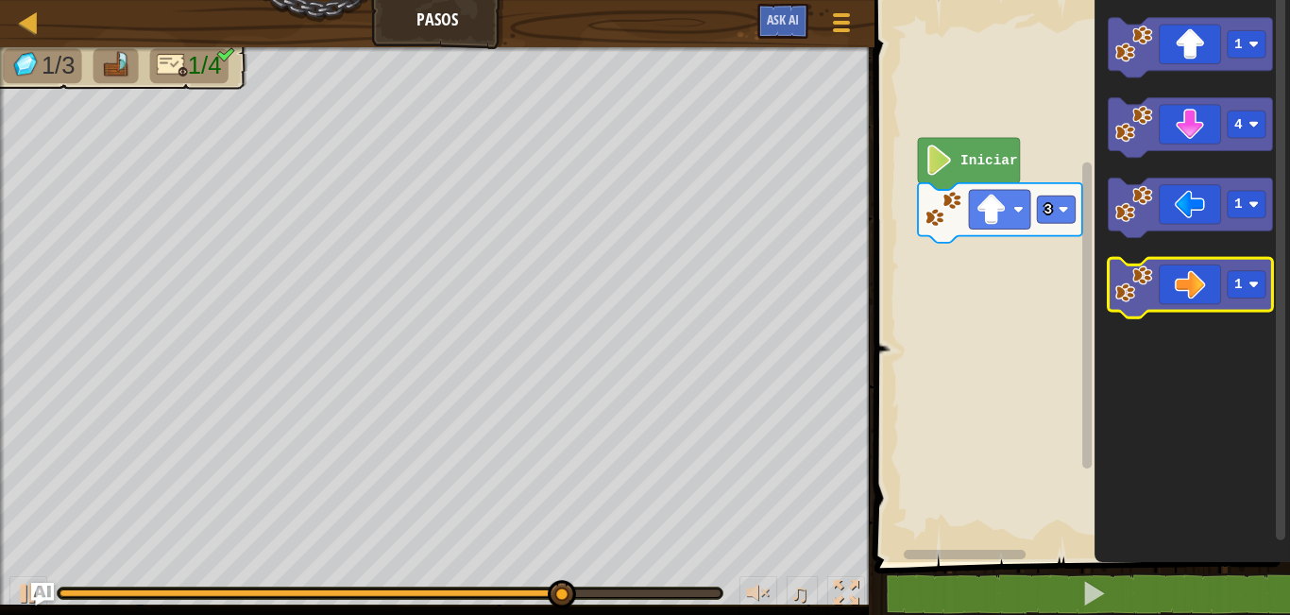
click at [1206, 285] on icon "Espacio de trabajo de Blockly" at bounding box center [1191, 287] width 164 height 59
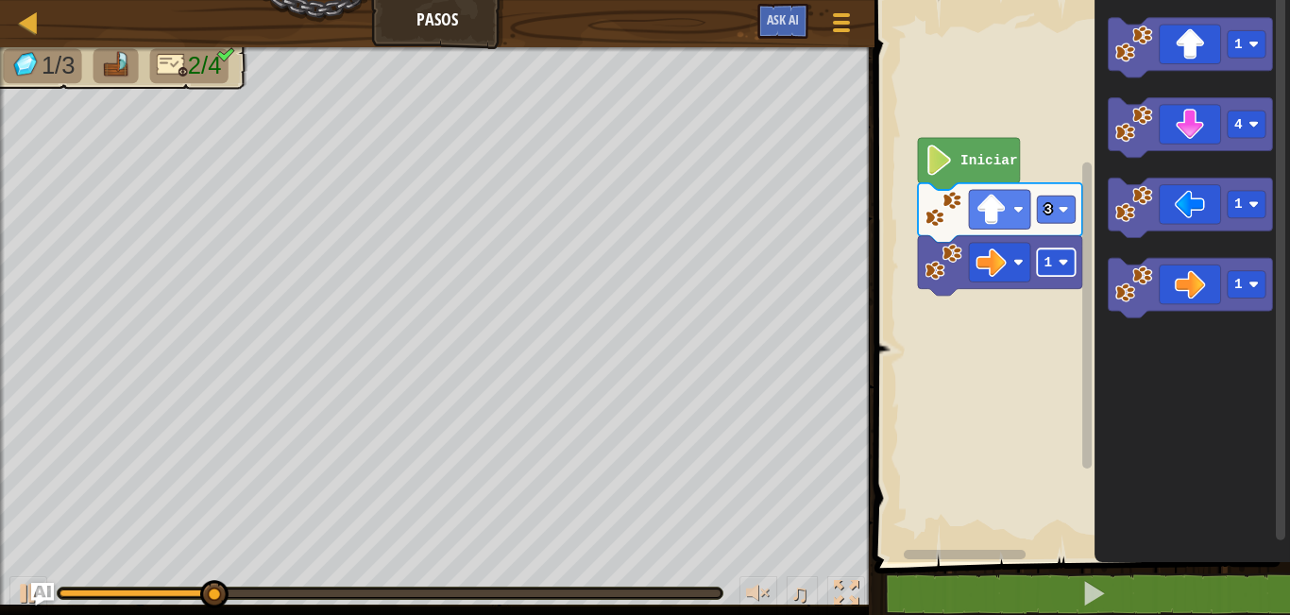
click at [1059, 270] on rect "Espacio de trabajo de Blockly" at bounding box center [1057, 261] width 38 height 27
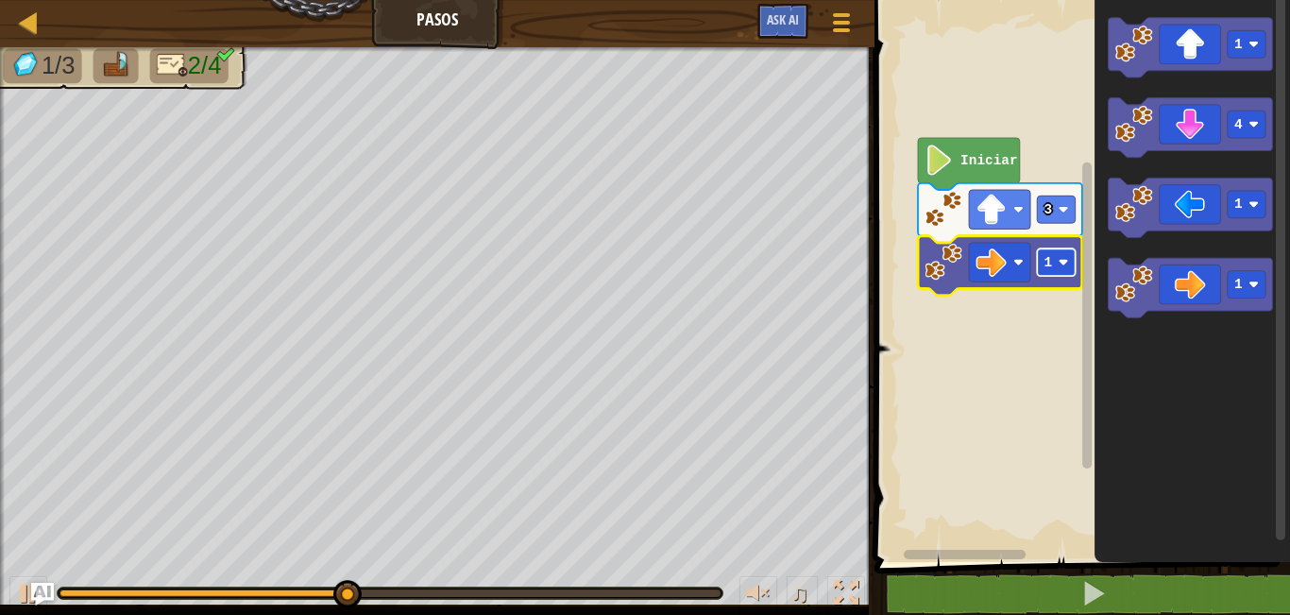
click at [1071, 263] on rect "Espacio de trabajo de Blockly" at bounding box center [1057, 261] width 38 height 27
click at [1053, 265] on rect "Espacio de trabajo de Blockly" at bounding box center [1057, 261] width 38 height 27
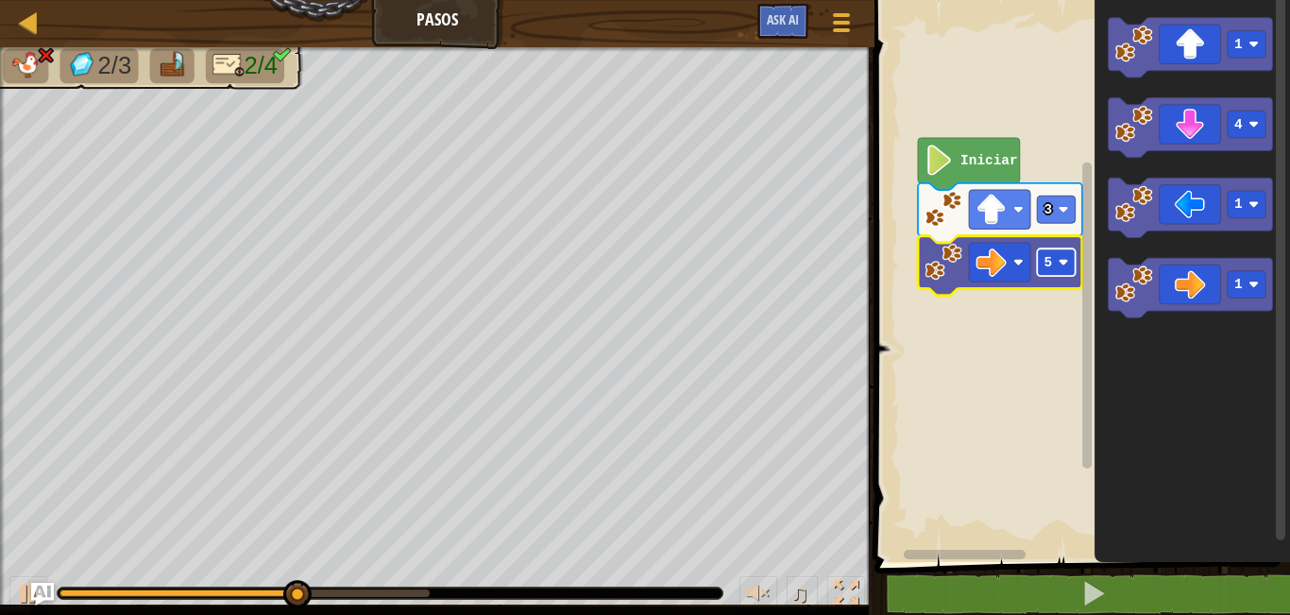
click at [1053, 266] on rect "Espacio de trabajo de Blockly" at bounding box center [1057, 261] width 38 height 27
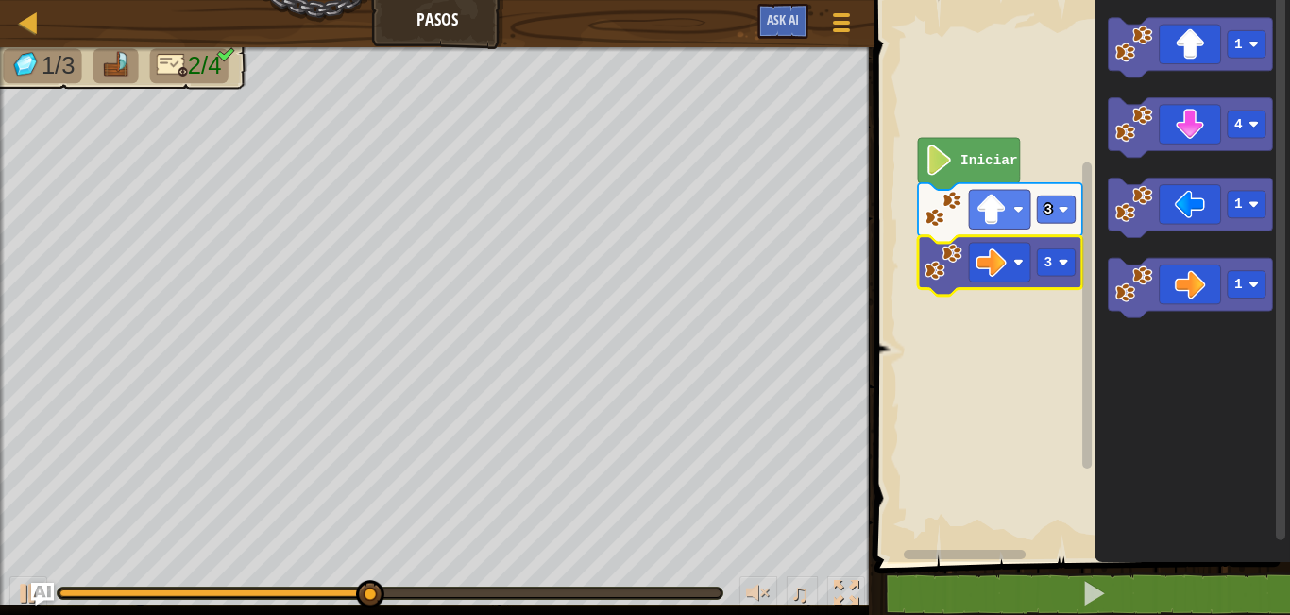
click at [1060, 277] on icon "Espacio de trabajo de Blockly" at bounding box center [1000, 265] width 164 height 59
click at [1061, 272] on rect "Espacio de trabajo de Blockly" at bounding box center [1057, 261] width 38 height 27
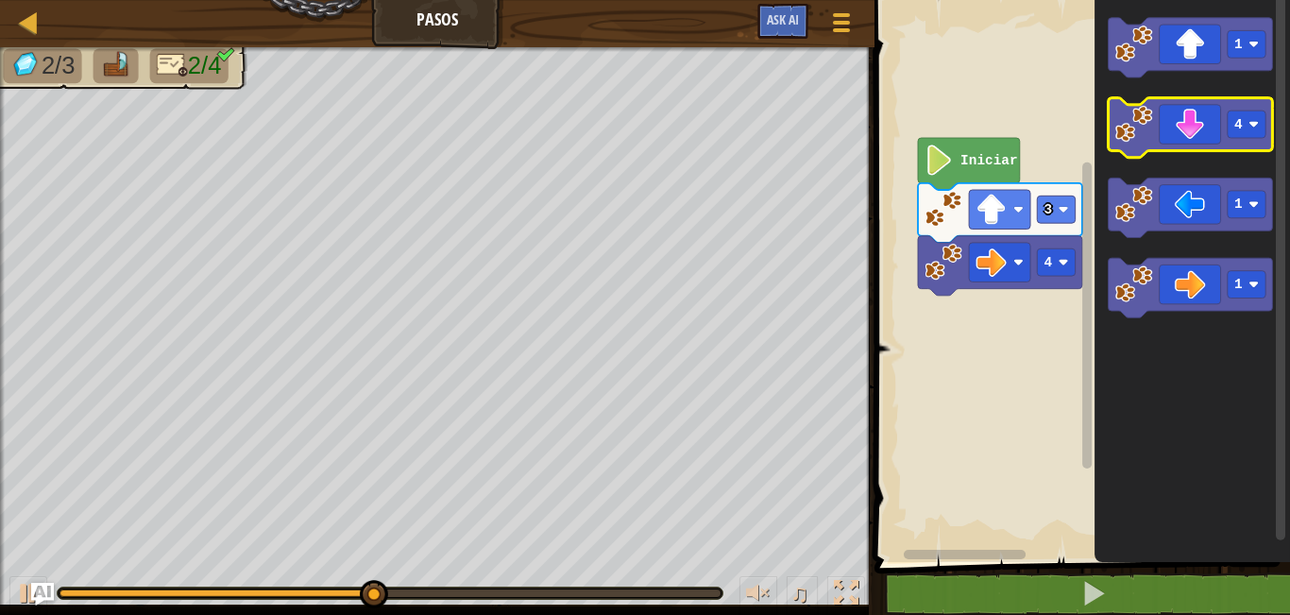
click at [1210, 131] on icon "Espacio de trabajo de Blockly" at bounding box center [1191, 127] width 164 height 59
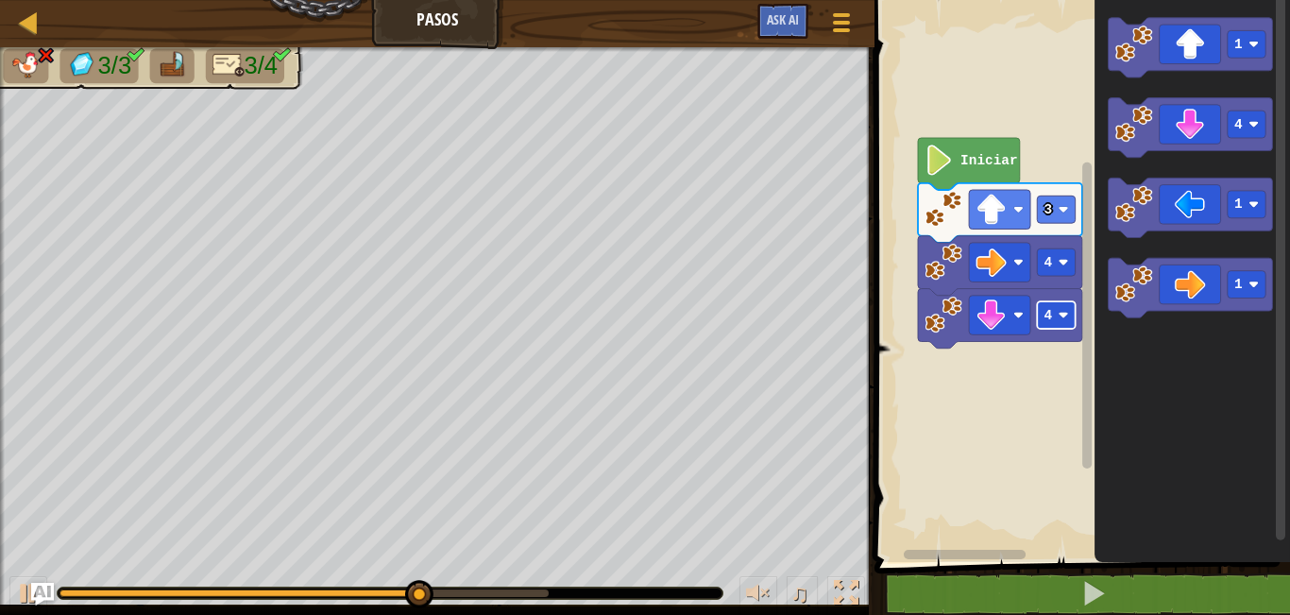
click at [1070, 302] on rect "Espacio de trabajo de Blockly" at bounding box center [1057, 314] width 38 height 27
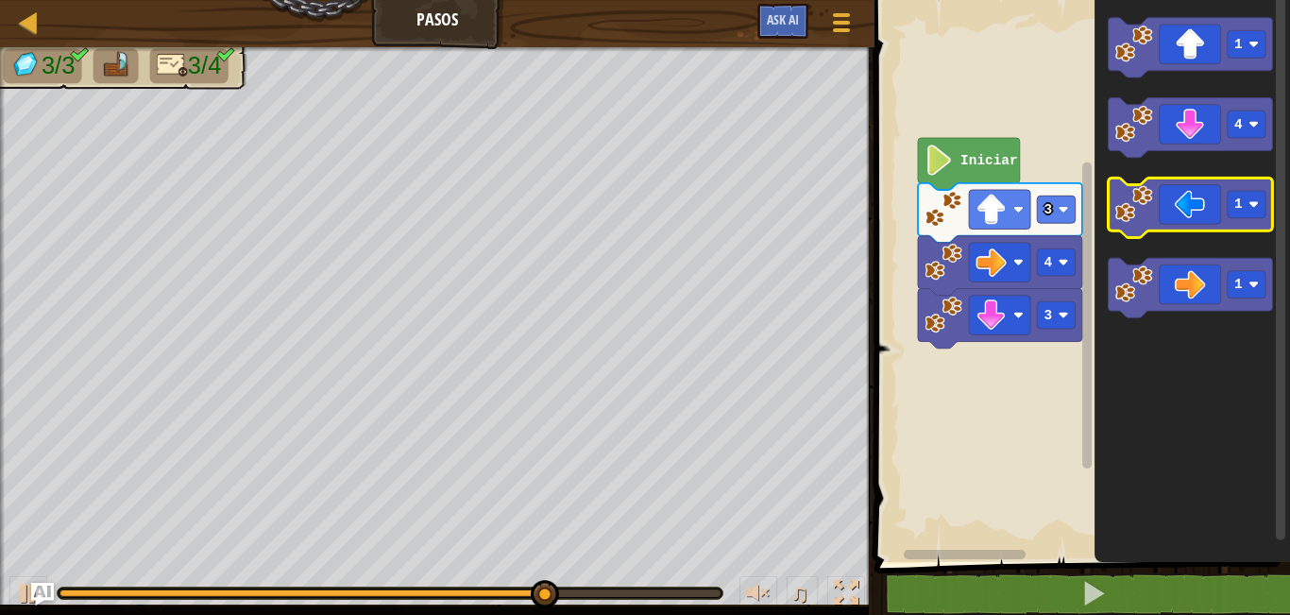
click at [1160, 219] on icon "Espacio de trabajo de Blockly" at bounding box center [1191, 207] width 164 height 59
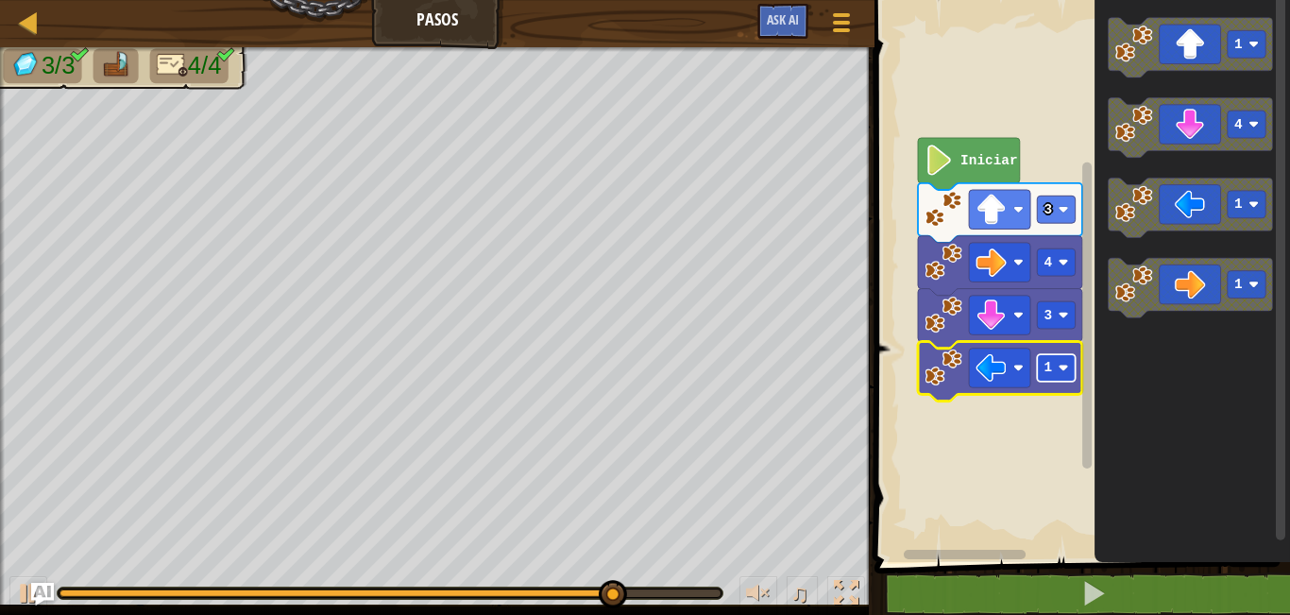
click at [1064, 366] on image "Espacio de trabajo de Blockly" at bounding box center [1064, 368] width 10 height 10
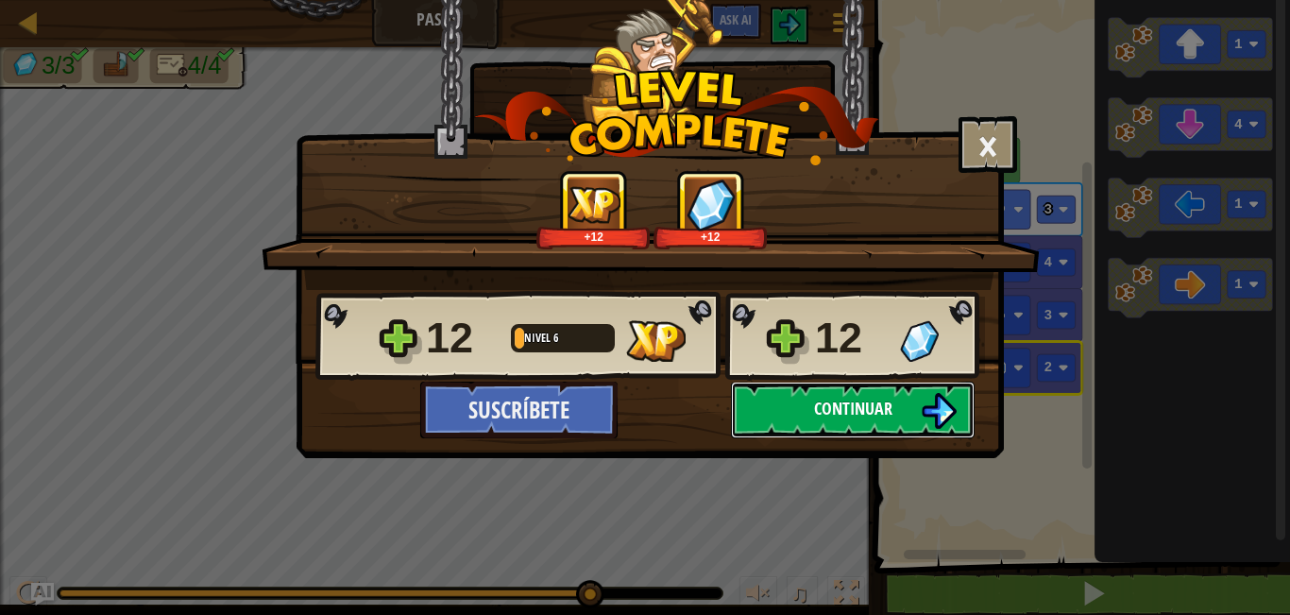
click at [902, 419] on button "Continuar" at bounding box center [853, 409] width 244 height 57
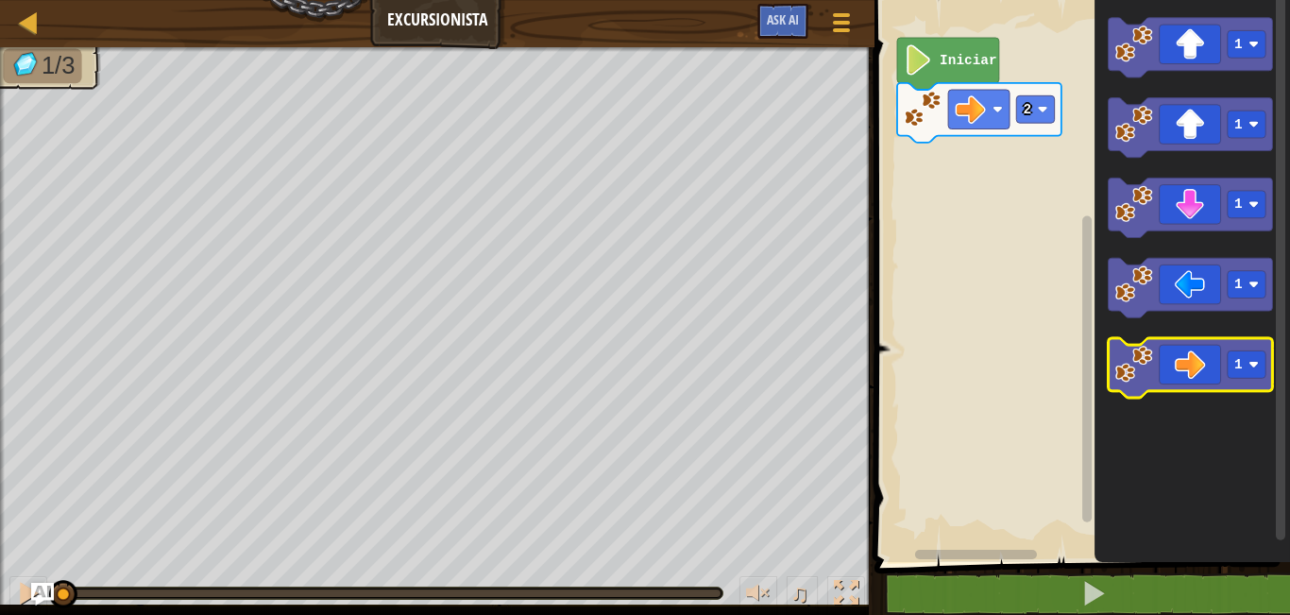
click at [1242, 380] on icon "Espacio de trabajo de Blockly" at bounding box center [1191, 367] width 164 height 59
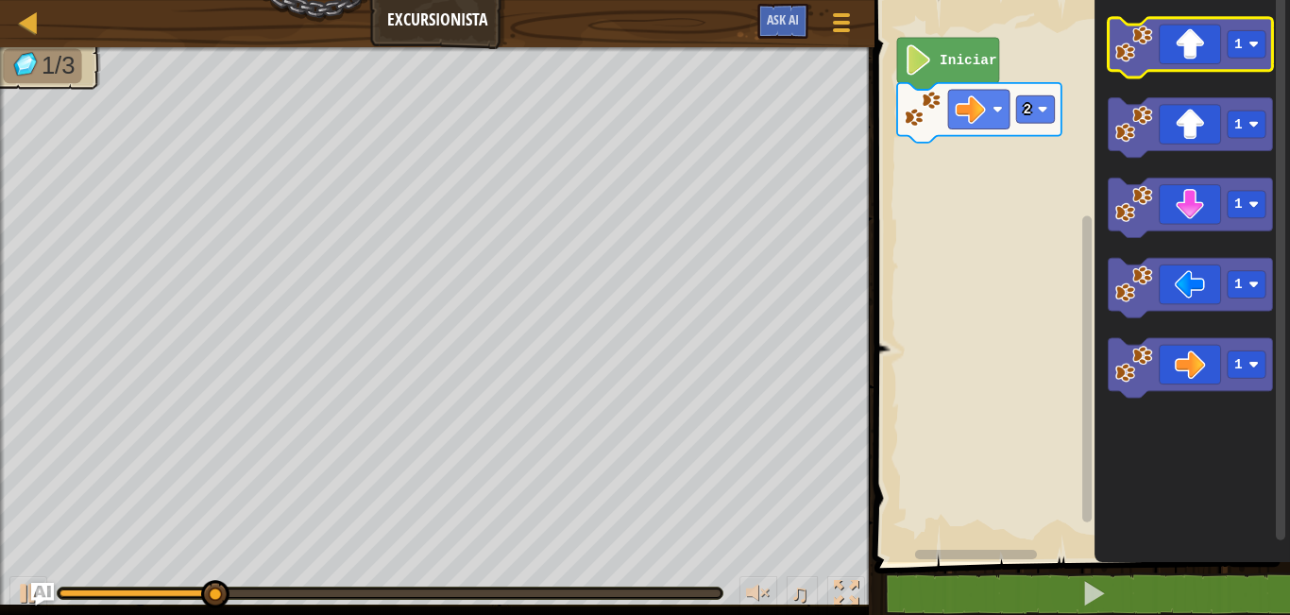
click at [1143, 42] on image "Espacio de trabajo de Blockly" at bounding box center [1134, 44] width 38 height 38
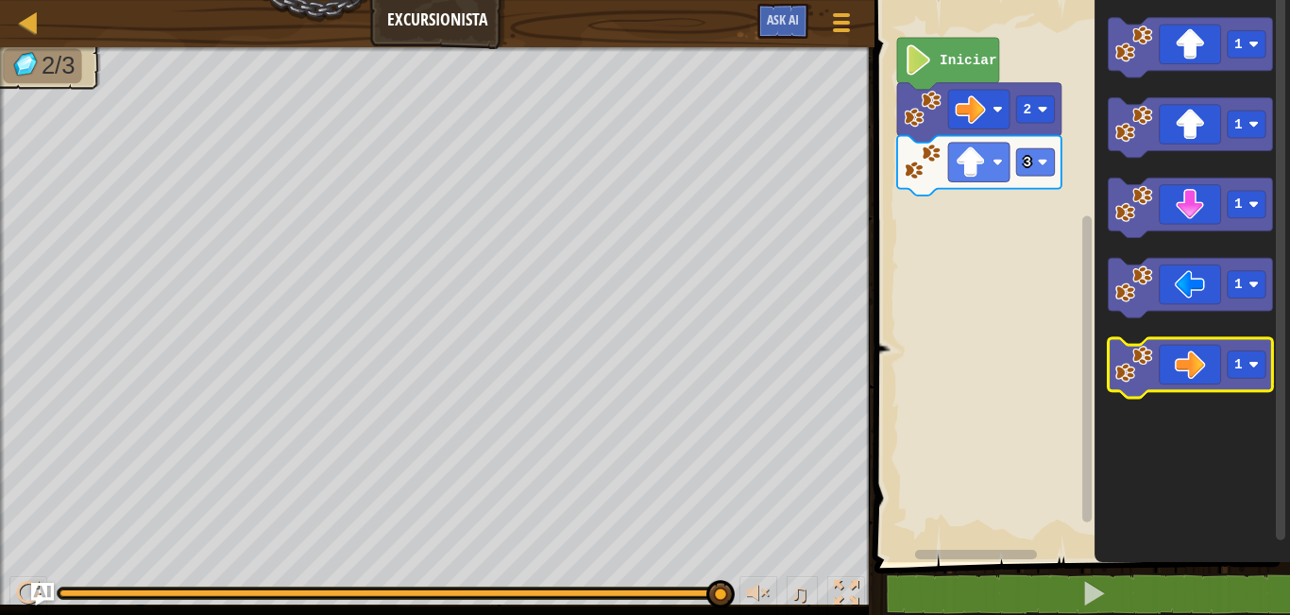
click at [1205, 386] on icon "Espacio de trabajo de Blockly" at bounding box center [1191, 367] width 164 height 59
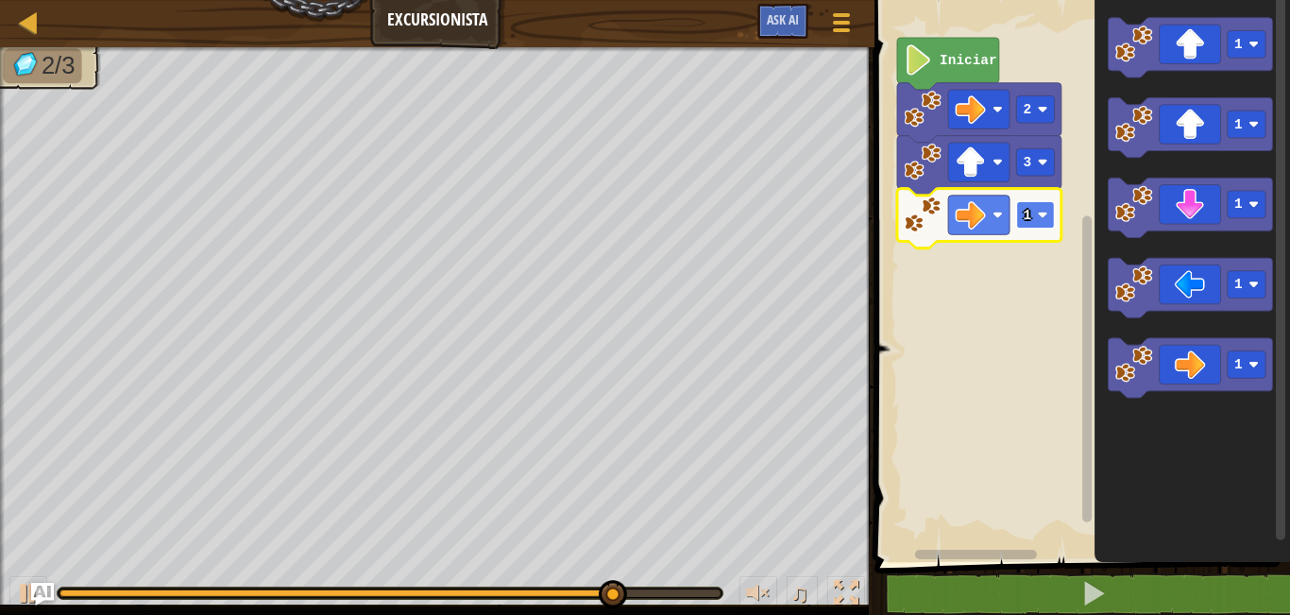
click at [1027, 224] on rect "Espacio de trabajo de Blockly" at bounding box center [1036, 214] width 38 height 27
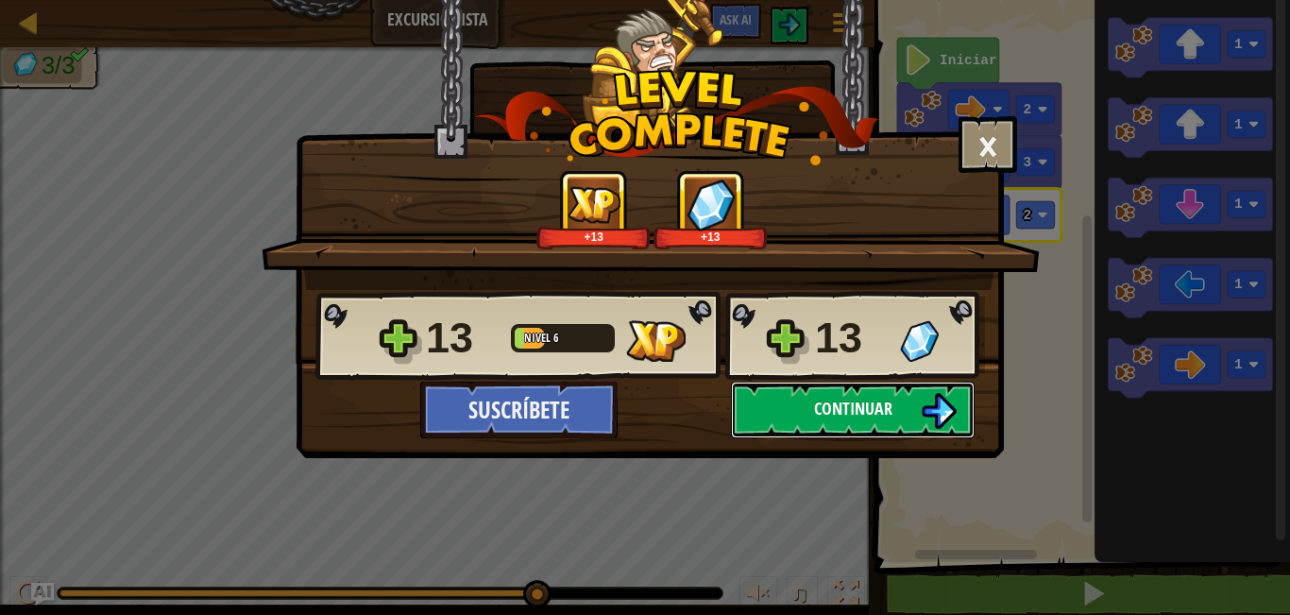
click at [875, 415] on span "Continuar" at bounding box center [853, 409] width 78 height 24
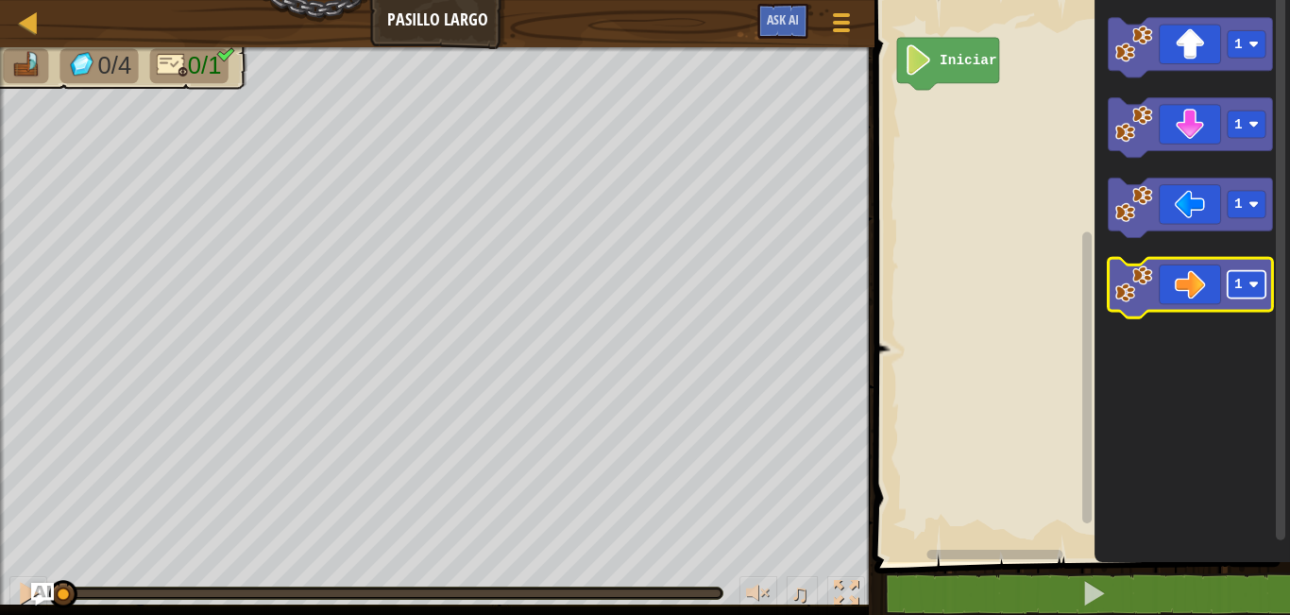
click at [1248, 271] on rect "Espacio de trabajo de Blockly" at bounding box center [1247, 284] width 38 height 27
click at [1194, 303] on icon "Espacio de trabajo de Blockly" at bounding box center [1191, 287] width 164 height 59
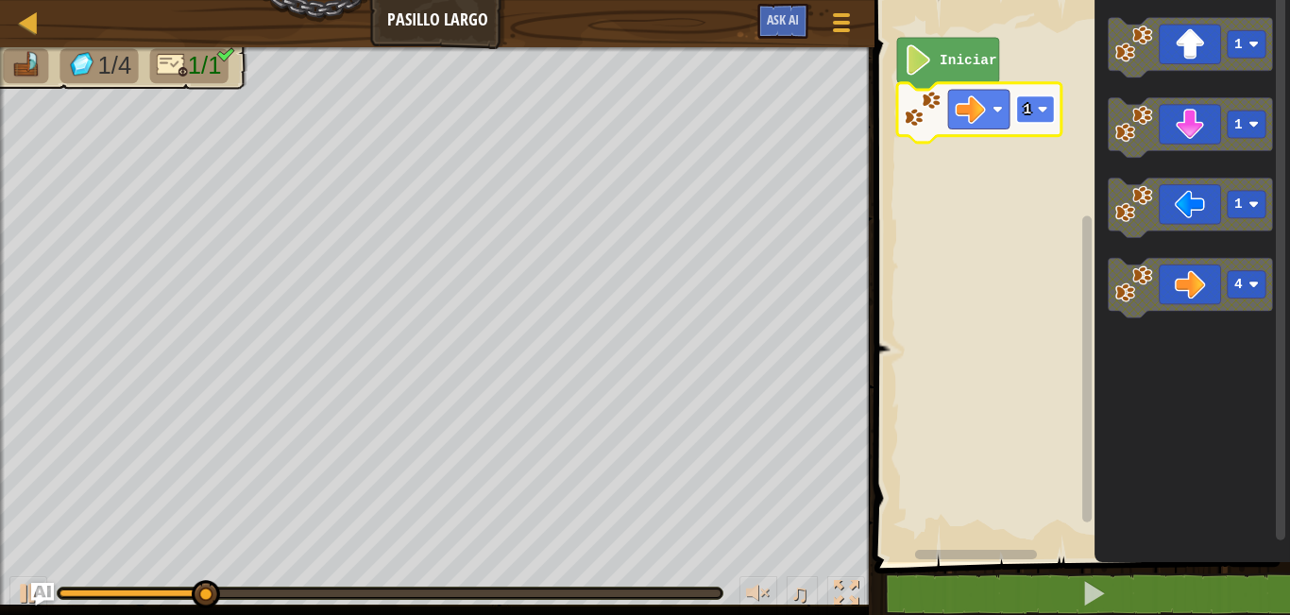
click at [1042, 104] on rect "Espacio de trabajo de Blockly" at bounding box center [1036, 108] width 38 height 27
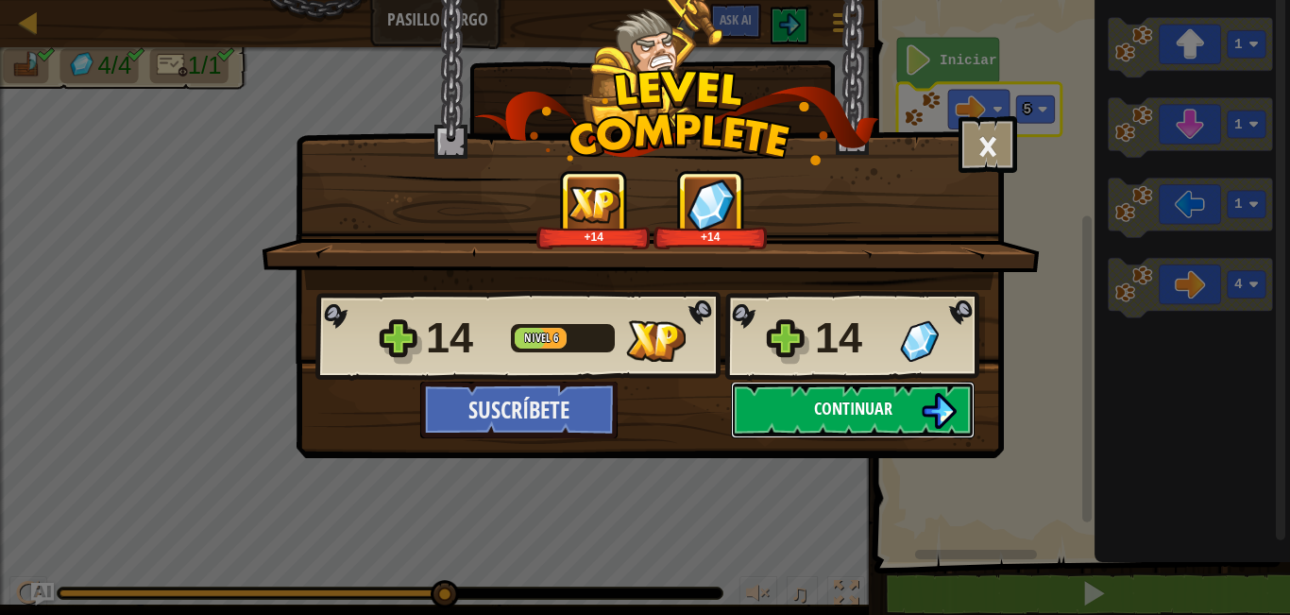
click at [822, 400] on span "Continuar" at bounding box center [853, 409] width 78 height 24
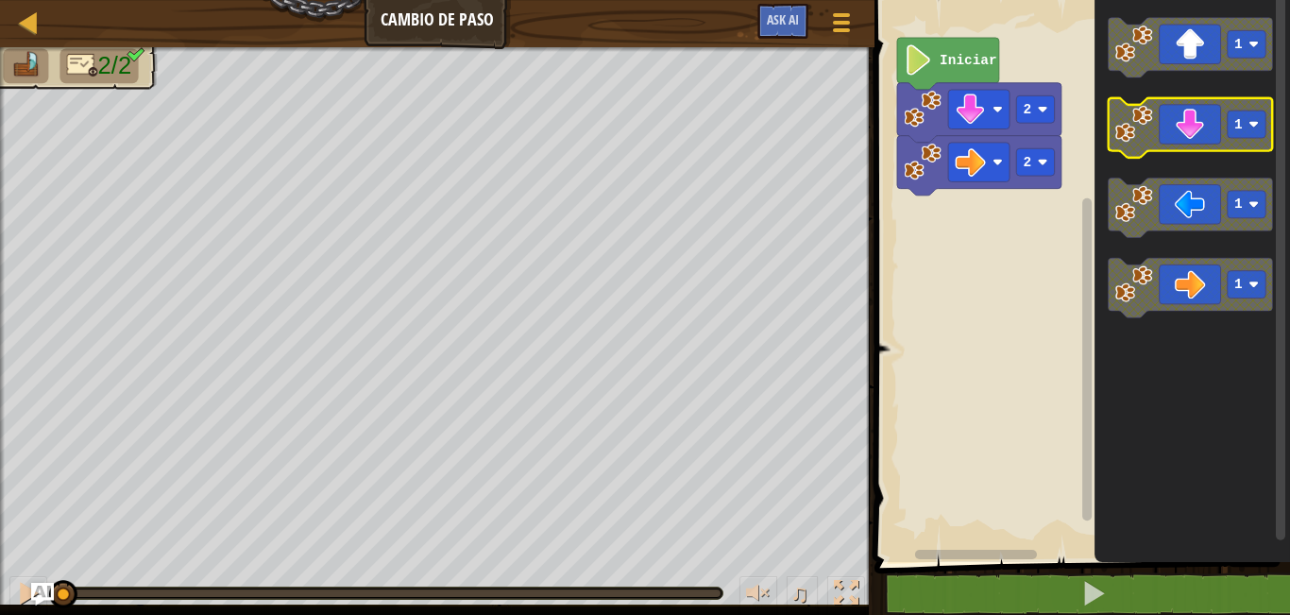
click at [1157, 136] on icon "Espacio de trabajo de Blockly" at bounding box center [1191, 127] width 164 height 59
click at [22, 608] on button at bounding box center [28, 595] width 38 height 39
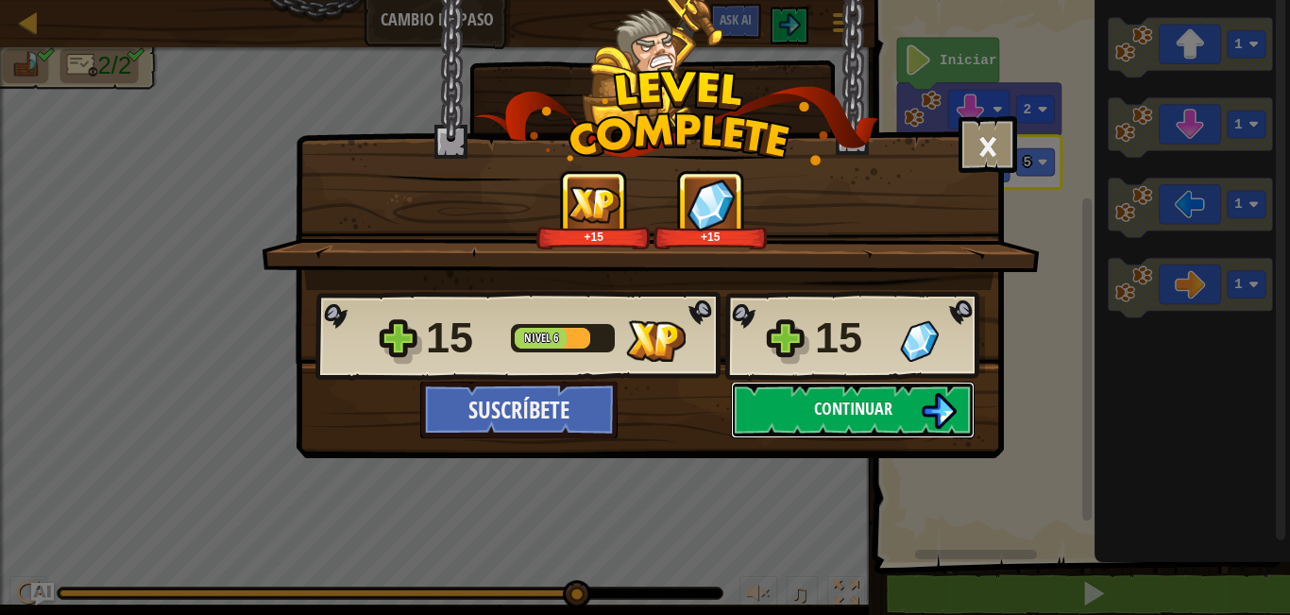
click at [854, 418] on span "Continuar" at bounding box center [853, 409] width 78 height 24
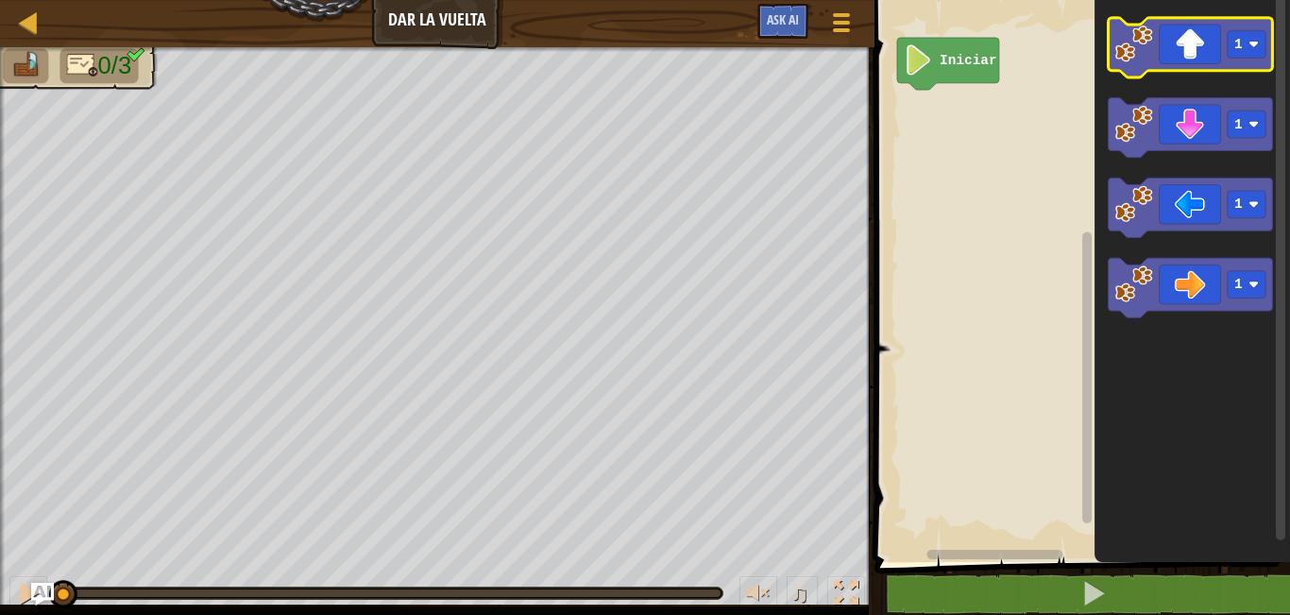
click at [1163, 30] on icon "Espacio de trabajo de Blockly" at bounding box center [1191, 47] width 164 height 59
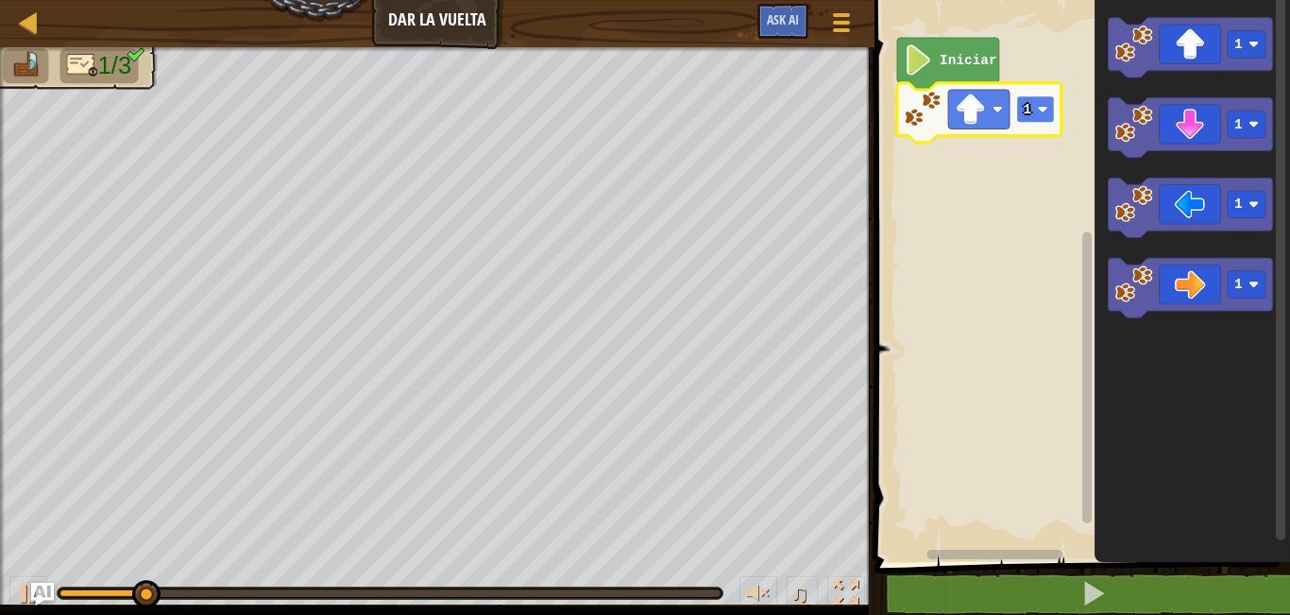
click at [1032, 104] on rect "Espacio de trabajo de Blockly" at bounding box center [1036, 108] width 38 height 27
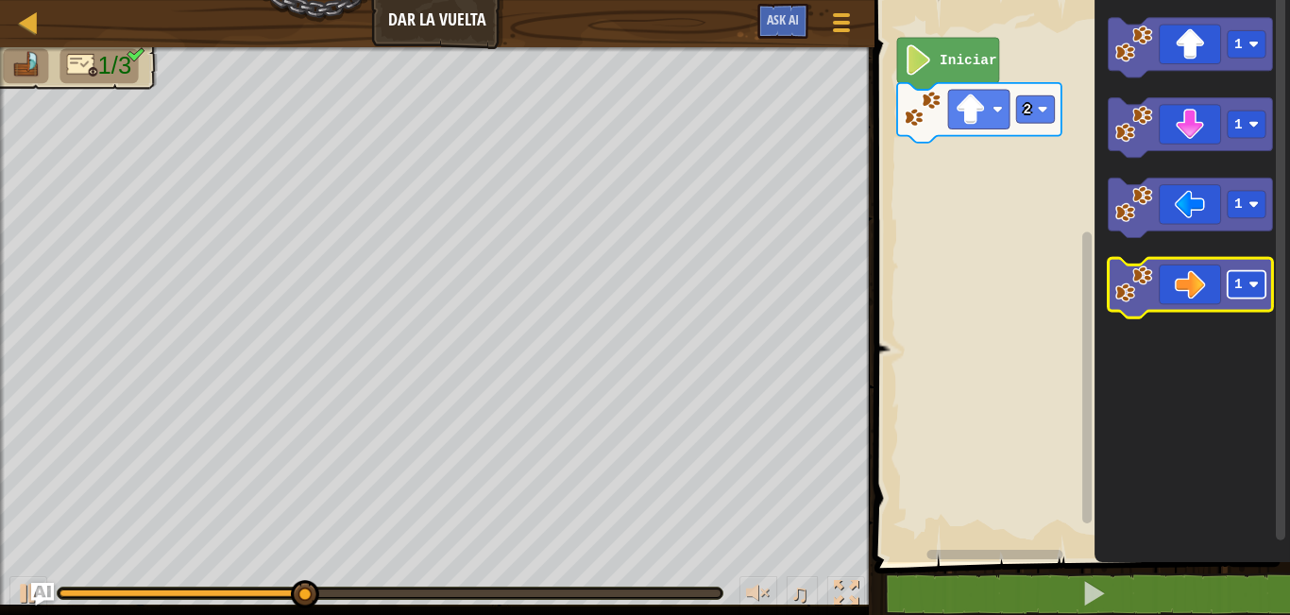
click at [1229, 293] on rect "Espacio de trabajo de Blockly" at bounding box center [1247, 284] width 38 height 27
click at [1260, 283] on rect "Espacio de trabajo de Blockly" at bounding box center [1247, 284] width 38 height 27
click at [1244, 290] on g "1" at bounding box center [1247, 284] width 38 height 27
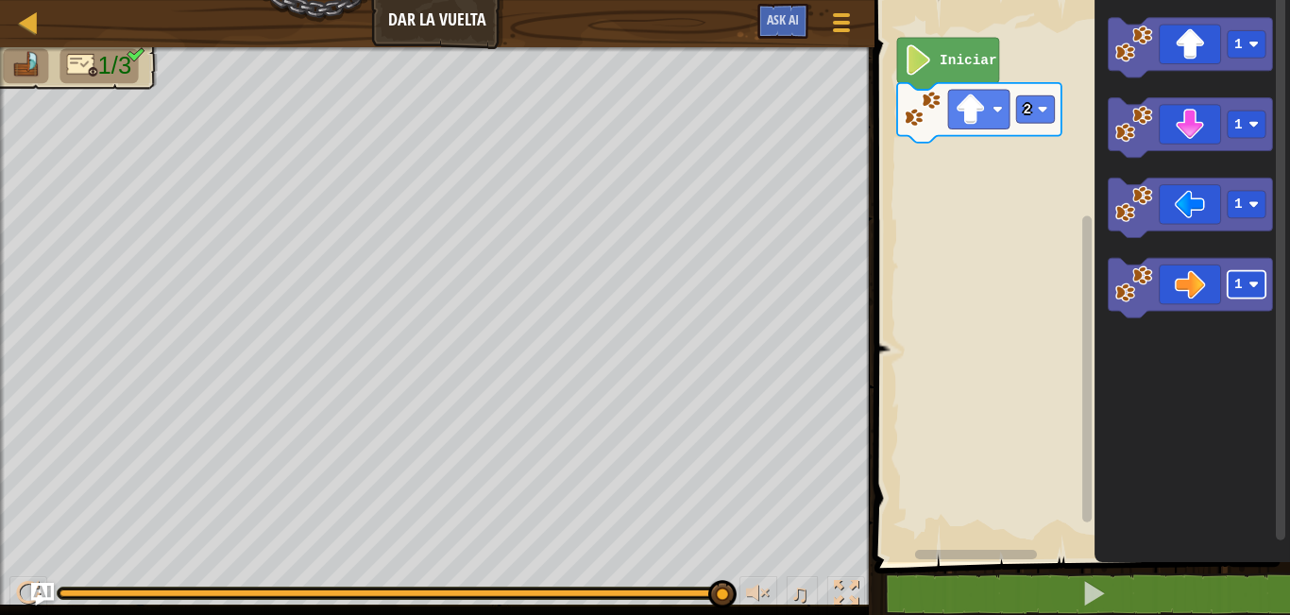
click at [1251, 288] on image "Espacio de trabajo de Blockly" at bounding box center [1253, 285] width 10 height 10
click at [1165, 282] on icon "Espacio de trabajo de Blockly" at bounding box center [1191, 287] width 164 height 59
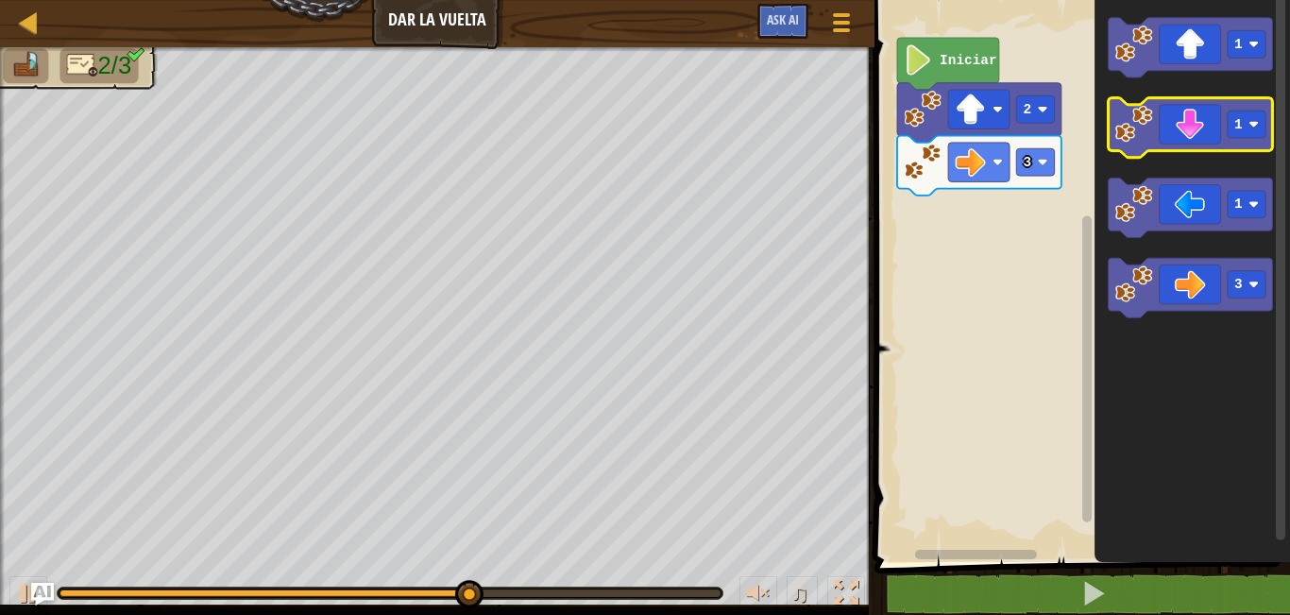
click at [1192, 146] on icon "Espacio de trabajo de Blockly" at bounding box center [1191, 127] width 164 height 59
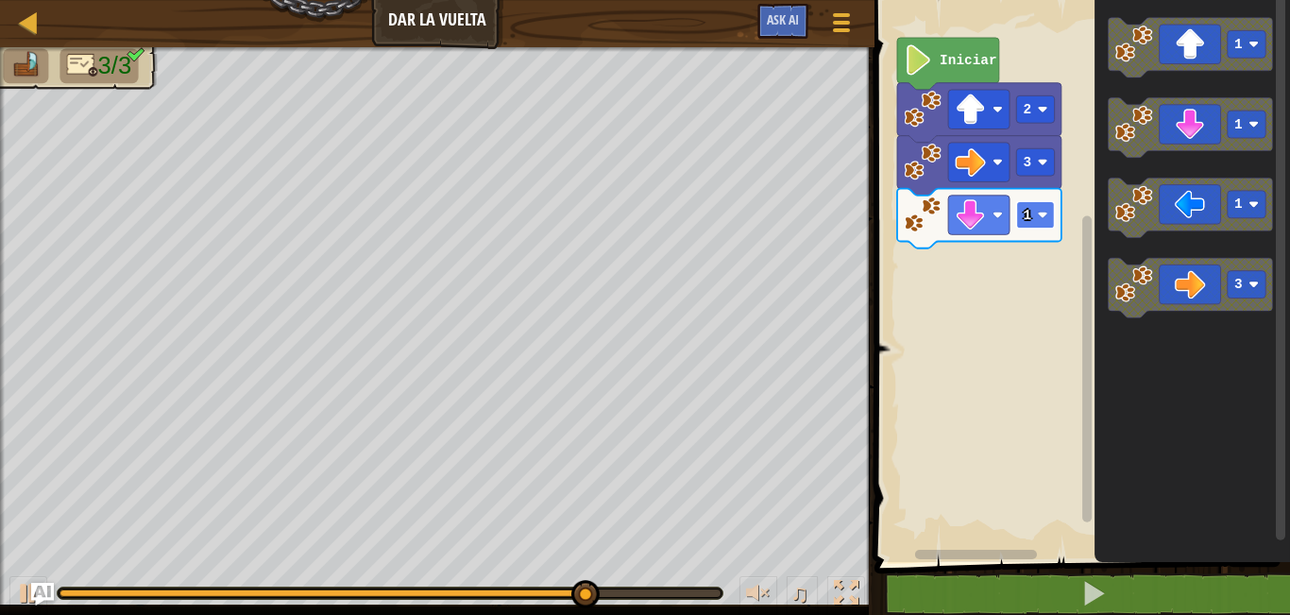
click at [1036, 225] on rect "Espacio de trabajo de Blockly" at bounding box center [1036, 214] width 38 height 27
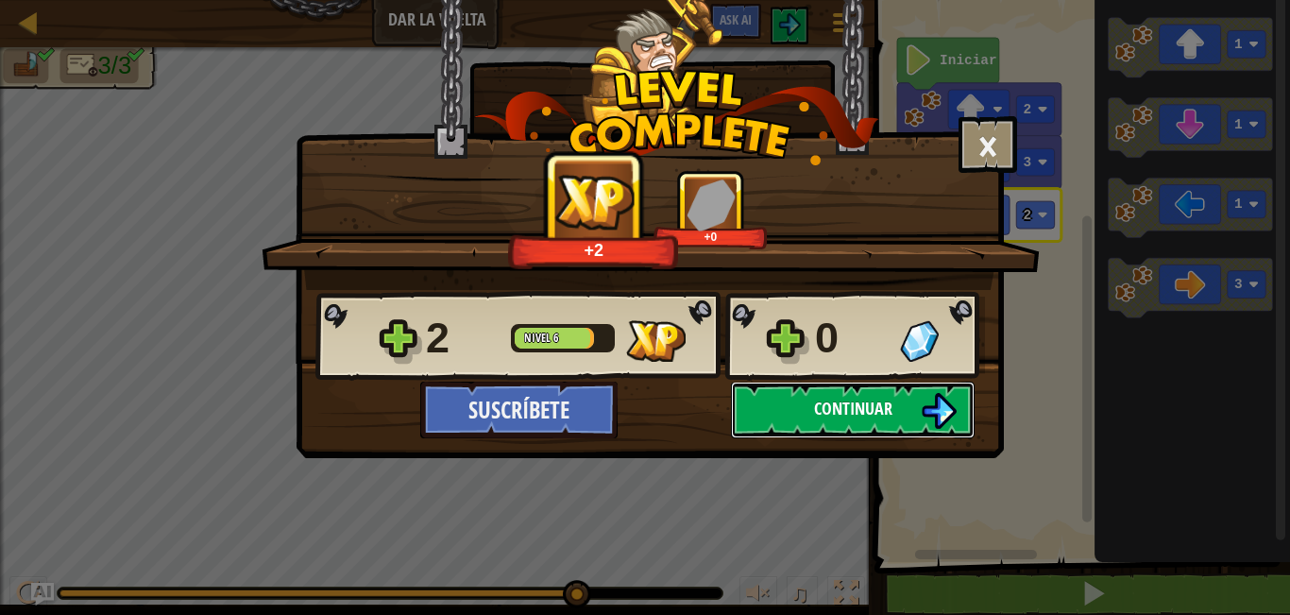
click at [854, 433] on button "Continuar" at bounding box center [853, 409] width 244 height 57
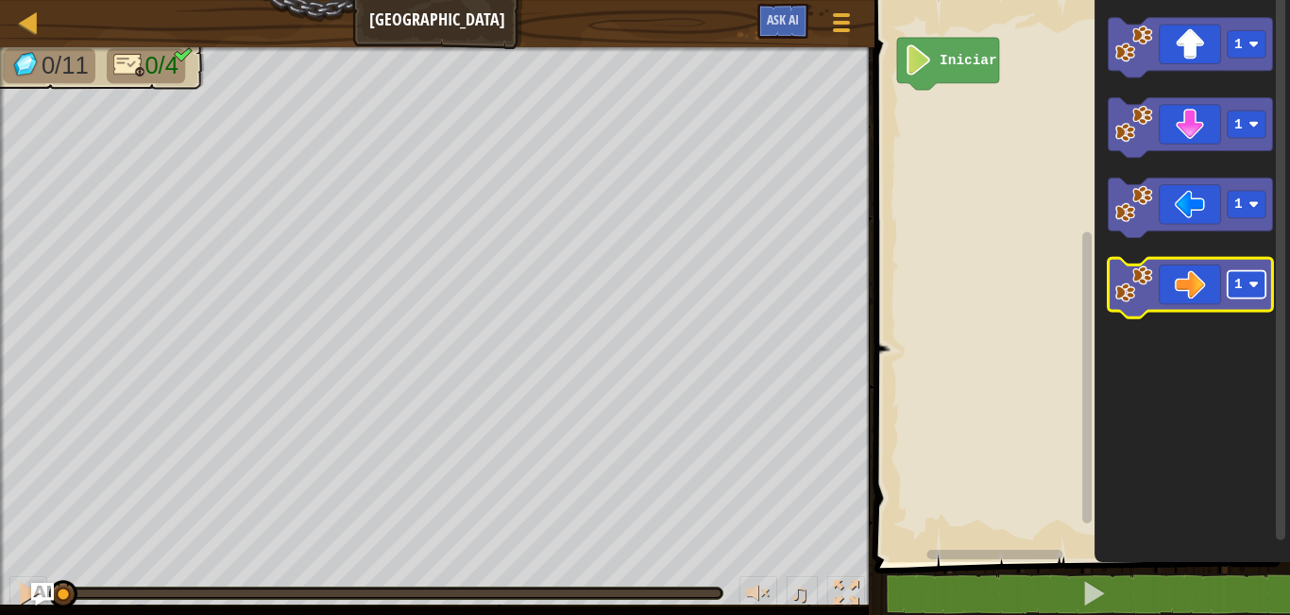
click at [1236, 286] on text "1" at bounding box center [1238, 284] width 8 height 15
click at [1197, 314] on rect "Espacio de trabajo de Blockly" at bounding box center [1191, 287] width 164 height 59
click at [1184, 281] on icon "Espacio de trabajo de Blockly" at bounding box center [1191, 287] width 164 height 59
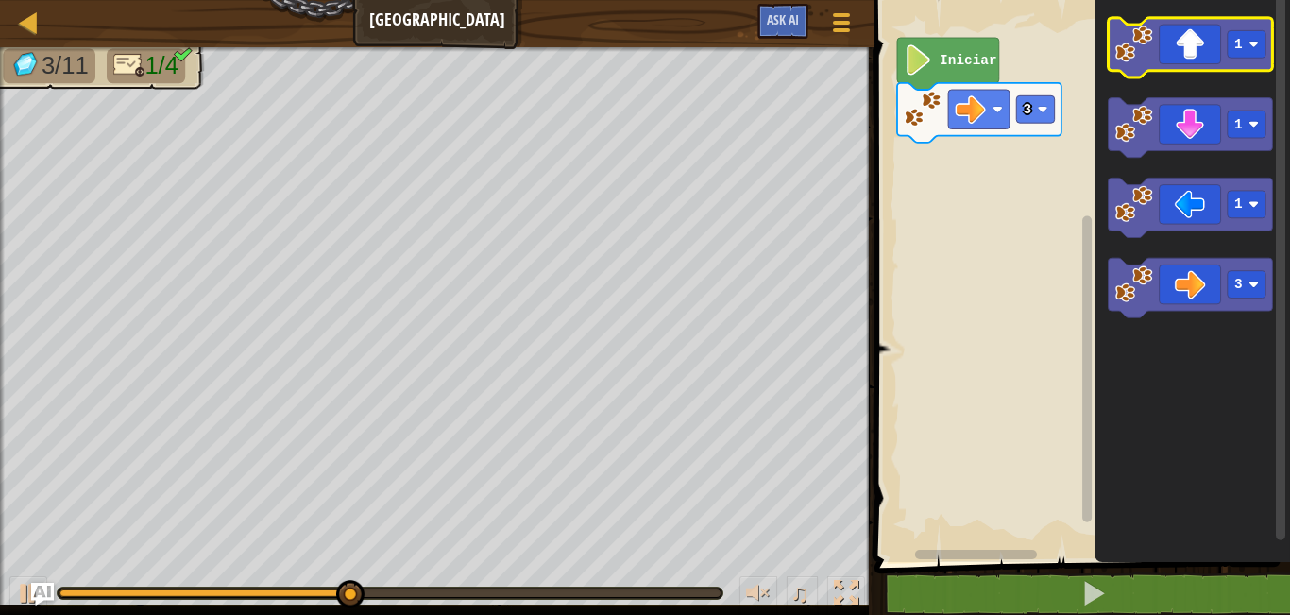
click at [1268, 40] on icon "Espacio de trabajo de Blockly" at bounding box center [1191, 47] width 164 height 59
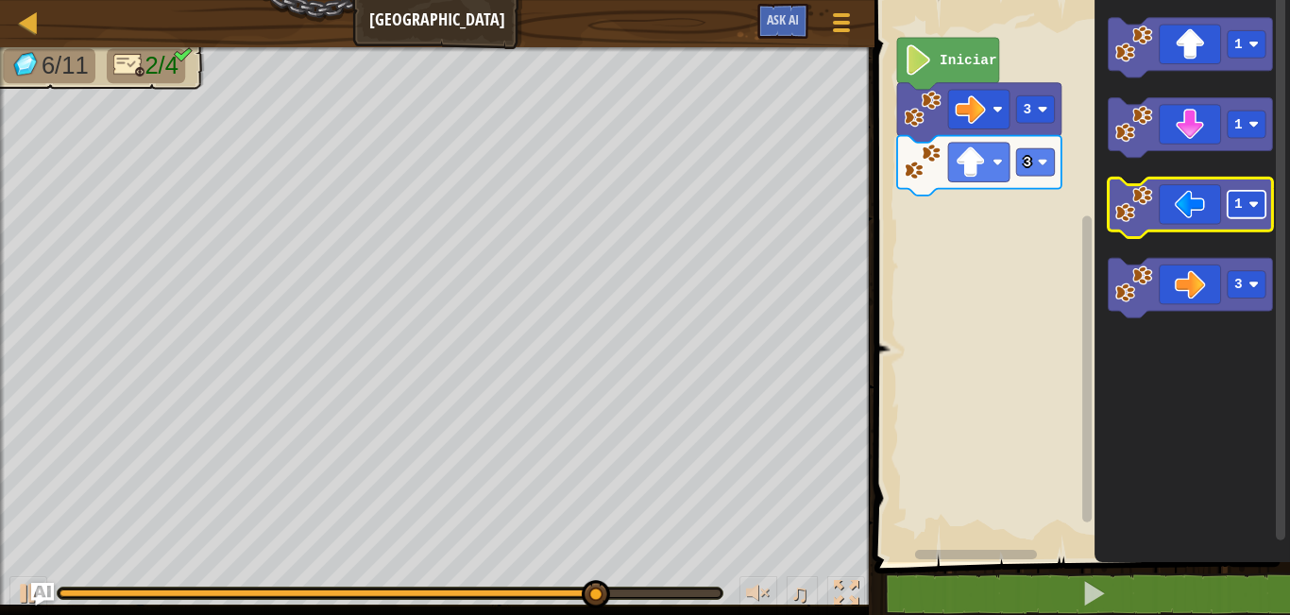
click at [1237, 217] on rect "Espacio de trabajo de Blockly" at bounding box center [1247, 204] width 38 height 27
click at [1190, 219] on icon "Espacio de trabajo de Blockly" at bounding box center [1191, 207] width 164 height 59
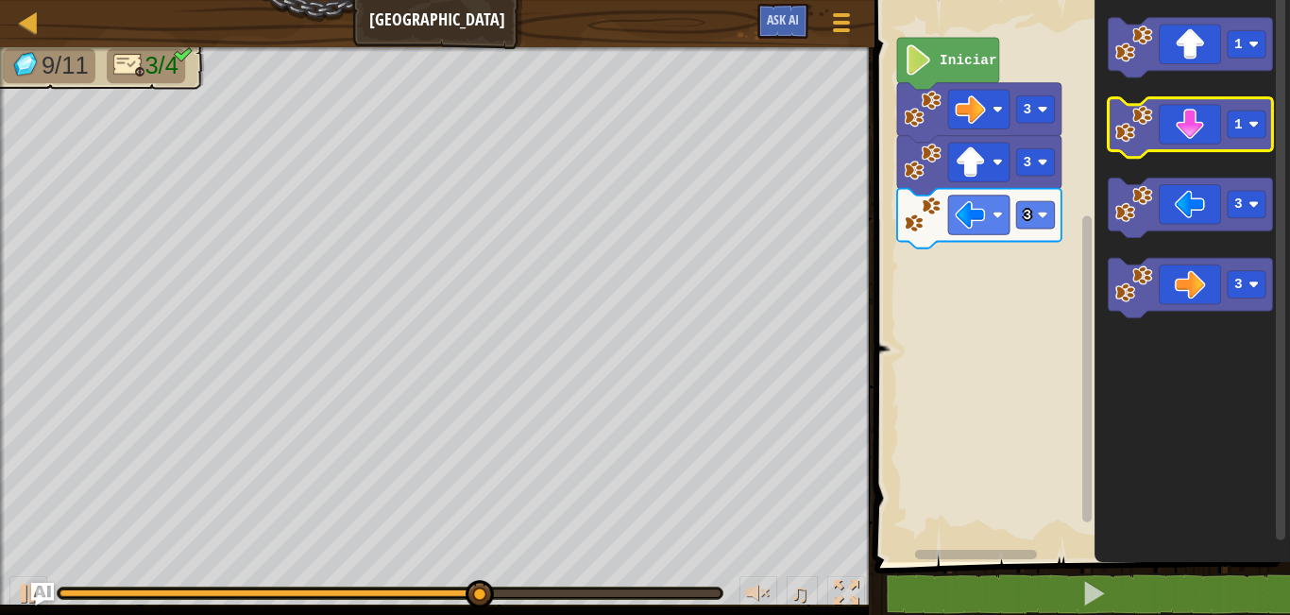
click at [1263, 145] on icon "Espacio de trabajo de Blockly" at bounding box center [1191, 127] width 164 height 59
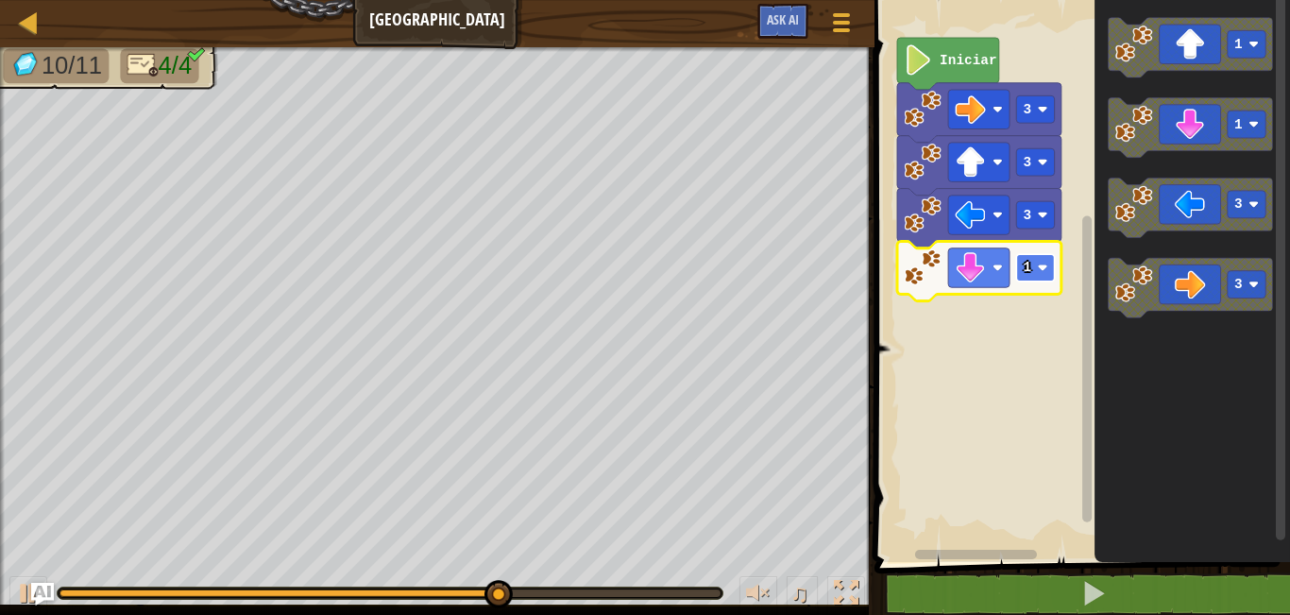
click at [1038, 257] on rect "Espacio de trabajo de Blockly" at bounding box center [1036, 267] width 38 height 27
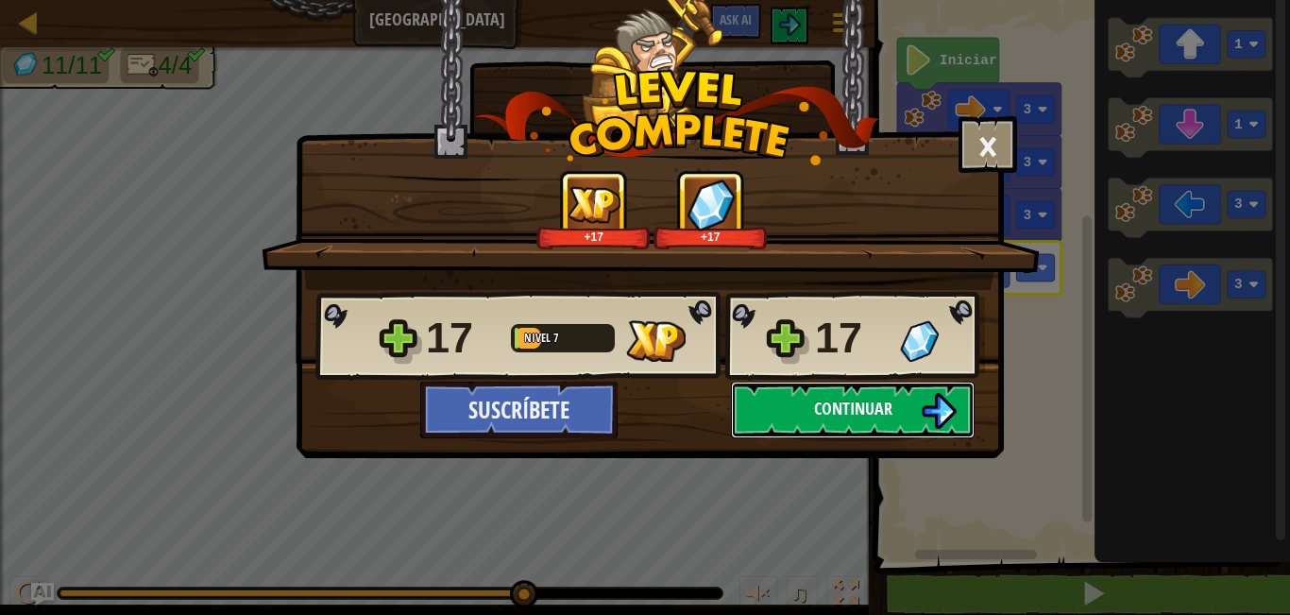
click at [927, 397] on img at bounding box center [939, 411] width 36 height 36
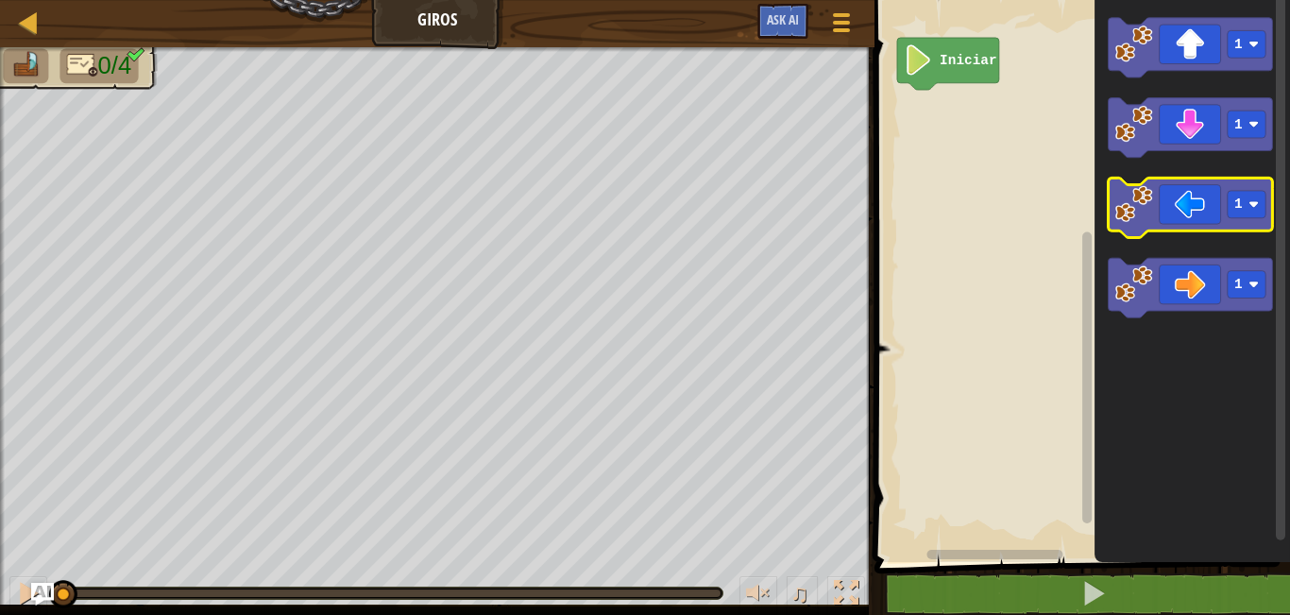
click at [1124, 208] on image "Espacio de trabajo de Blockly" at bounding box center [1134, 204] width 38 height 38
drag, startPoint x: 327, startPoint y: 599, endPoint x: 0, endPoint y: 637, distance: 329.0
click at [0, 0] on html "Mapa Giros Menú del Juego Ask AI 1 הההההההההההההההההההההההההההההההההההההההההההה…" at bounding box center [645, 0] width 1290 height 0
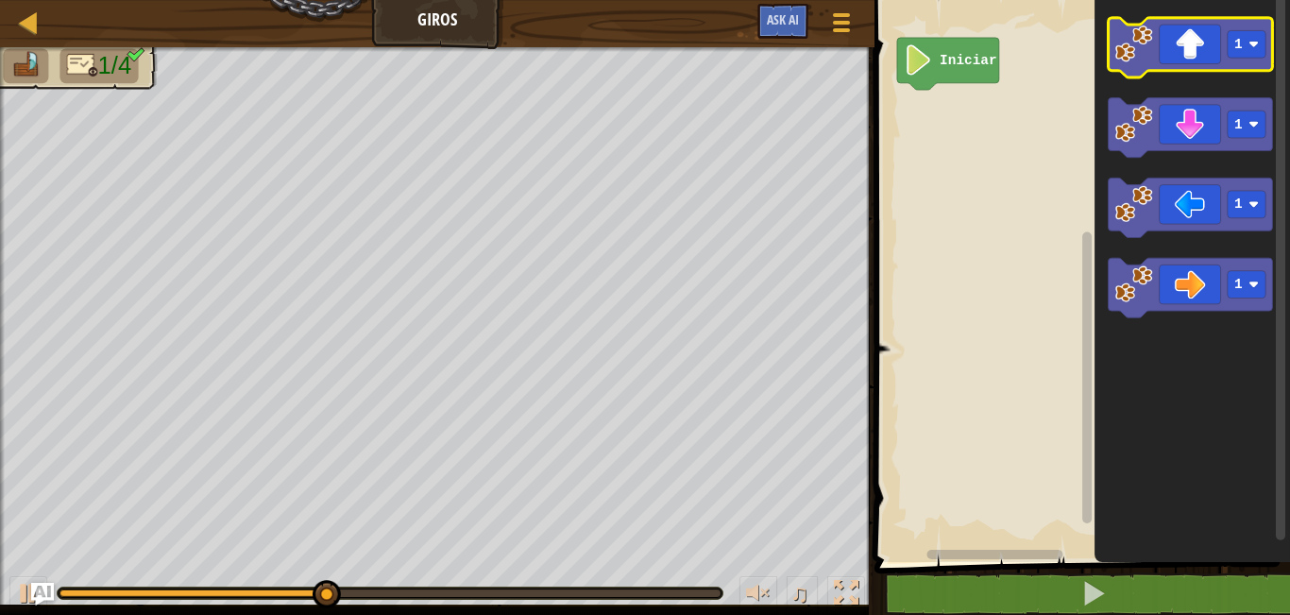
click at [1163, 69] on icon "Espacio de trabajo de Blockly" at bounding box center [1191, 47] width 164 height 59
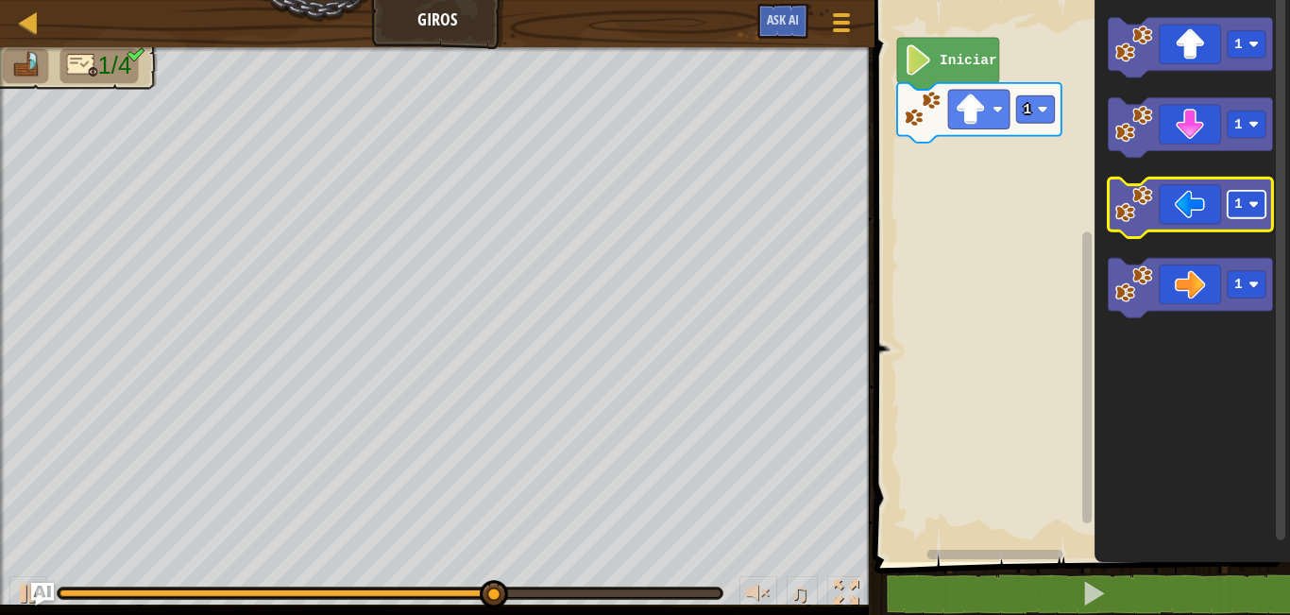
click at [1247, 218] on rect "Espacio de trabajo de Blockly" at bounding box center [1247, 204] width 38 height 27
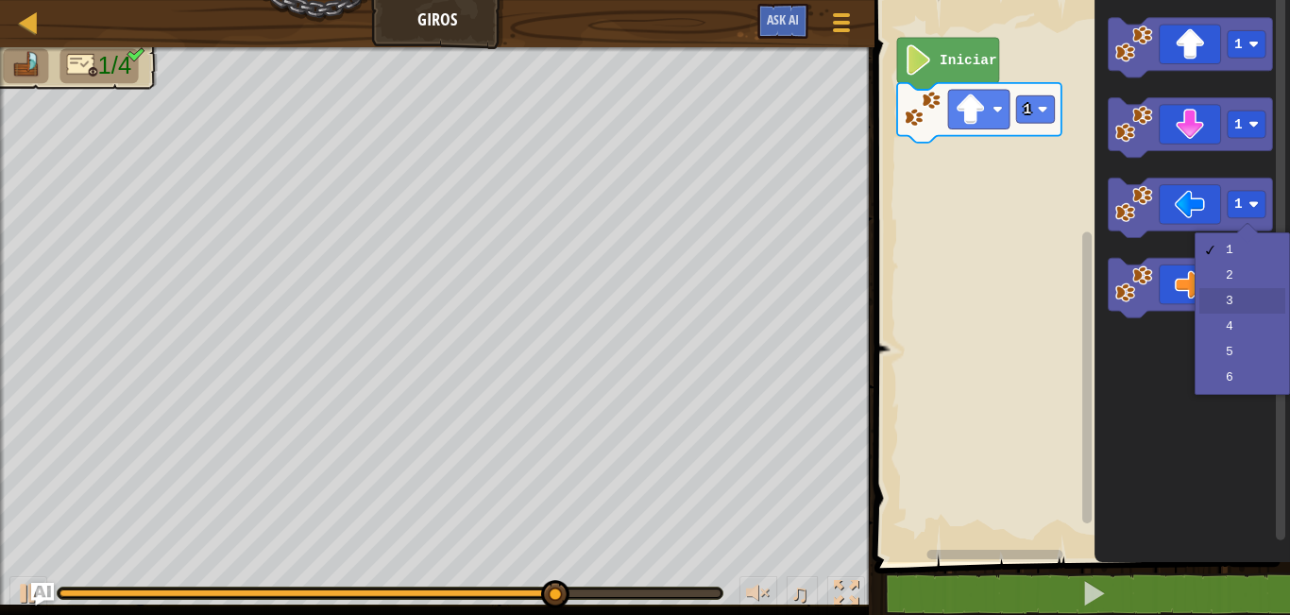
drag, startPoint x: 1234, startPoint y: 298, endPoint x: 1225, endPoint y: 300, distance: 9.6
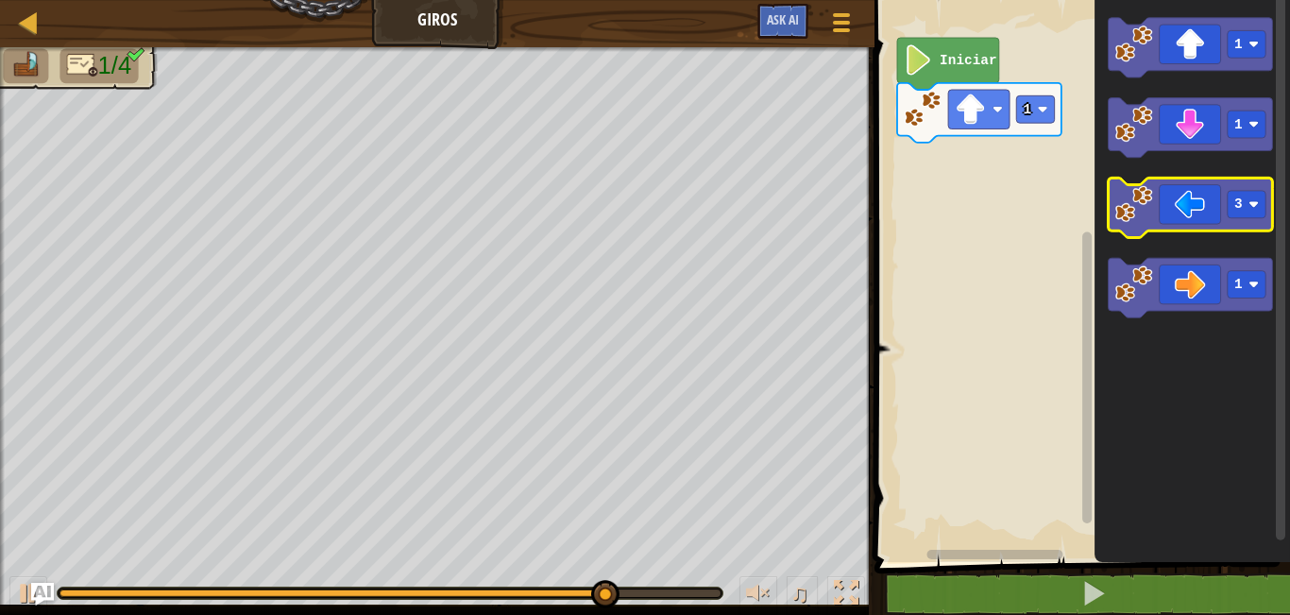
click at [1195, 207] on icon "Espacio de trabajo de Blockly" at bounding box center [1191, 207] width 164 height 59
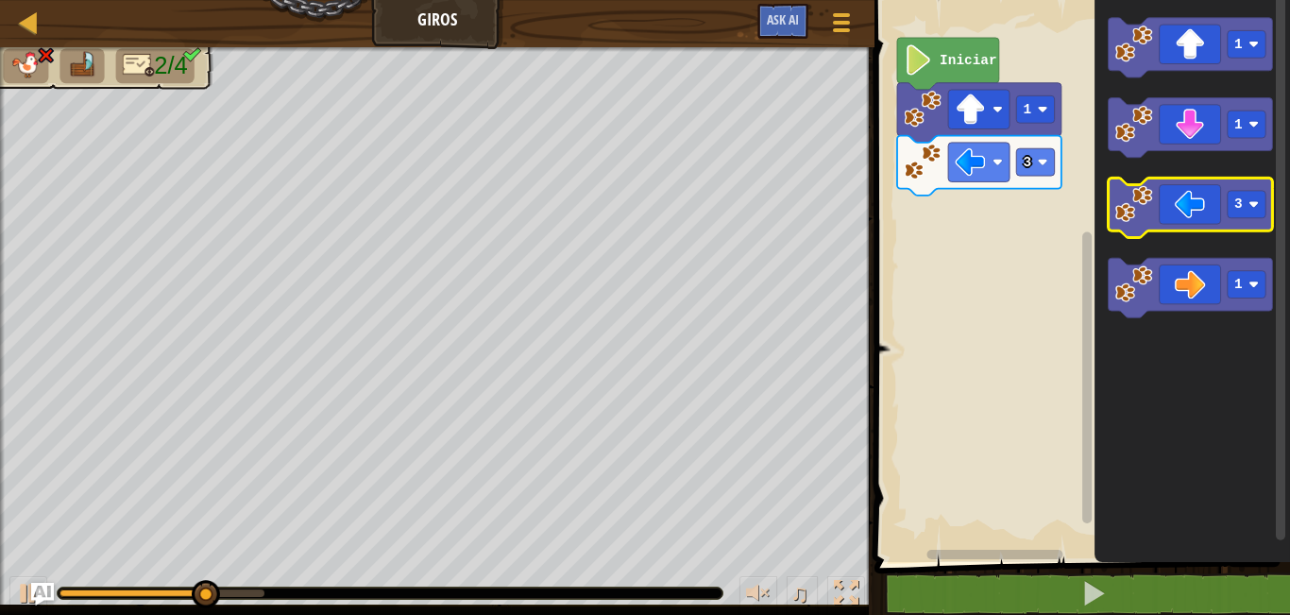
click at [1243, 190] on icon "Espacio de trabajo de Blockly" at bounding box center [1191, 207] width 164 height 59
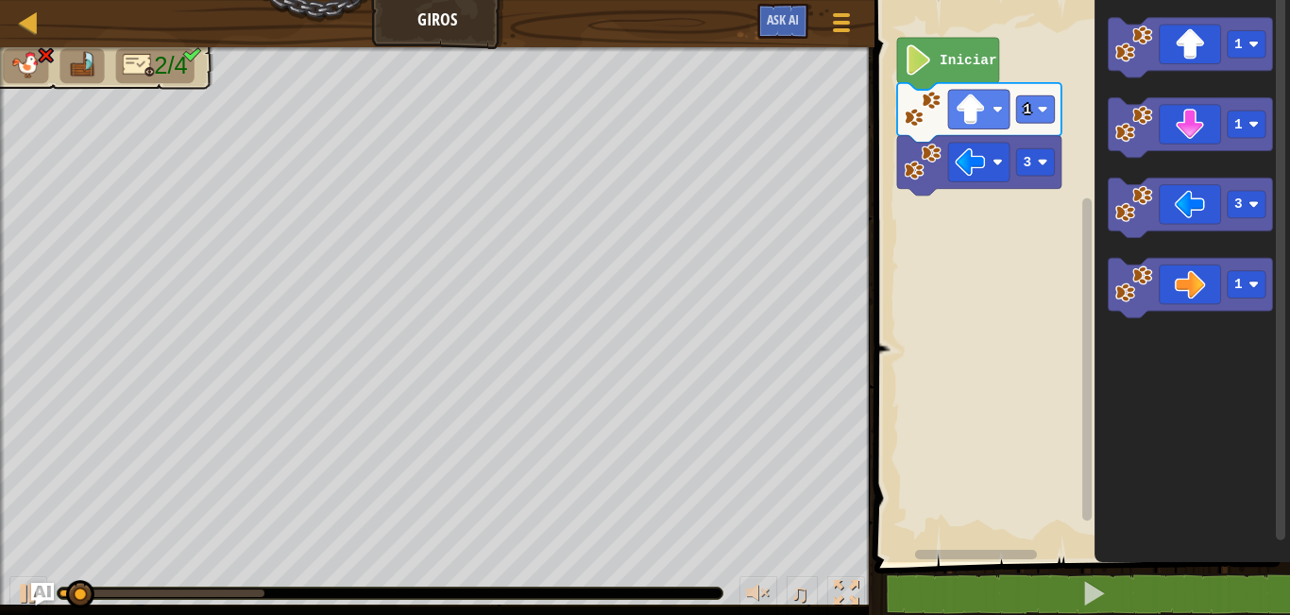
click at [1049, 187] on icon "Espacio de trabajo de Blockly" at bounding box center [979, 165] width 164 height 59
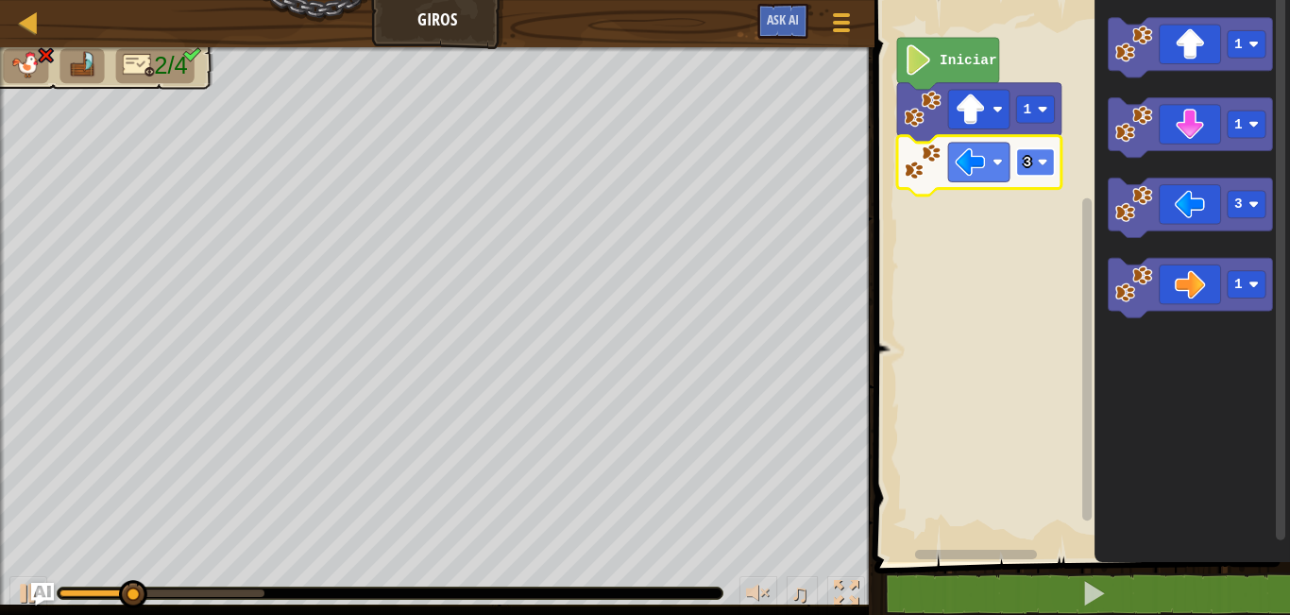
click at [1046, 170] on rect "Espacio de trabajo de Blockly" at bounding box center [1036, 161] width 38 height 27
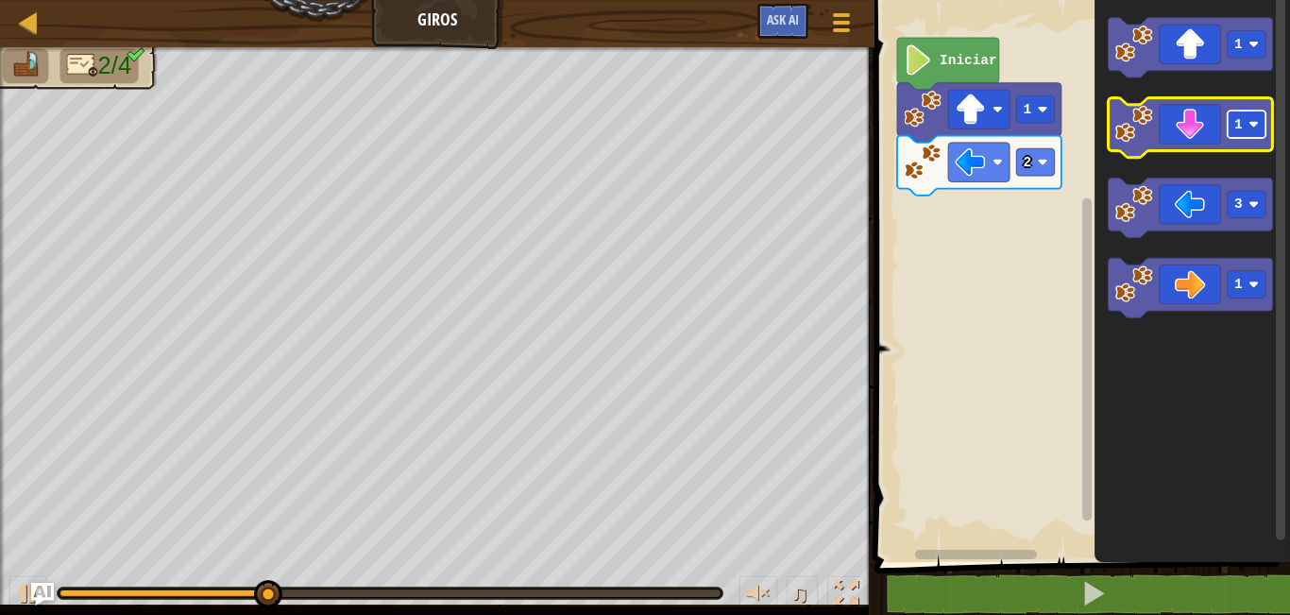
click at [1249, 133] on rect "Espacio de trabajo de Blockly" at bounding box center [1247, 123] width 38 height 27
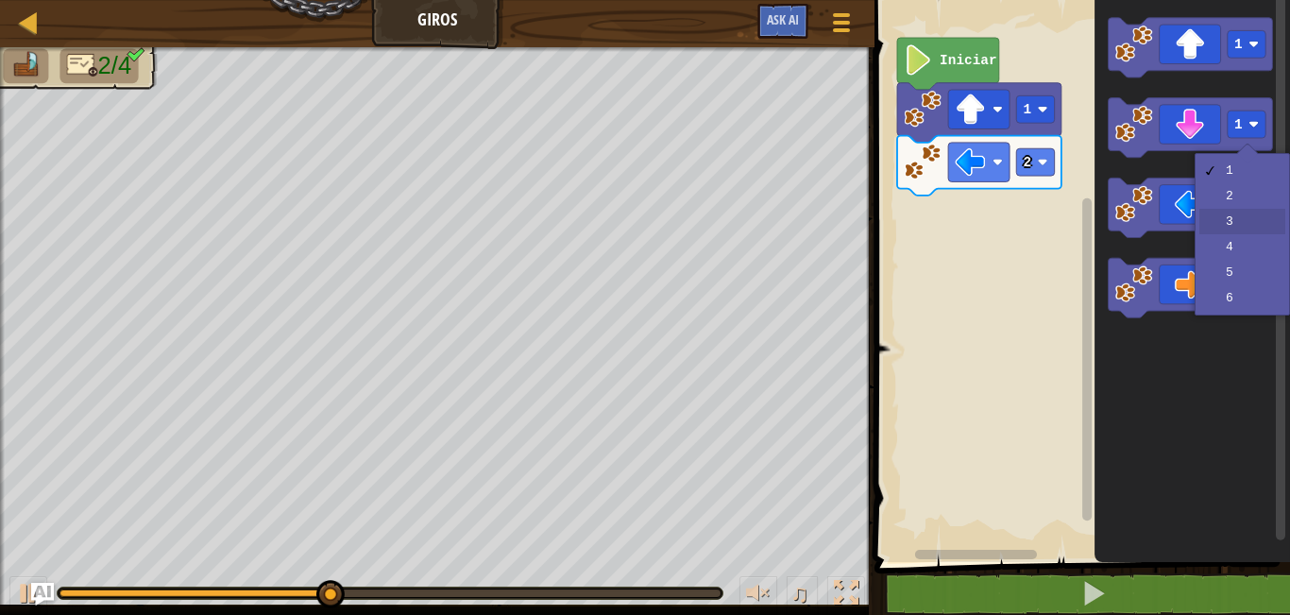
drag, startPoint x: 1245, startPoint y: 230, endPoint x: 1232, endPoint y: 231, distance: 12.3
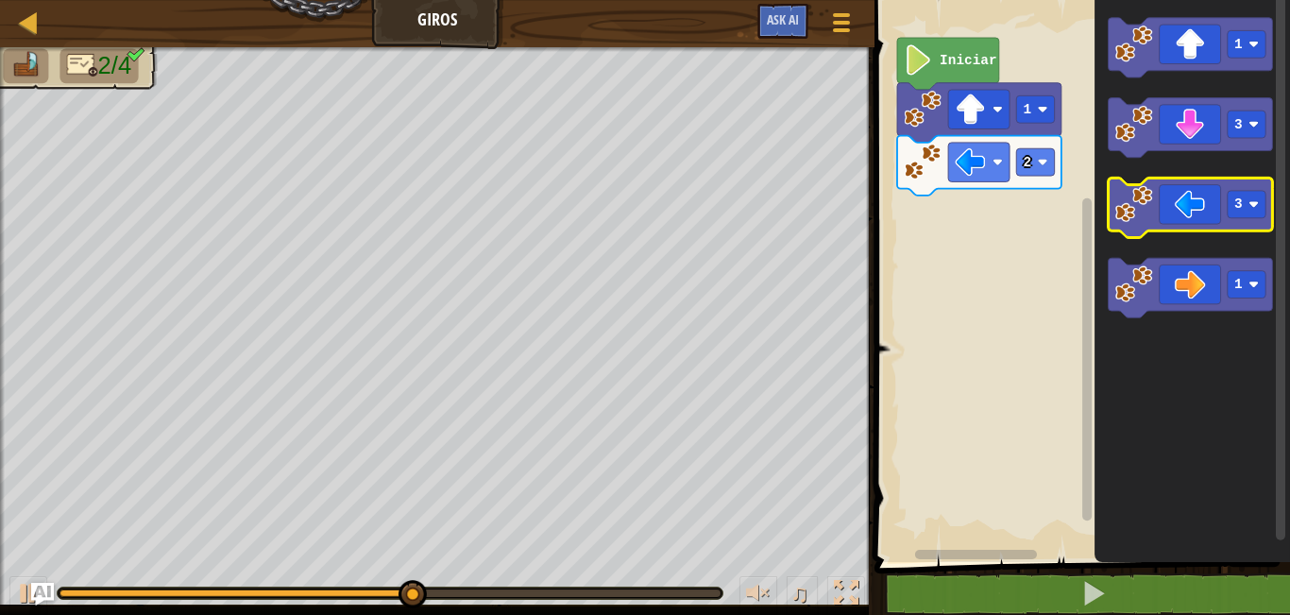
click at [1202, 212] on icon "Espacio de trabajo de Blockly" at bounding box center [1191, 207] width 164 height 59
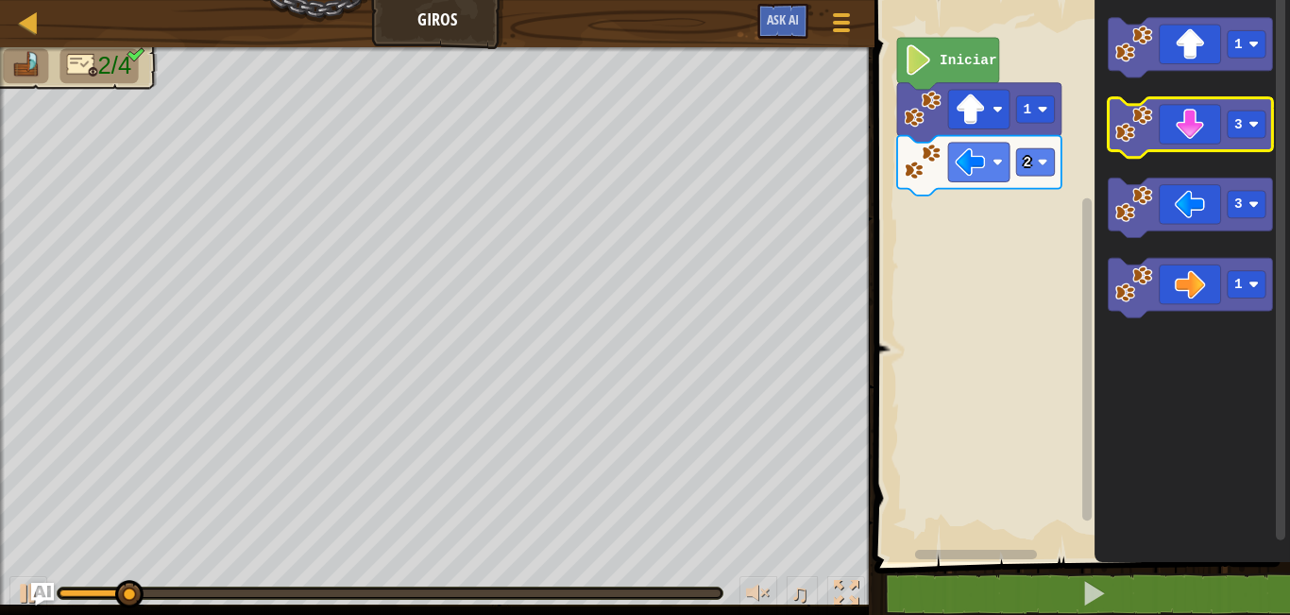
click at [1170, 144] on icon "Espacio de trabajo de Blockly" at bounding box center [1191, 127] width 164 height 59
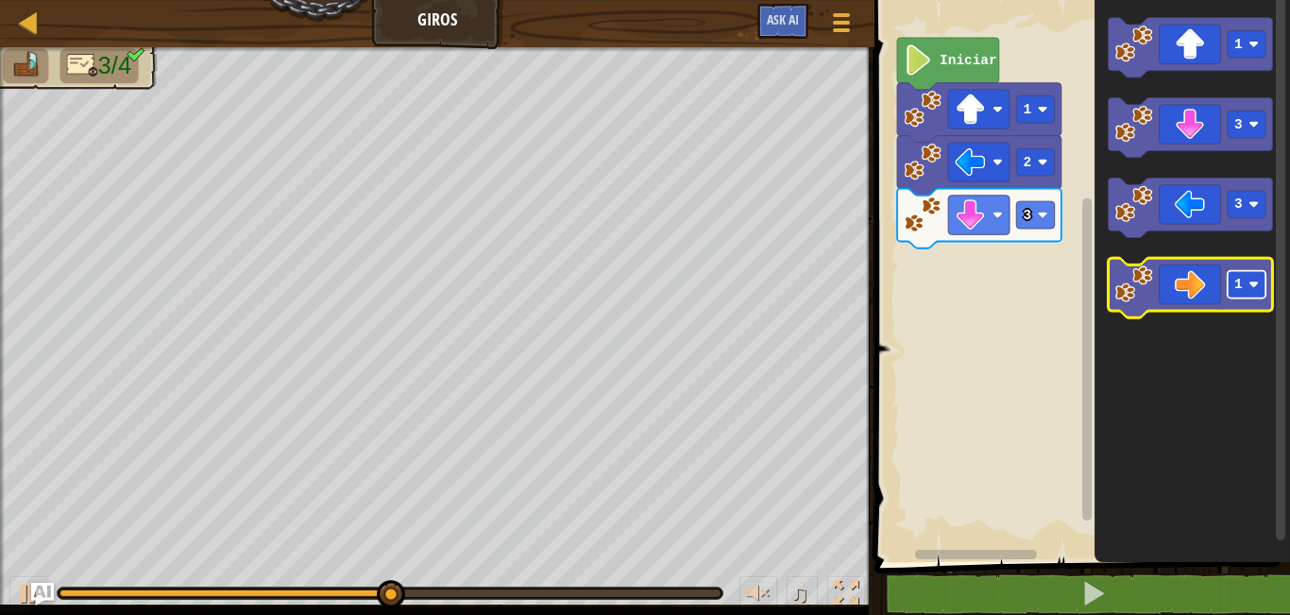
click at [1265, 289] on rect "Espacio de trabajo de Blockly" at bounding box center [1247, 284] width 38 height 27
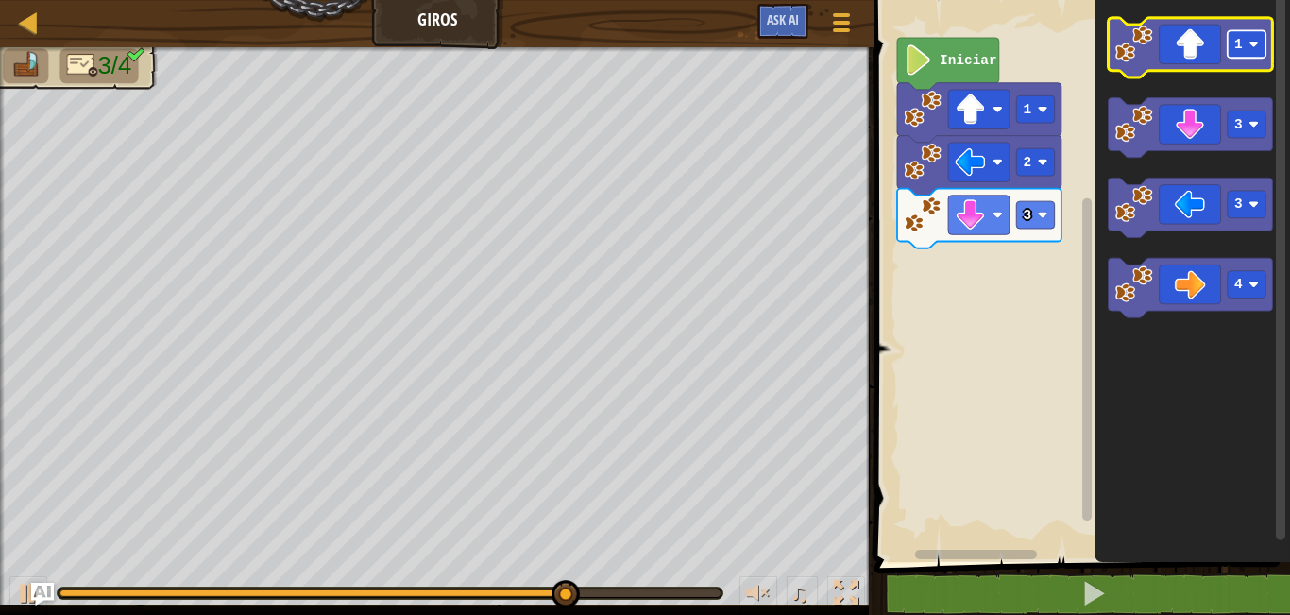
click at [1251, 55] on rect "Espacio de trabajo de Blockly" at bounding box center [1247, 43] width 38 height 27
click at [1250, 46] on image "Espacio de trabajo de Blockly" at bounding box center [1253, 44] width 10 height 10
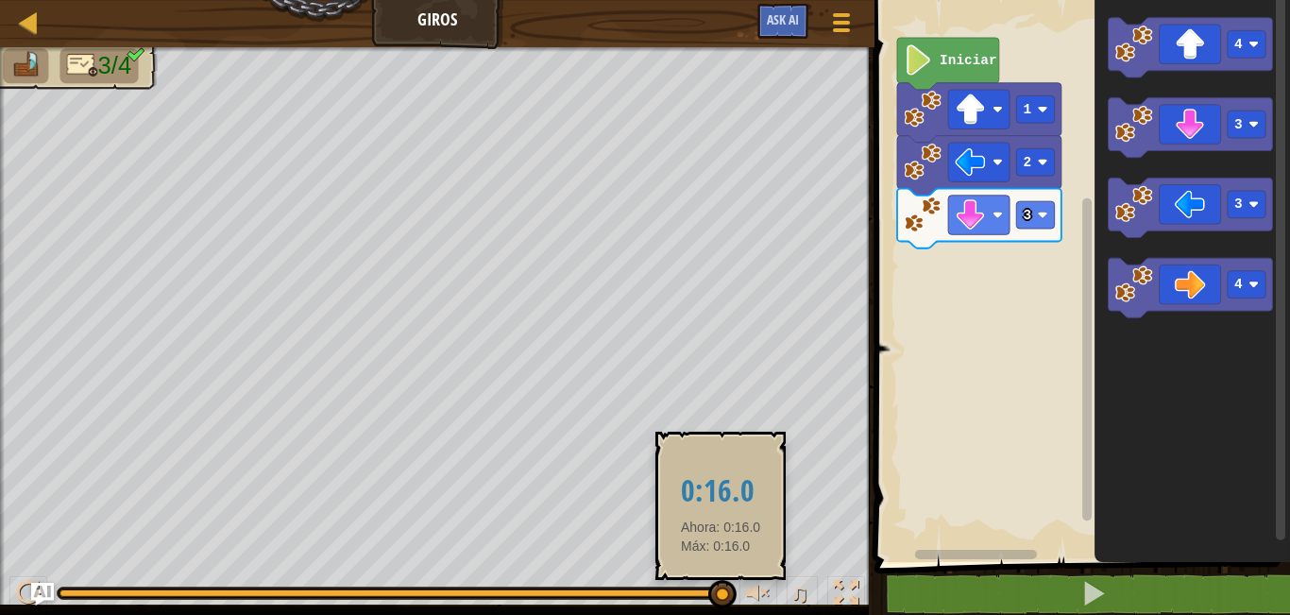
drag, startPoint x: 736, startPoint y: 585, endPoint x: 720, endPoint y: 585, distance: 15.1
click at [720, 585] on div "♫" at bounding box center [437, 588] width 874 height 57
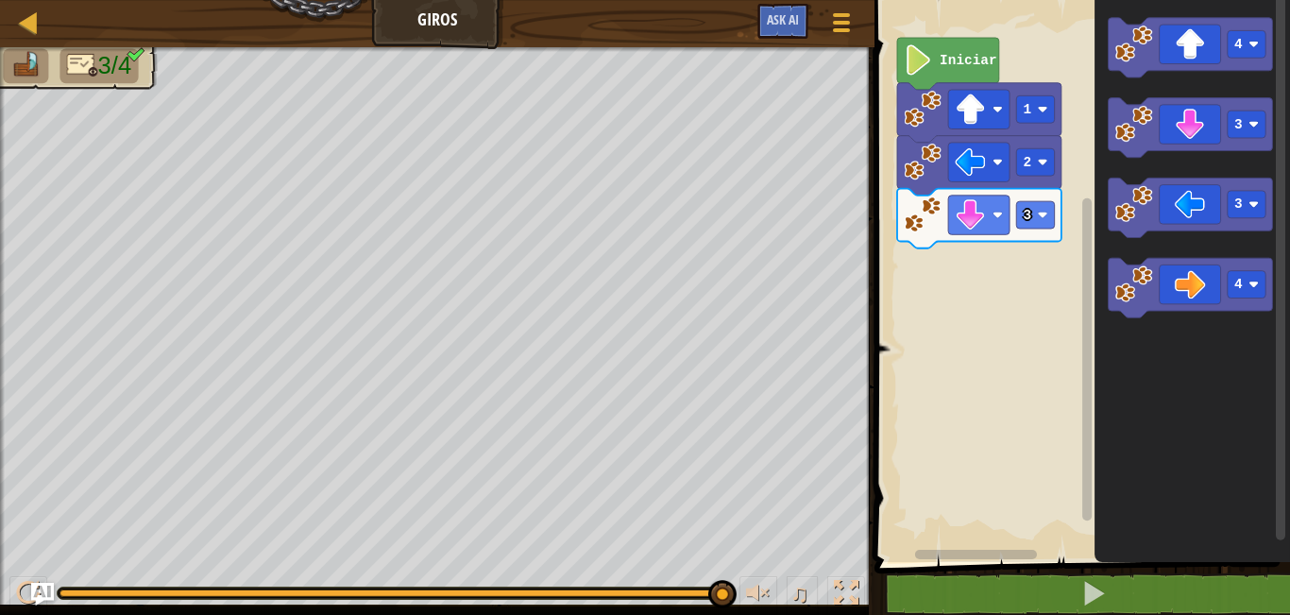
drag, startPoint x: 707, startPoint y: 599, endPoint x: 694, endPoint y: 603, distance: 14.0
click at [678, 607] on div "♫" at bounding box center [437, 588] width 874 height 57
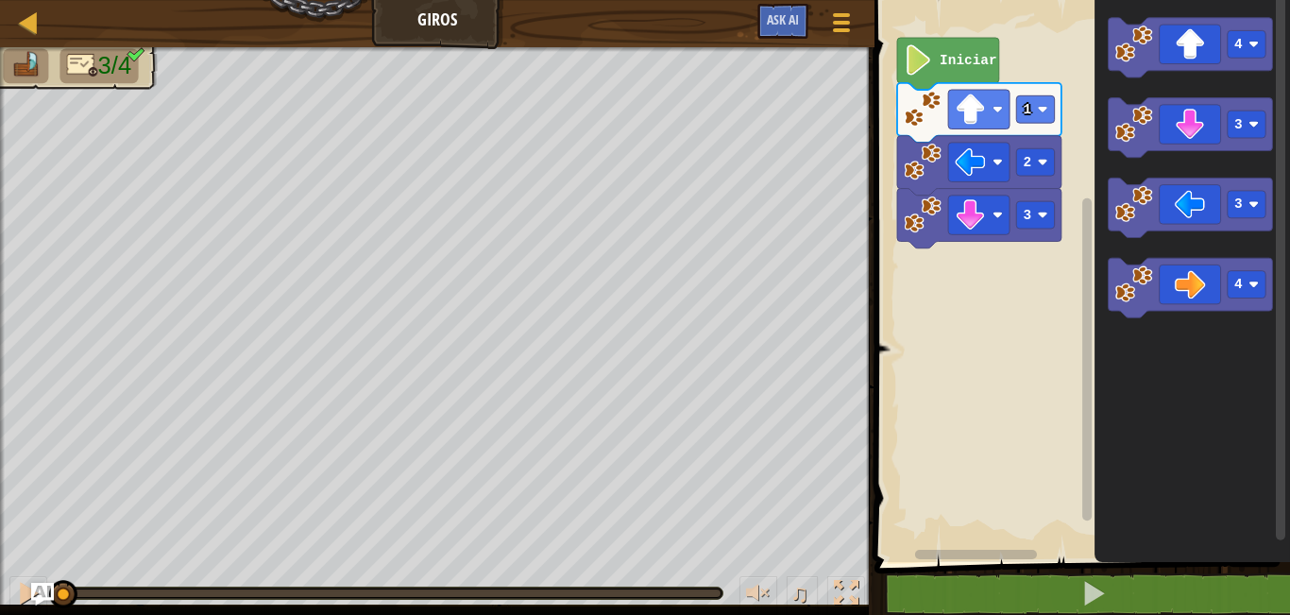
drag, startPoint x: 719, startPoint y: 596, endPoint x: 0, endPoint y: 510, distance: 723.7
click at [0, 510] on div "3/4 ♫ Cougar" at bounding box center [645, 331] width 1290 height 568
click at [16, 576] on button at bounding box center [28, 595] width 38 height 39
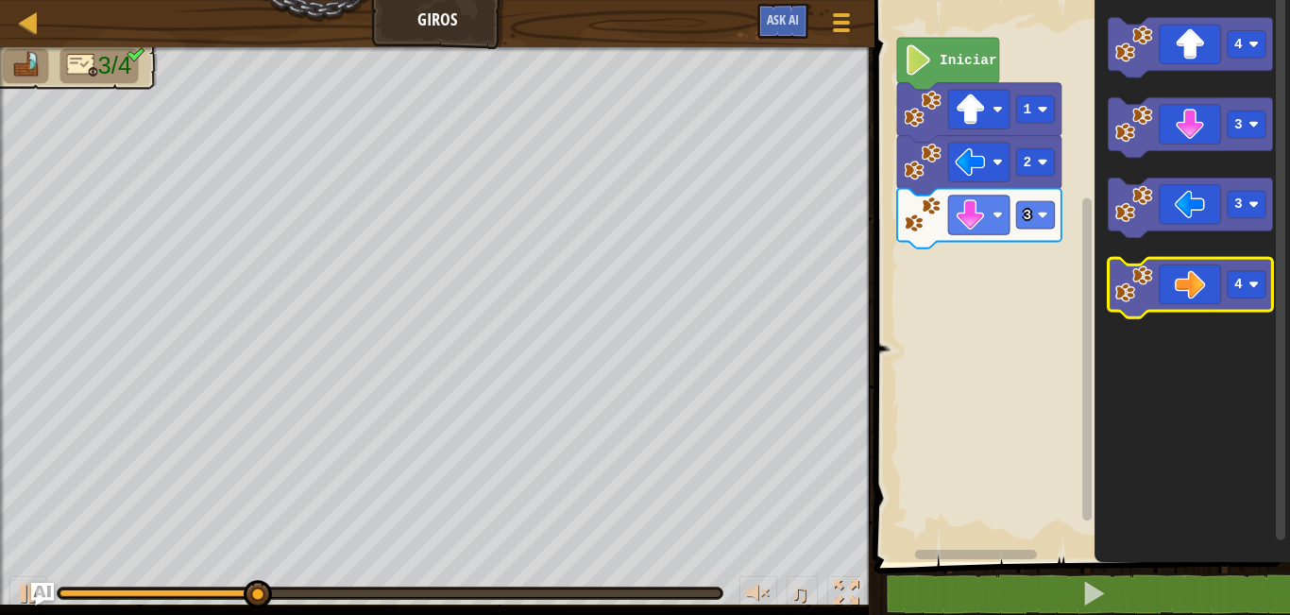
click at [1175, 298] on icon "Espacio de trabajo de Blockly" at bounding box center [1191, 287] width 164 height 59
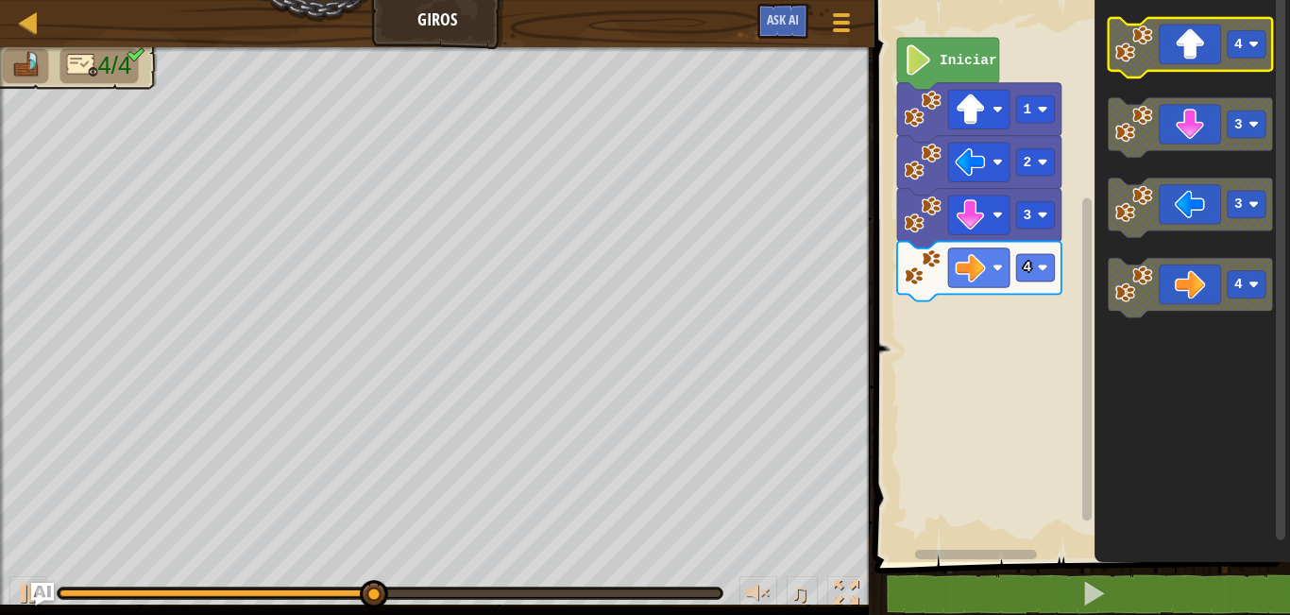
click at [1189, 59] on icon "Espacio de trabajo de Blockly" at bounding box center [1191, 47] width 164 height 59
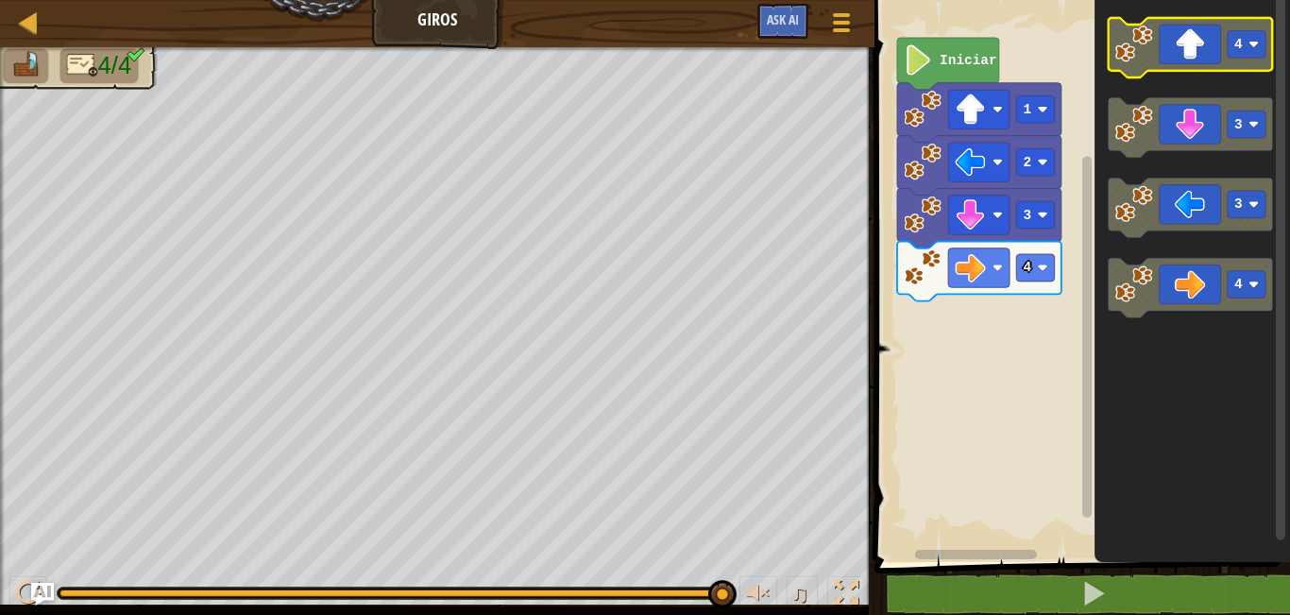
click at [1187, 55] on icon "Espacio de trabajo de Blockly" at bounding box center [1191, 47] width 164 height 59
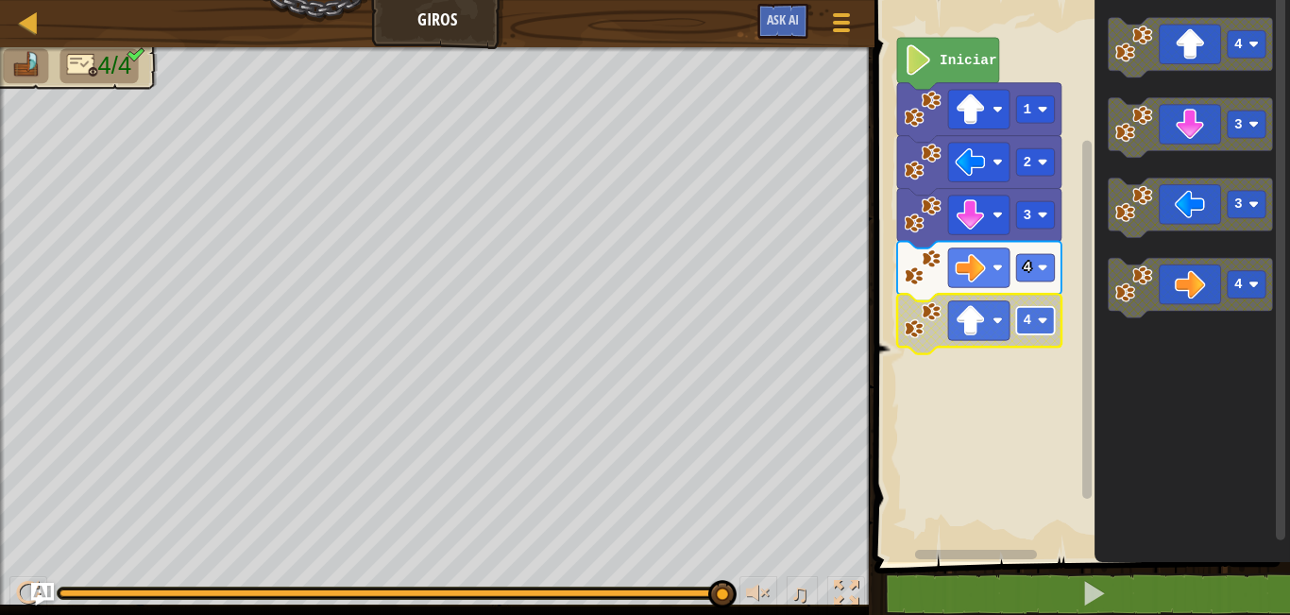
click at [1049, 319] on rect "Espacio de trabajo de Blockly" at bounding box center [1036, 320] width 38 height 27
click at [958, 389] on rect "Espacio de trabajo de Blockly" at bounding box center [1079, 276] width 421 height 571
click at [934, 58] on icon "Espacio de trabajo de Blockly" at bounding box center [948, 64] width 102 height 52
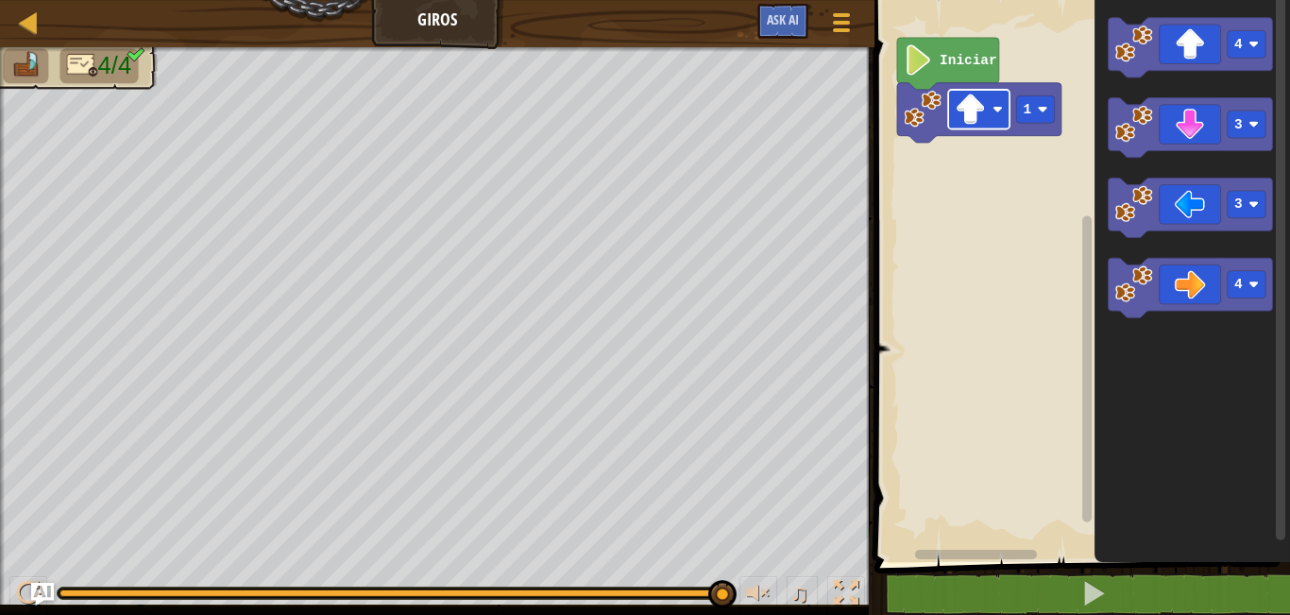
click at [958, 119] on image "Espacio de trabajo de Blockly" at bounding box center [971, 109] width 30 height 30
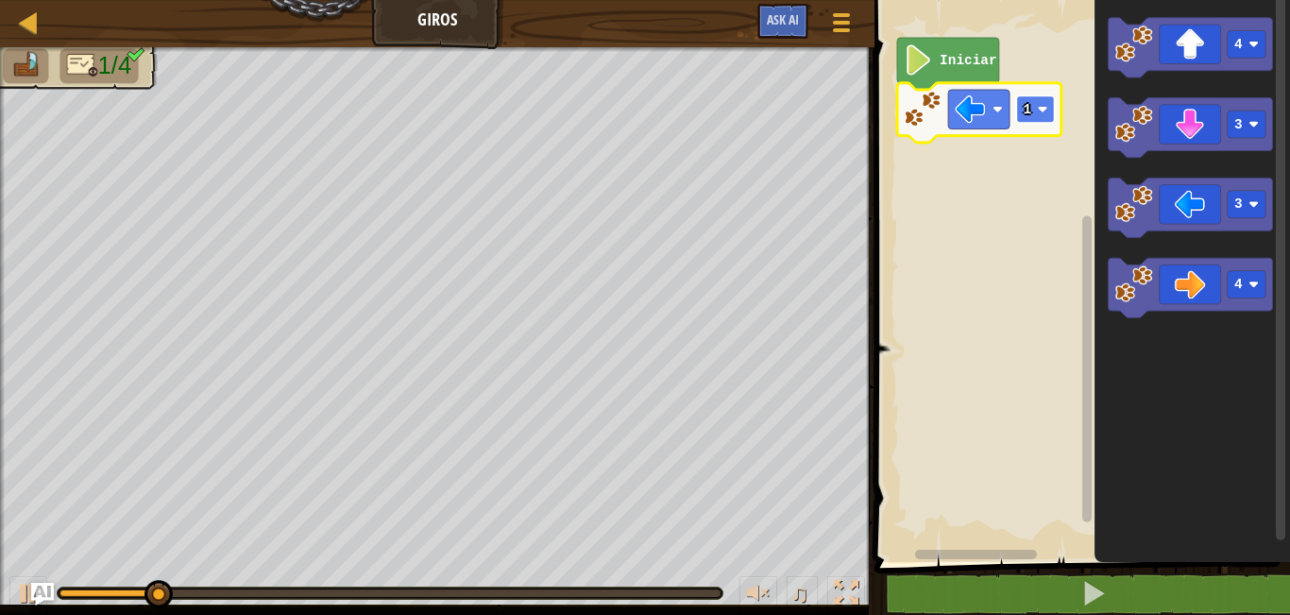
click at [1043, 117] on rect "Espacio de trabajo de Blockly" at bounding box center [1036, 108] width 38 height 27
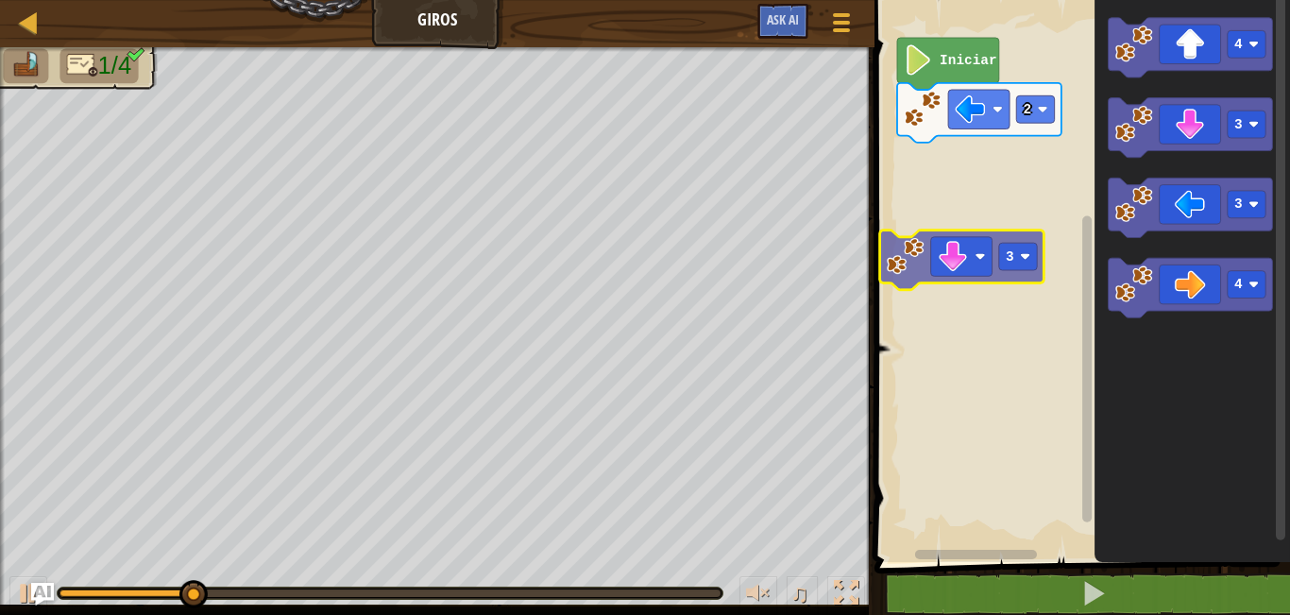
click at [916, 291] on div "Iniciar 2 4 3 3 4 3" at bounding box center [1079, 276] width 421 height 571
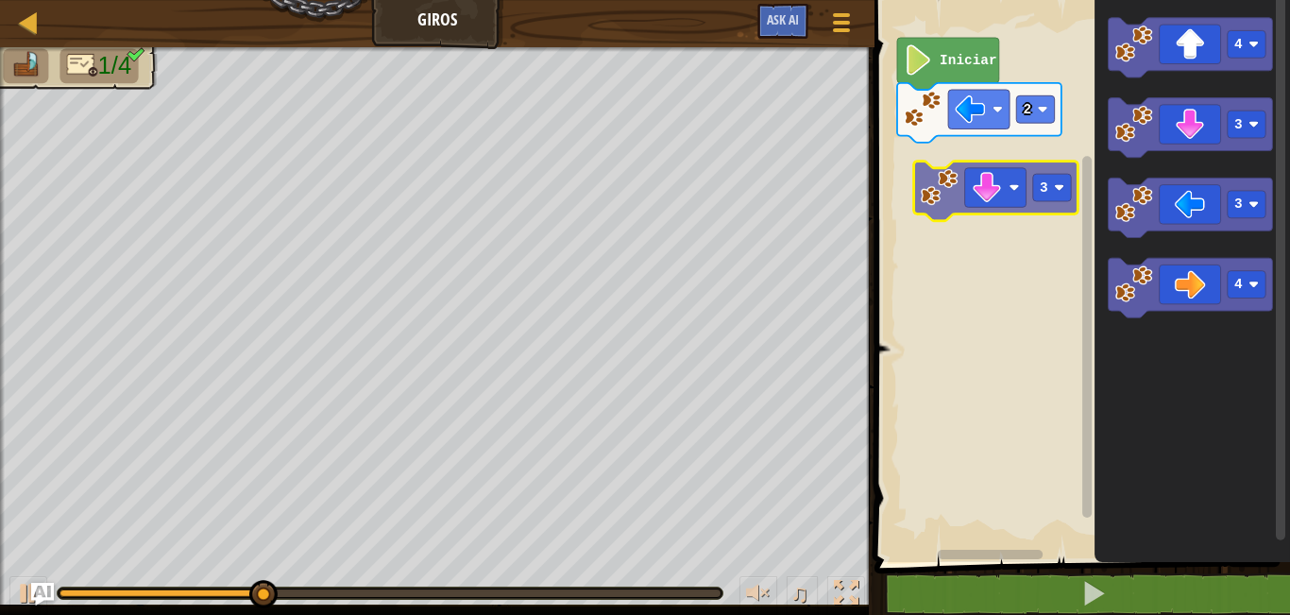
click at [990, 189] on div "Iniciar 2 4 3 3 4 3" at bounding box center [1079, 276] width 421 height 571
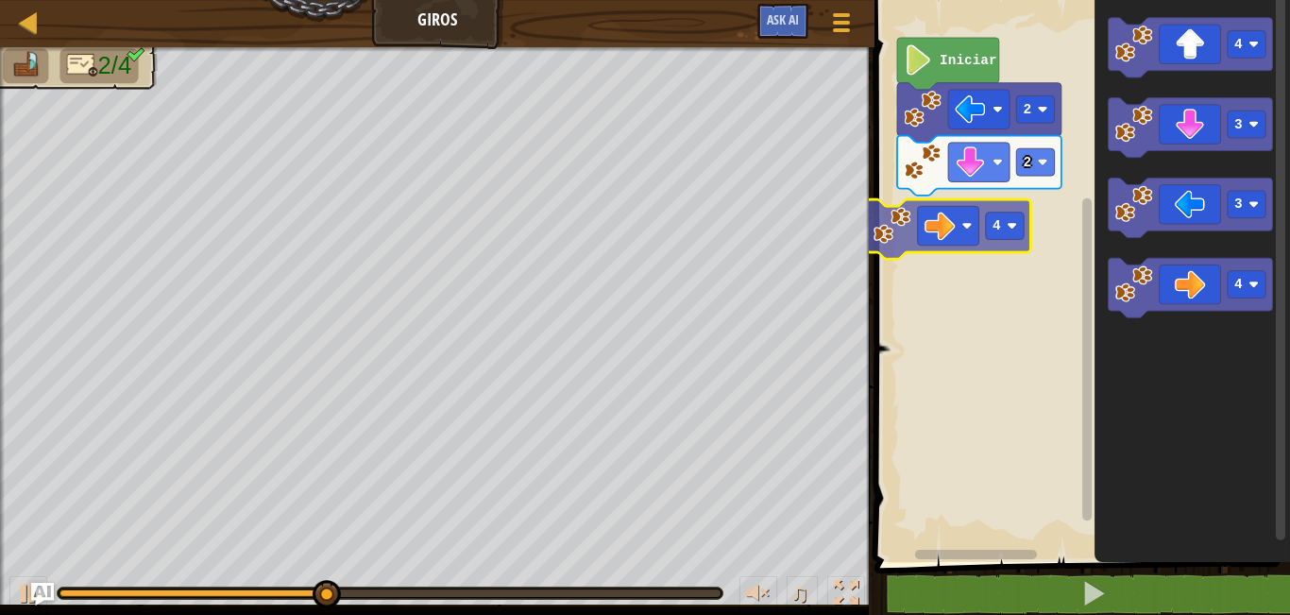
click at [939, 212] on div "Iniciar 2 2 4 4 3 3 4 4" at bounding box center [1079, 276] width 421 height 571
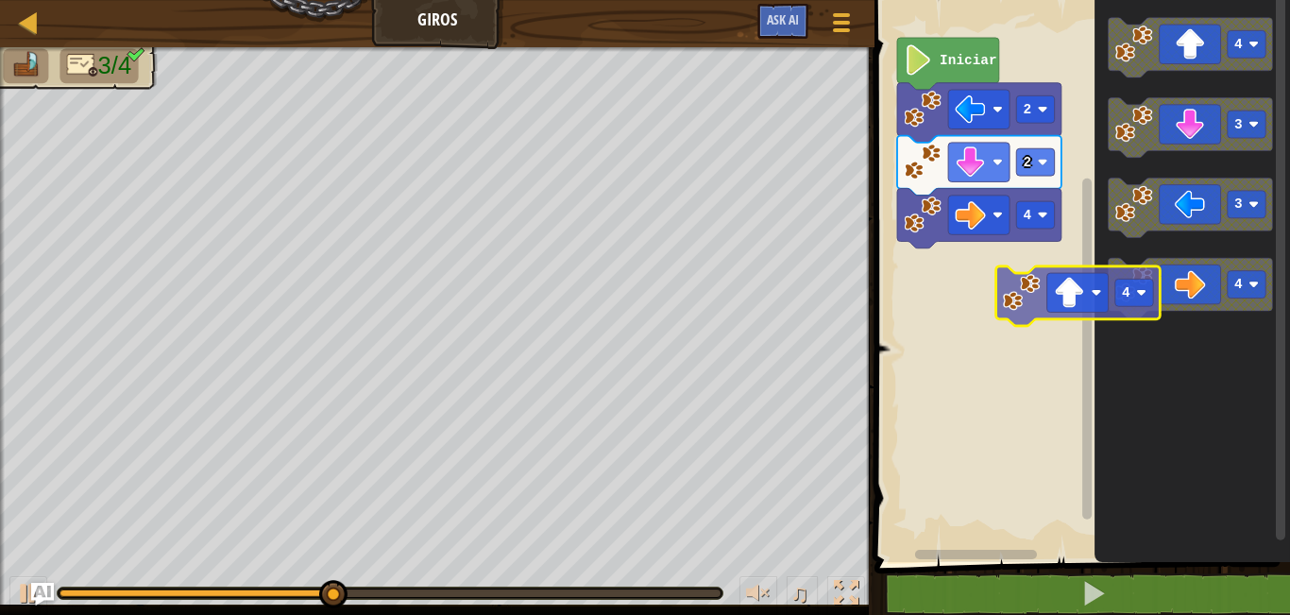
click at [1011, 316] on div "4 2 2 Iniciar 4 3 3 4 4" at bounding box center [1079, 276] width 421 height 571
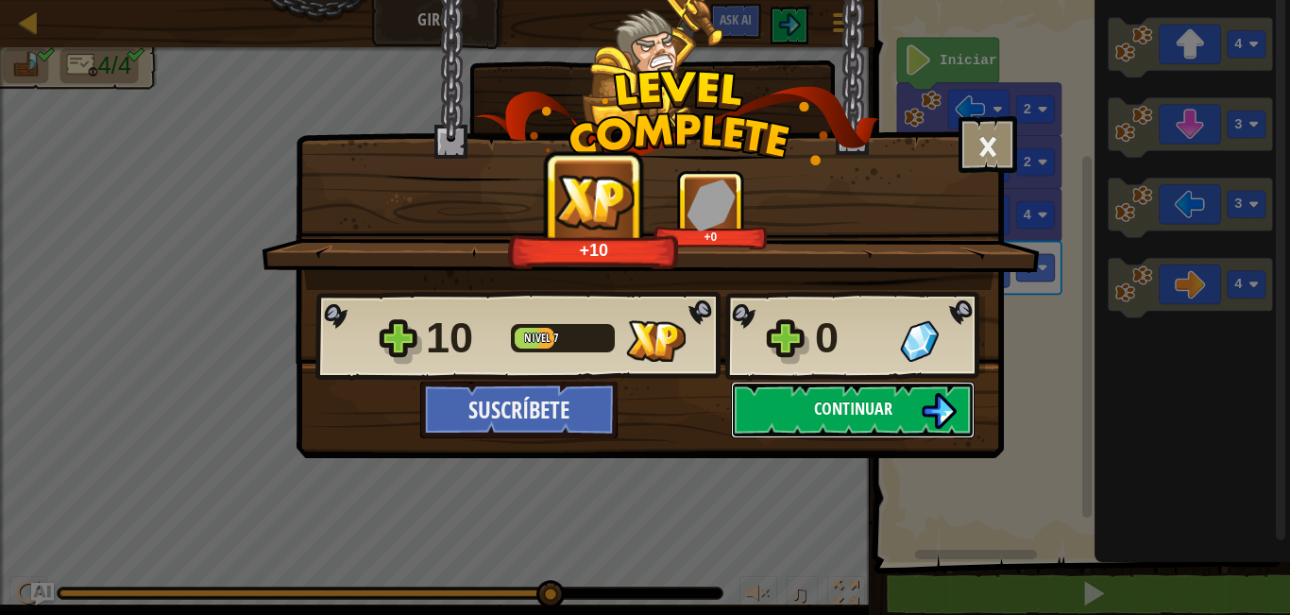
click at [943, 413] on img at bounding box center [939, 411] width 36 height 36
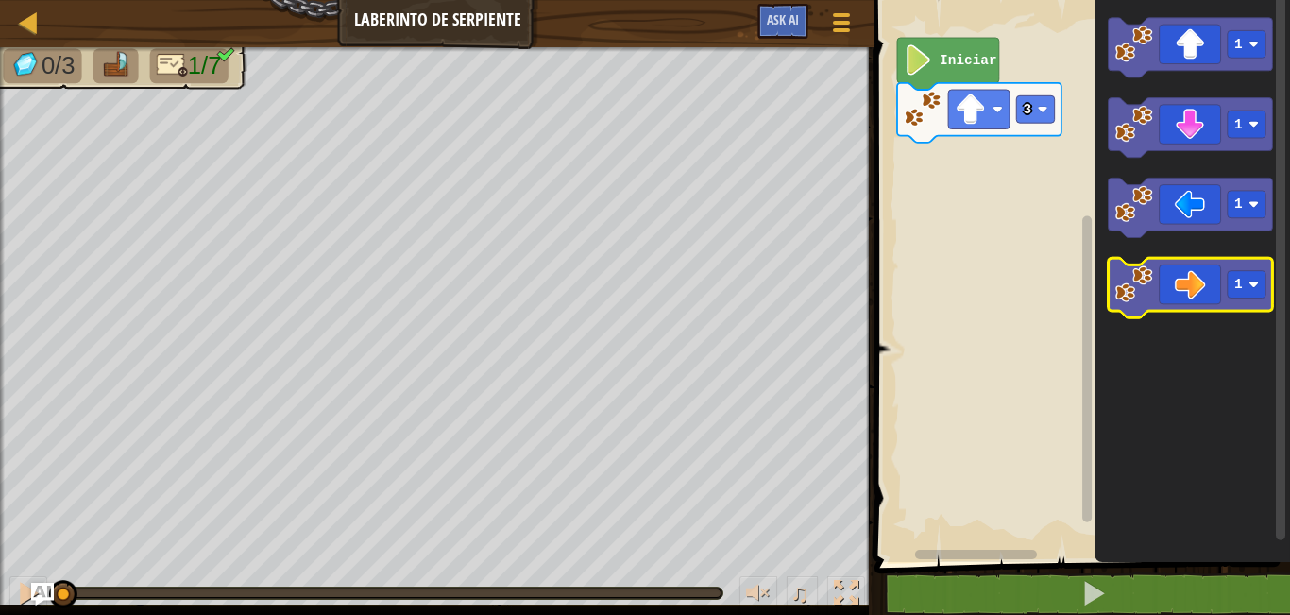
click at [1250, 303] on icon "Espacio de trabajo de Blockly" at bounding box center [1191, 287] width 164 height 59
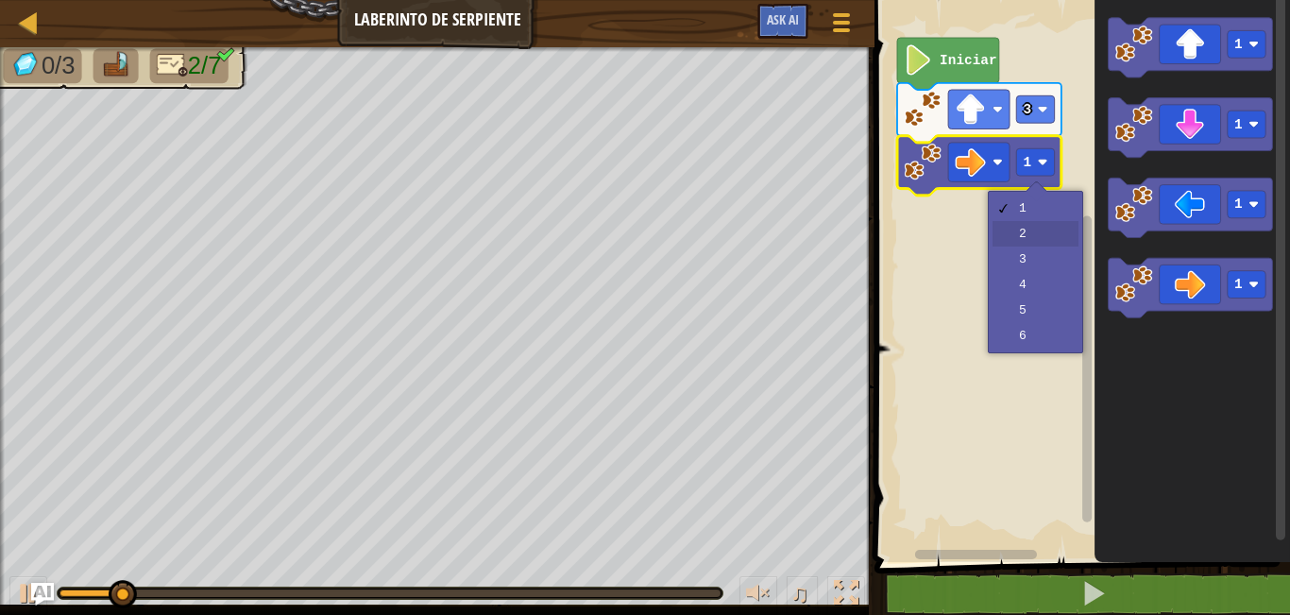
drag, startPoint x: 1032, startPoint y: 229, endPoint x: 1005, endPoint y: 238, distance: 29.0
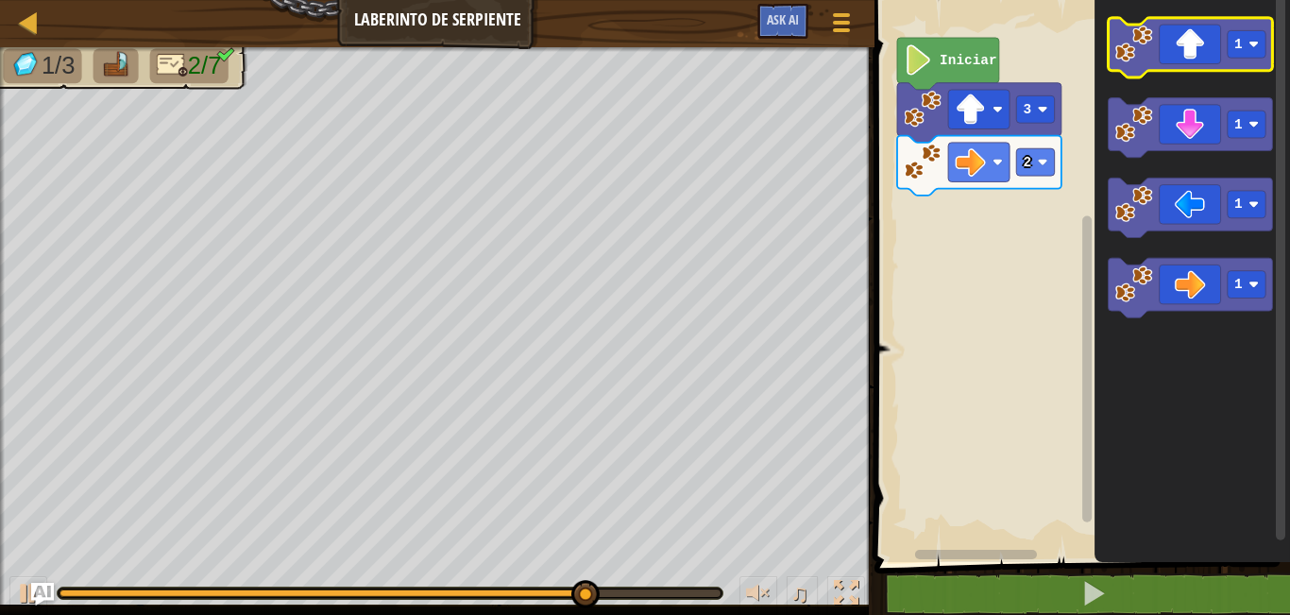
click at [1207, 67] on icon "Espacio de trabajo de Blockly" at bounding box center [1191, 47] width 164 height 59
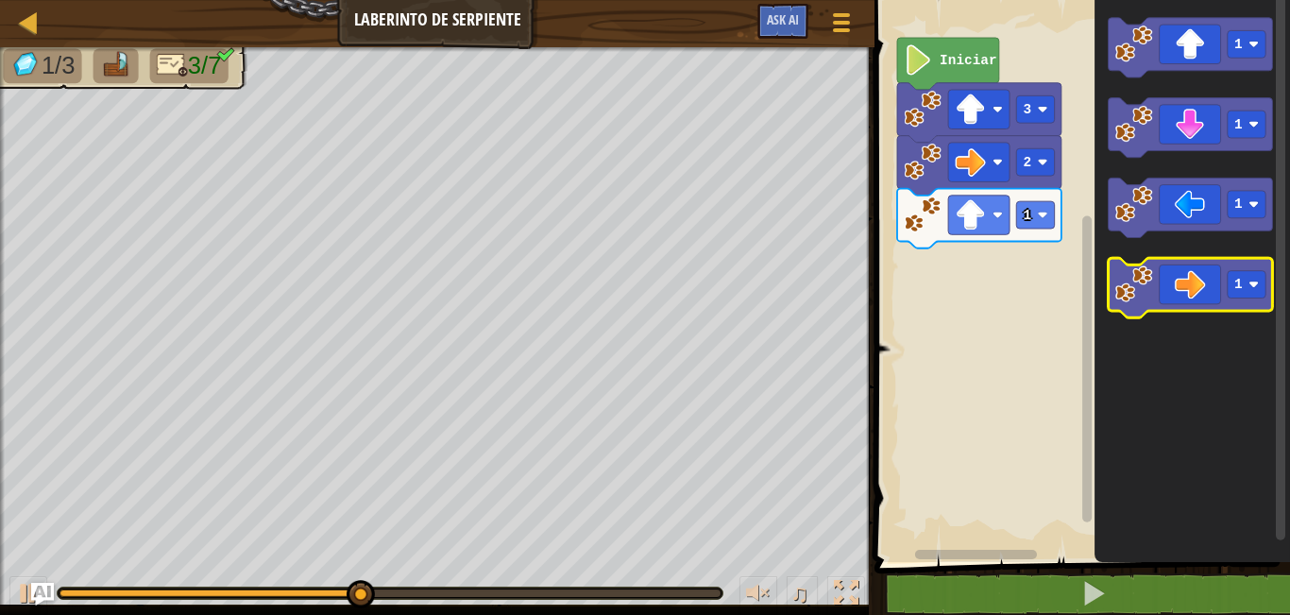
click at [1211, 280] on icon "Espacio de trabajo de Blockly" at bounding box center [1191, 287] width 164 height 59
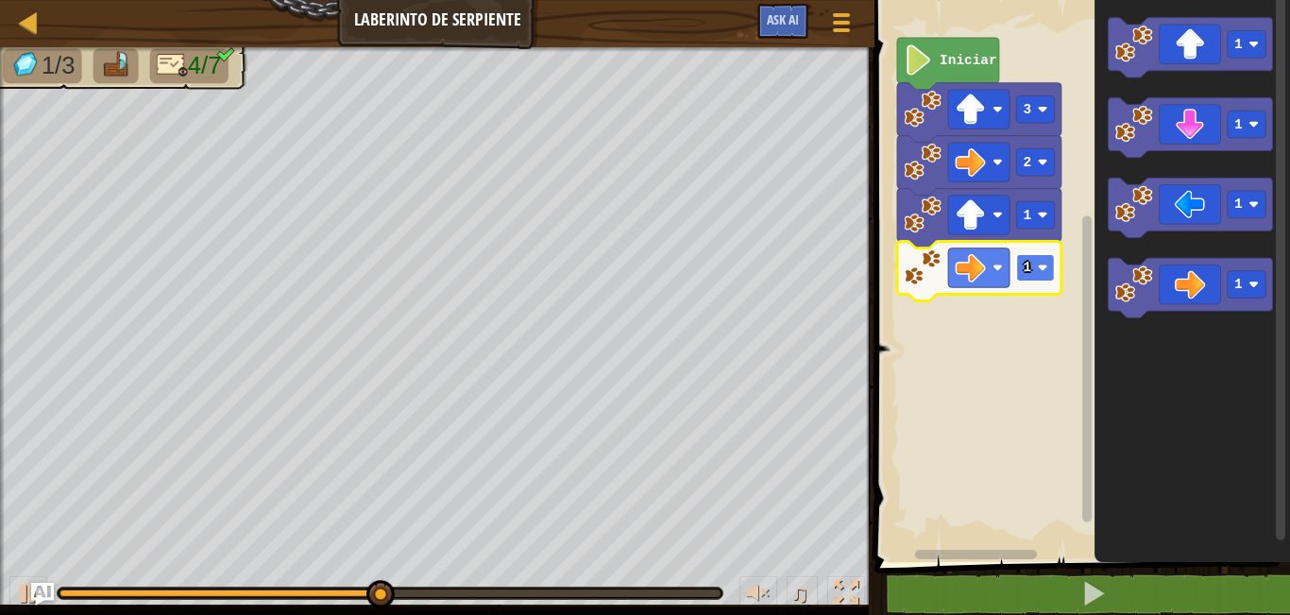
click at [1032, 271] on rect "Espacio de trabajo de Blockly" at bounding box center [1036, 267] width 38 height 27
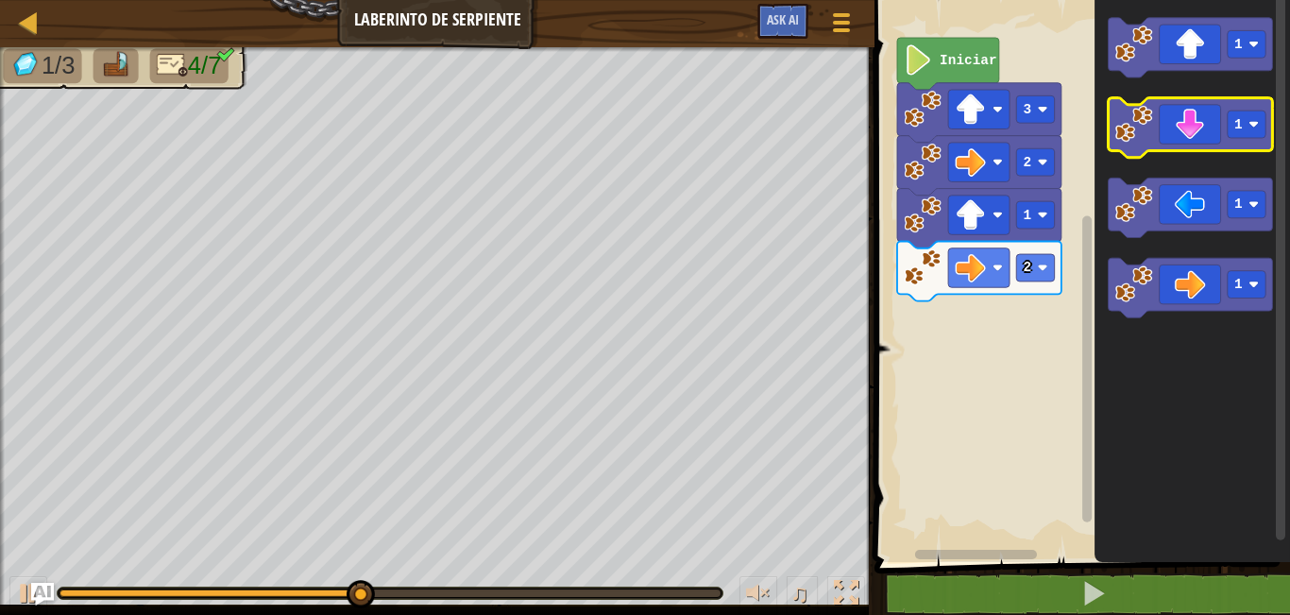
click at [1185, 135] on icon "Espacio de trabajo de Blockly" at bounding box center [1191, 127] width 164 height 59
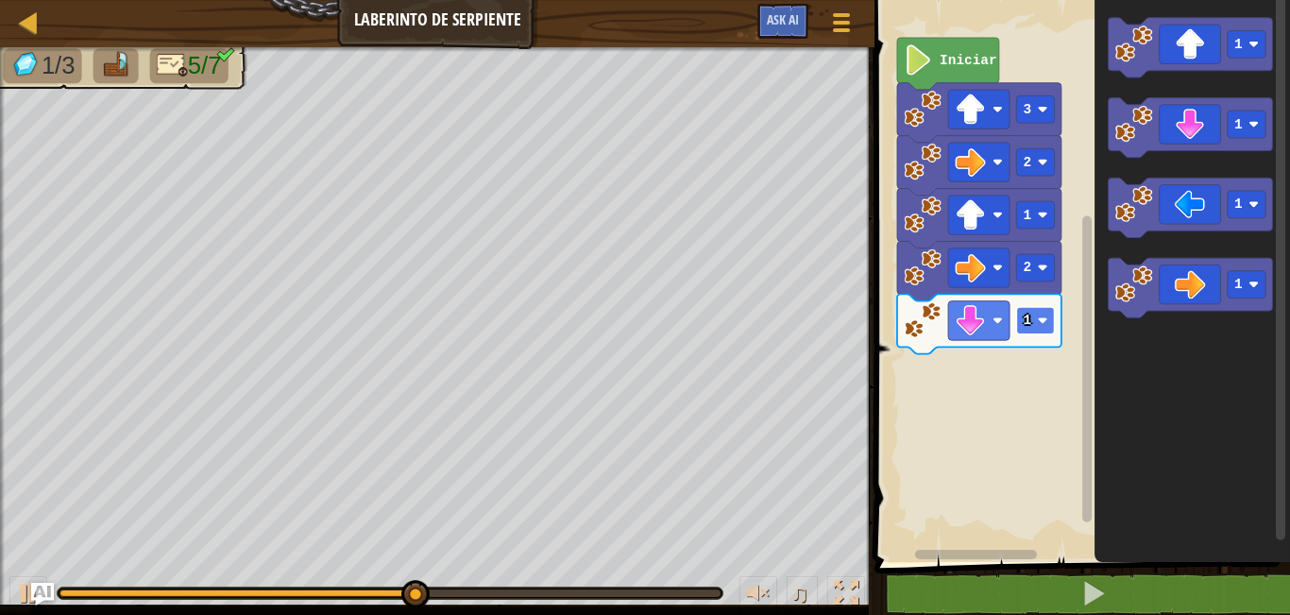
click at [1041, 318] on image "Espacio de trabajo de Blockly" at bounding box center [1043, 320] width 10 height 10
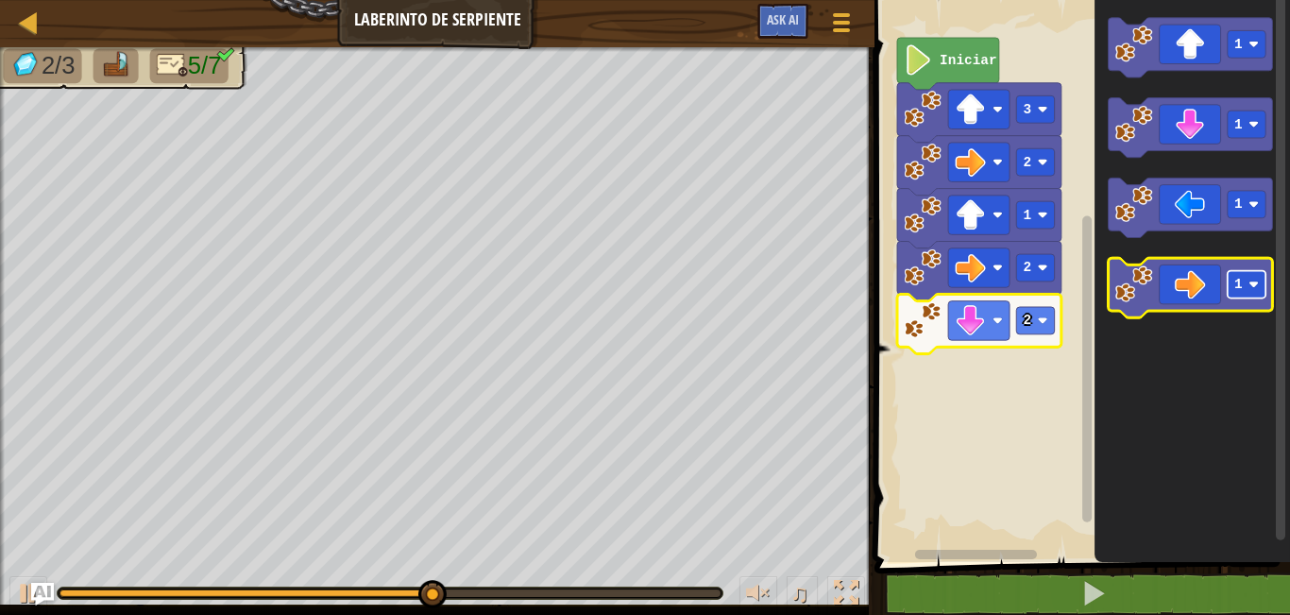
click at [1245, 296] on rect "Espacio de trabajo de Blockly" at bounding box center [1247, 284] width 38 height 27
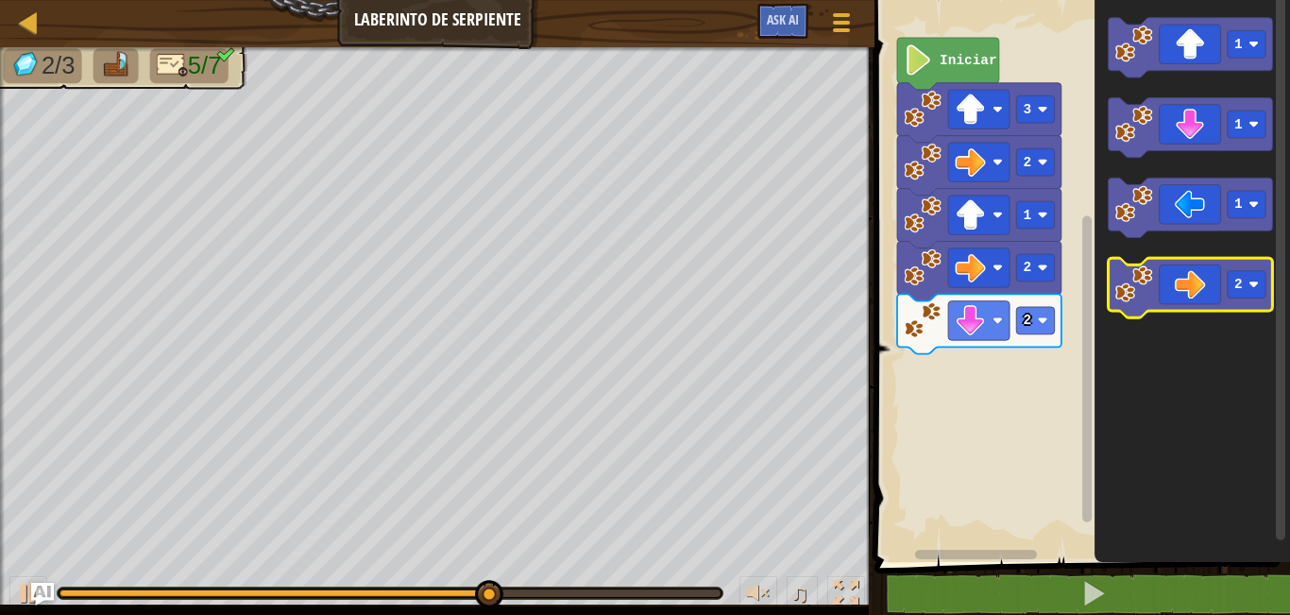
click at [1212, 302] on icon "Espacio de trabajo de Blockly" at bounding box center [1191, 287] width 164 height 59
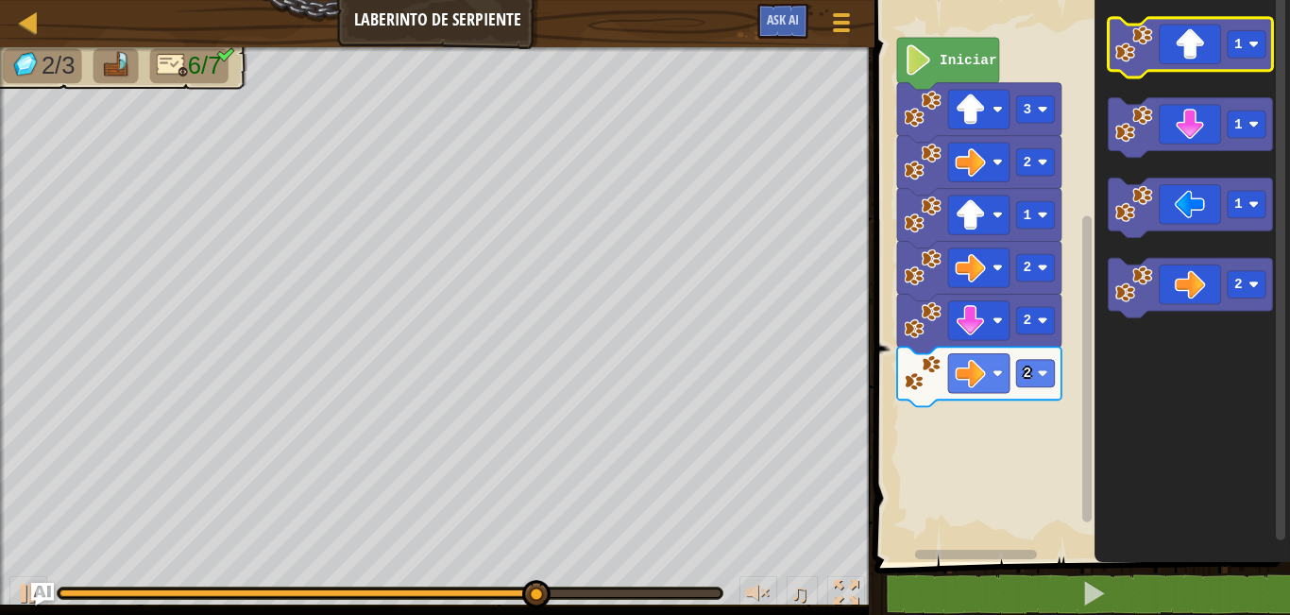
click at [1174, 39] on icon "Espacio de trabajo de Blockly" at bounding box center [1191, 47] width 164 height 59
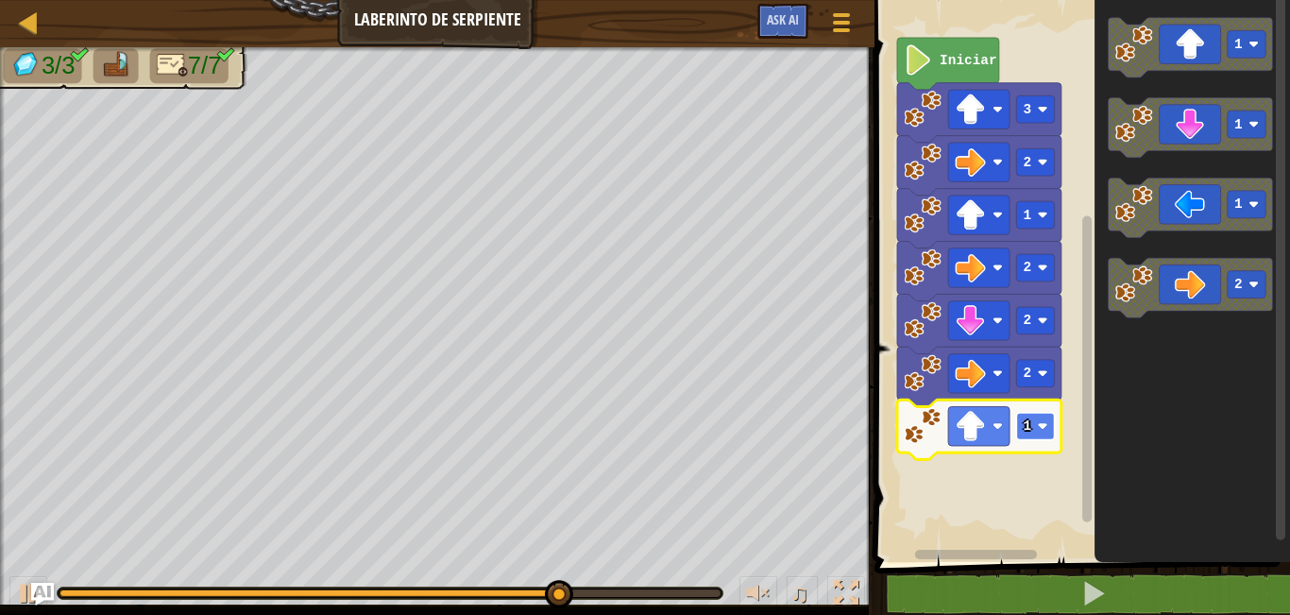
click at [1051, 429] on rect "Espacio de trabajo de Blockly" at bounding box center [1036, 426] width 38 height 27
click at [1042, 418] on rect "Espacio de trabajo de Blockly" at bounding box center [1036, 426] width 38 height 27
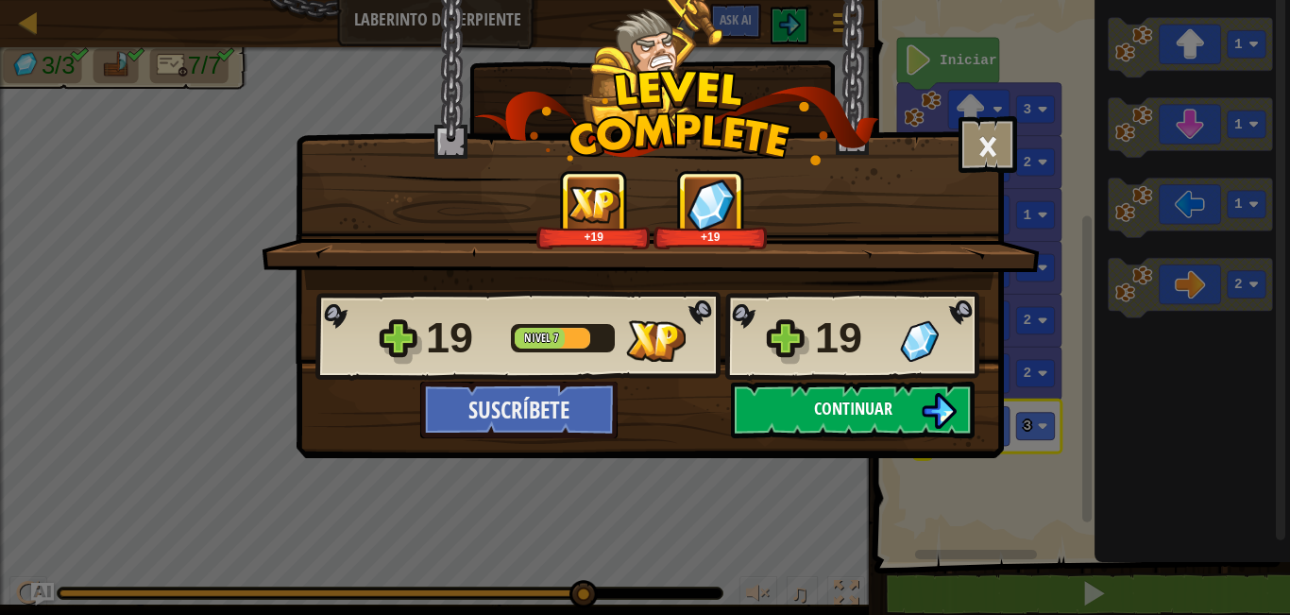
click at [893, 395] on button "Continuar" at bounding box center [853, 409] width 244 height 57
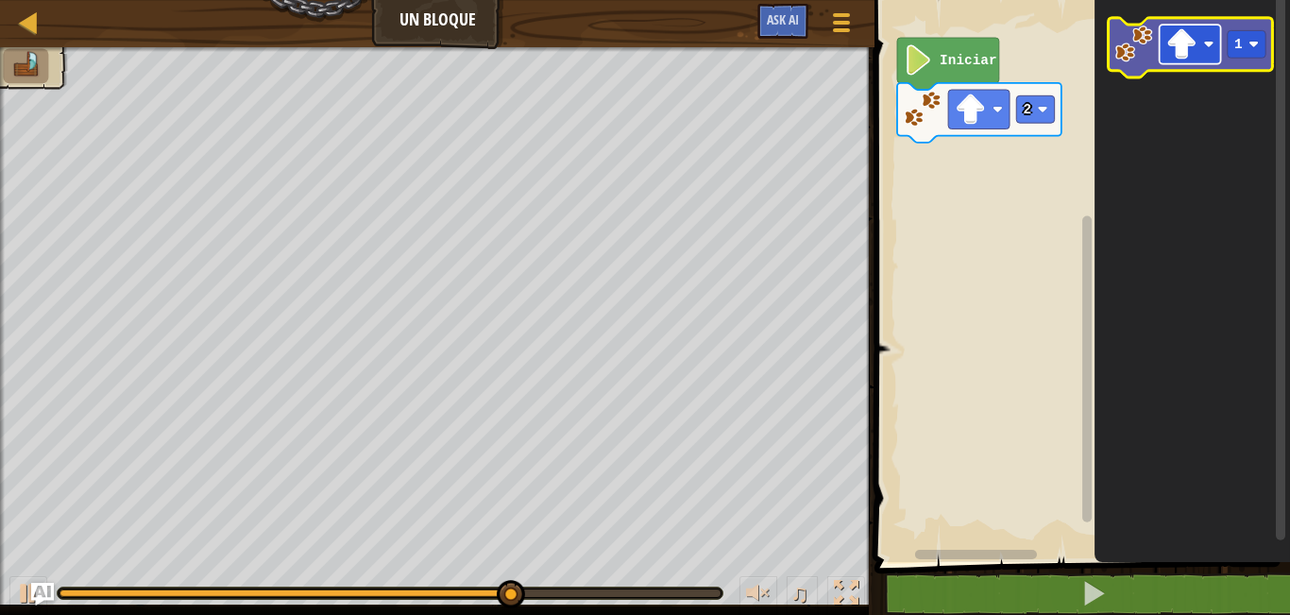
click at [1204, 44] on image "Espacio de trabajo de Blockly" at bounding box center [1209, 44] width 10 height 10
click at [1216, 40] on rect "Espacio de trabajo de Blockly" at bounding box center [1190, 44] width 61 height 39
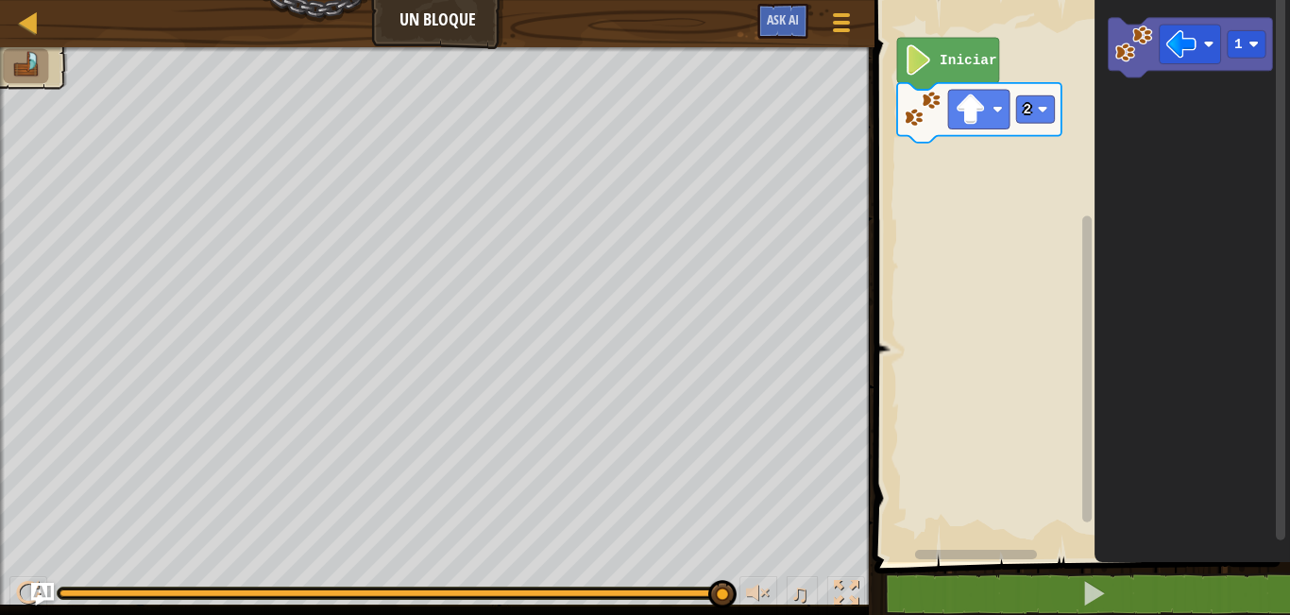
click at [1150, 108] on icon "1" at bounding box center [1191, 276] width 195 height 571
click at [1178, 61] on rect "Espacio de trabajo de Blockly" at bounding box center [1190, 44] width 61 height 39
click at [1125, 115] on icon "1" at bounding box center [1191, 276] width 195 height 571
click at [1135, 113] on icon "1" at bounding box center [1191, 276] width 195 height 571
click at [904, 144] on div "Iniciar 2 1" at bounding box center [1079, 276] width 421 height 571
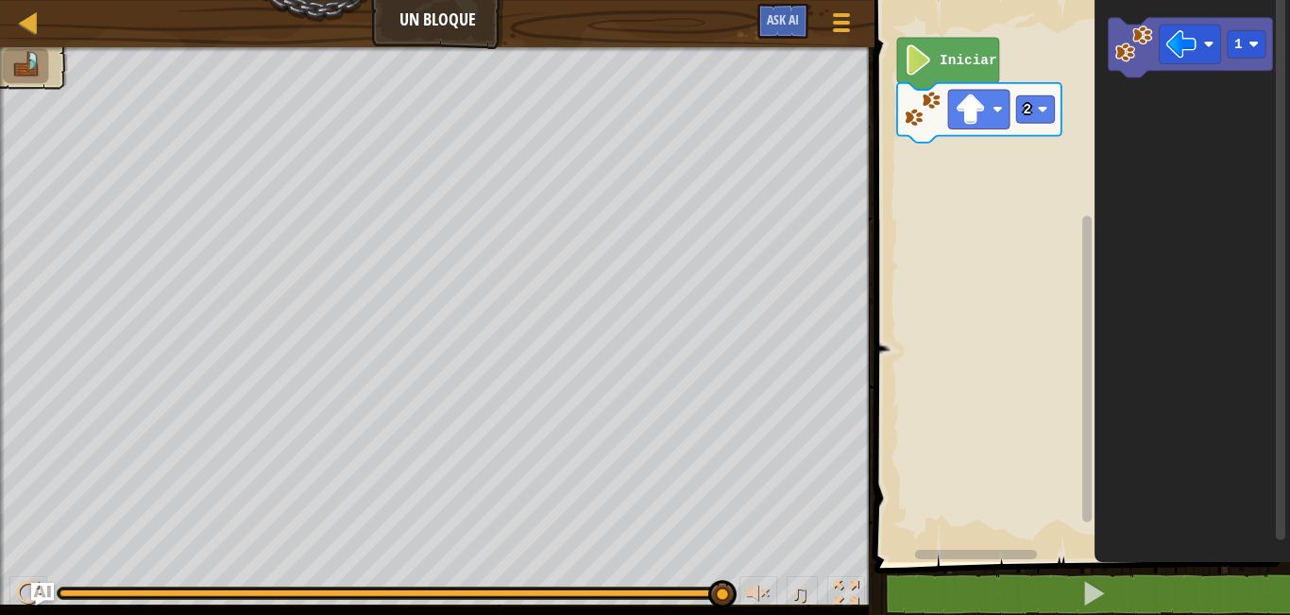
click at [1182, 34] on icon "1" at bounding box center [1191, 276] width 195 height 571
click at [1001, 149] on div "Iniciar 2 1" at bounding box center [1079, 276] width 421 height 571
click at [1037, 212] on div "Iniciar 2 1" at bounding box center [1079, 276] width 421 height 571
click at [894, 217] on div "Iniciar 2 1" at bounding box center [1079, 276] width 421 height 571
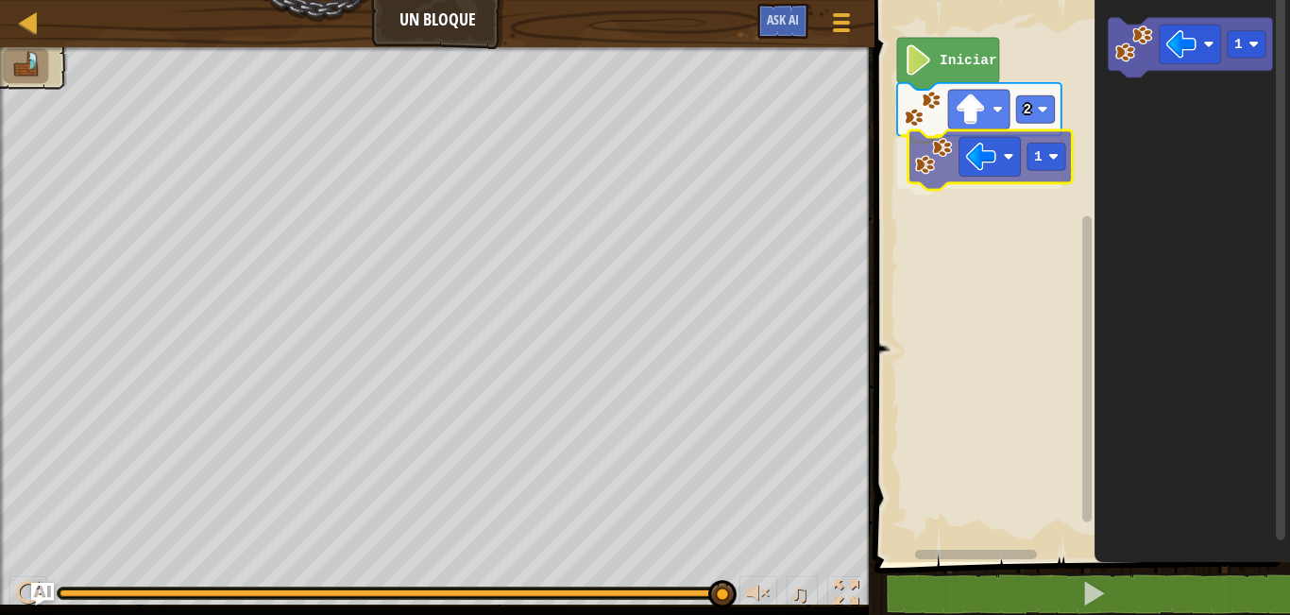
click at [929, 172] on div "Iniciar 2 1 1 1" at bounding box center [1079, 276] width 421 height 571
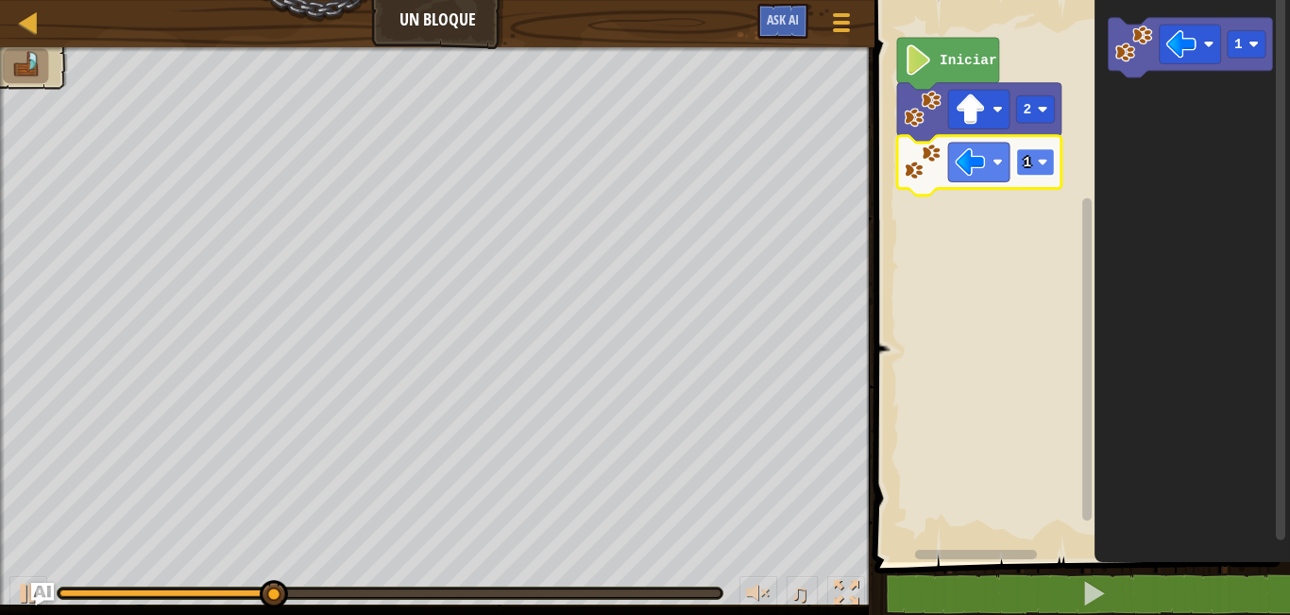
click at [1040, 173] on rect "Espacio de trabajo de Blockly" at bounding box center [1036, 161] width 38 height 27
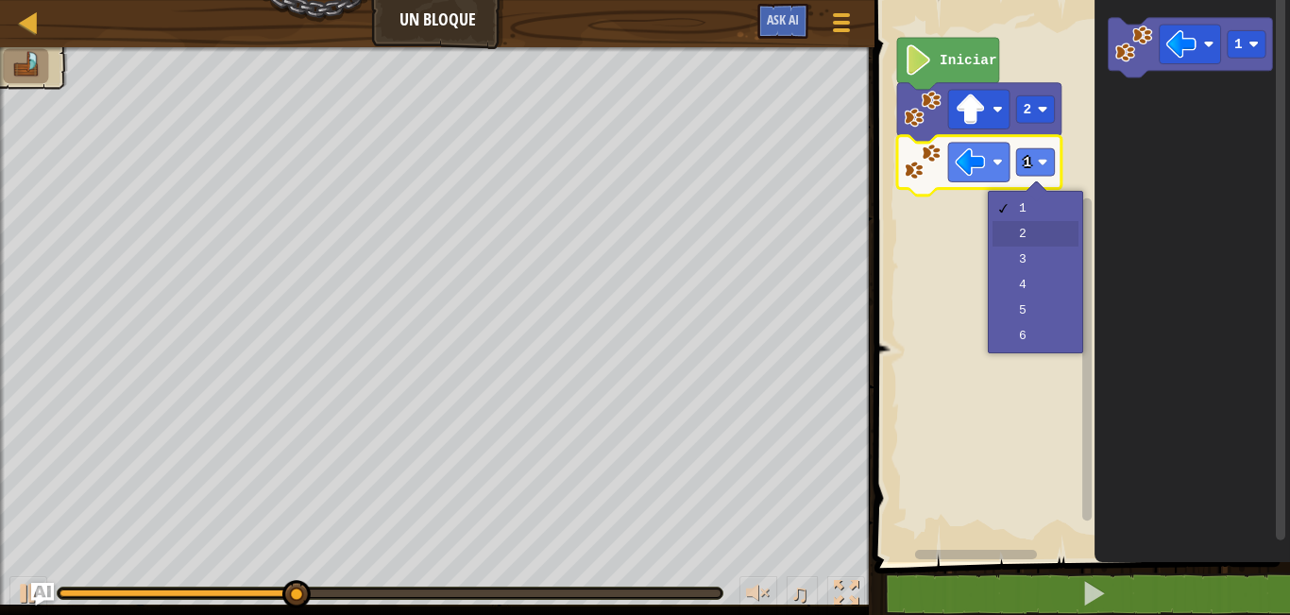
drag, startPoint x: 1049, startPoint y: 222, endPoint x: 1047, endPoint y: 238, distance: 16.2
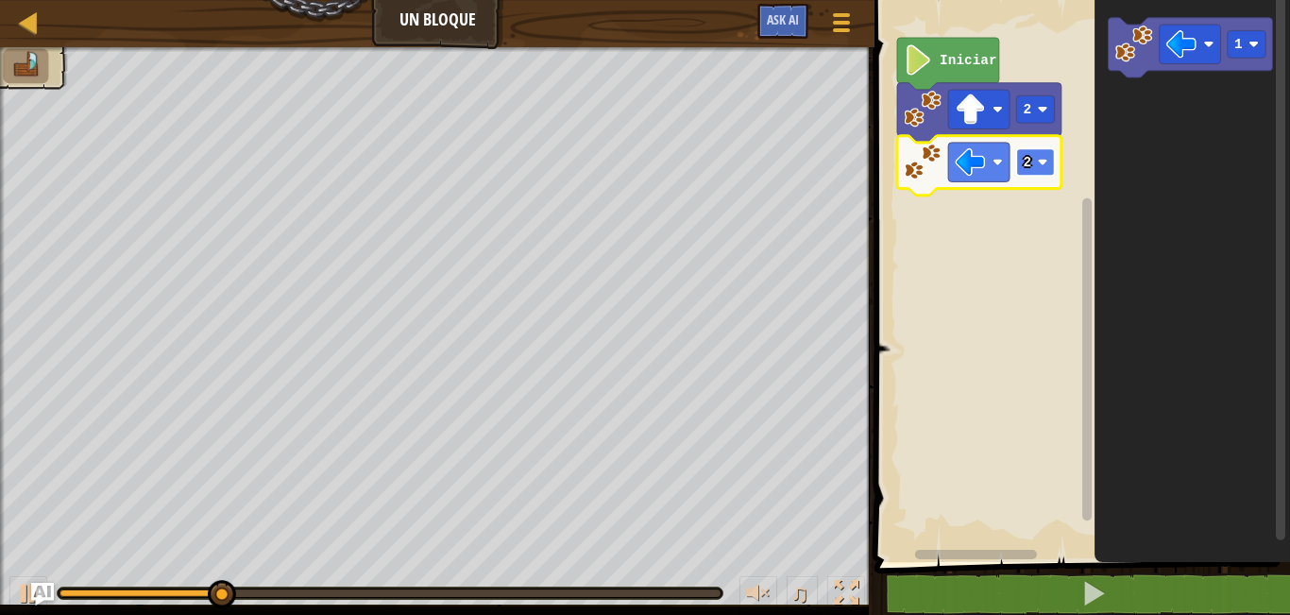
click at [1047, 153] on rect "Espacio de trabajo de Blockly" at bounding box center [1036, 161] width 38 height 27
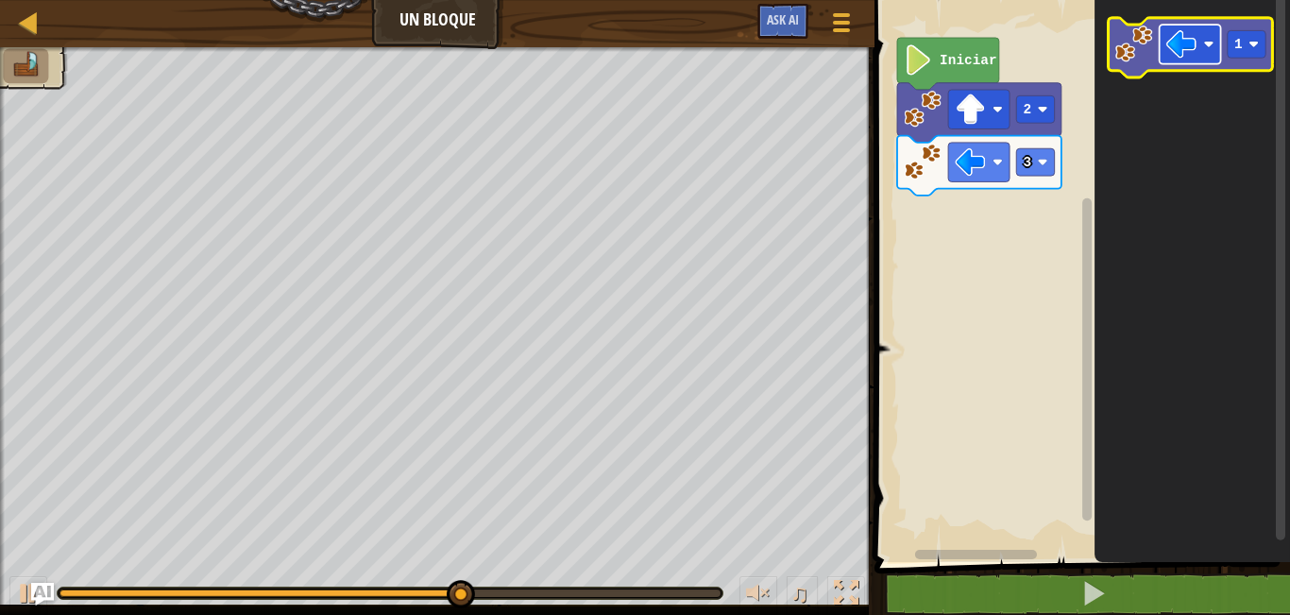
click at [1201, 31] on rect "Espacio de trabajo de Blockly" at bounding box center [1190, 44] width 61 height 39
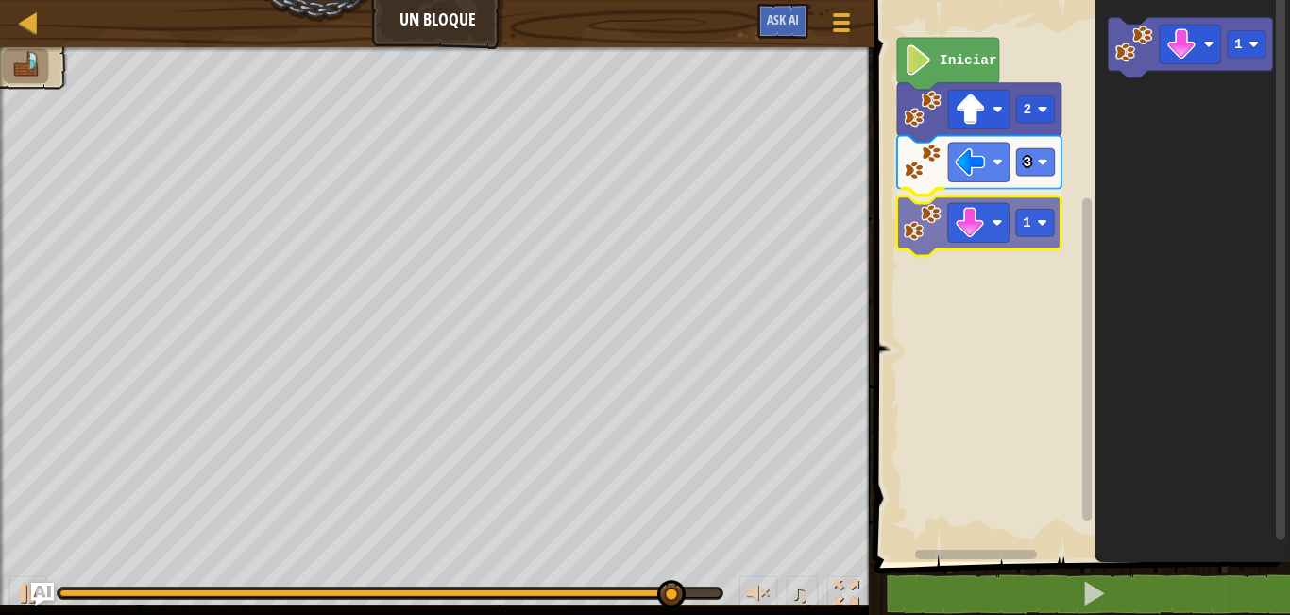
click at [1007, 224] on div "Iniciar 2 3 1 1 1" at bounding box center [1079, 276] width 421 height 571
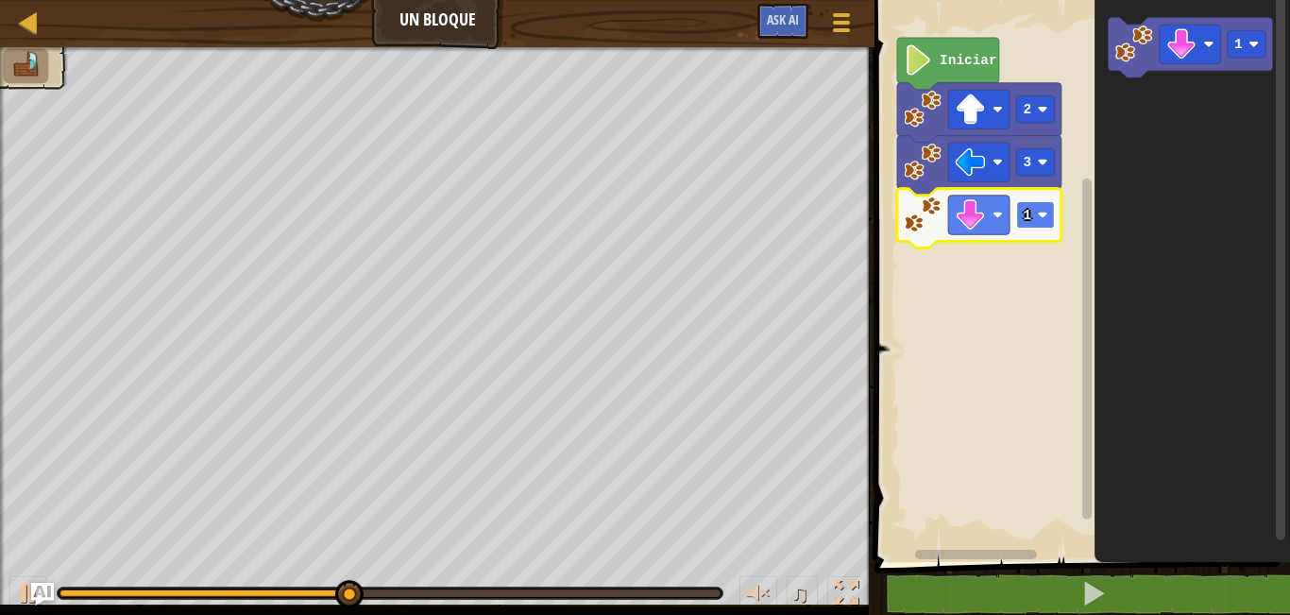
click at [1040, 220] on rect "Espacio de trabajo de Blockly" at bounding box center [1036, 214] width 38 height 27
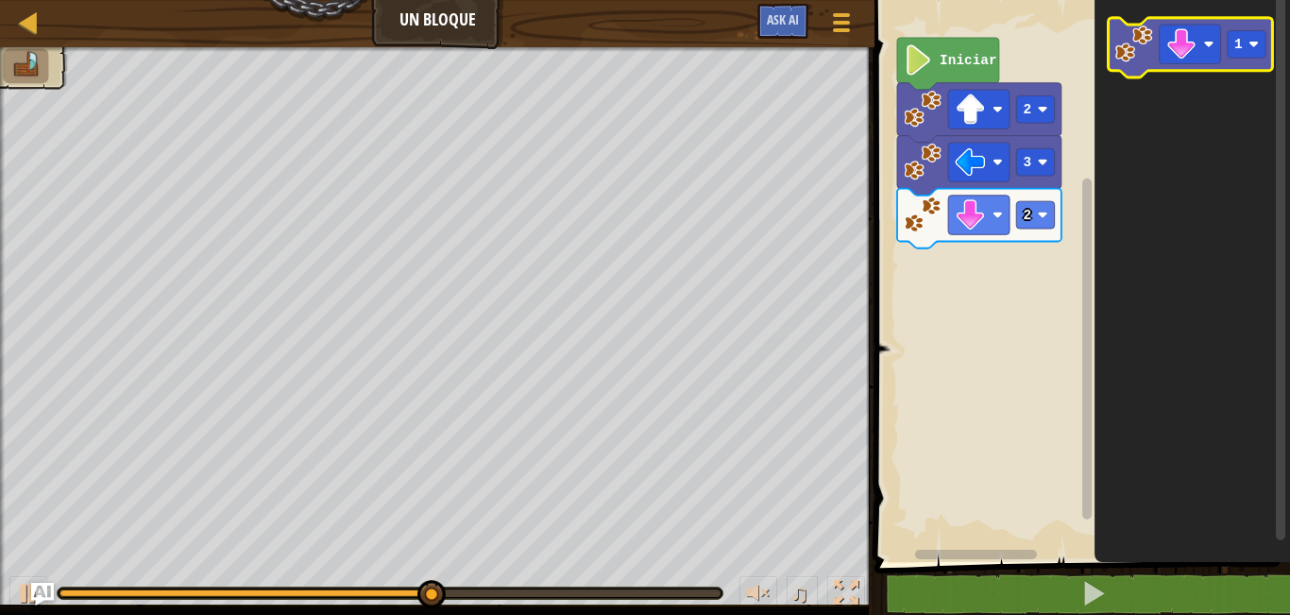
click at [1155, 44] on icon "Espacio de trabajo de Blockly" at bounding box center [1191, 47] width 164 height 59
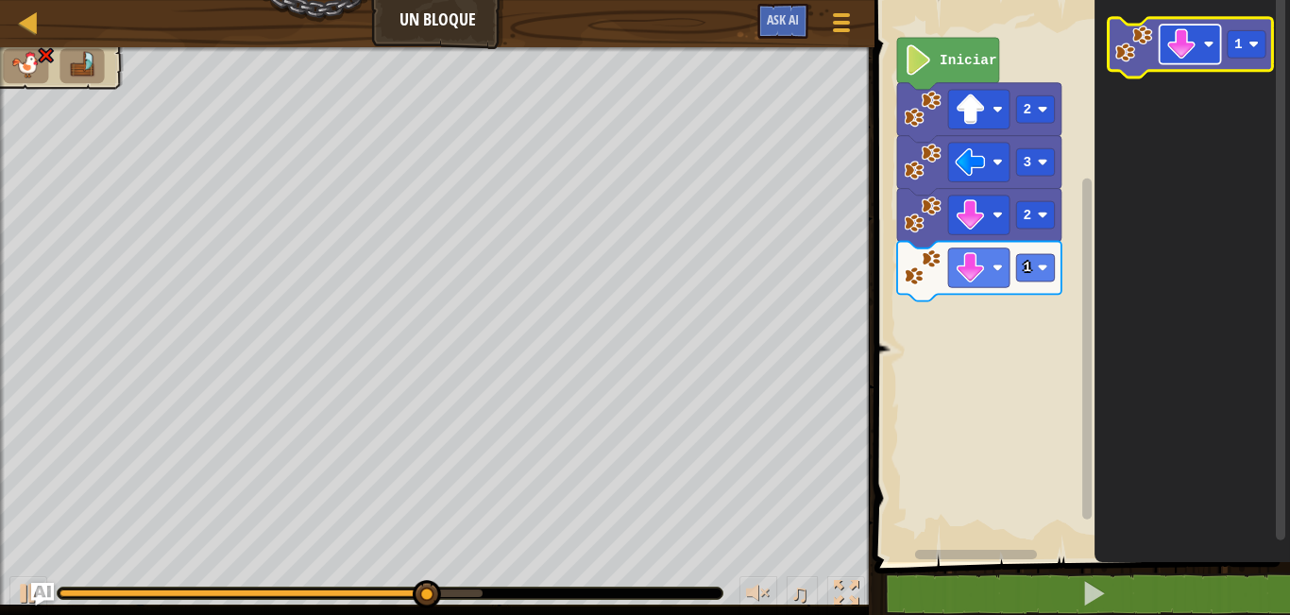
click at [1200, 47] on rect "Espacio de trabajo de Blockly" at bounding box center [1190, 44] width 61 height 39
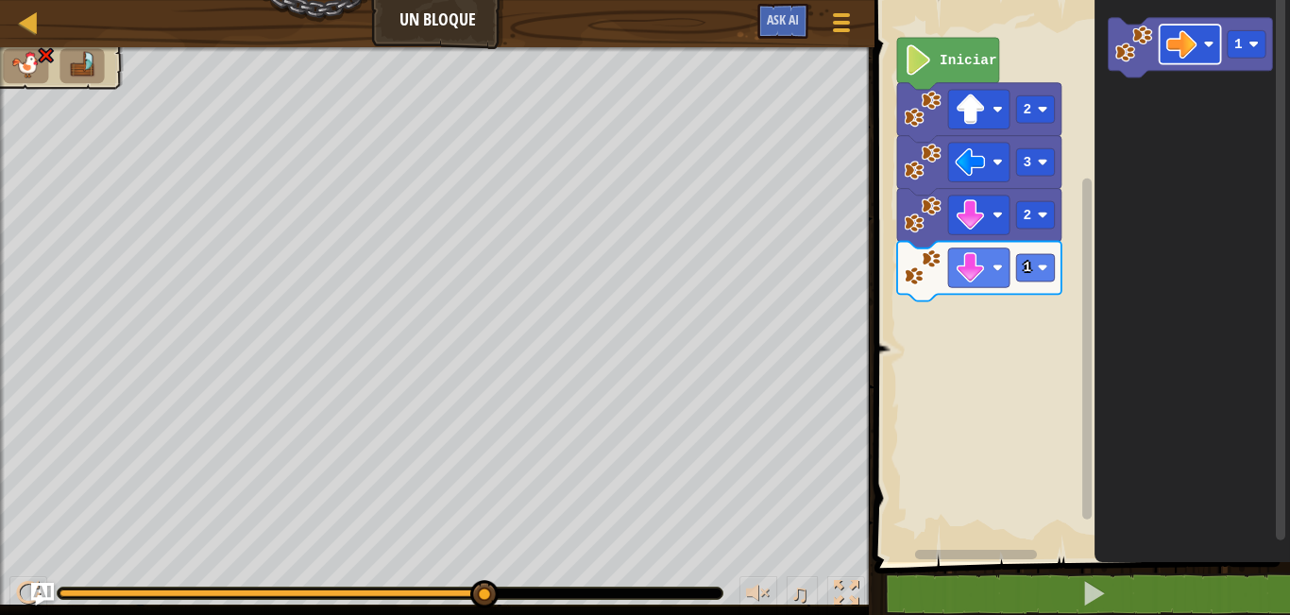
click at [1109, 148] on icon "1" at bounding box center [1191, 276] width 195 height 571
click at [1134, 150] on icon "1" at bounding box center [1191, 276] width 195 height 571
click at [1141, 192] on icon "1" at bounding box center [1191, 276] width 195 height 571
click at [1179, 109] on icon "1" at bounding box center [1191, 276] width 195 height 571
click at [1221, 106] on icon "1" at bounding box center [1191, 276] width 195 height 571
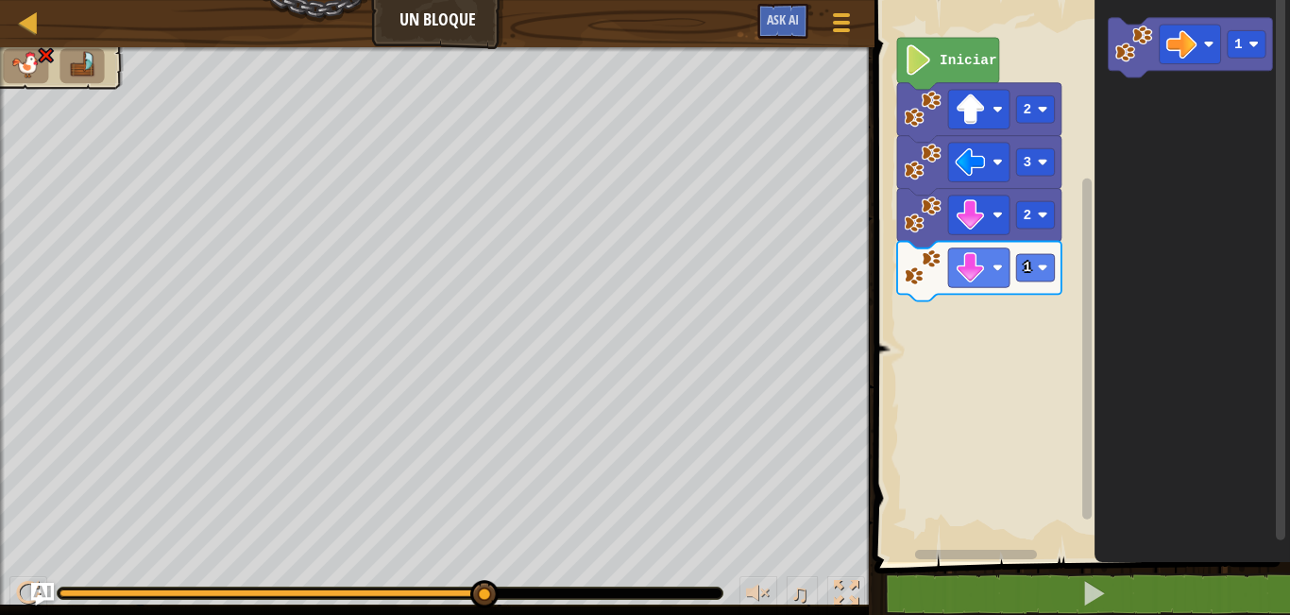
click at [1150, 138] on icon "1" at bounding box center [1191, 276] width 195 height 571
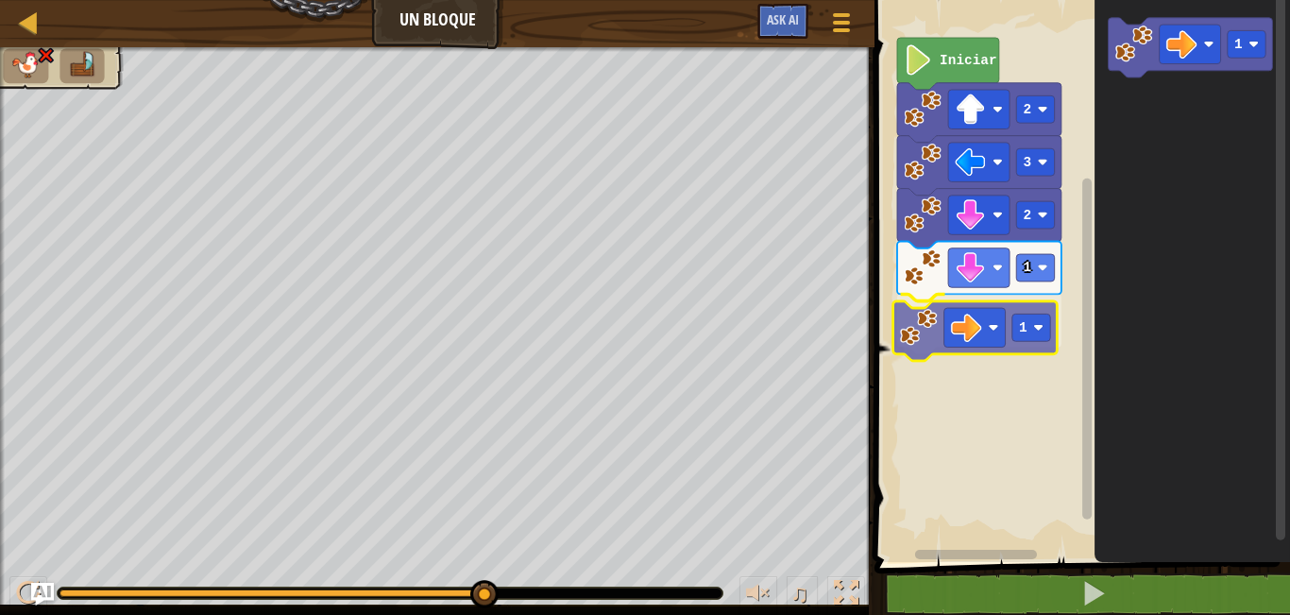
click at [912, 345] on div "Iniciar 2 3 2 1 1 1 1" at bounding box center [1079, 276] width 421 height 571
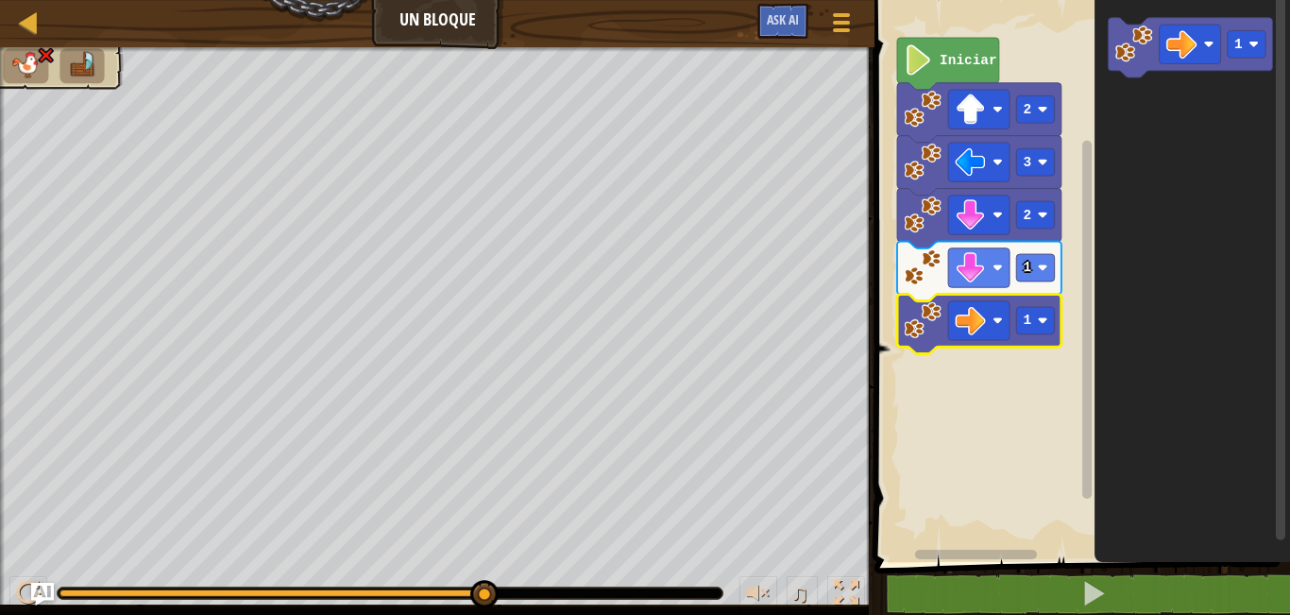
click at [21, 540] on div "♫ Cougar" at bounding box center [645, 331] width 1290 height 568
click at [24, 578] on div "♫" at bounding box center [437, 588] width 874 height 57
drag, startPoint x: 79, startPoint y: 577, endPoint x: 52, endPoint y: 580, distance: 27.5
click at [52, 580] on div "♫" at bounding box center [437, 588] width 874 height 57
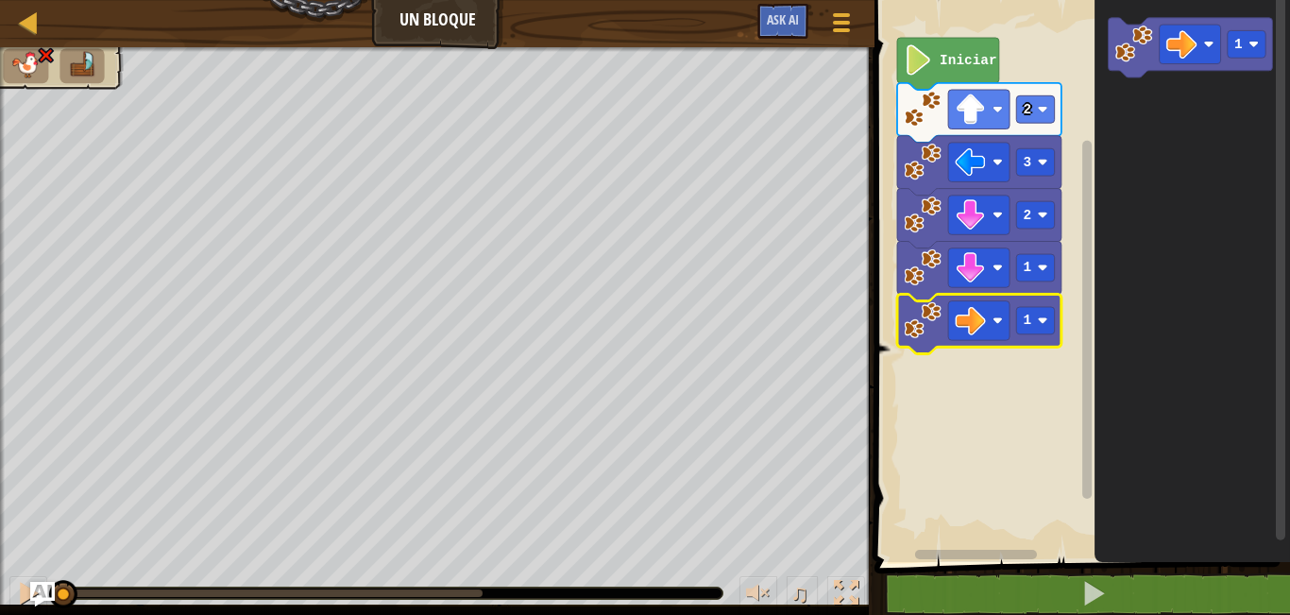
drag, startPoint x: 78, startPoint y: 589, endPoint x: 36, endPoint y: 592, distance: 42.6
click at [34, 593] on div "Mapa Un bloque Menú del Juego Ask AI 1 הההההההההההההההההההההההההההההההההההההההה…" at bounding box center [645, 307] width 1290 height 615
click at [20, 586] on div at bounding box center [28, 593] width 25 height 25
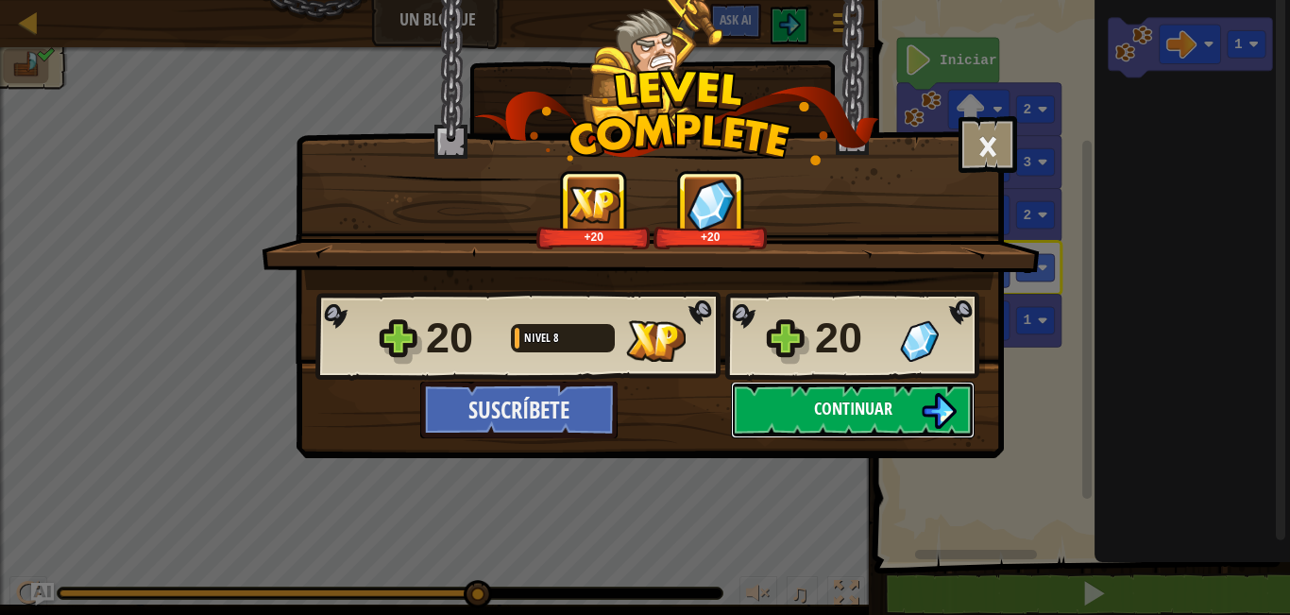
click at [807, 408] on button "Continuar" at bounding box center [853, 409] width 244 height 57
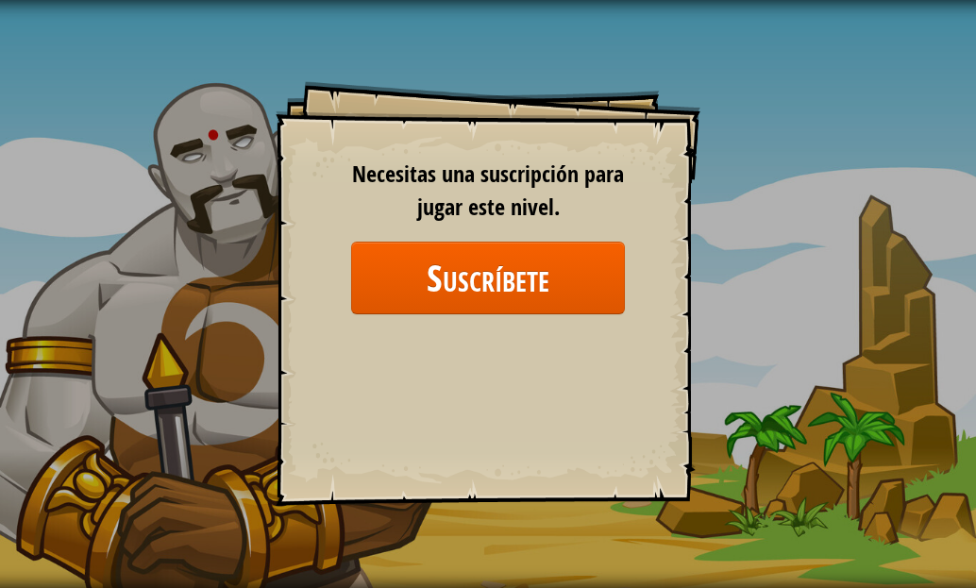
drag, startPoint x: 551, startPoint y: 19, endPoint x: 537, endPoint y: 42, distance: 26.7
click at [537, 42] on div "Goals Start Level Error al cargar desde el servidor. Intenta refrescar la págin…" at bounding box center [488, 294] width 976 height 588
drag, startPoint x: 537, startPoint y: 42, endPoint x: 524, endPoint y: 61, distance: 23.8
click at [524, 61] on div "Goals Start Level Error al cargar desde el servidor. Intenta refrescar la págin…" at bounding box center [488, 294] width 976 height 588
drag, startPoint x: 524, startPoint y: 61, endPoint x: 621, endPoint y: 49, distance: 98.0
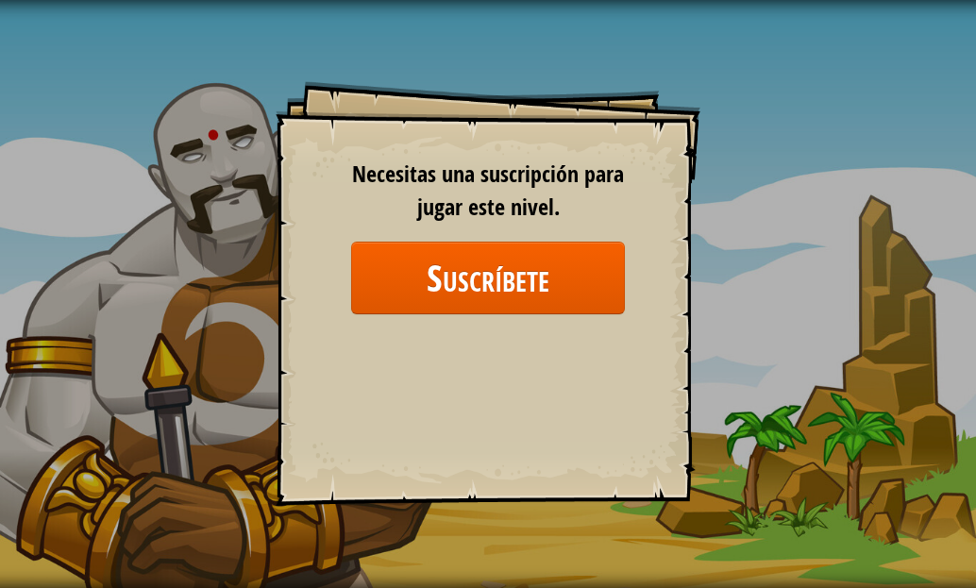
click at [569, 41] on div "Goals Start Level Error al cargar desde el servidor. Intenta refrescar la págin…" at bounding box center [488, 294] width 976 height 588
click at [563, 64] on div "Goals Start Level Error al cargar desde el servidor. Intenta refrescar la págin…" at bounding box center [488, 294] width 976 height 588
drag, startPoint x: 616, startPoint y: 0, endPoint x: 207, endPoint y: 2, distance: 408.9
click at [195, 33] on div "Goals Start Level Error al cargar desde el servidor. Intenta refrescar la págin…" at bounding box center [488, 294] width 976 height 588
